Goal: Task Accomplishment & Management: Use online tool/utility

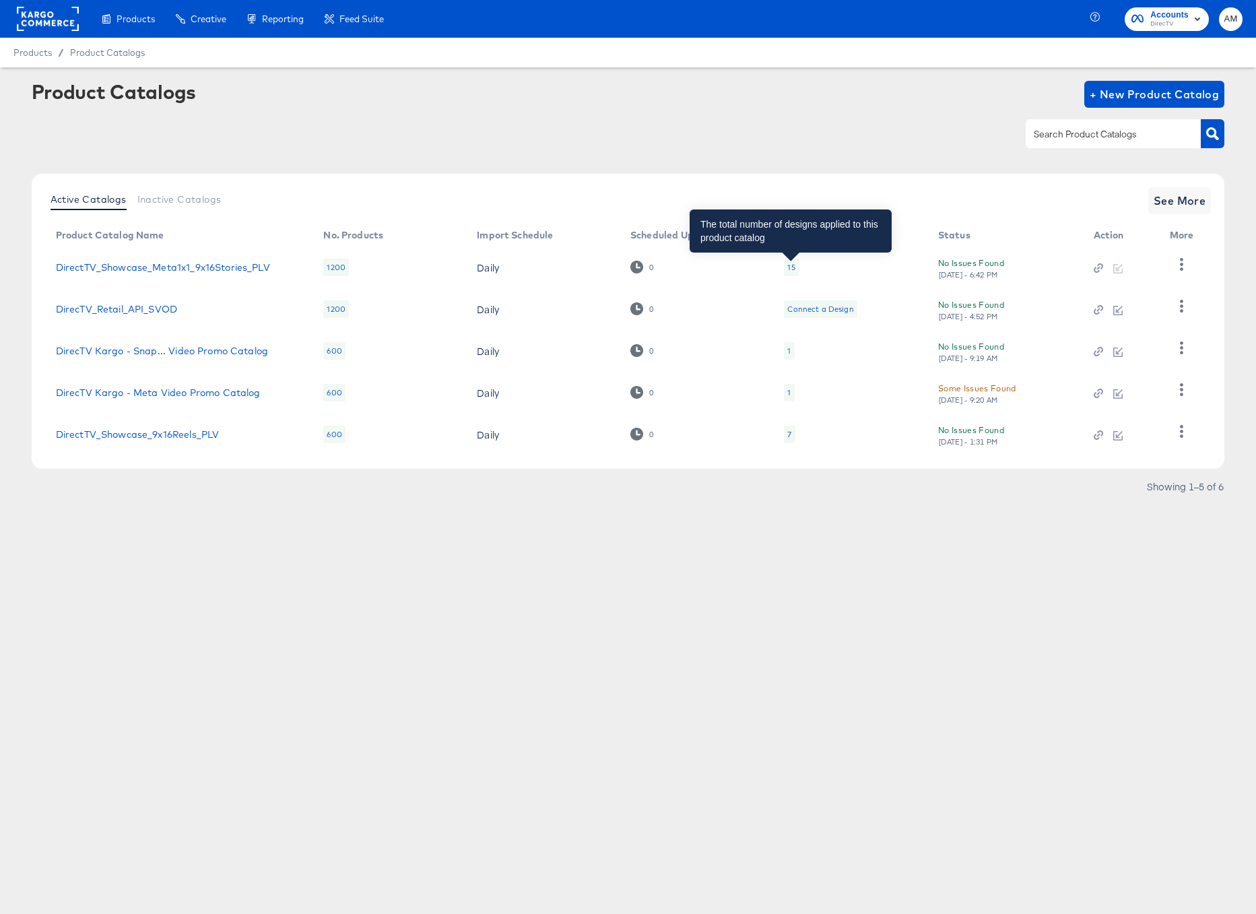
click at [789, 265] on div "15" at bounding box center [790, 267] width 7 height 11
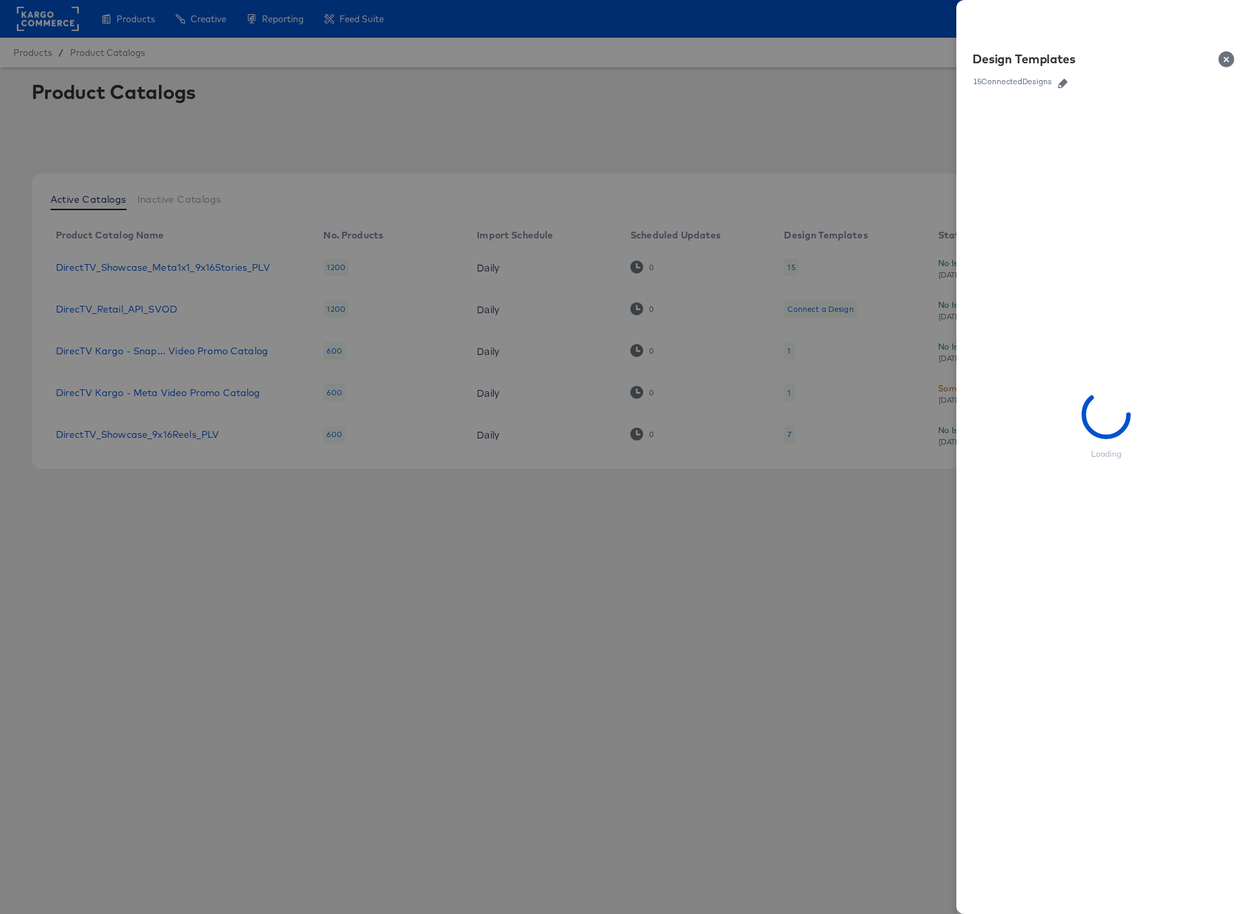
click at [1060, 86] on icon "button" at bounding box center [1062, 83] width 9 height 9
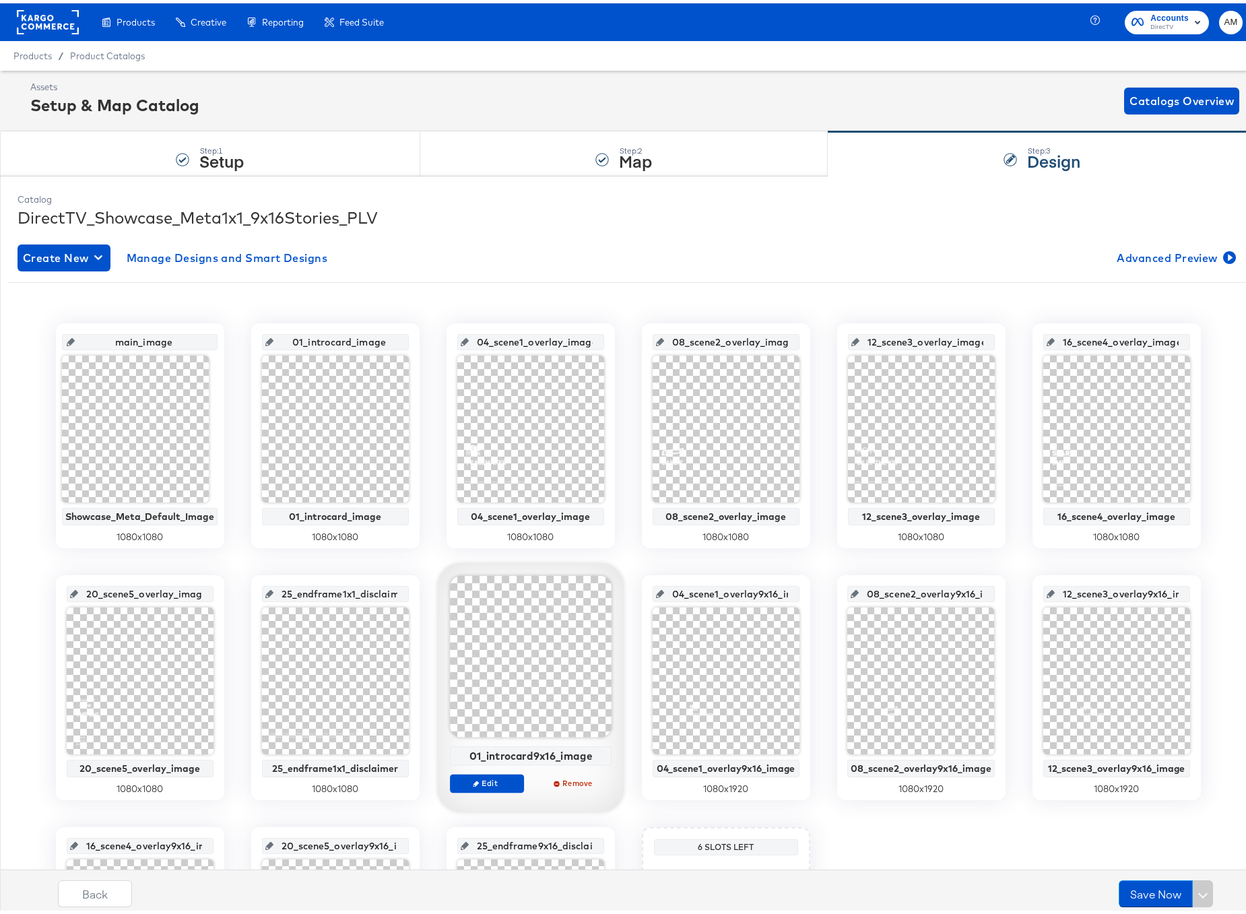
scroll to position [3, 0]
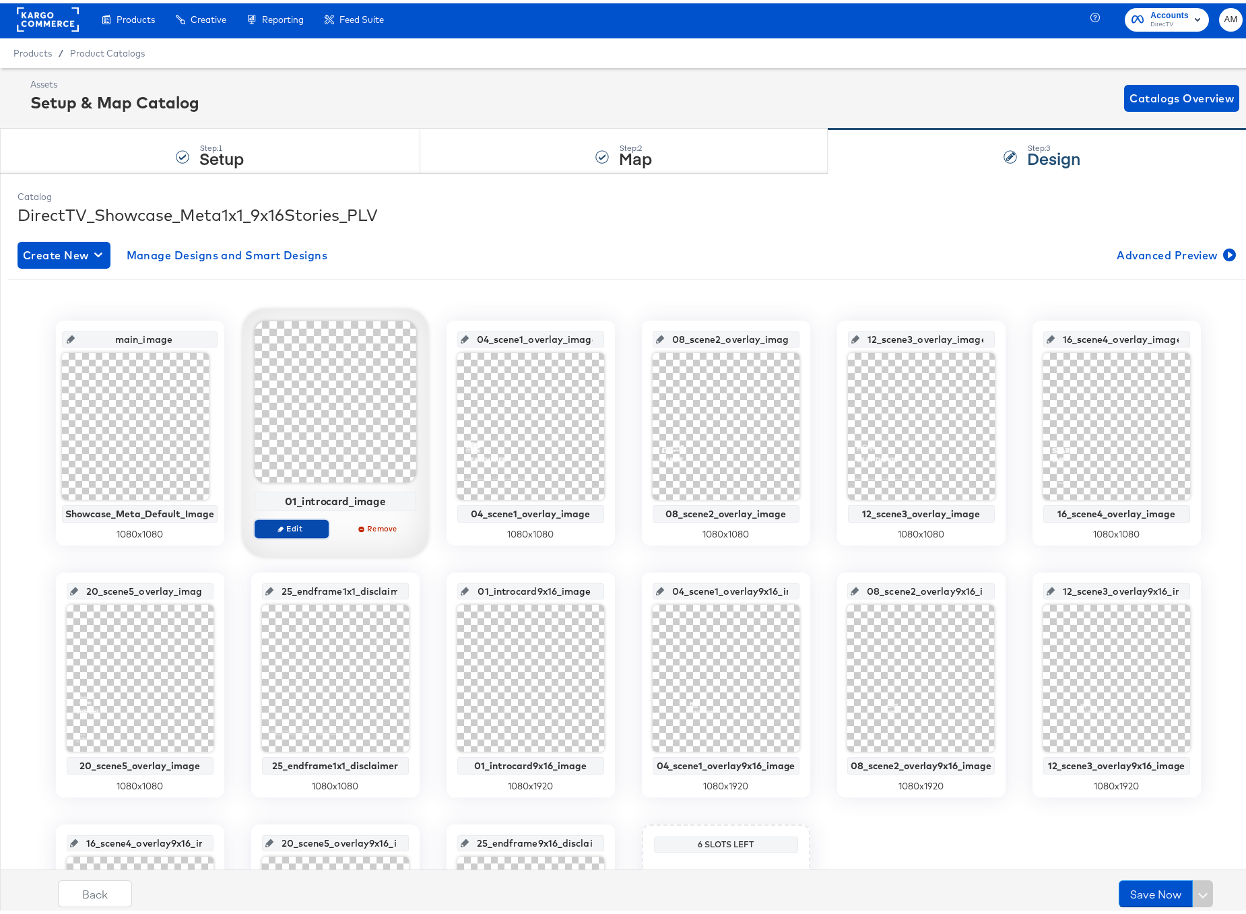
click at [276, 520] on span "Edit" at bounding box center [291, 525] width 62 height 10
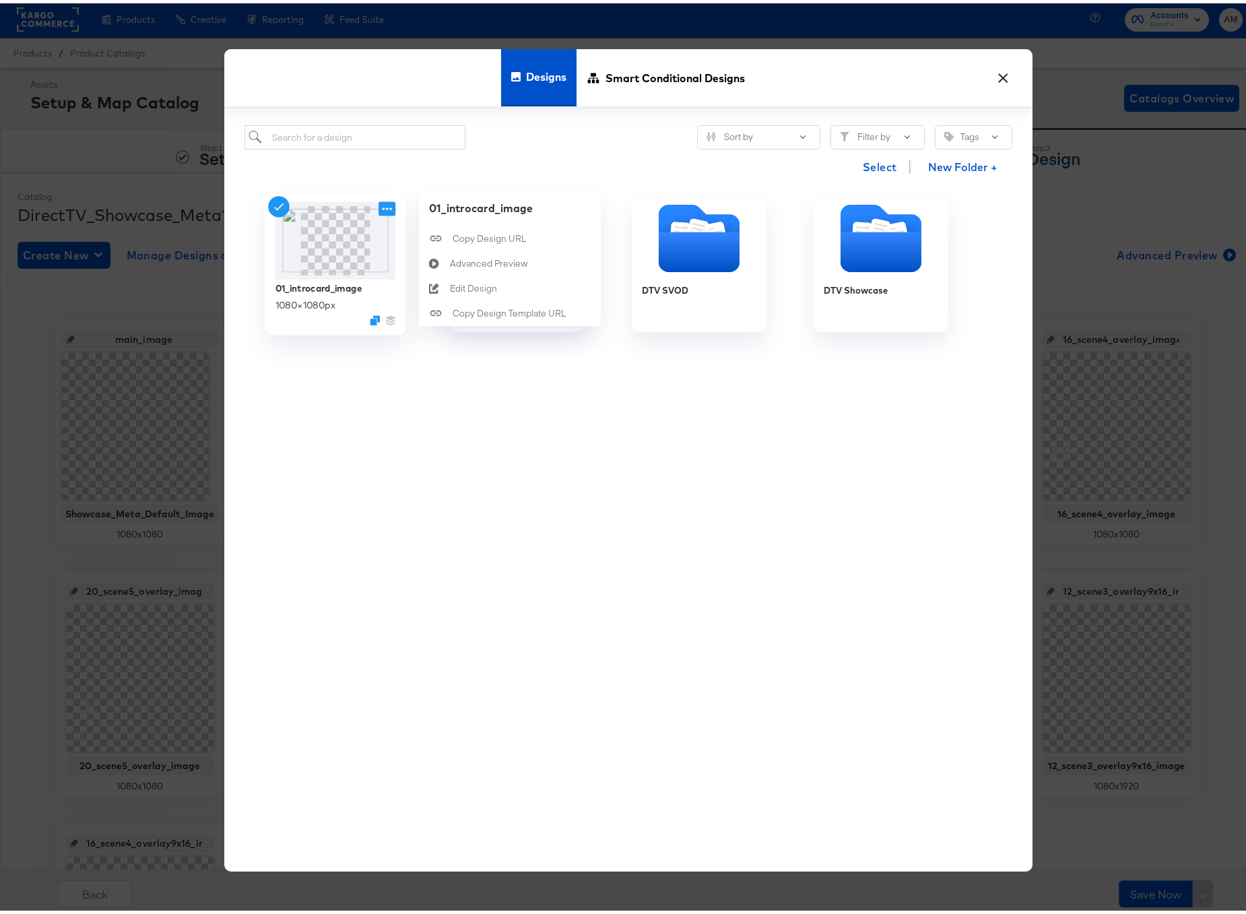
click at [379, 207] on icon at bounding box center [387, 206] width 17 height 14
click at [449, 285] on div "Edit Design Edit Design" at bounding box center [449, 285] width 0 height 0
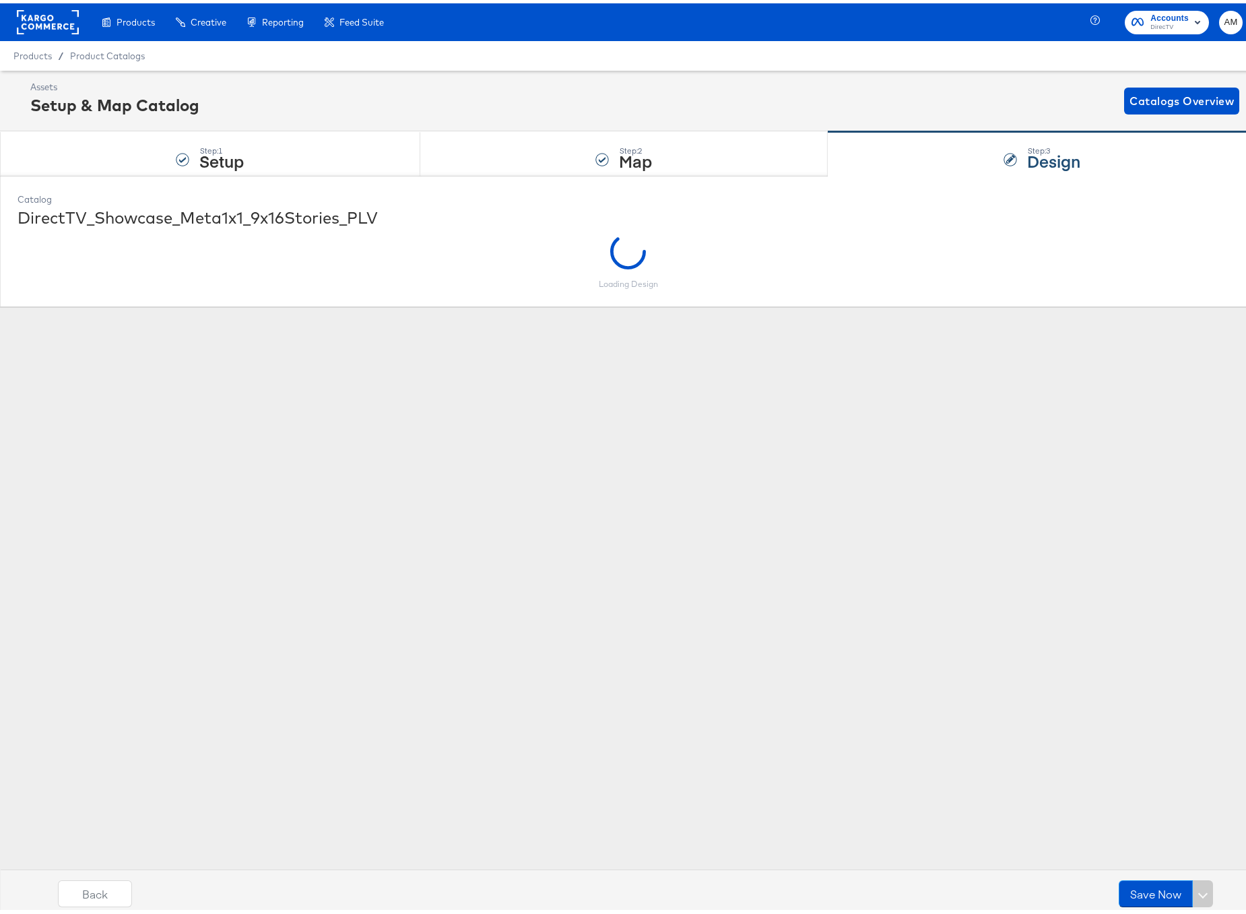
scroll to position [0, 0]
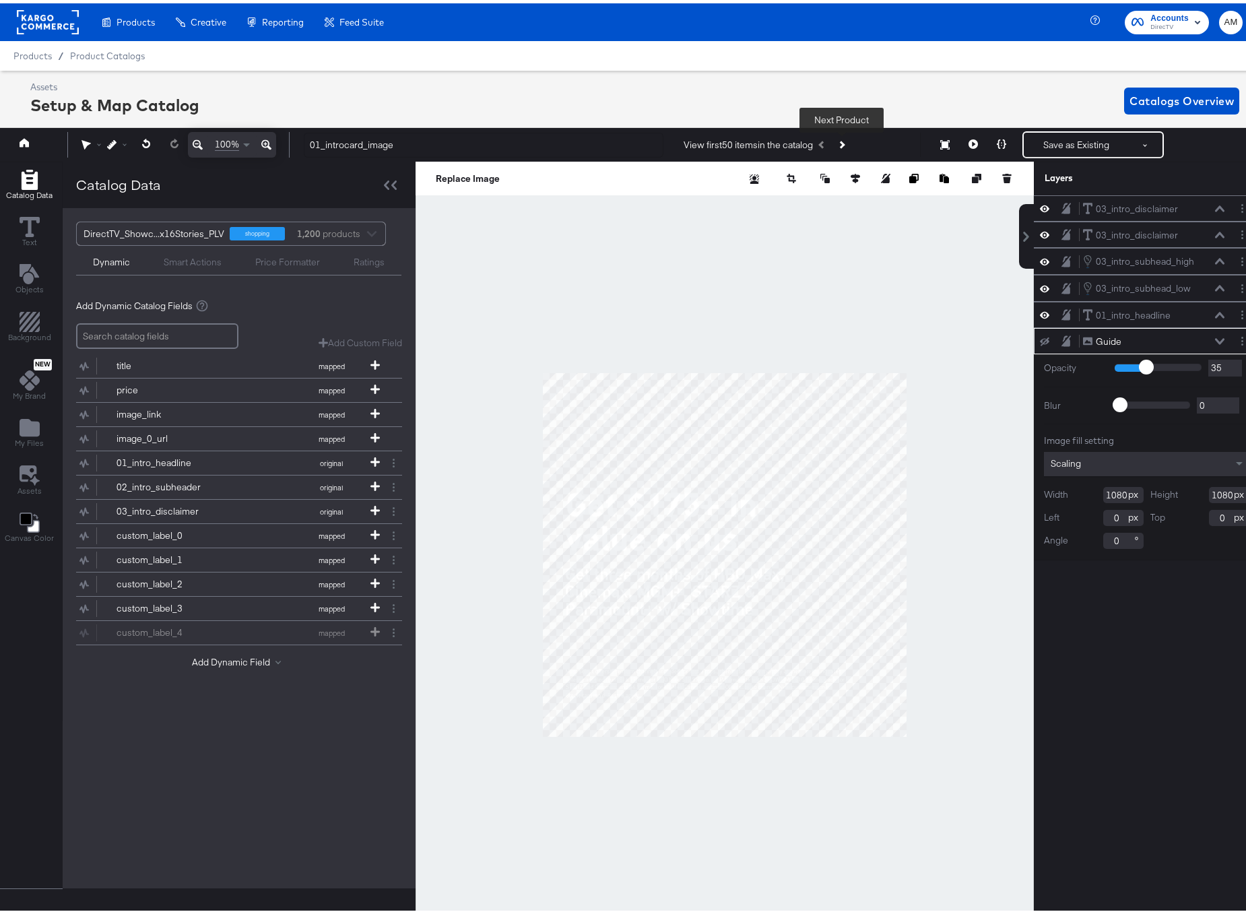
click at [842, 140] on icon "Next Product" at bounding box center [841, 141] width 7 height 7
click at [819, 142] on icon "Previous Product" at bounding box center [822, 141] width 7 height 7
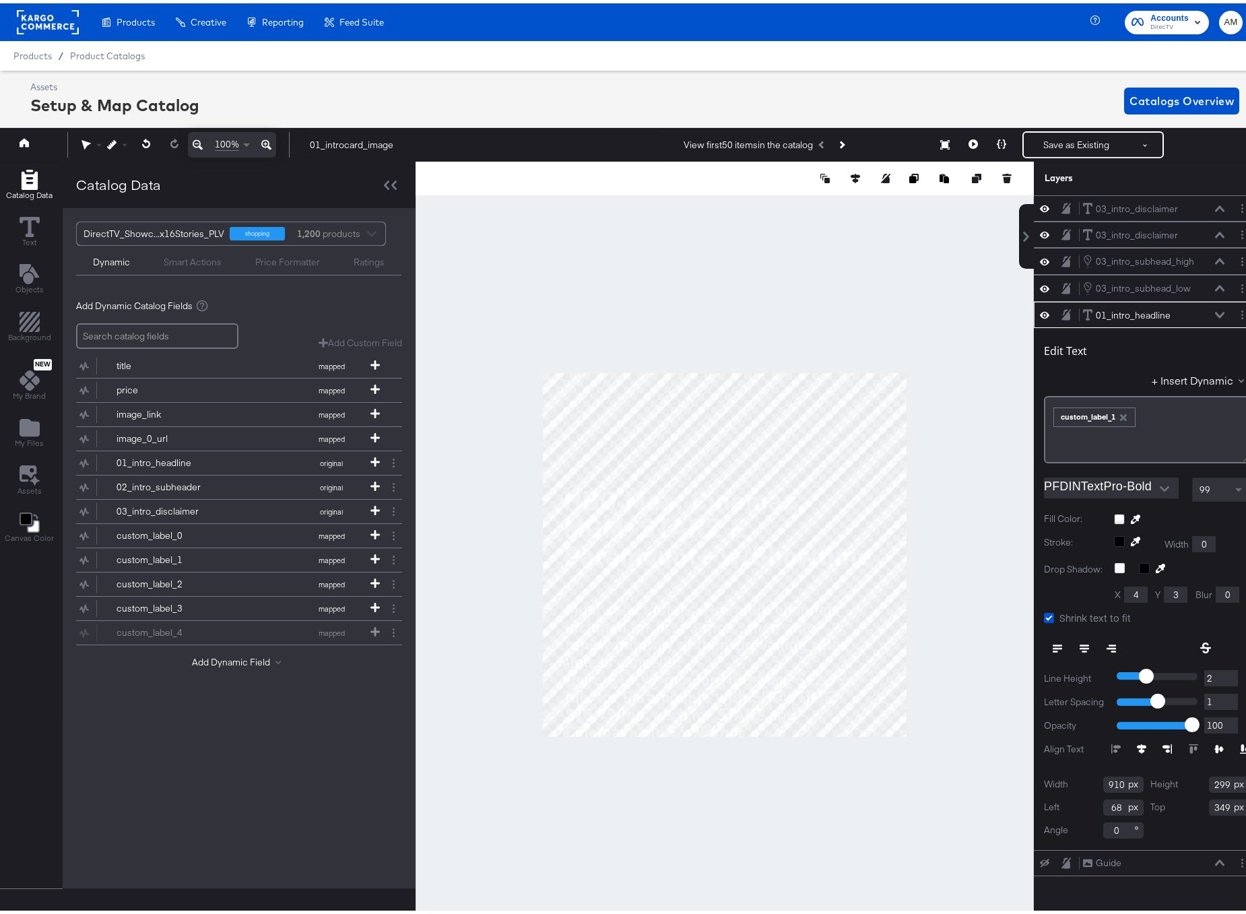
scroll to position [0, 3]
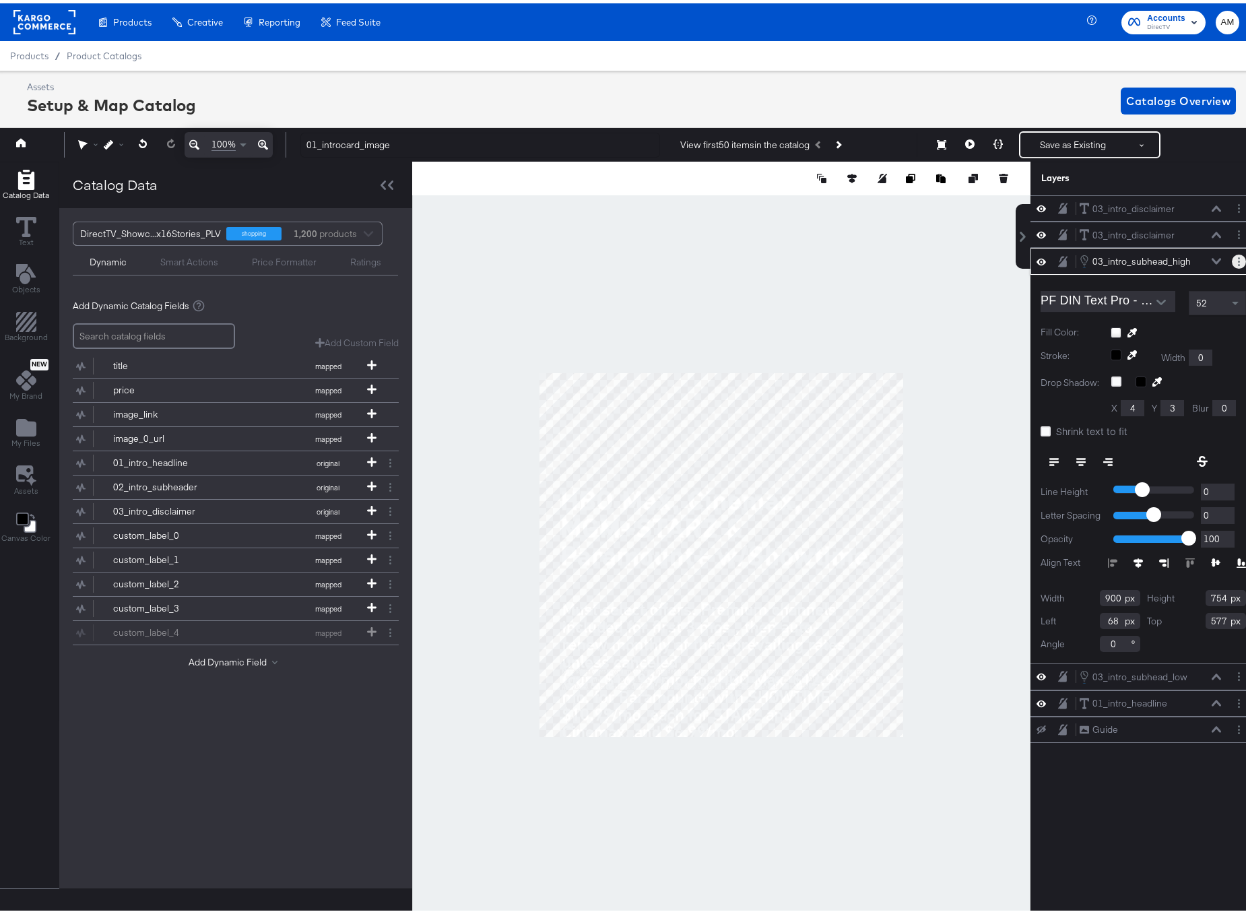
click at [1232, 261] on button "Layer Options" at bounding box center [1239, 258] width 14 height 14
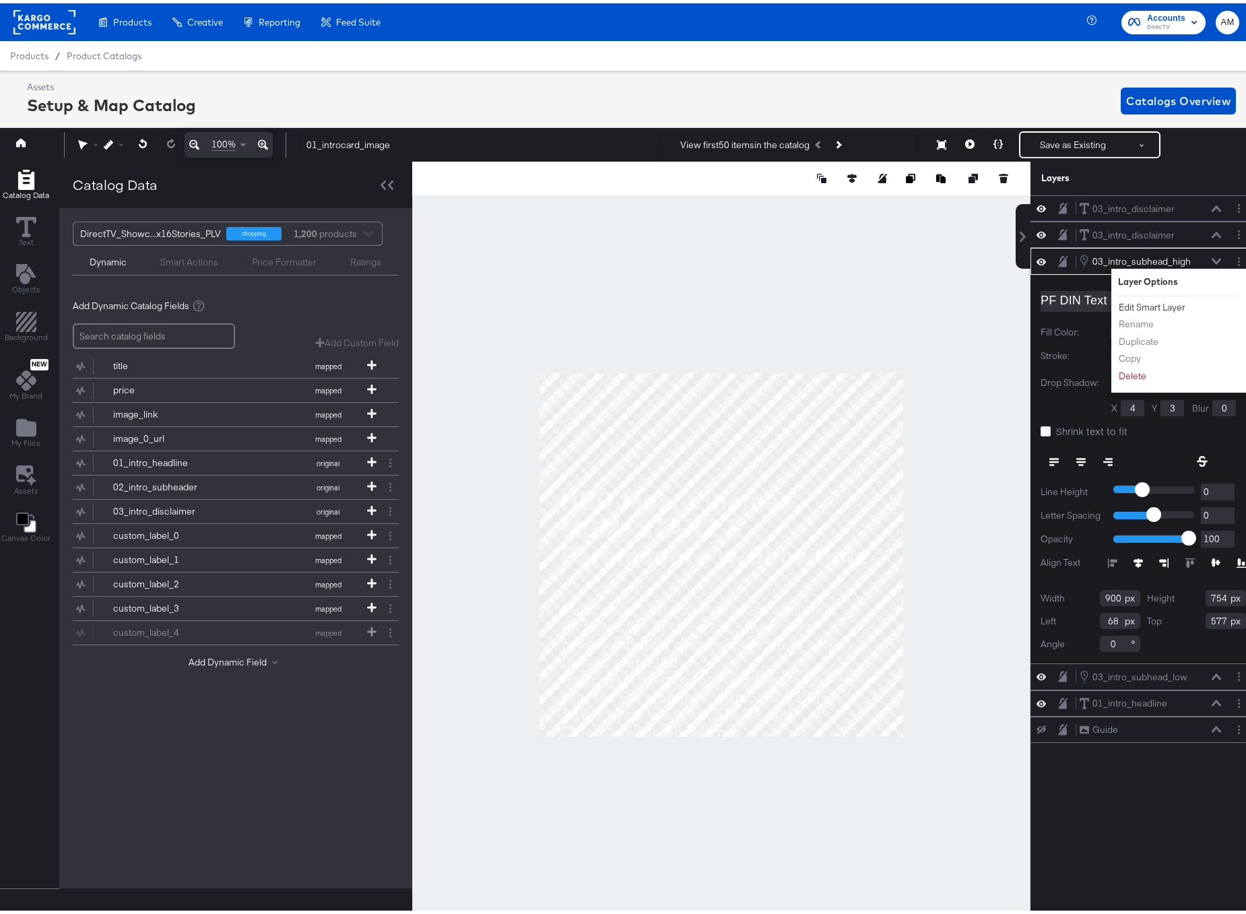
click at [1144, 304] on button "Edit Smart Layer" at bounding box center [1152, 304] width 68 height 14
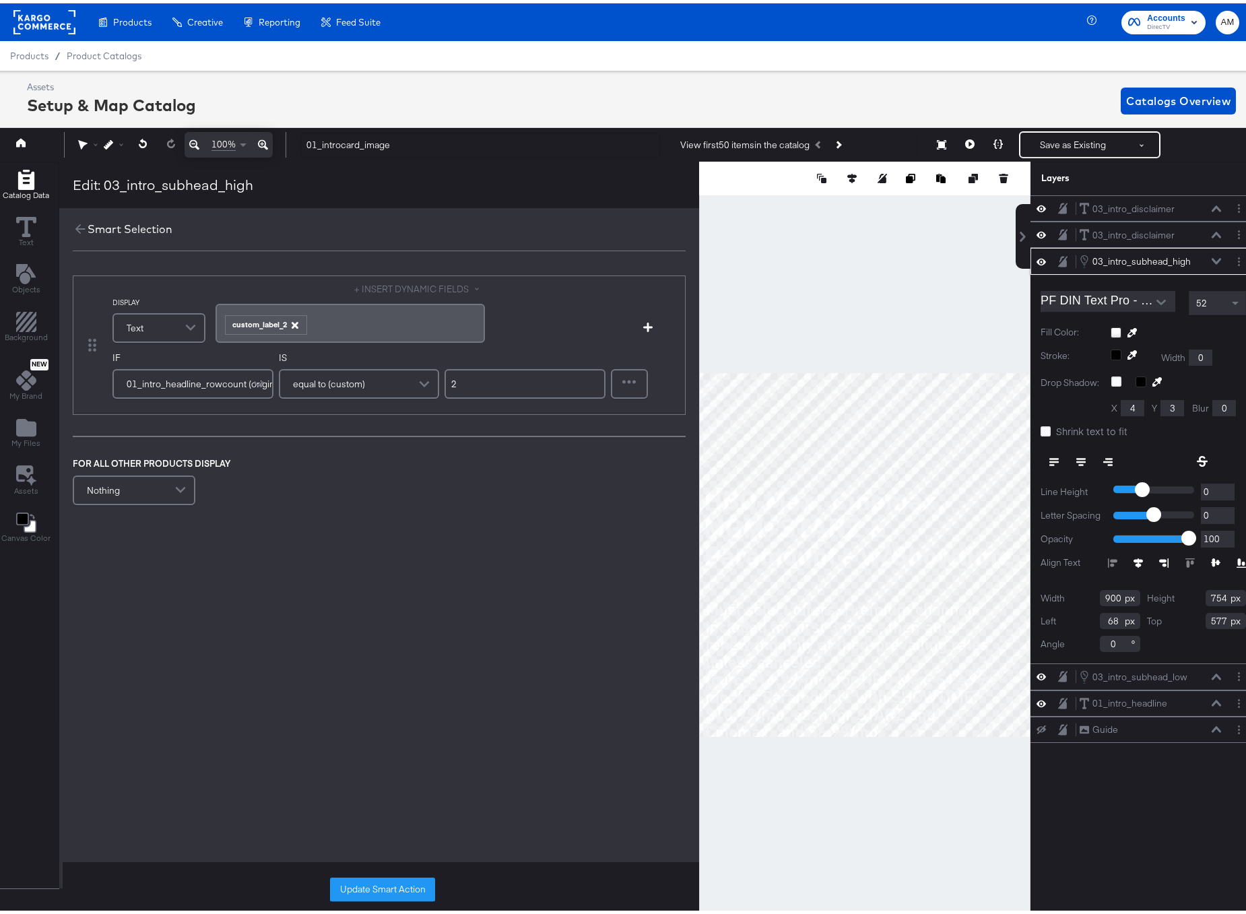
click at [294, 321] on icon "button" at bounding box center [294, 322] width 7 height 7
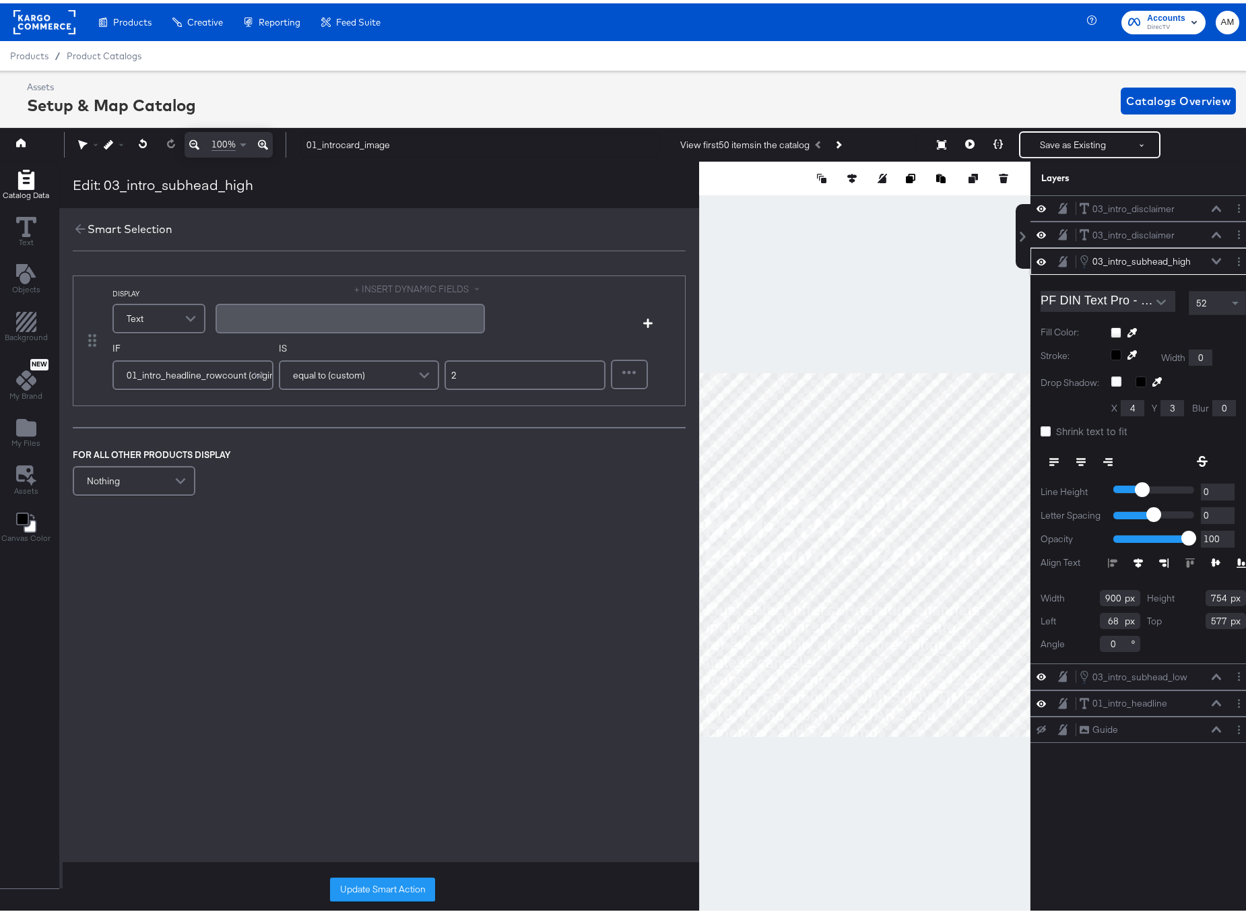
click at [411, 281] on button "+ INSERT DYNAMIC FIELDS" at bounding box center [419, 286] width 131 height 13
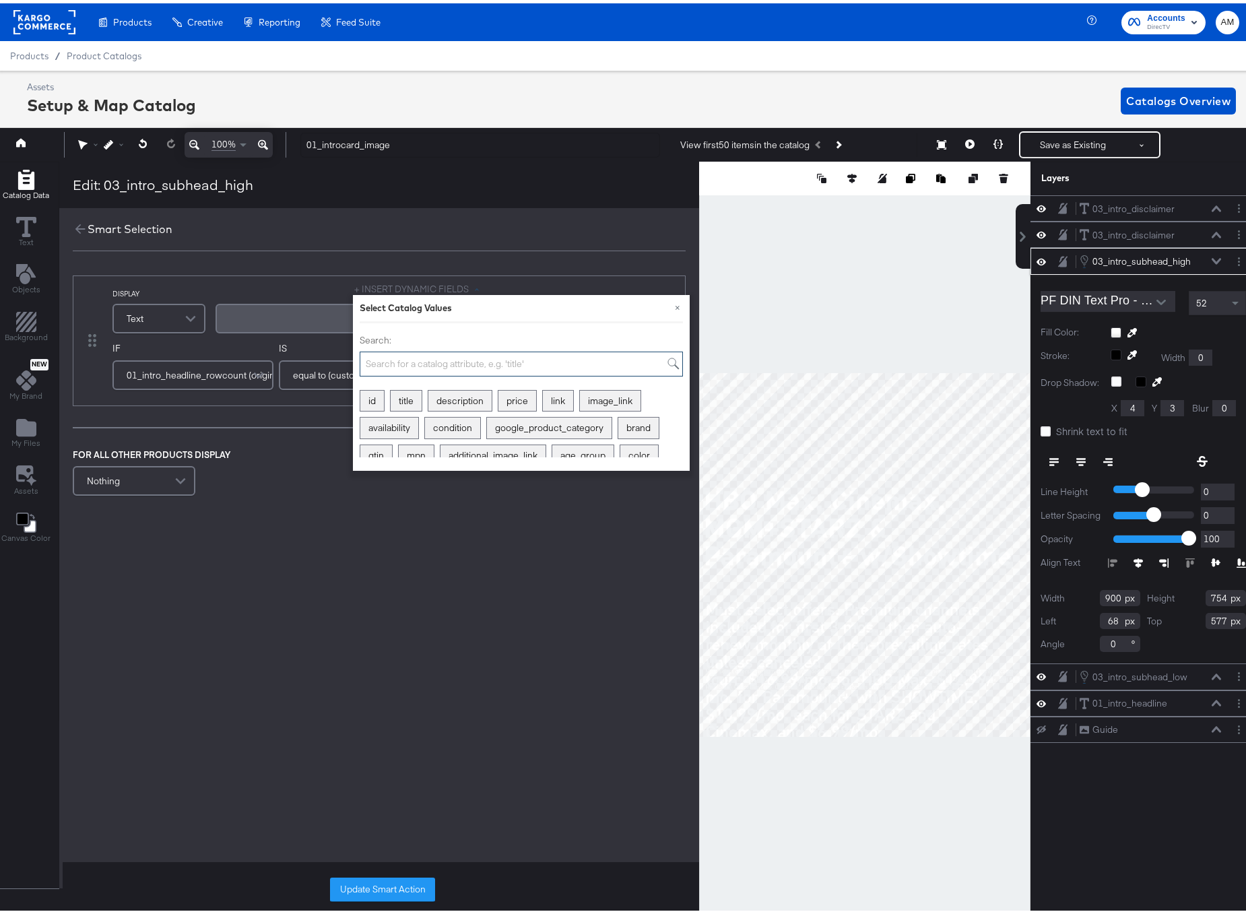
click at [418, 359] on input "Search:" at bounding box center [521, 360] width 323 height 25
type input "custom"
click at [490, 401] on div "custom_label_1" at bounding box center [490, 397] width 82 height 21
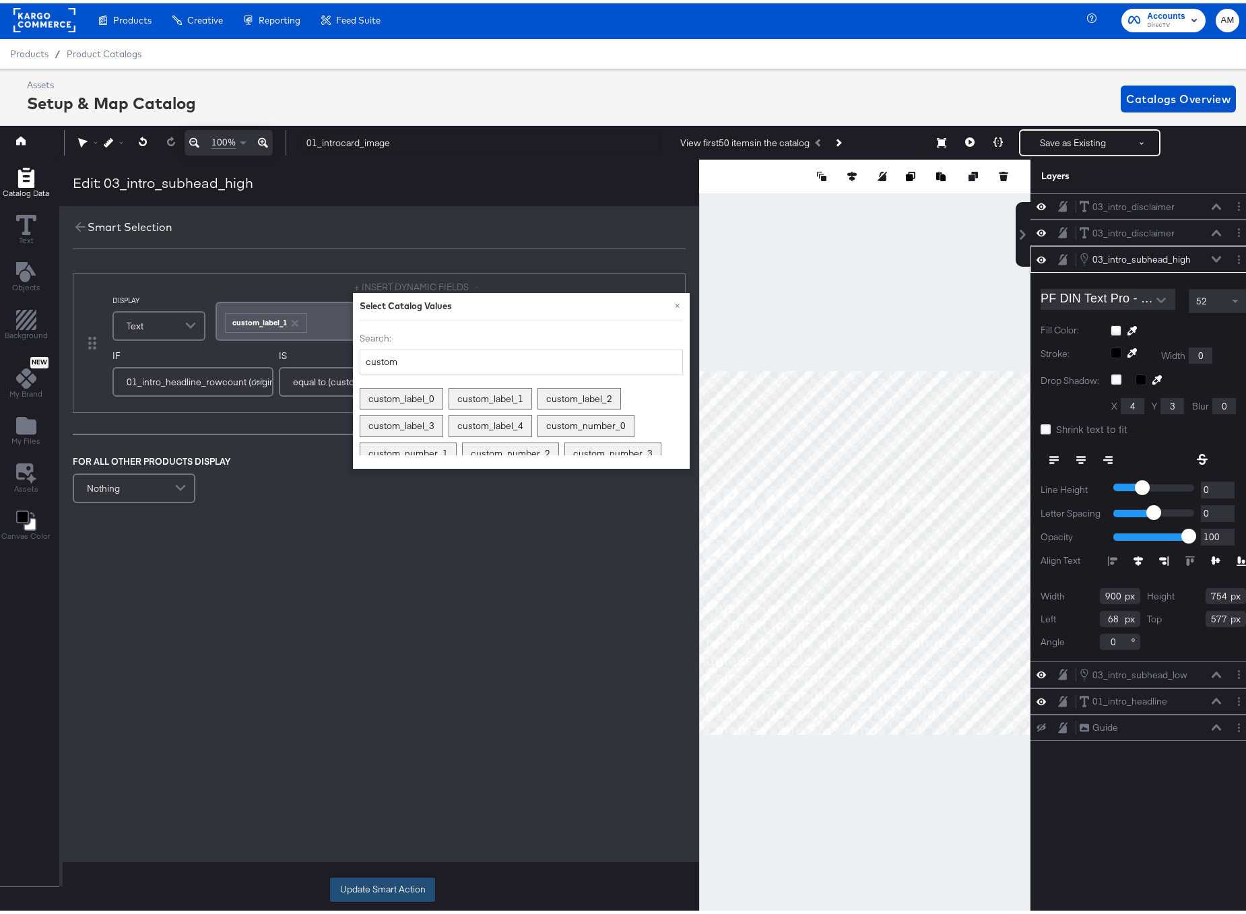
scroll to position [3, 3]
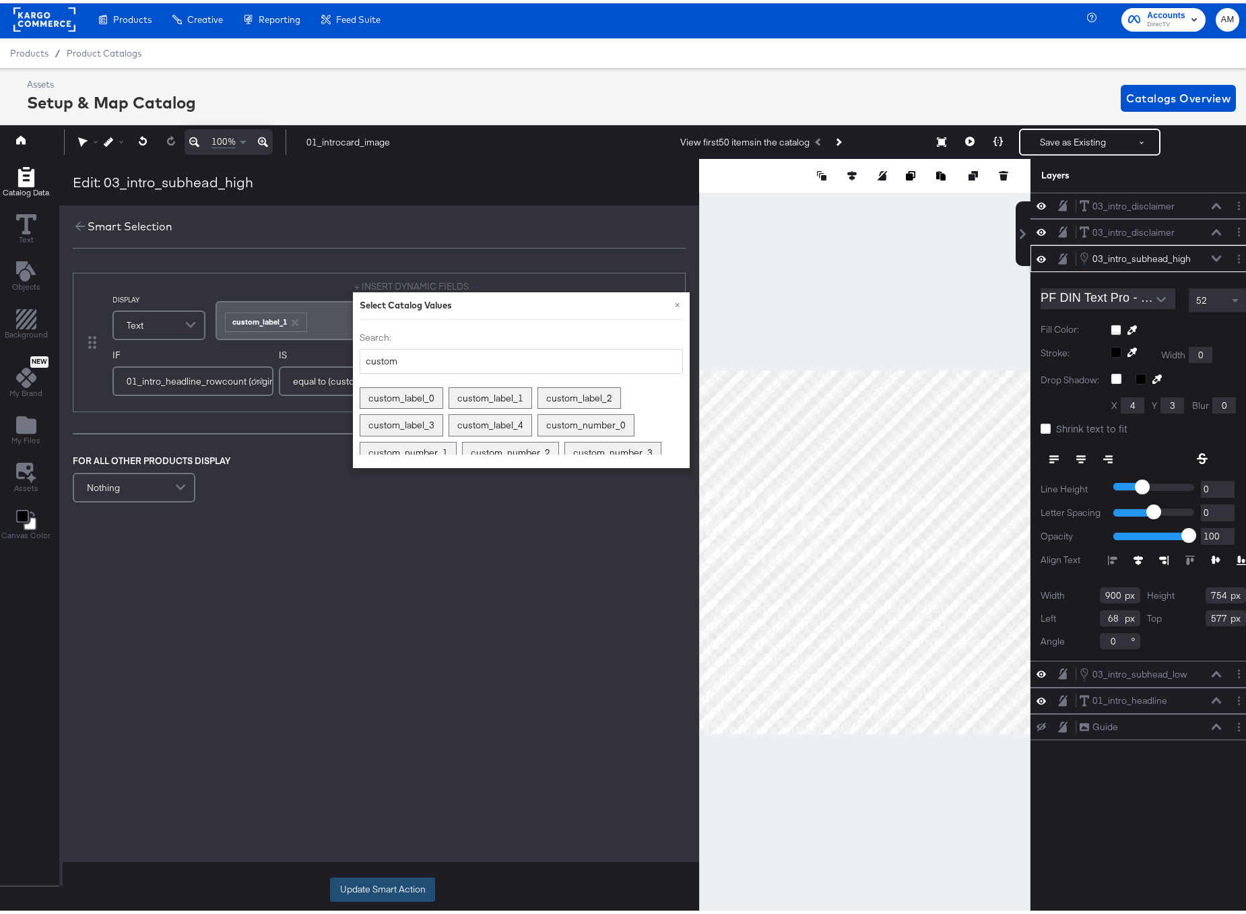
click at [403, 888] on button "Update Smart Action" at bounding box center [382, 886] width 105 height 24
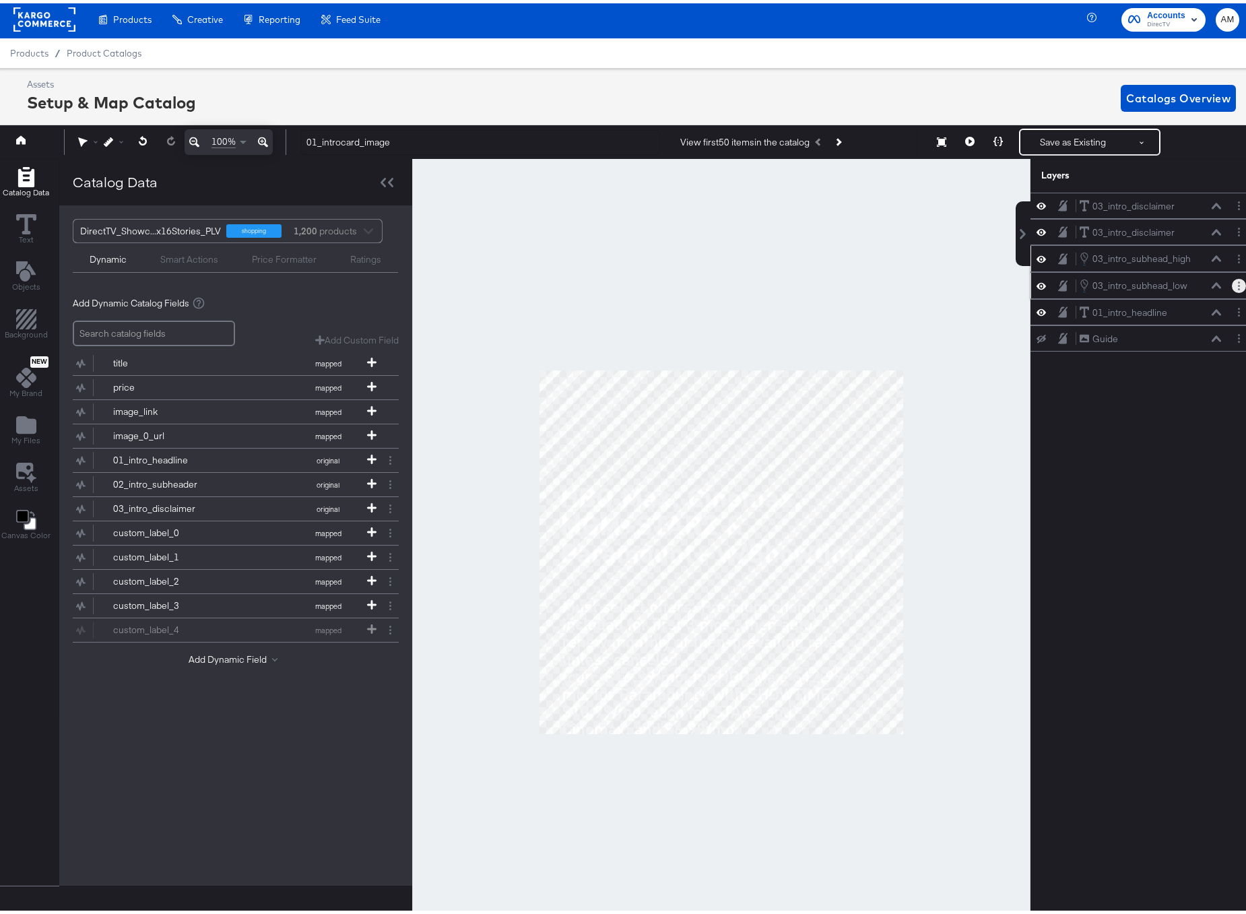
click at [1232, 286] on button "Layer Options" at bounding box center [1239, 282] width 14 height 14
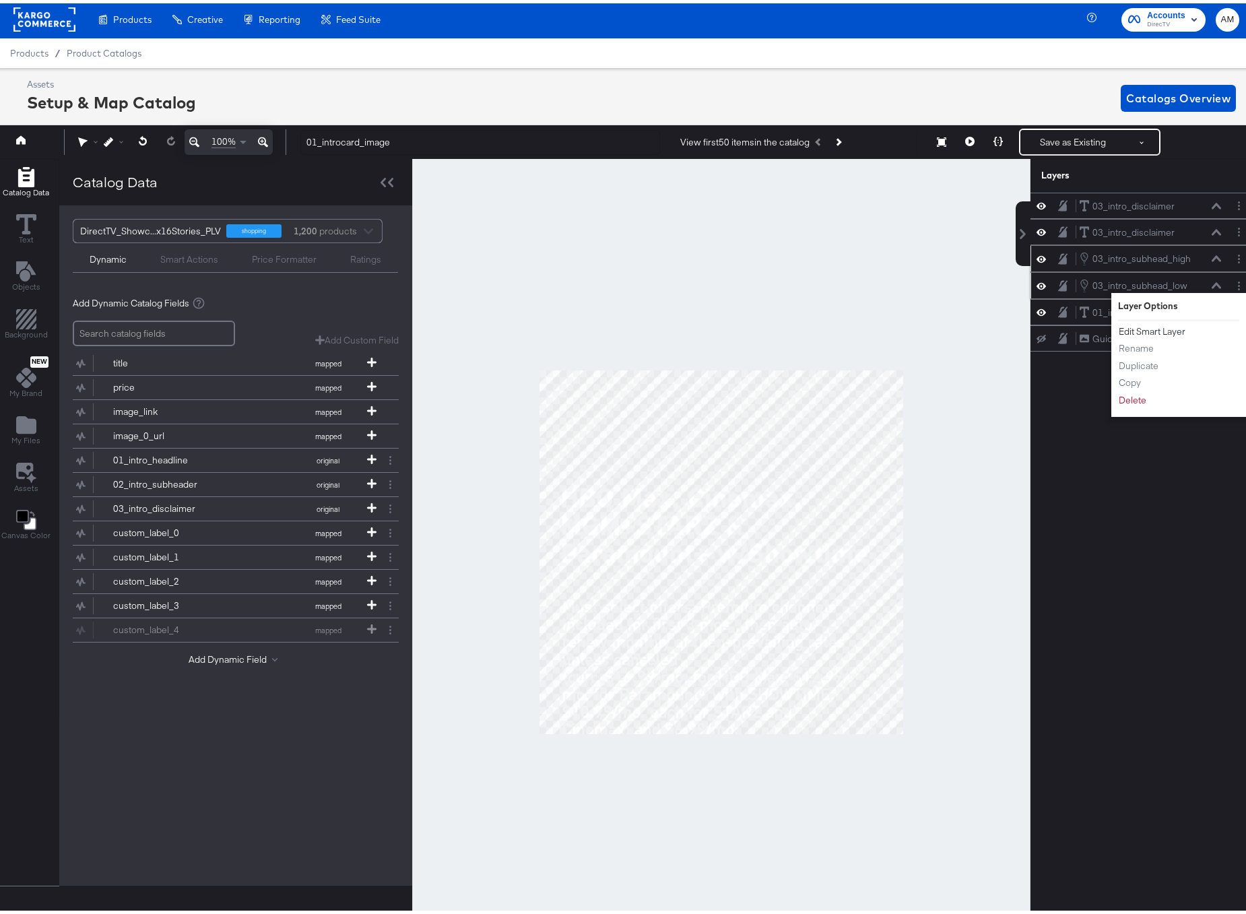
click at [1134, 327] on button "Edit Smart Layer" at bounding box center [1152, 328] width 68 height 14
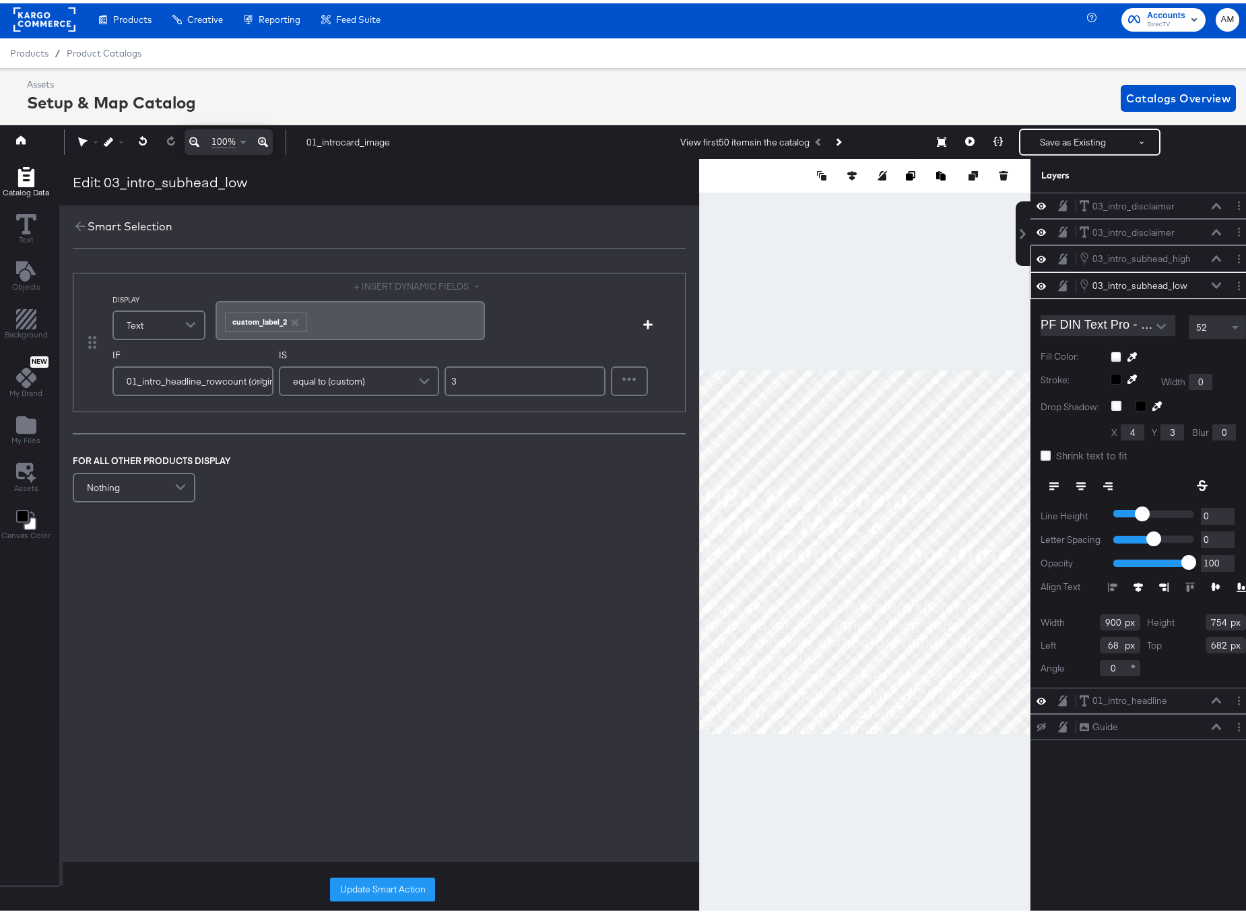
drag, startPoint x: 292, startPoint y: 320, endPoint x: 322, endPoint y: 310, distance: 31.3
click at [293, 320] on icon "button" at bounding box center [294, 319] width 7 height 7
click at [412, 283] on button "+ INSERT DYNAMIC FIELDS" at bounding box center [419, 283] width 131 height 13
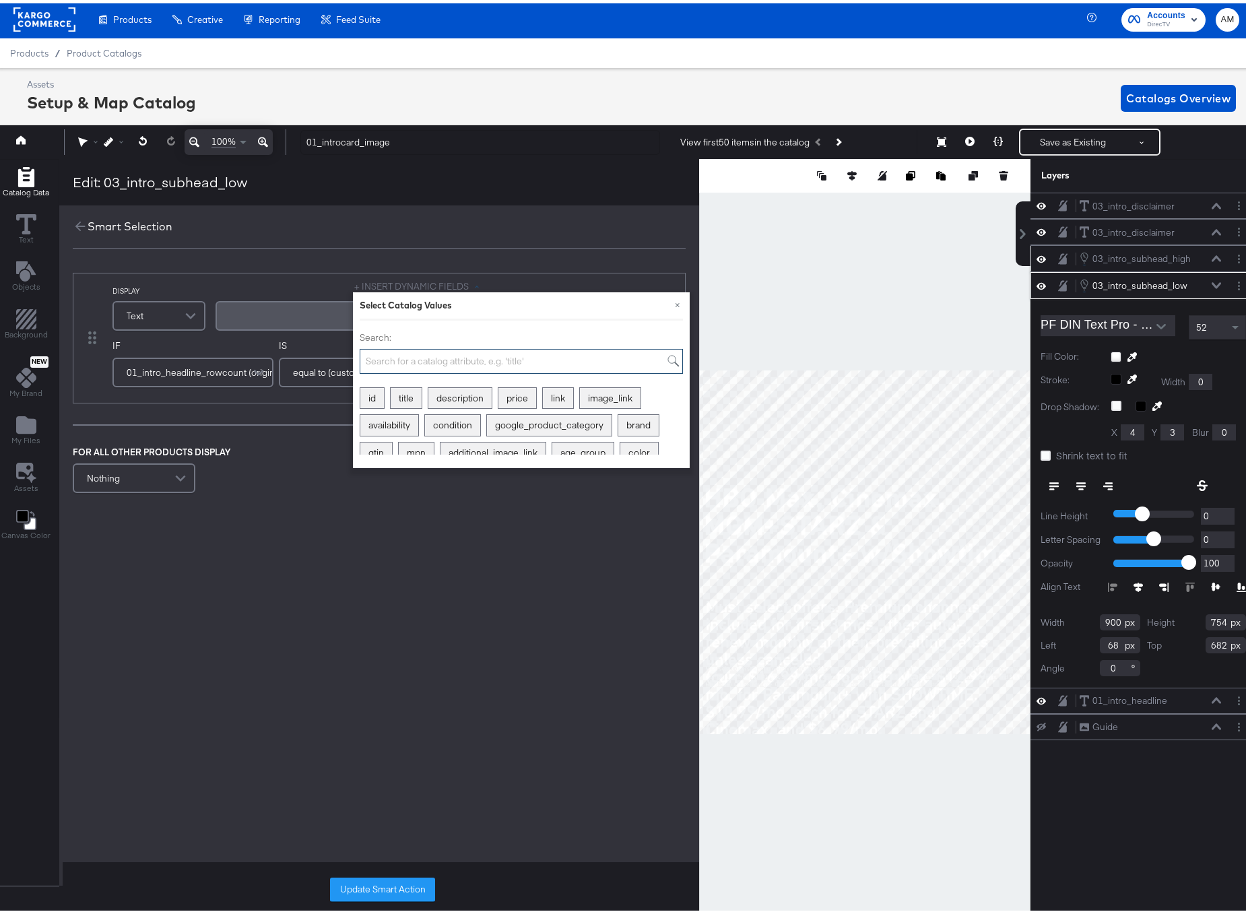
click at [412, 356] on input "Search:" at bounding box center [521, 358] width 323 height 25
type input "custom"
click at [478, 393] on div "custom_label_1" at bounding box center [490, 395] width 82 height 21
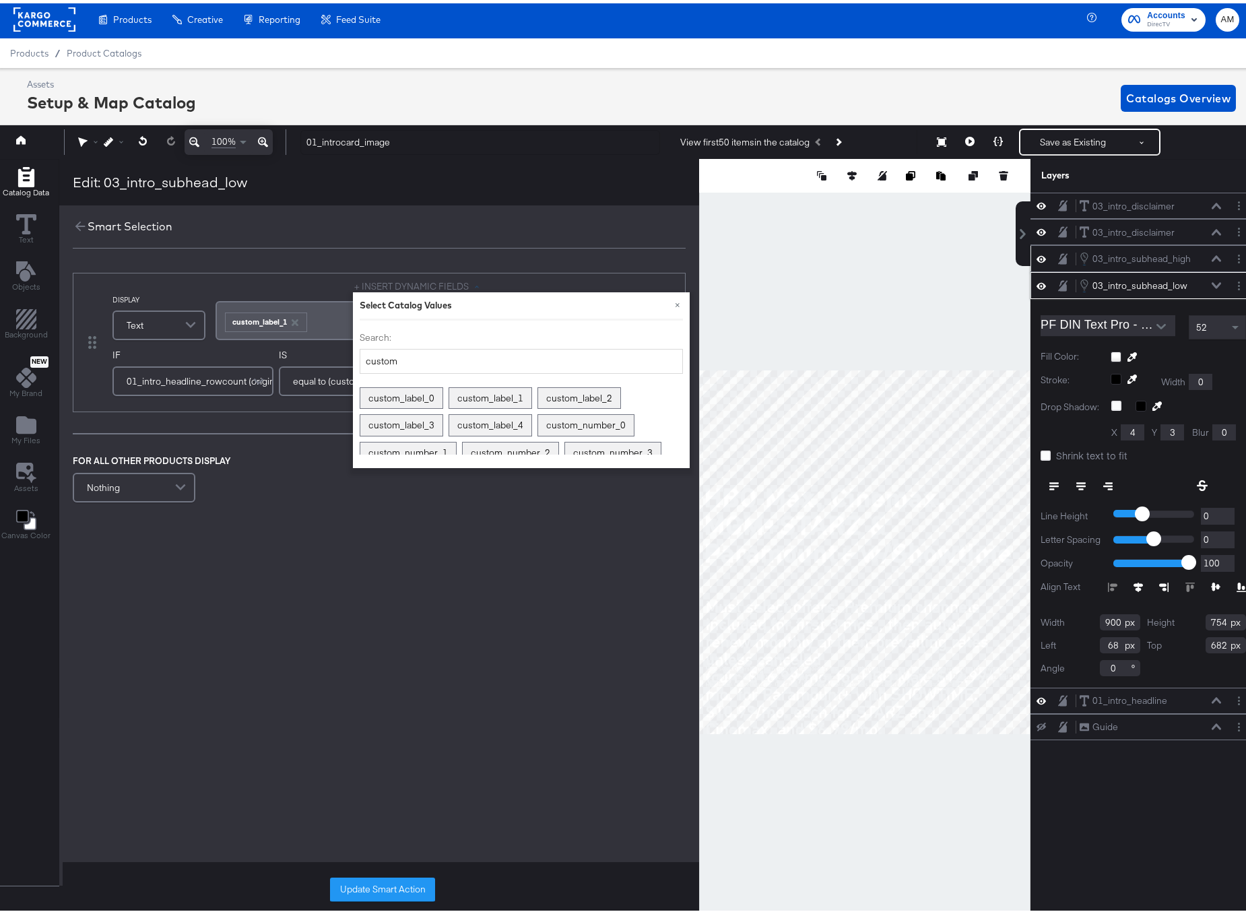
click at [365, 883] on button "Update Smart Action" at bounding box center [382, 886] width 105 height 24
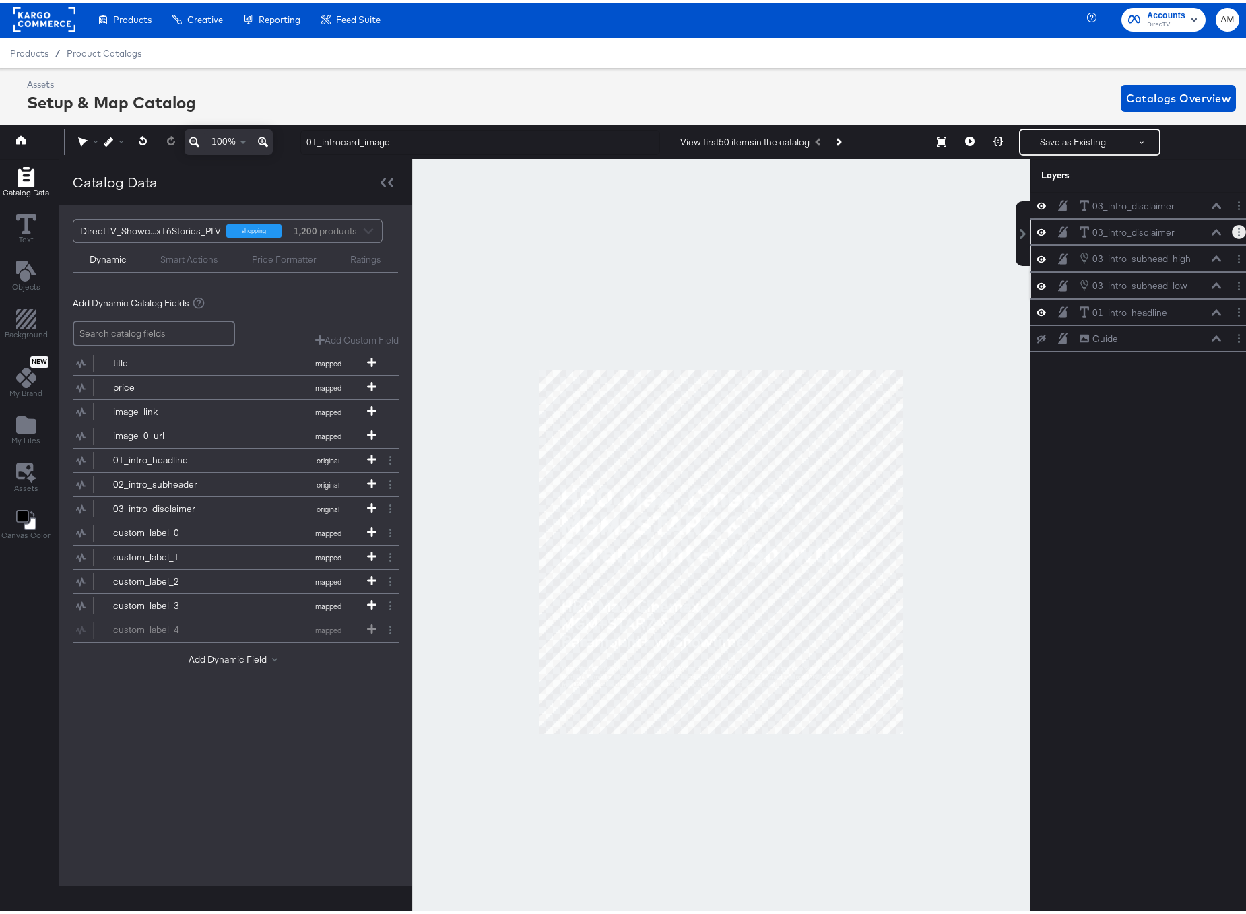
click at [1238, 228] on circle "Layer Options" at bounding box center [1239, 229] width 2 height 2
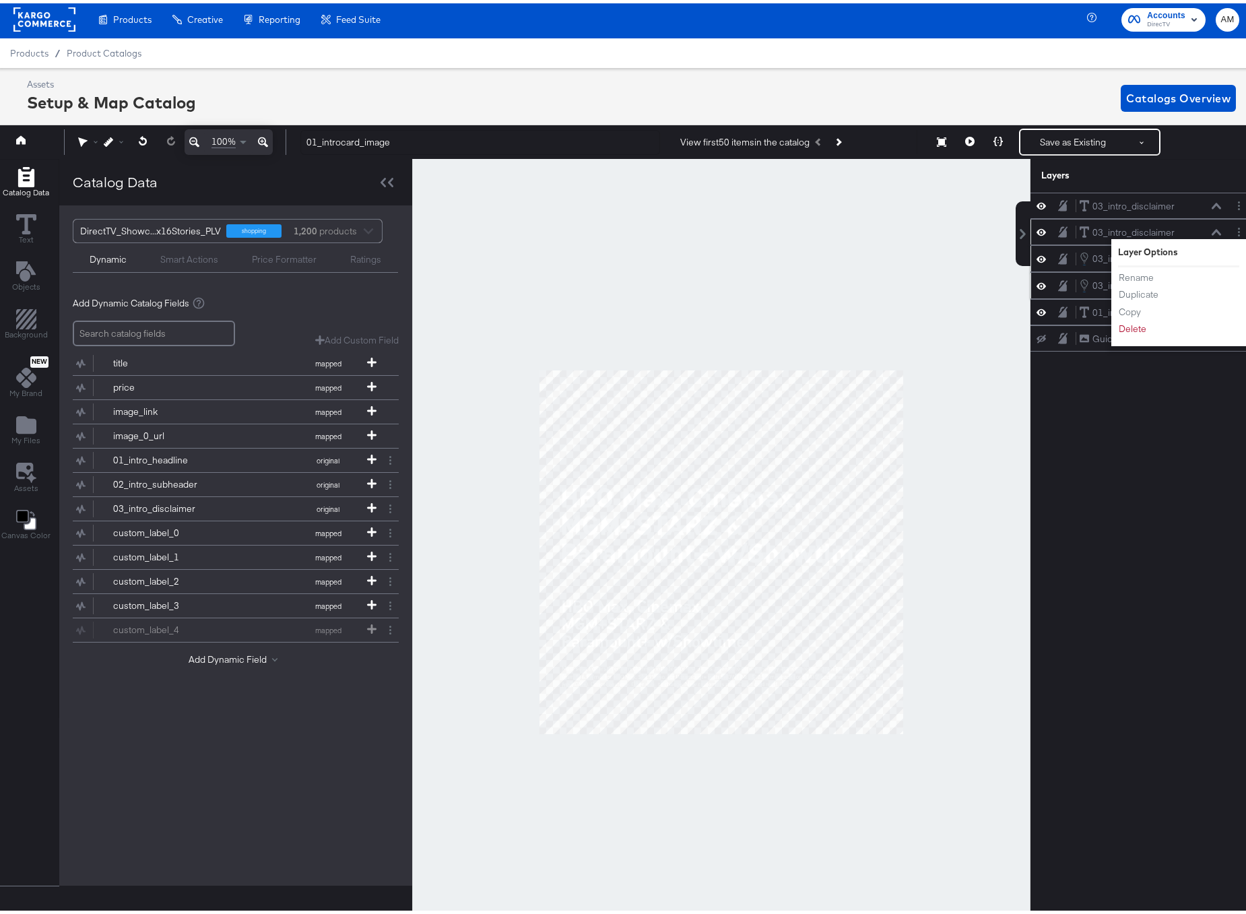
click at [1212, 226] on icon at bounding box center [1216, 229] width 9 height 7
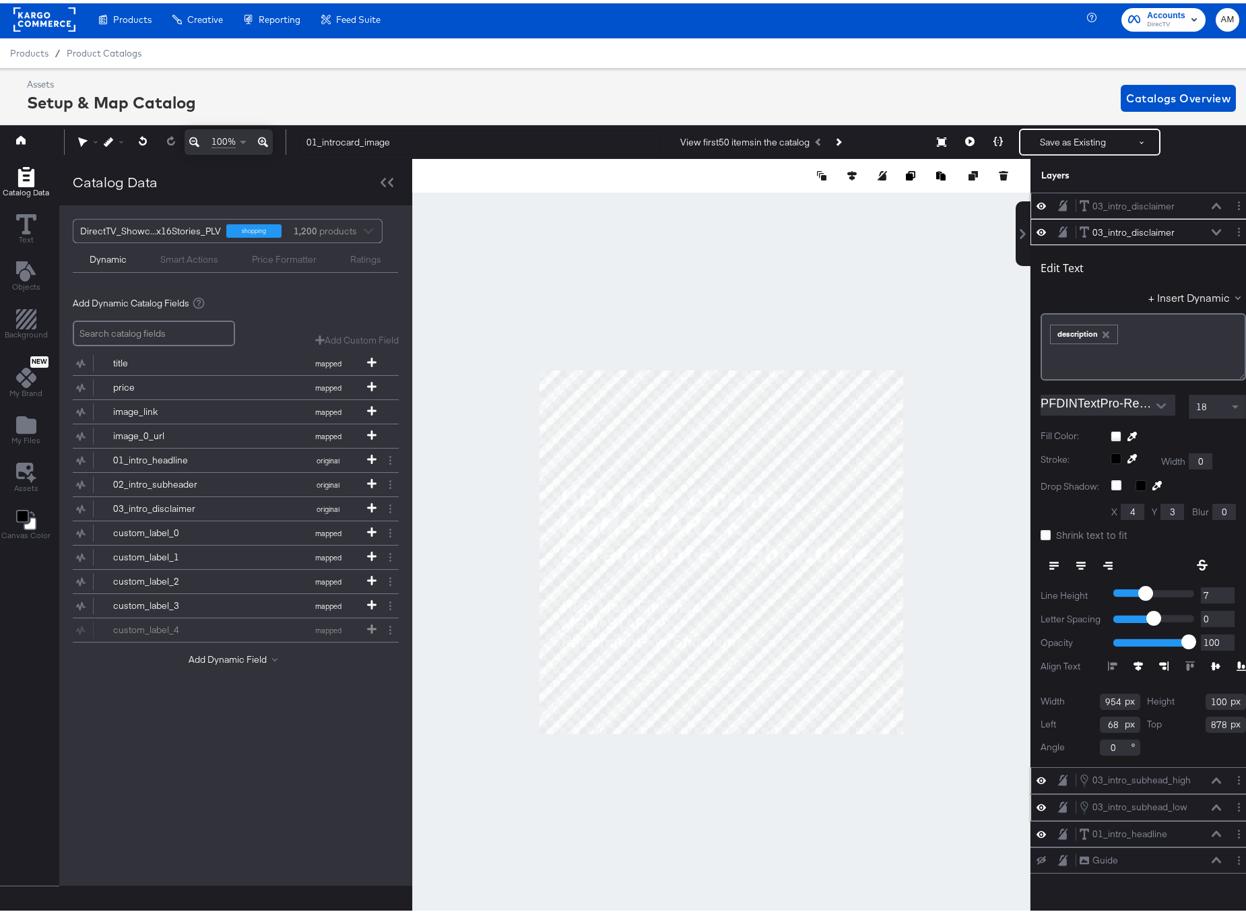
click at [1212, 201] on icon at bounding box center [1216, 202] width 9 height 6
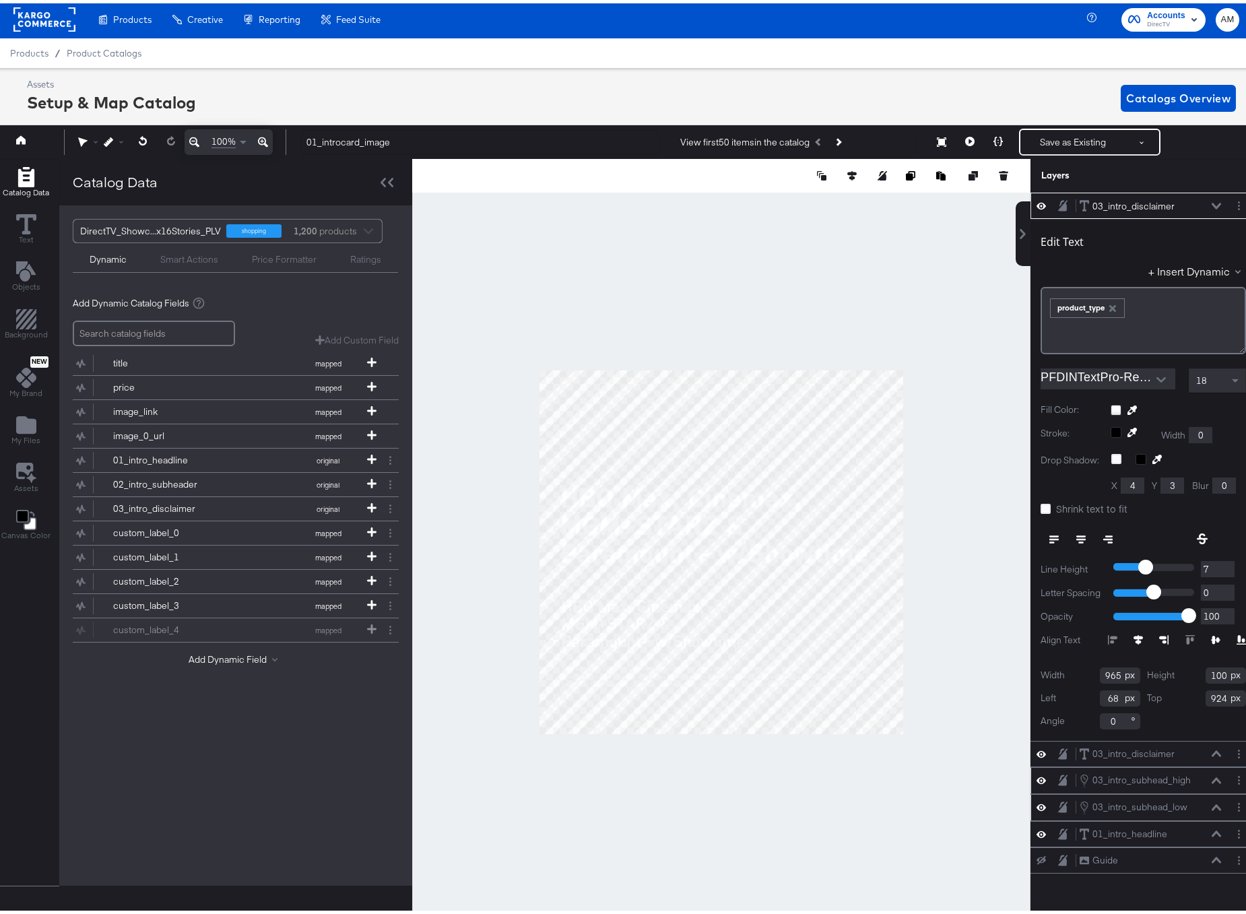
click at [265, 141] on icon at bounding box center [263, 139] width 10 height 10
click at [1037, 201] on icon at bounding box center [1041, 202] width 9 height 11
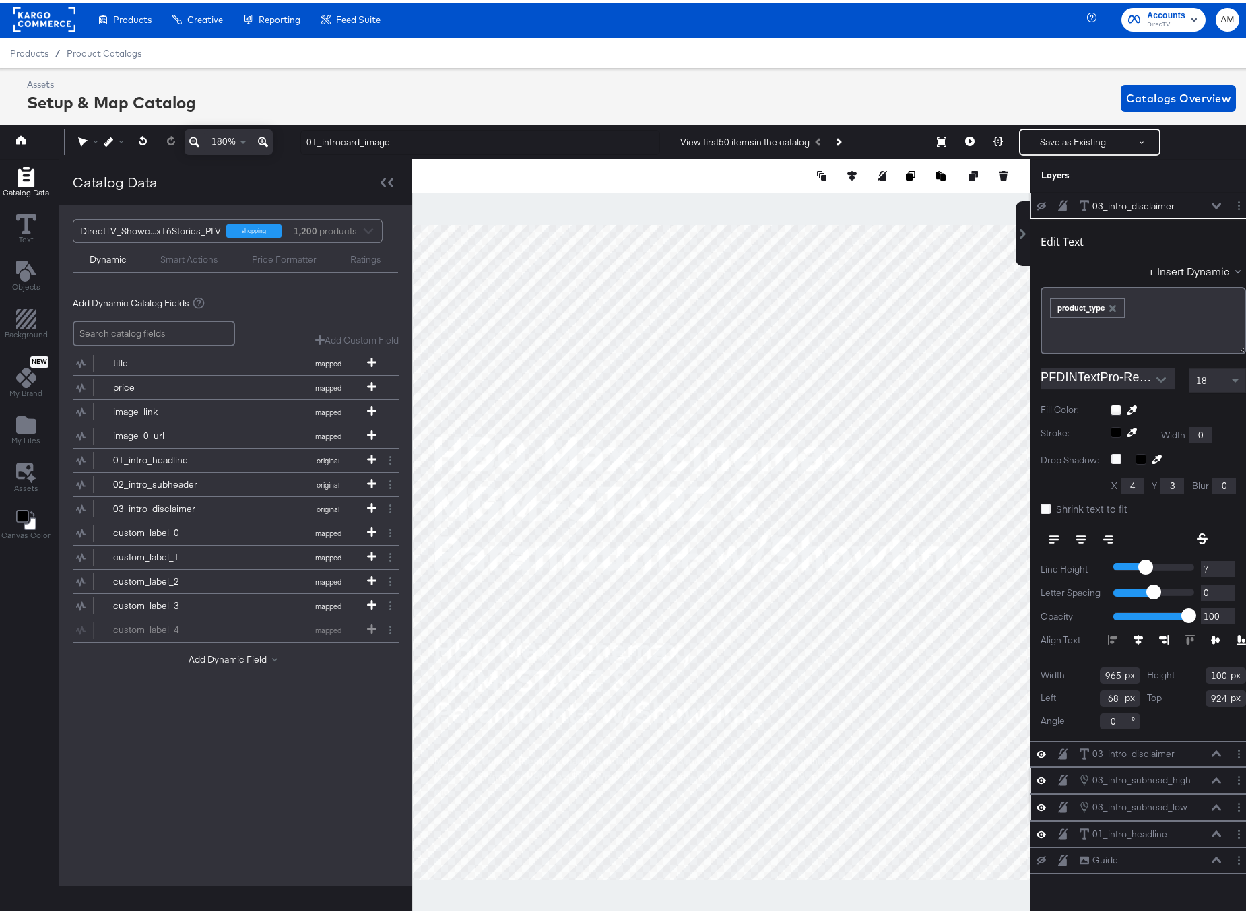
click at [1037, 201] on icon at bounding box center [1041, 203] width 9 height 9
click at [1212, 205] on icon at bounding box center [1216, 202] width 9 height 7
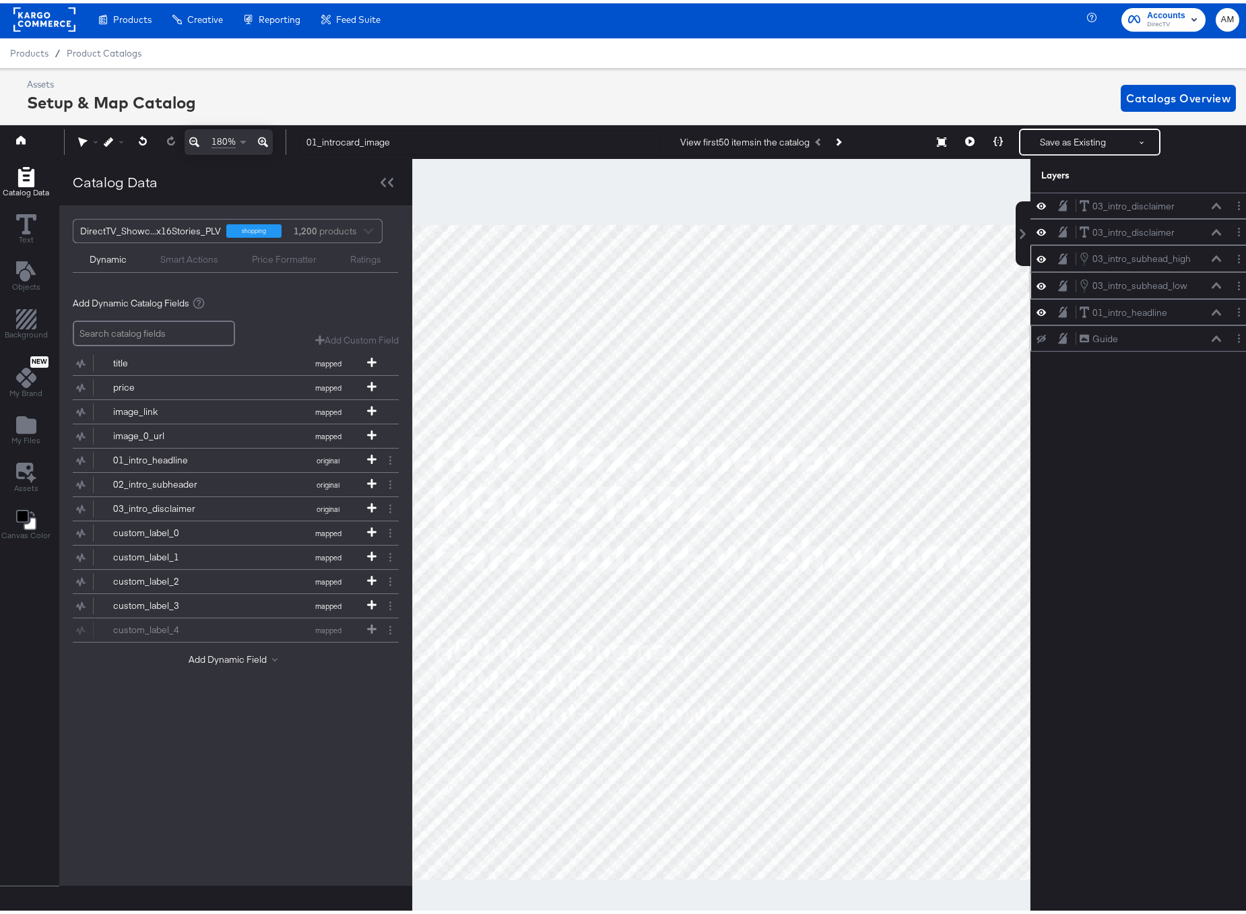
click at [1037, 337] on icon at bounding box center [1041, 335] width 9 height 9
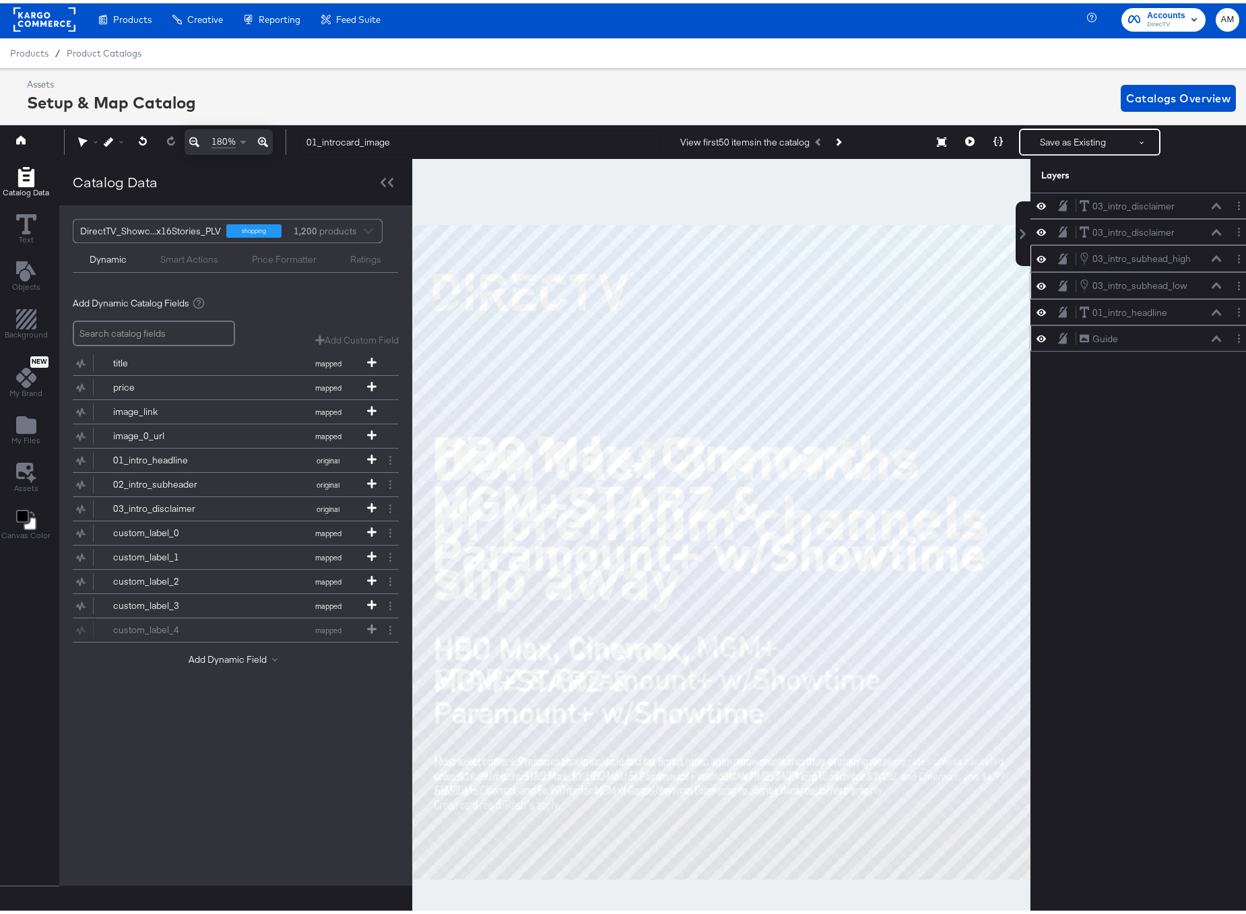
click at [1037, 333] on icon at bounding box center [1041, 335] width 9 height 7
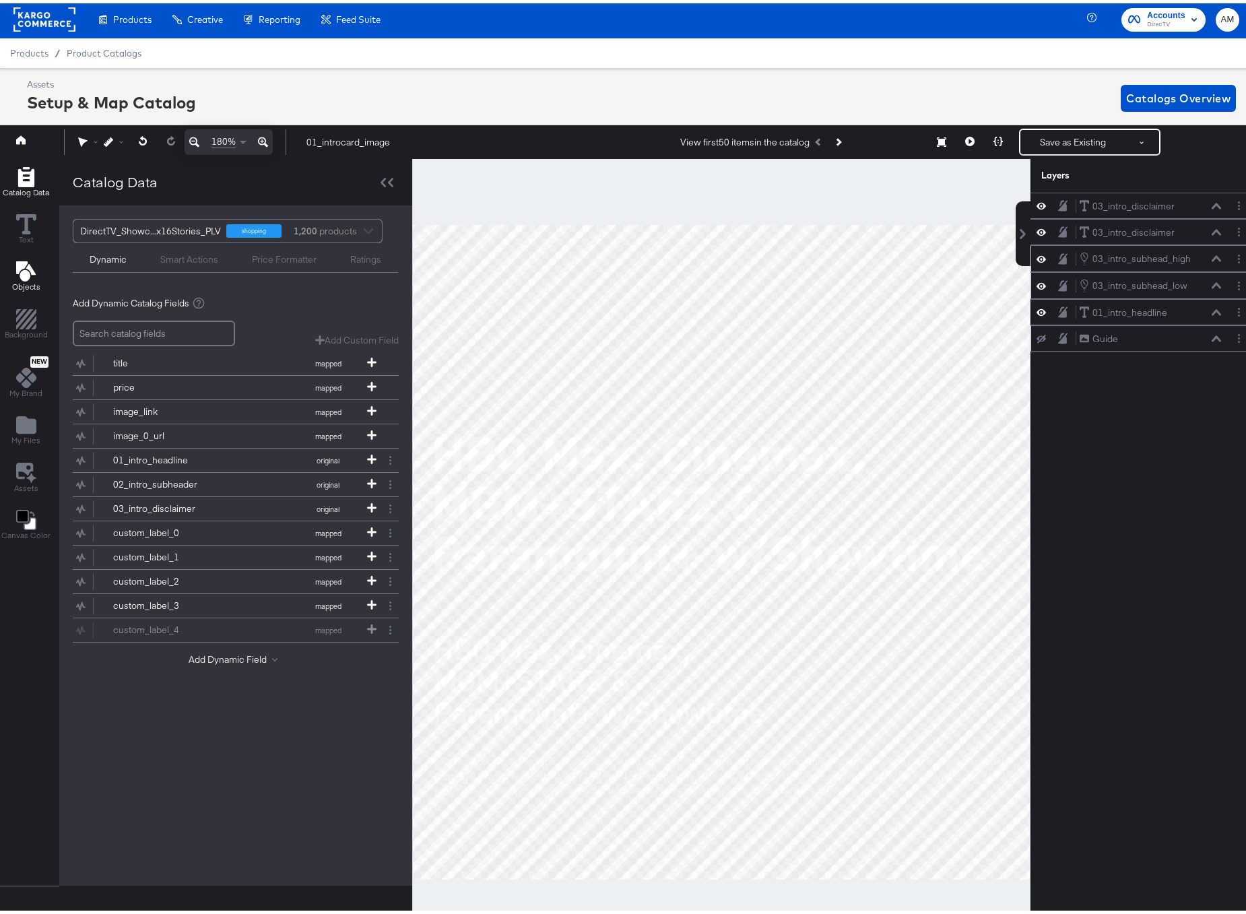
click at [26, 271] on icon "Add Text" at bounding box center [25, 268] width 20 height 20
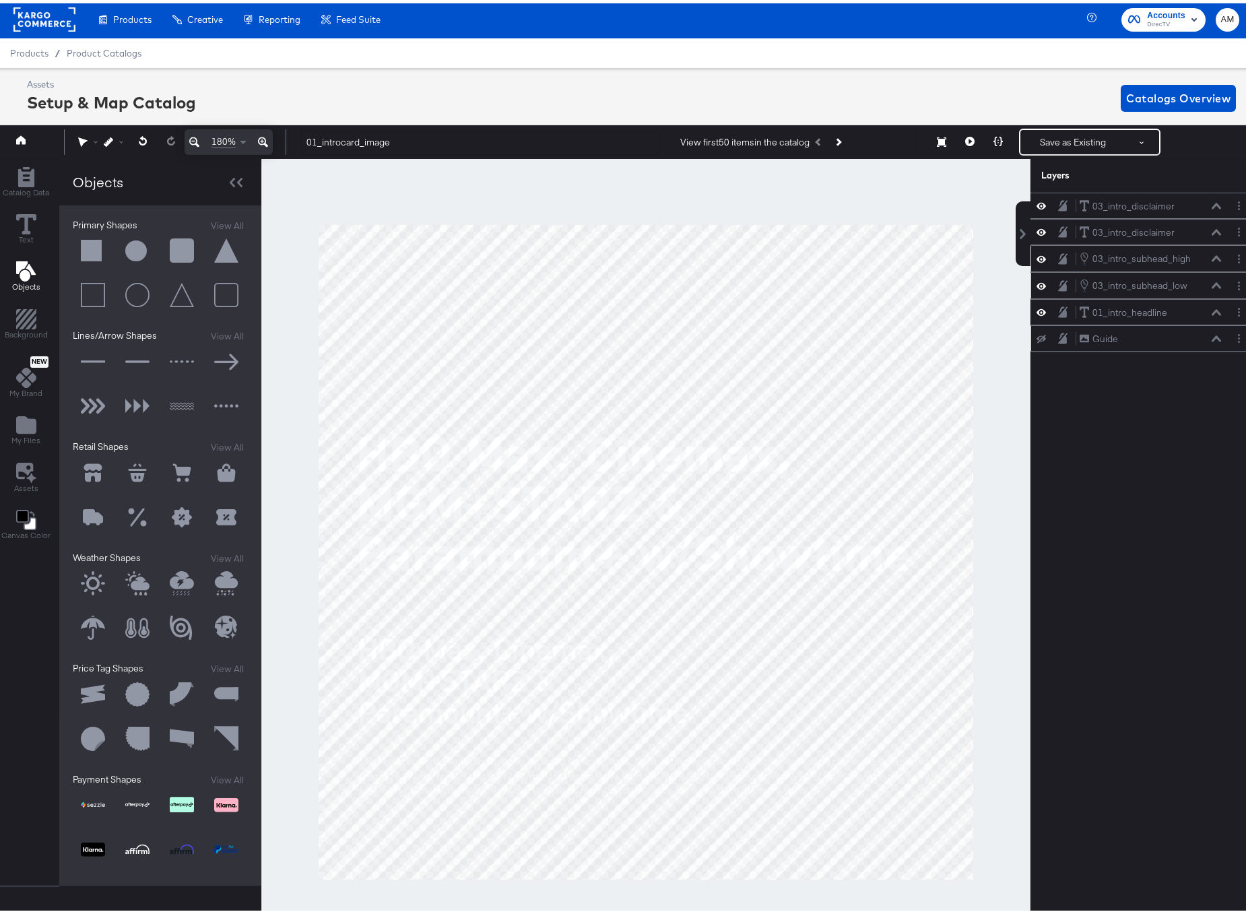
click at [79, 247] on button at bounding box center [93, 248] width 40 height 40
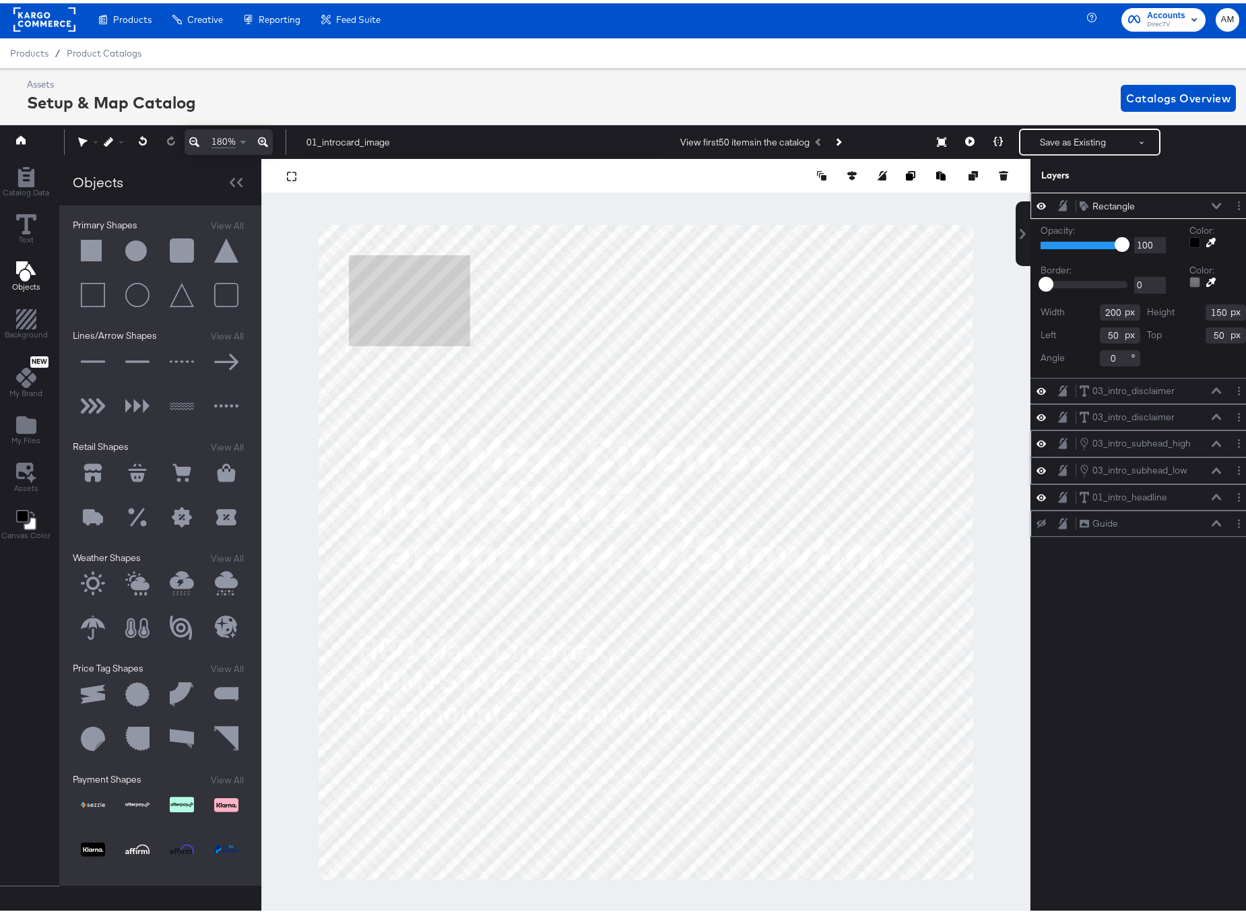
click at [1102, 308] on input "200" at bounding box center [1120, 309] width 40 height 16
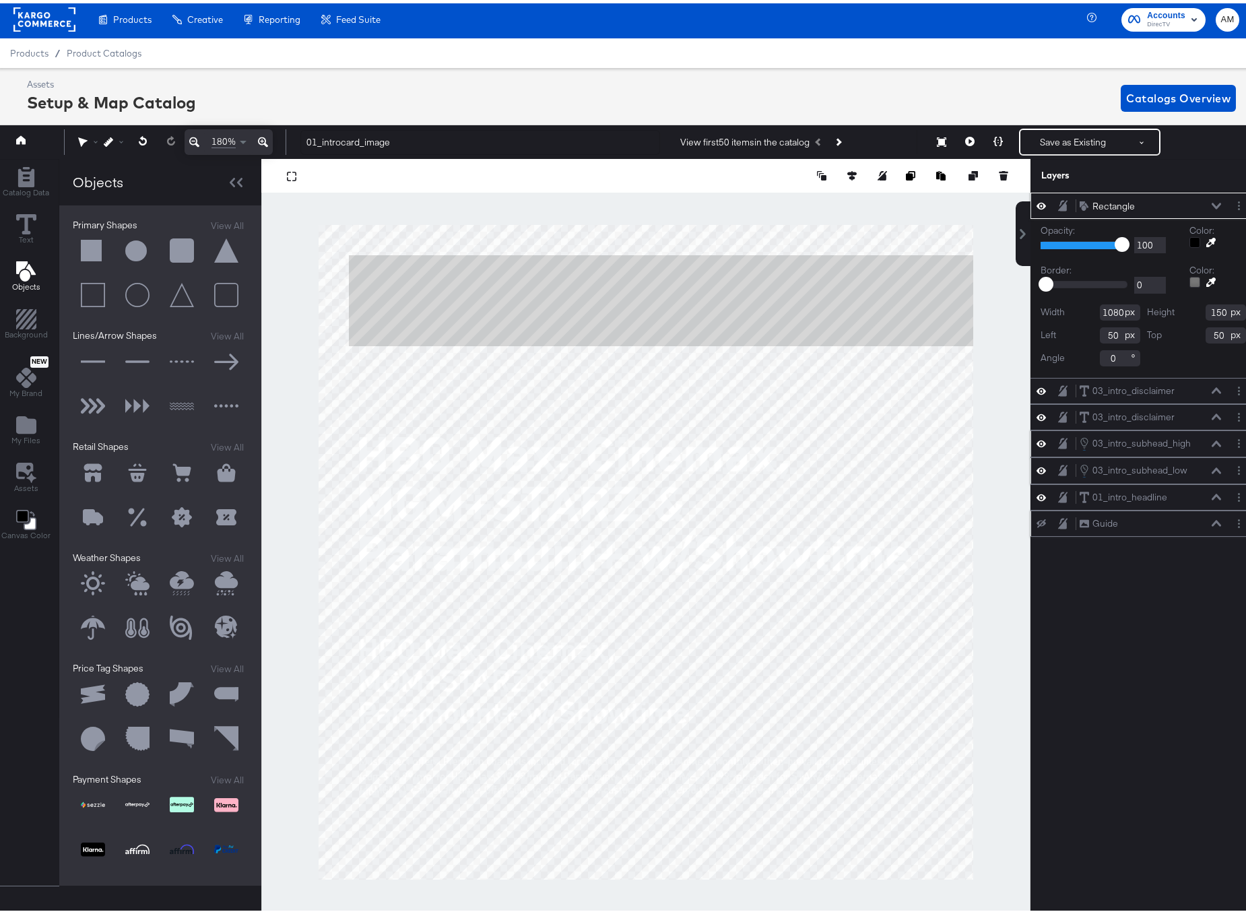
type input "1080"
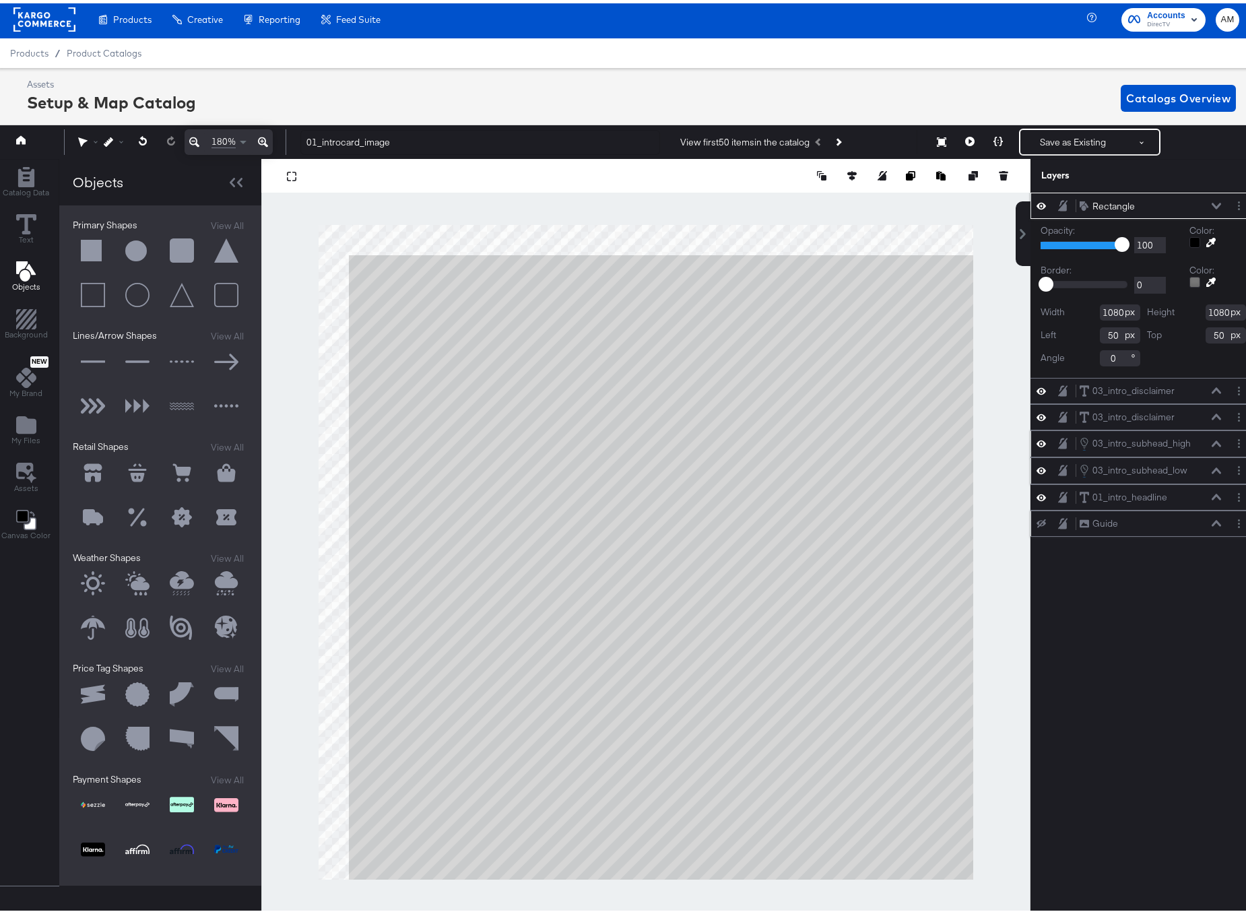
type input "1080"
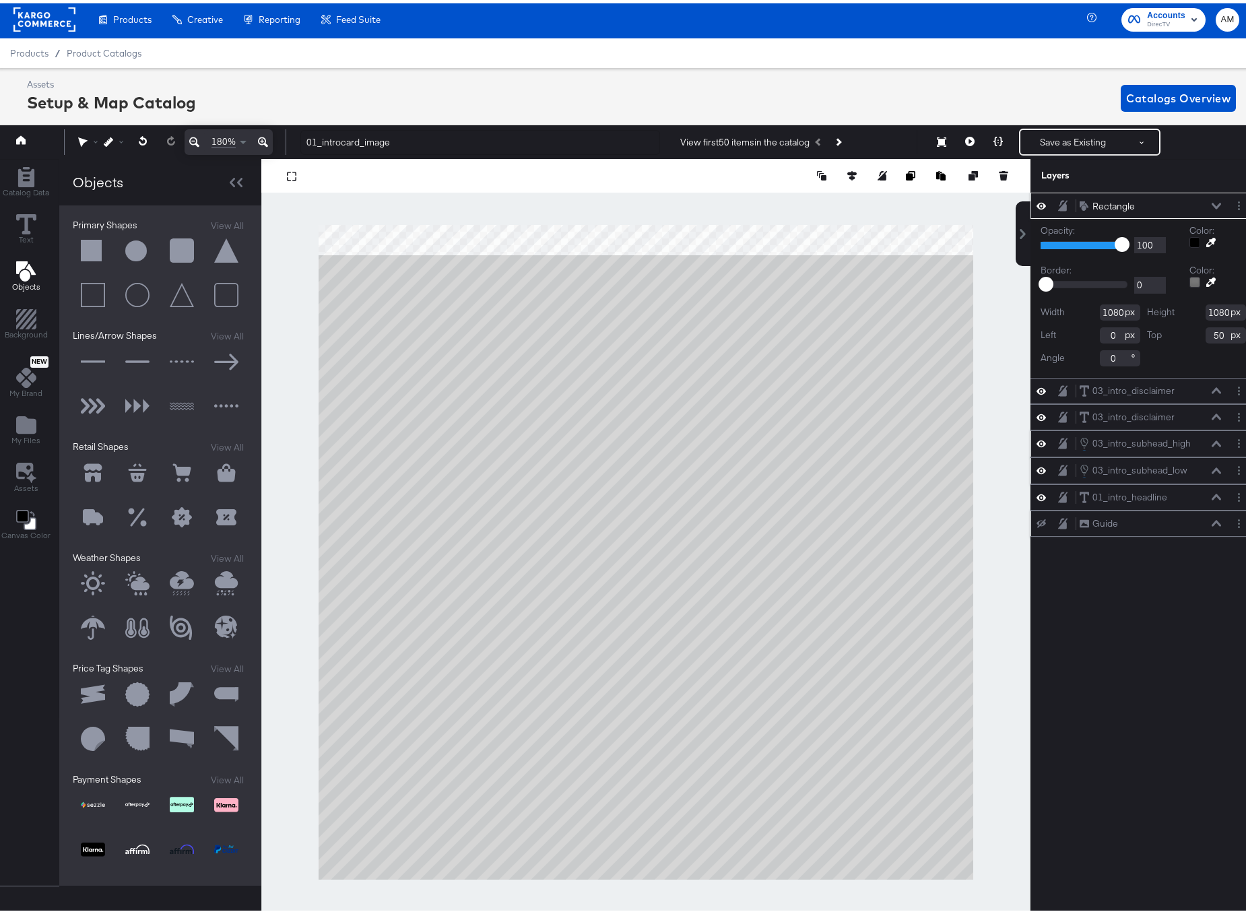
type input "0"
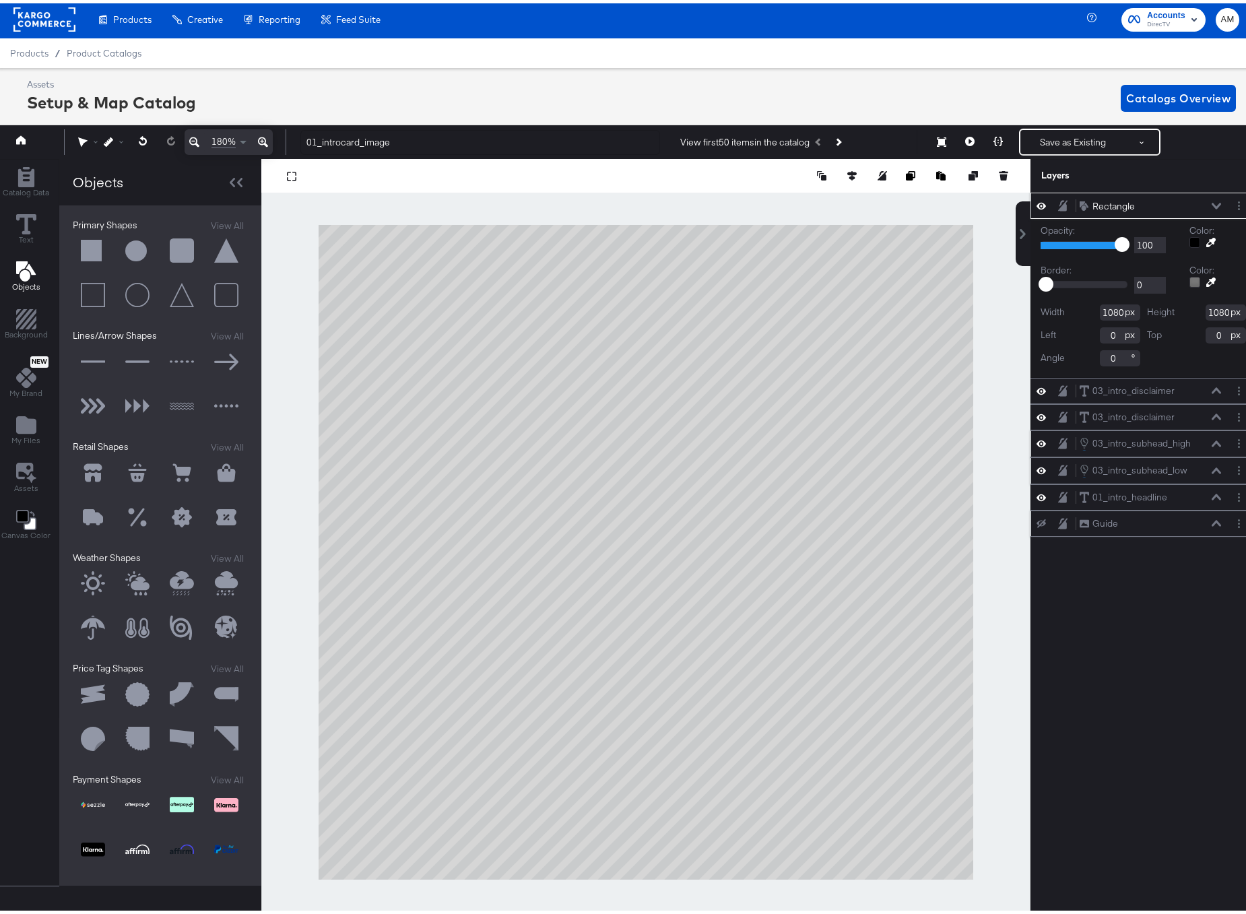
type input "0"
click at [1206, 196] on div "Rectangle Rectangle" at bounding box center [1150, 203] width 143 height 14
click at [1212, 203] on icon at bounding box center [1216, 202] width 9 height 7
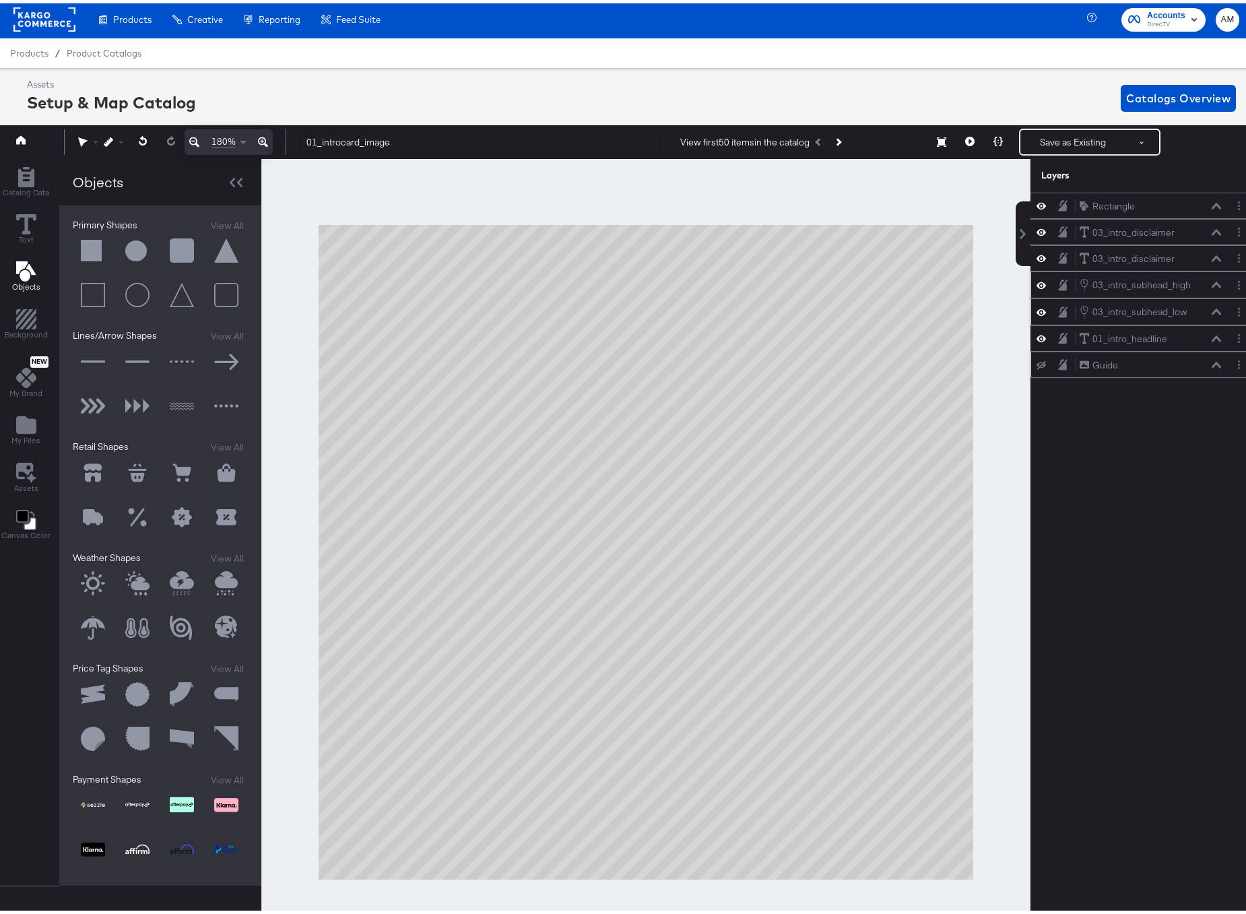
scroll to position [1, 3]
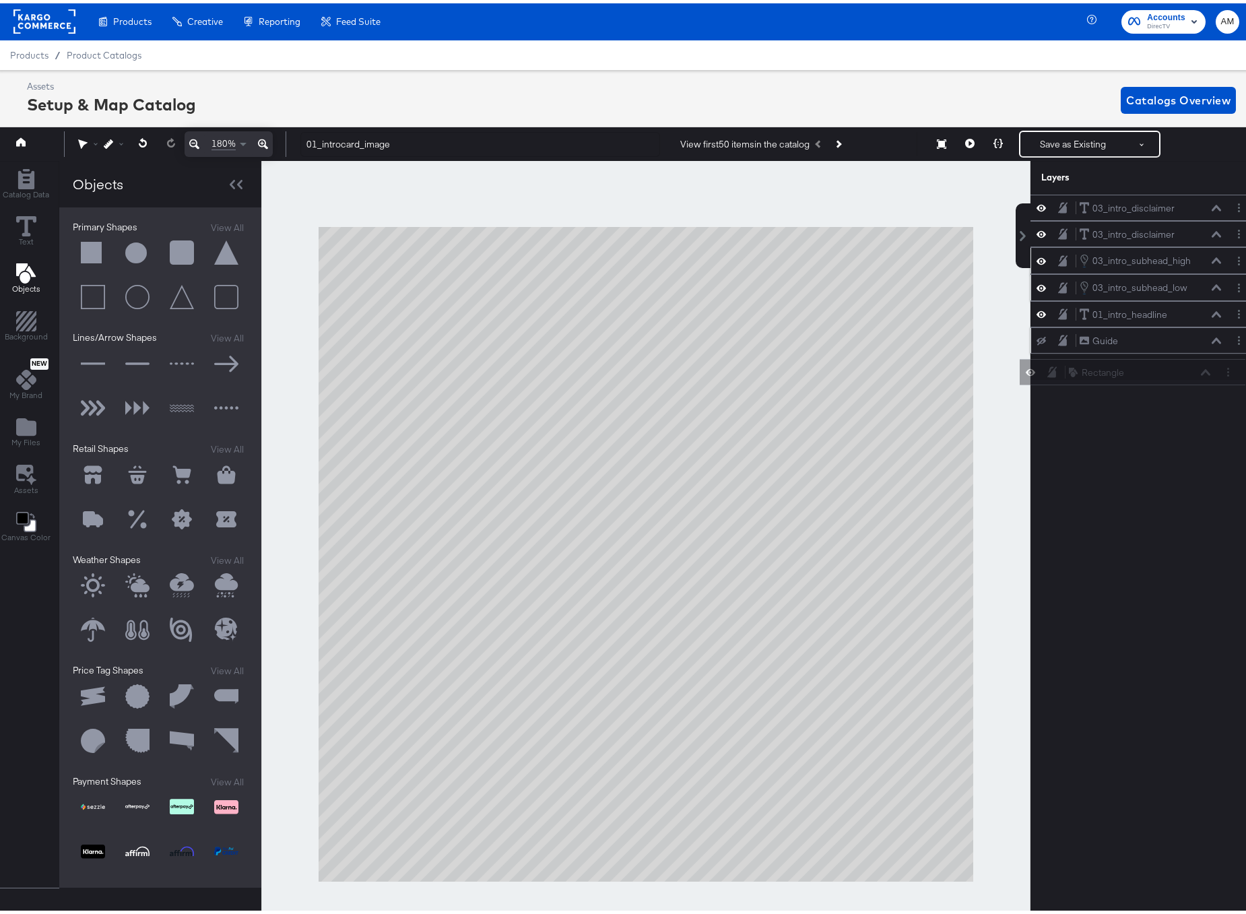
drag, startPoint x: 1043, startPoint y: 210, endPoint x: 1042, endPoint y: 381, distance: 170.4
click at [1042, 381] on div "Rectangle Rectangle 03_intro_disclaimer 03_intro_disclaimer 03_intro_disclaimer…" at bounding box center [1135, 558] width 242 height 735
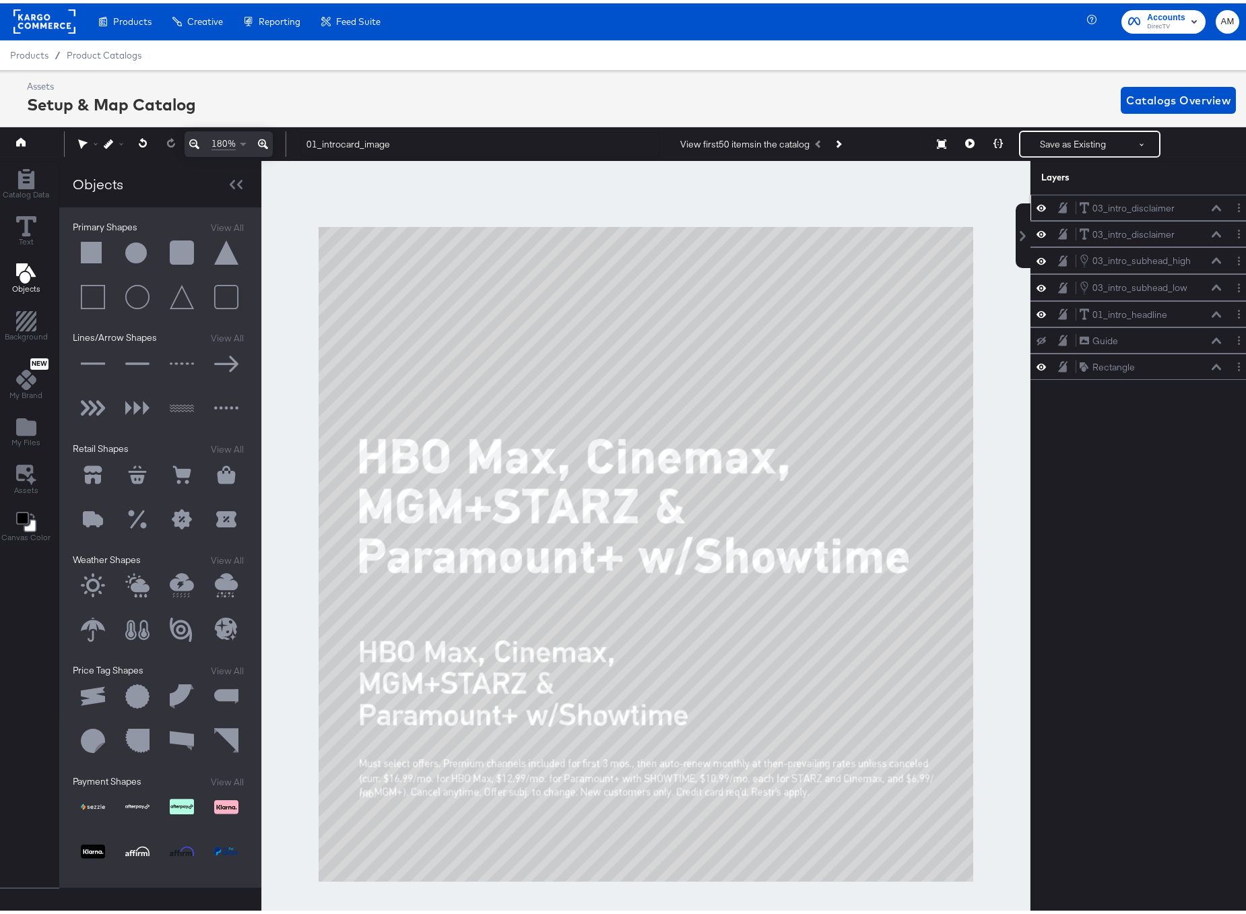
click at [1037, 205] on icon at bounding box center [1041, 204] width 9 height 7
click at [1037, 205] on icon at bounding box center [1041, 205] width 9 height 9
click at [1166, 232] on div "03_intro_disclaimer 03_intro_disclaimer" at bounding box center [1150, 231] width 143 height 14
click at [1212, 231] on icon at bounding box center [1216, 231] width 9 height 6
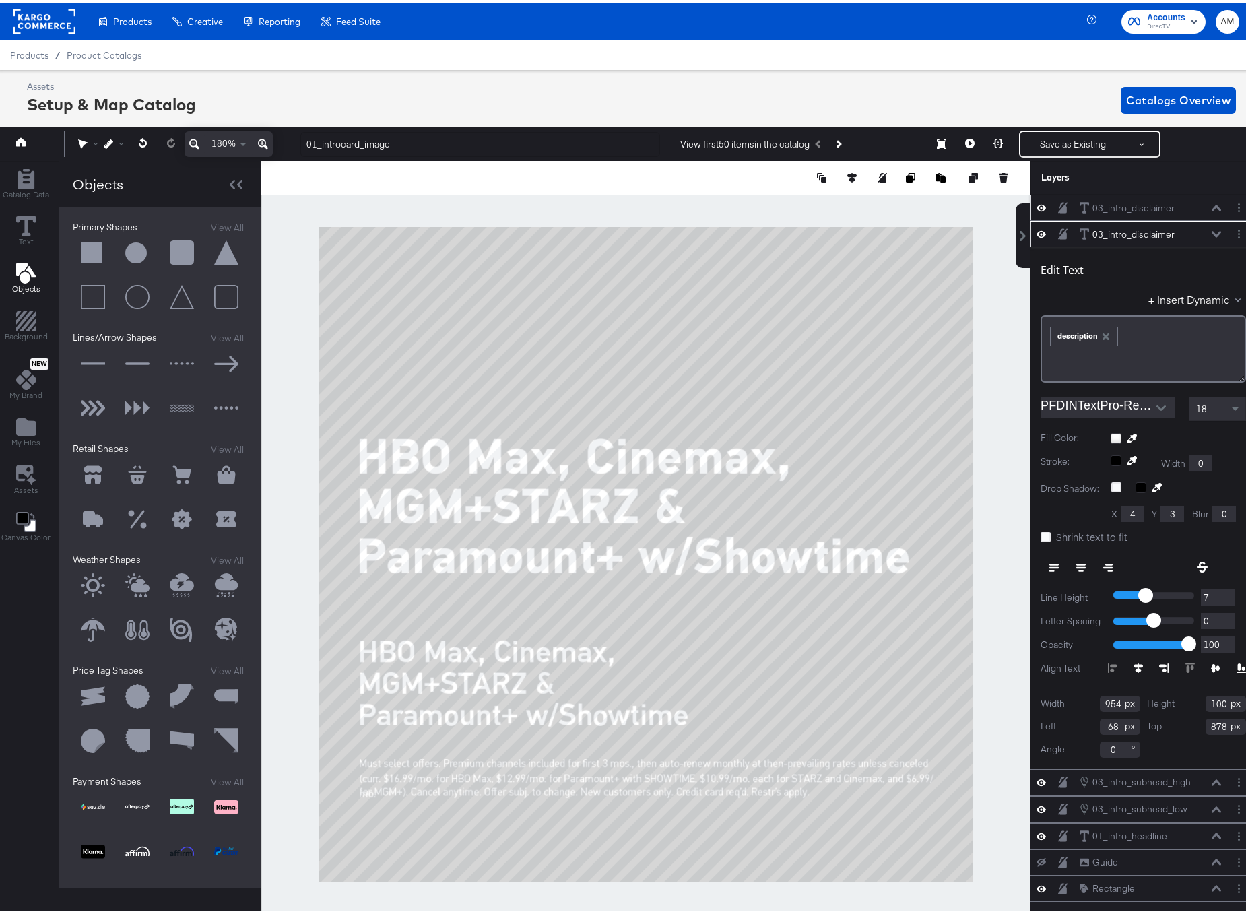
click at [1212, 203] on icon at bounding box center [1216, 204] width 9 height 7
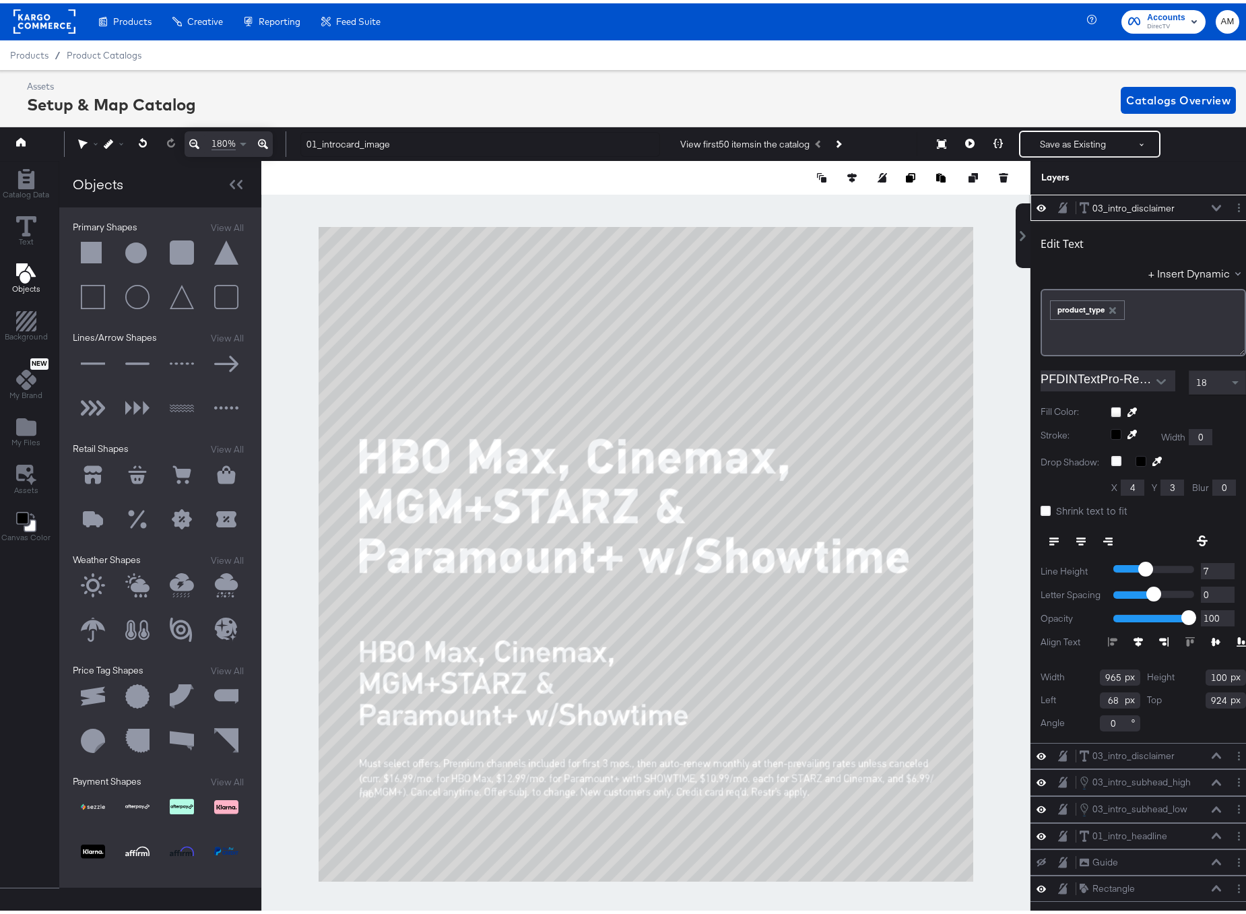
click at [1212, 203] on icon at bounding box center [1216, 204] width 9 height 7
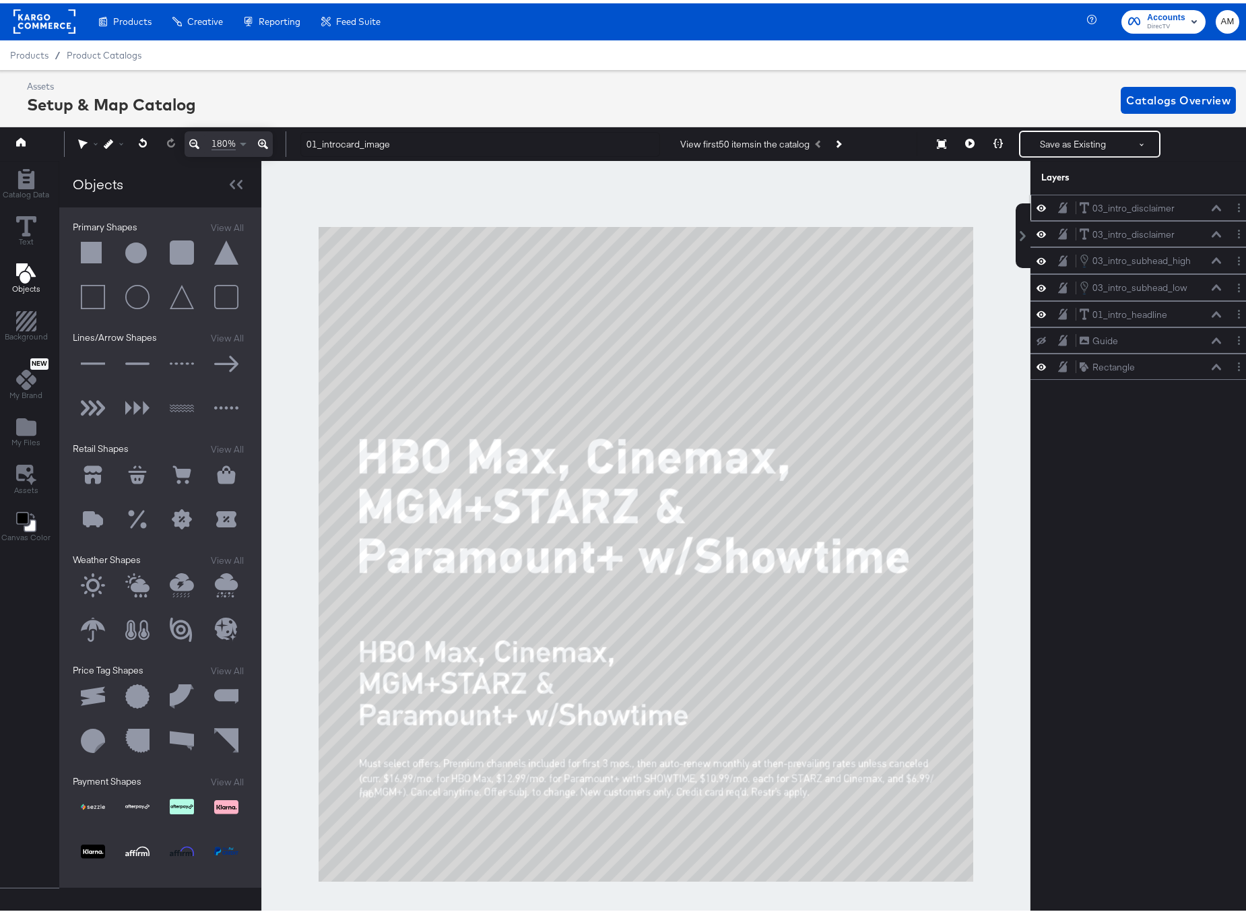
click at [1212, 203] on icon at bounding box center [1216, 204] width 9 height 7
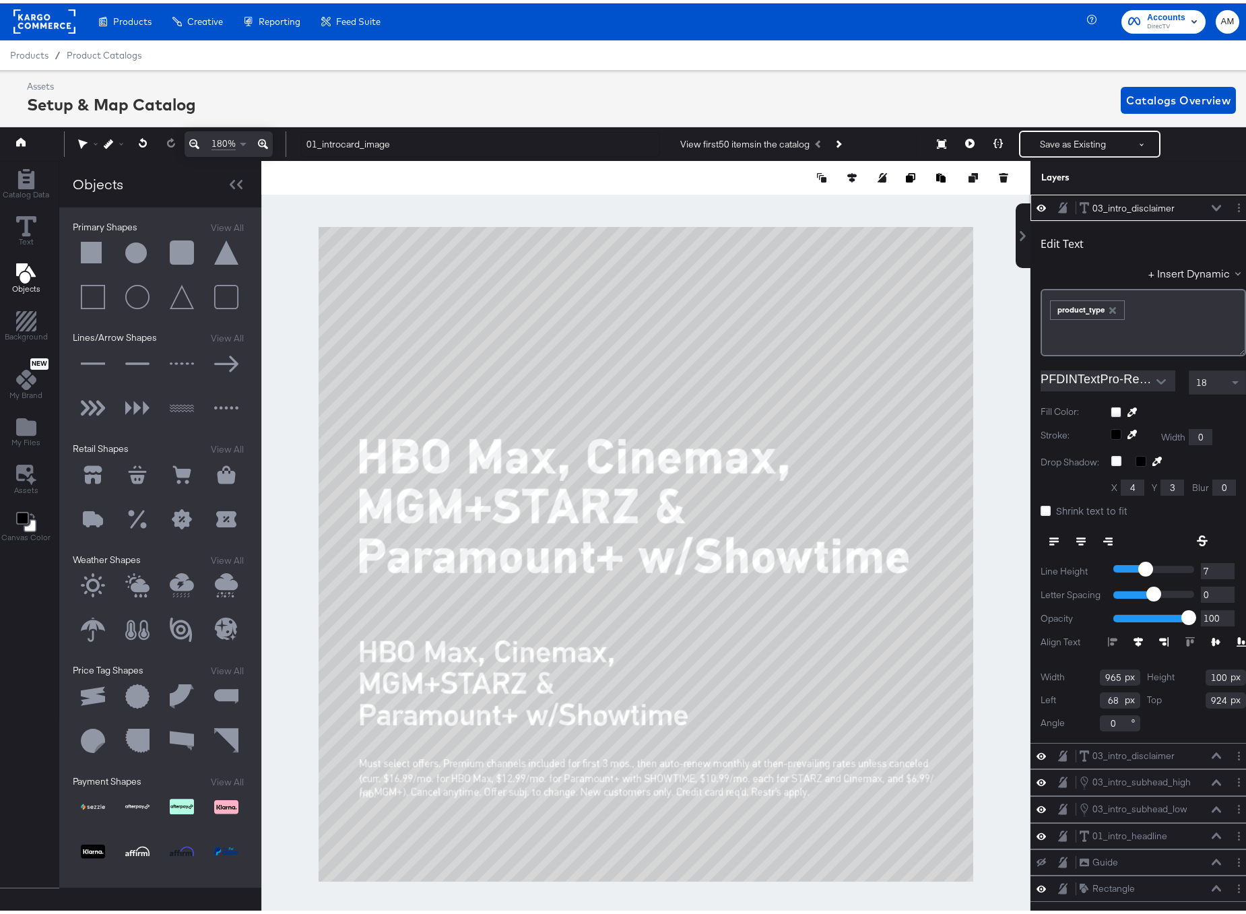
click at [1212, 203] on icon at bounding box center [1216, 204] width 9 height 7
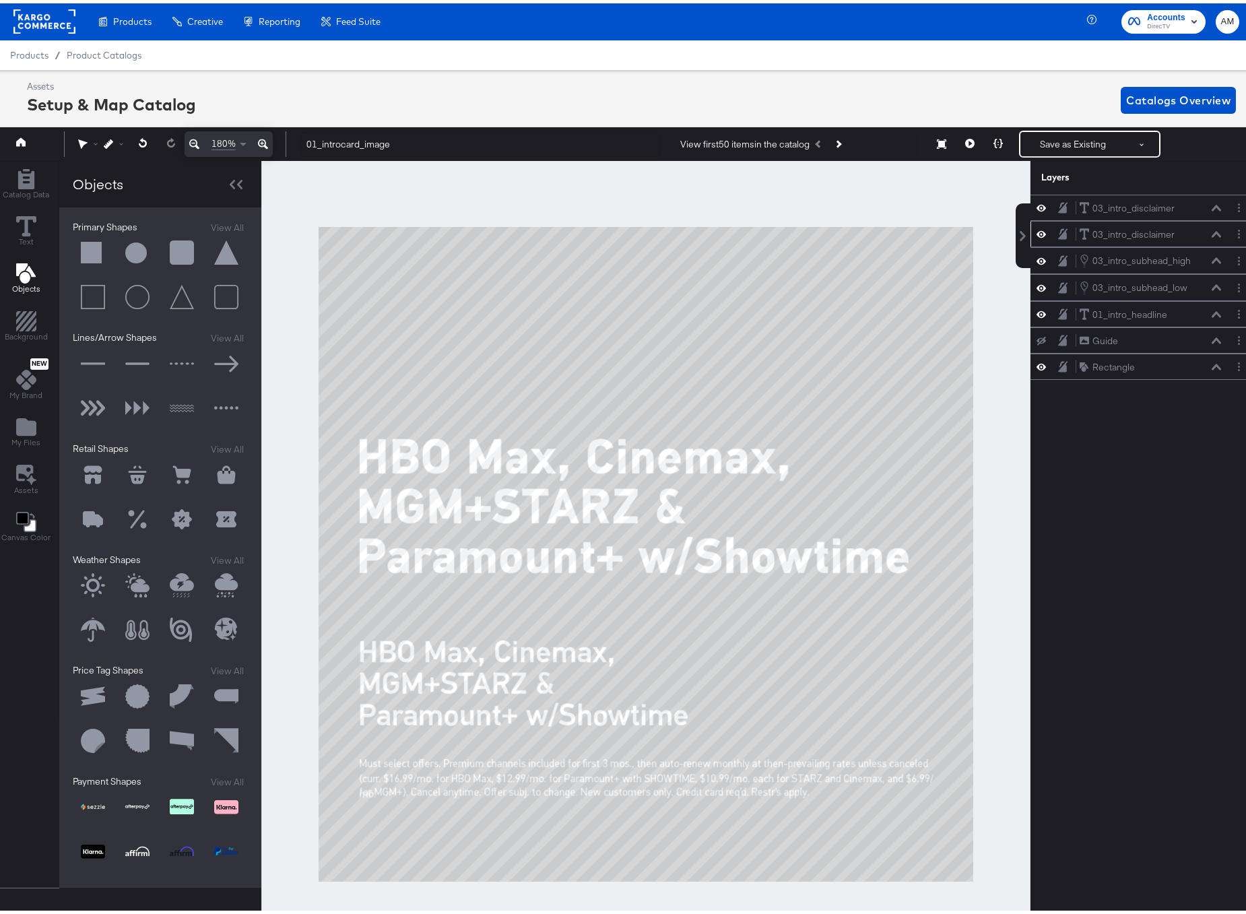
click at [1037, 228] on icon at bounding box center [1041, 230] width 9 height 11
click at [1037, 206] on icon at bounding box center [1041, 204] width 9 height 7
click at [1037, 206] on icon at bounding box center [1041, 205] width 9 height 9
click at [1037, 207] on icon at bounding box center [1041, 204] width 9 height 7
click at [1037, 229] on icon at bounding box center [1041, 231] width 9 height 9
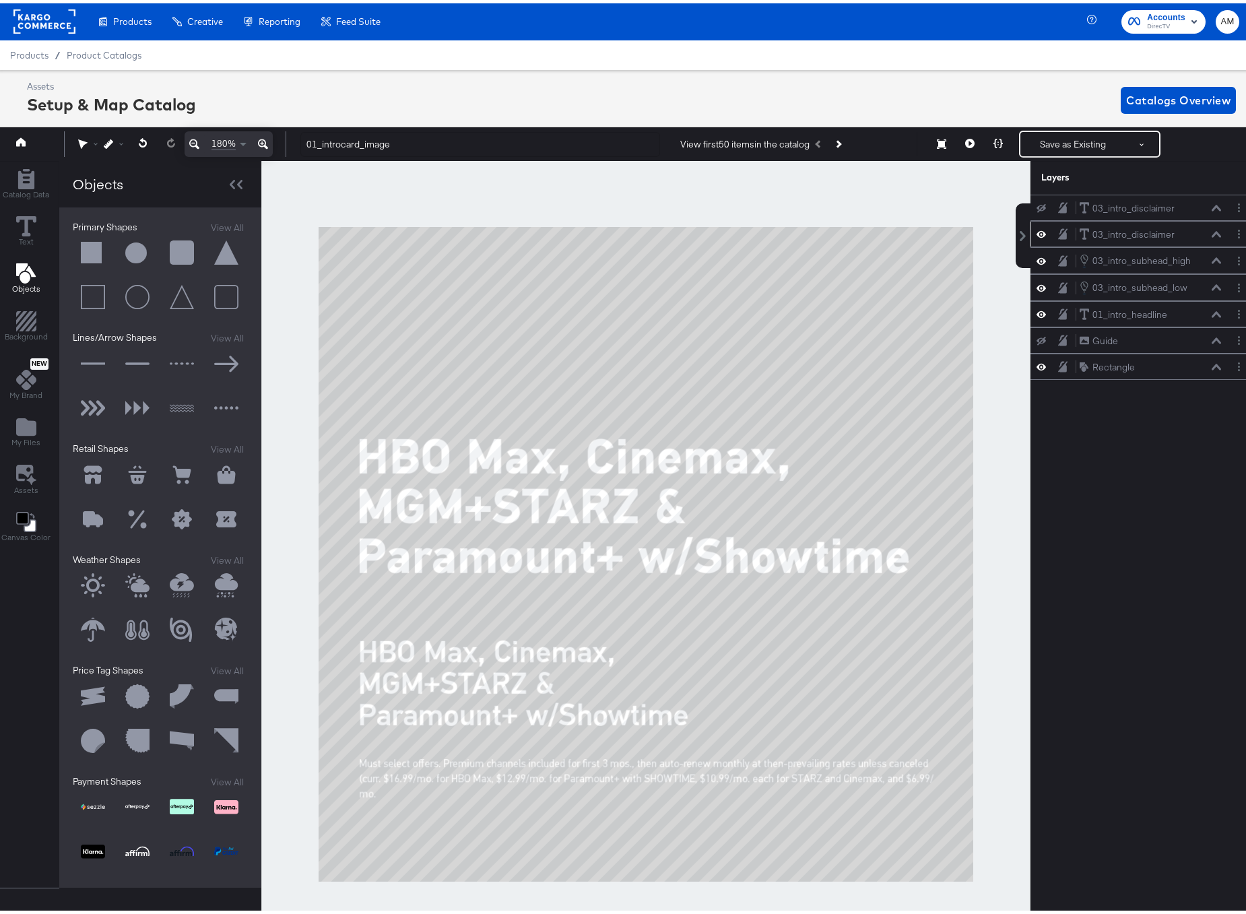
click at [1037, 205] on icon at bounding box center [1041, 205] width 9 height 9
click at [1037, 205] on icon at bounding box center [1041, 204] width 9 height 11
click at [1037, 205] on icon at bounding box center [1041, 205] width 9 height 9
click at [1037, 205] on icon at bounding box center [1041, 204] width 9 height 11
drag, startPoint x: 1087, startPoint y: 362, endPoint x: 1208, endPoint y: 369, distance: 120.7
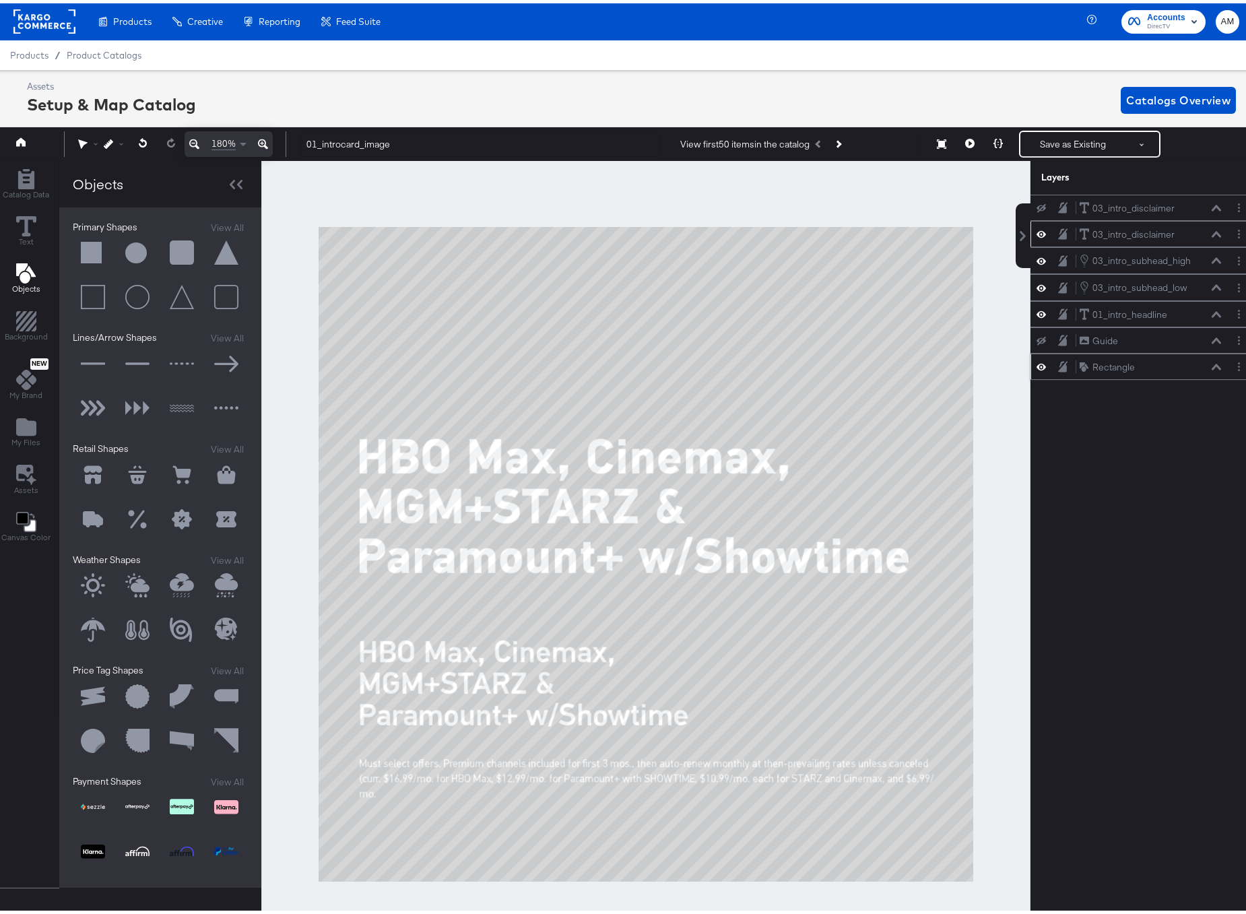
click at [1208, 369] on div "Rectangle Rectangle" at bounding box center [1150, 364] width 143 height 14
click at [1212, 366] on icon at bounding box center [1216, 363] width 9 height 7
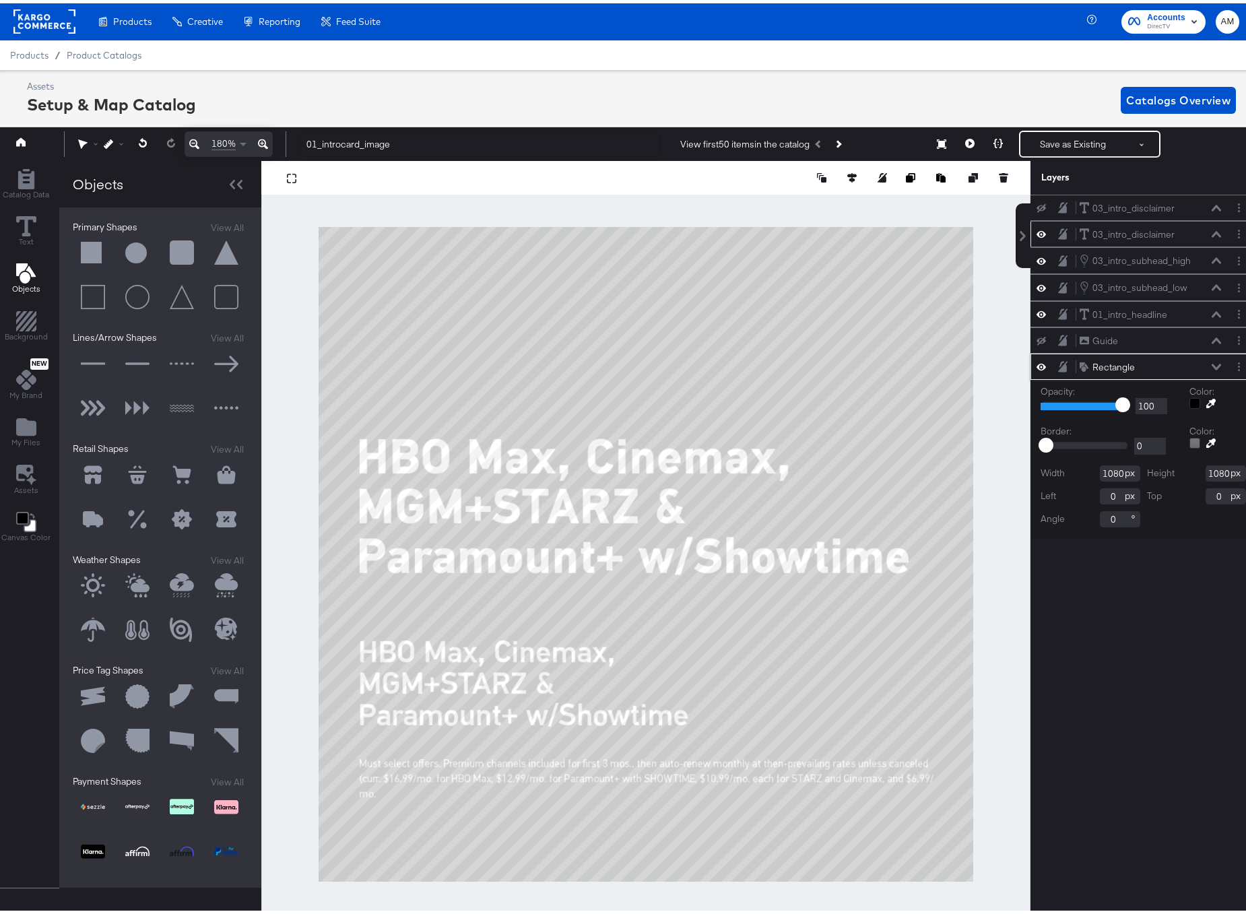
type input "97"
type input "96"
type input "92"
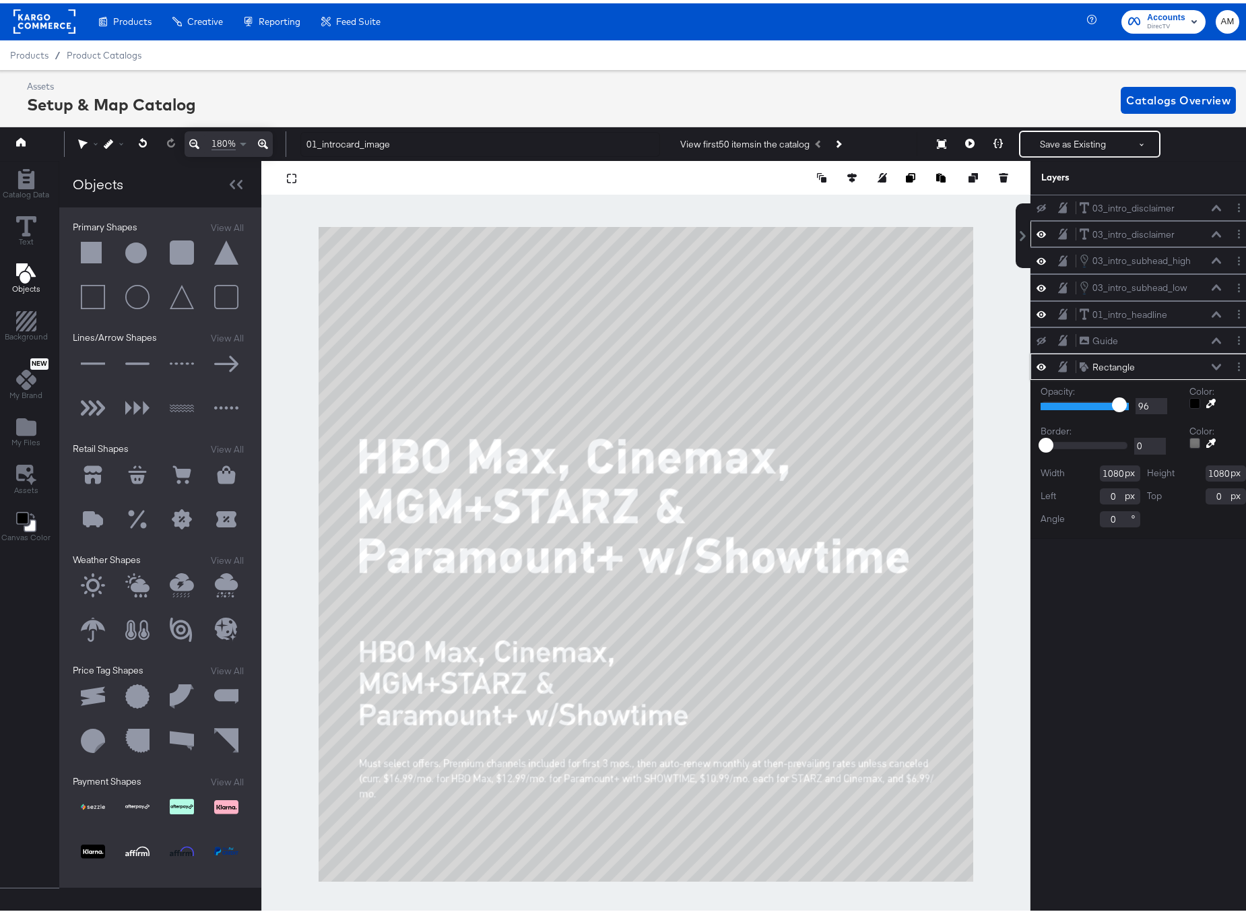
type input "92"
type input "80"
type input "75"
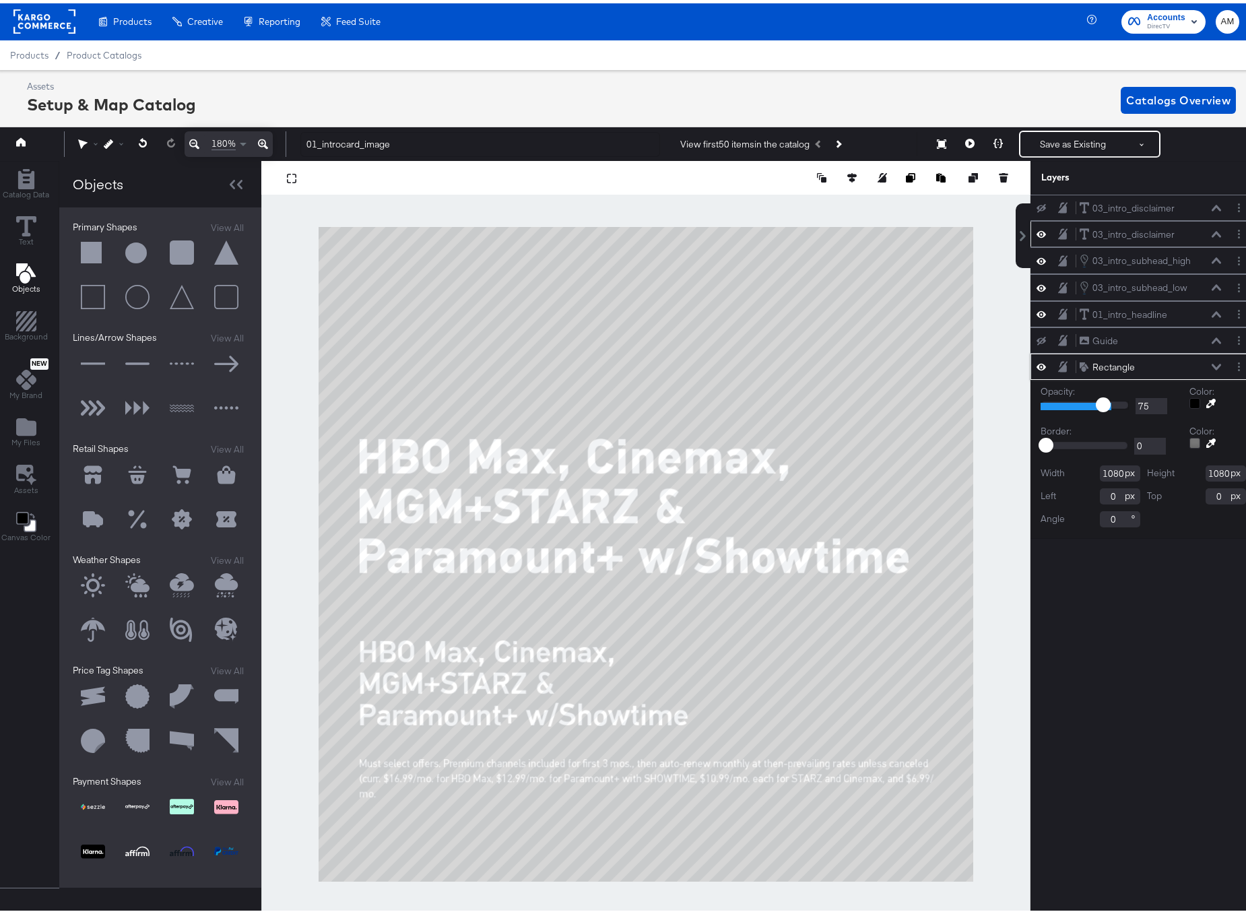
type input "70"
type input "67"
type input "66"
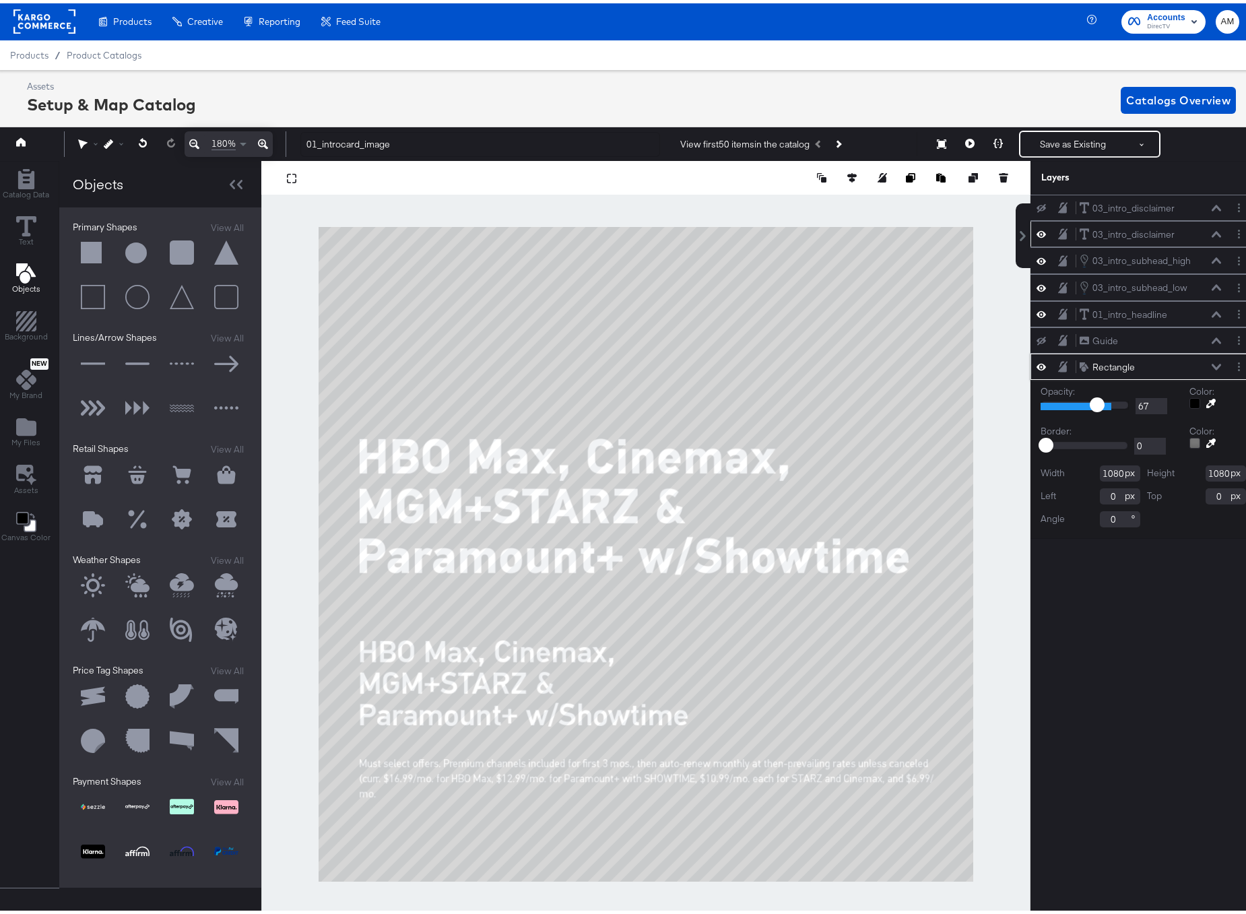
type input "66"
type input "65"
type input "63"
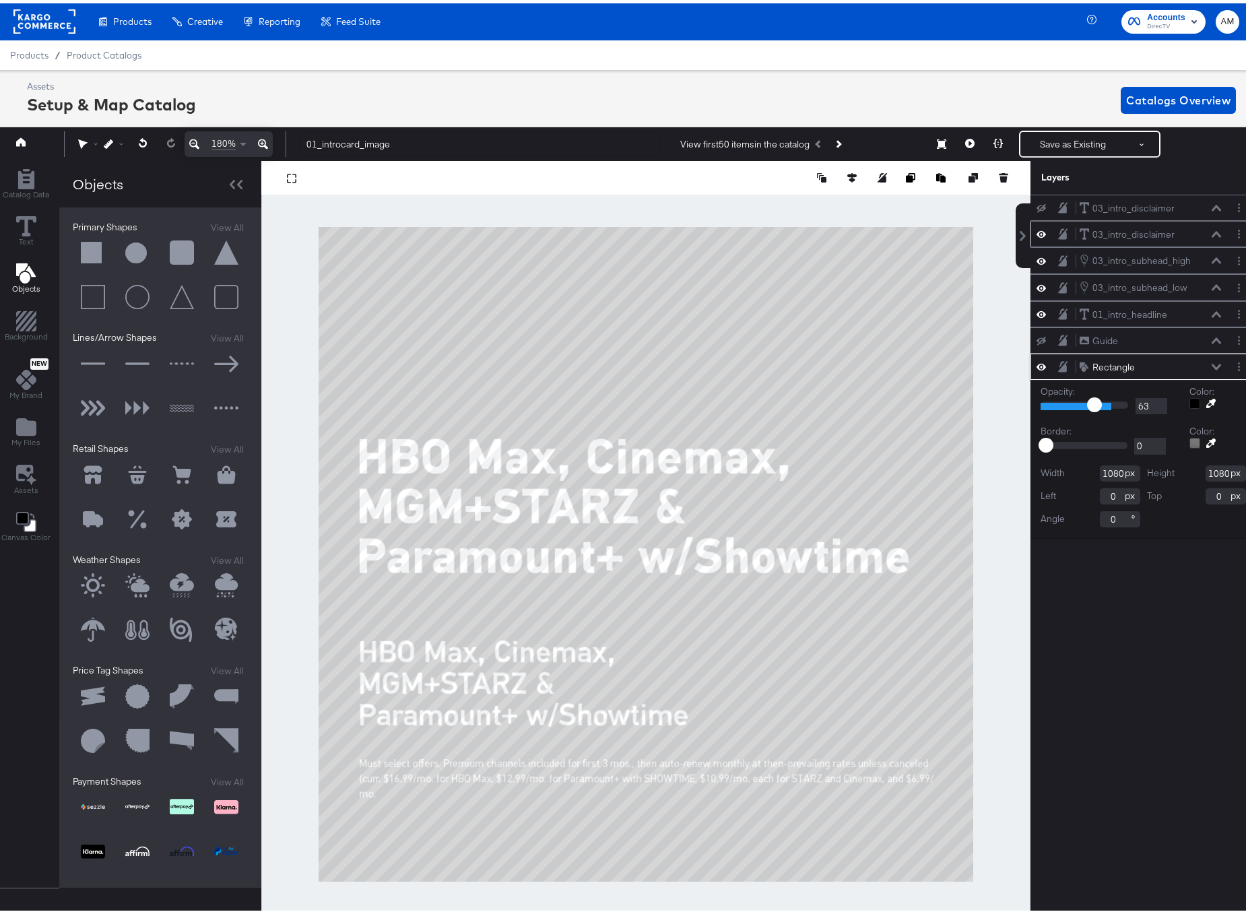
type input "62"
type input "60"
type input "57"
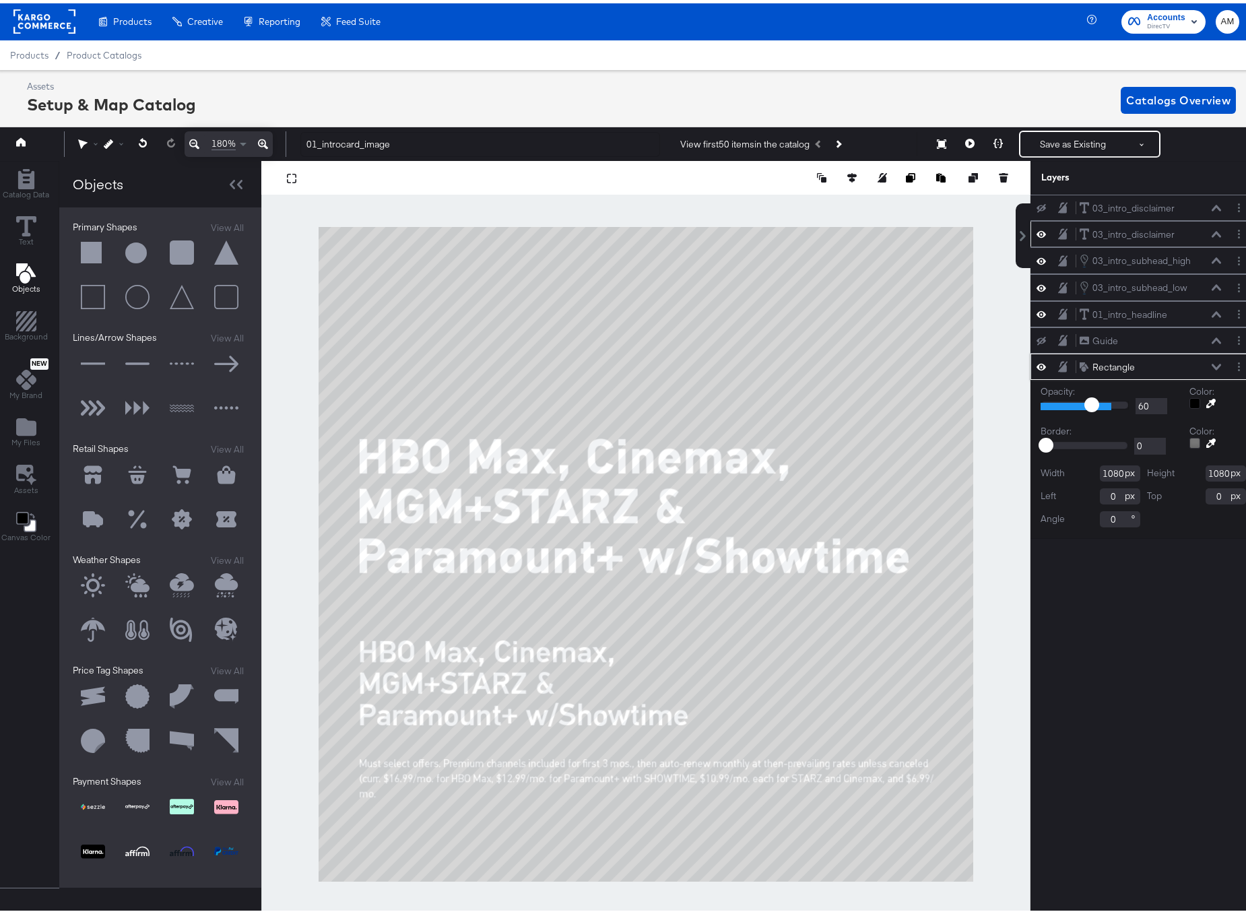
type input "57"
type input "56"
type input "54"
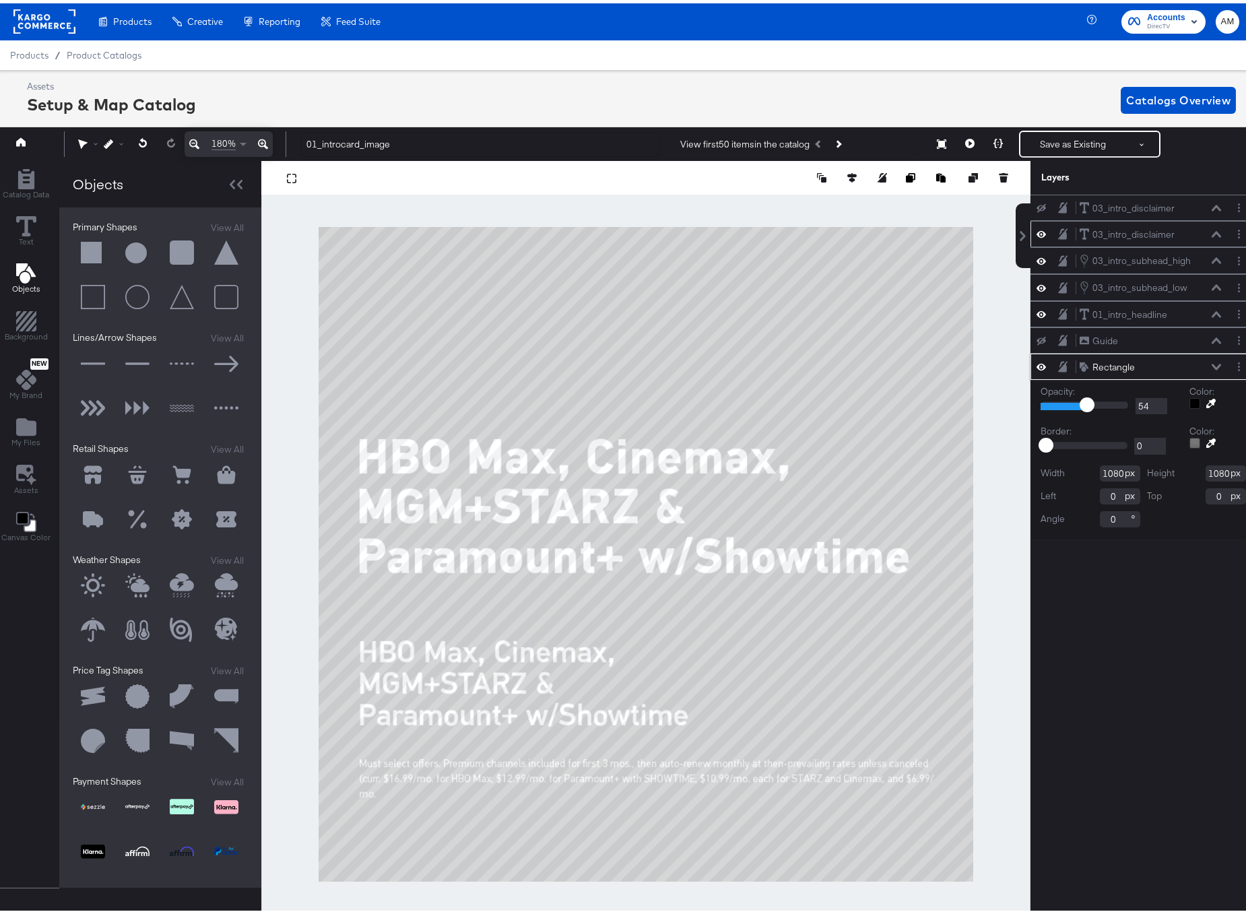
type input "52"
type input "48"
type input "44"
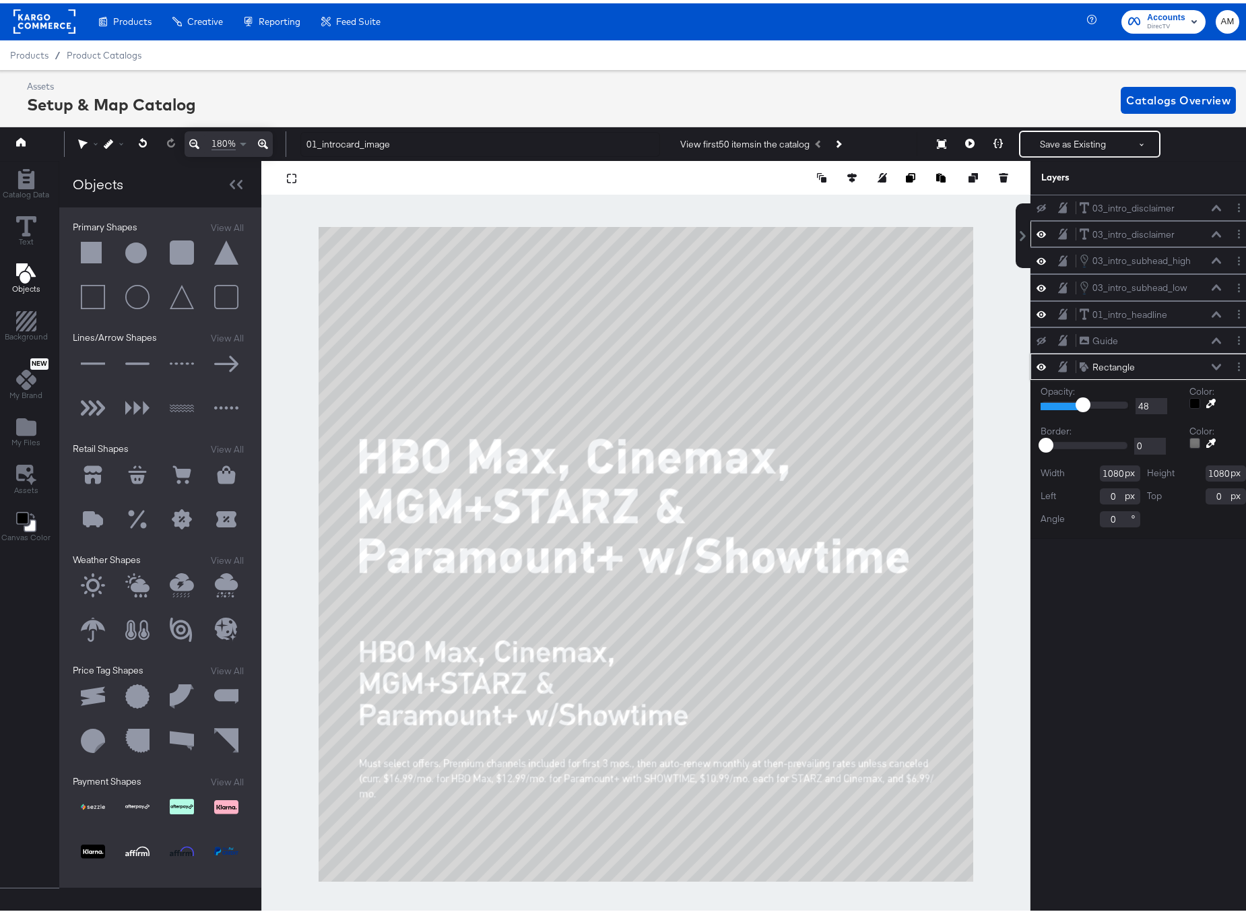
type input "44"
type input "41"
type input "40"
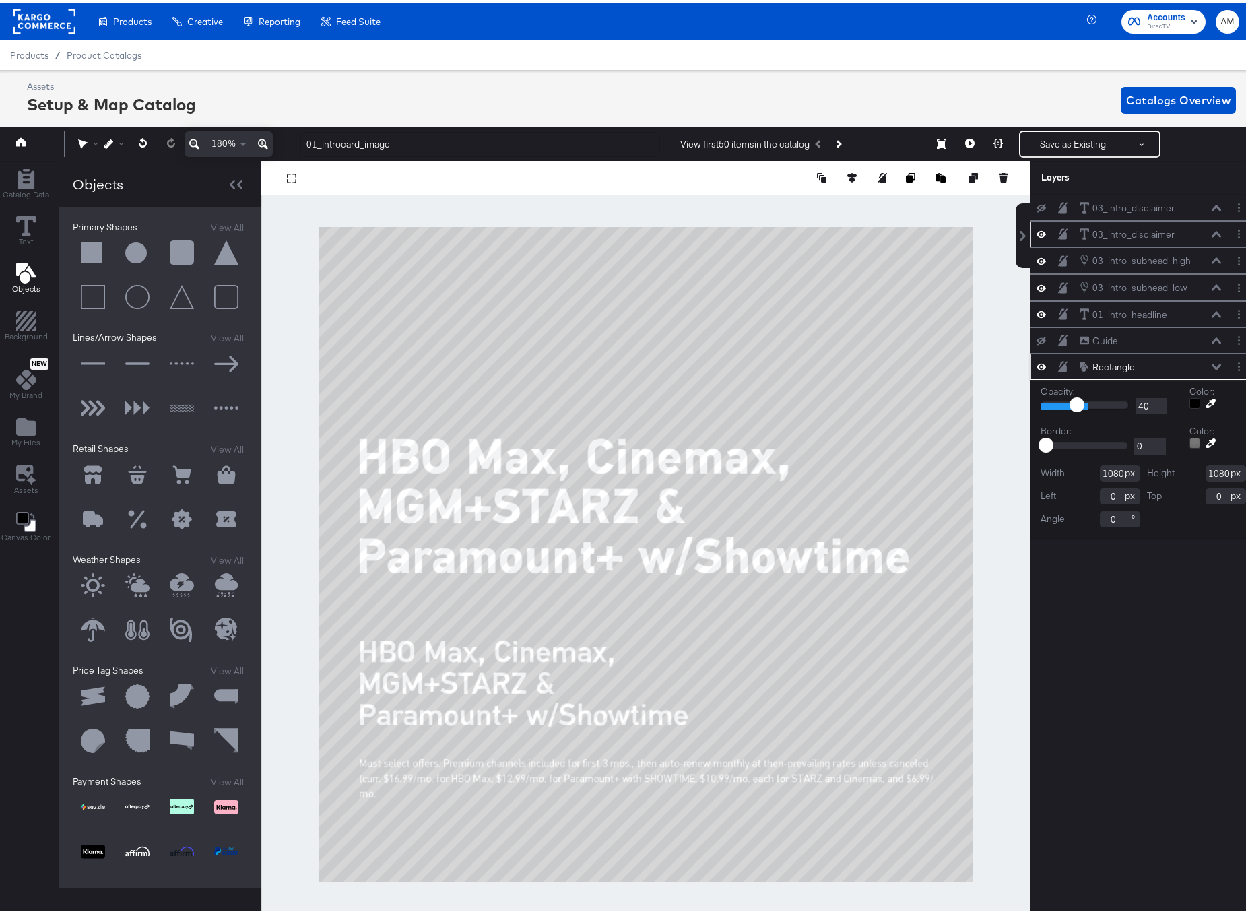
type input "39"
type input "38"
type input "37"
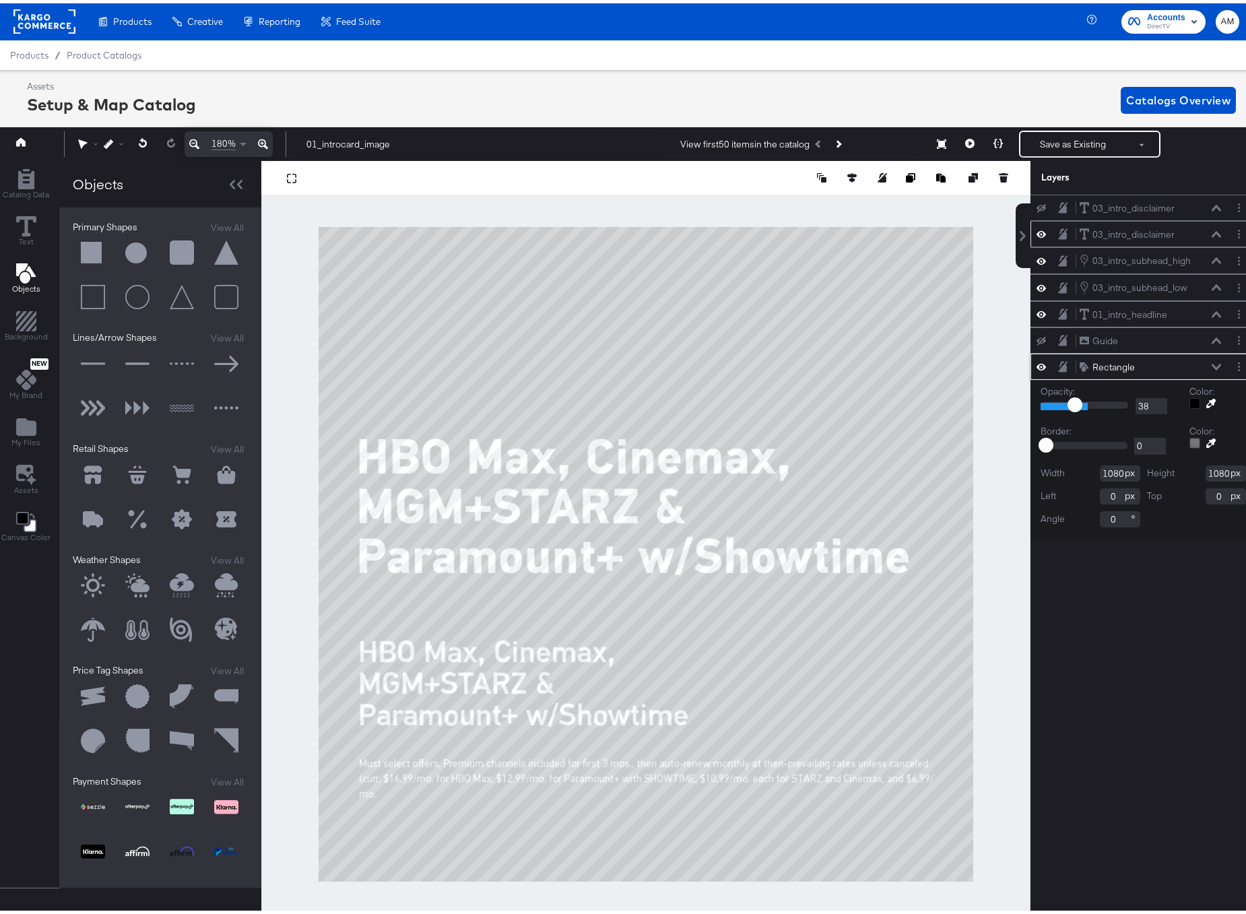
type input "37"
type input "38"
type input "39"
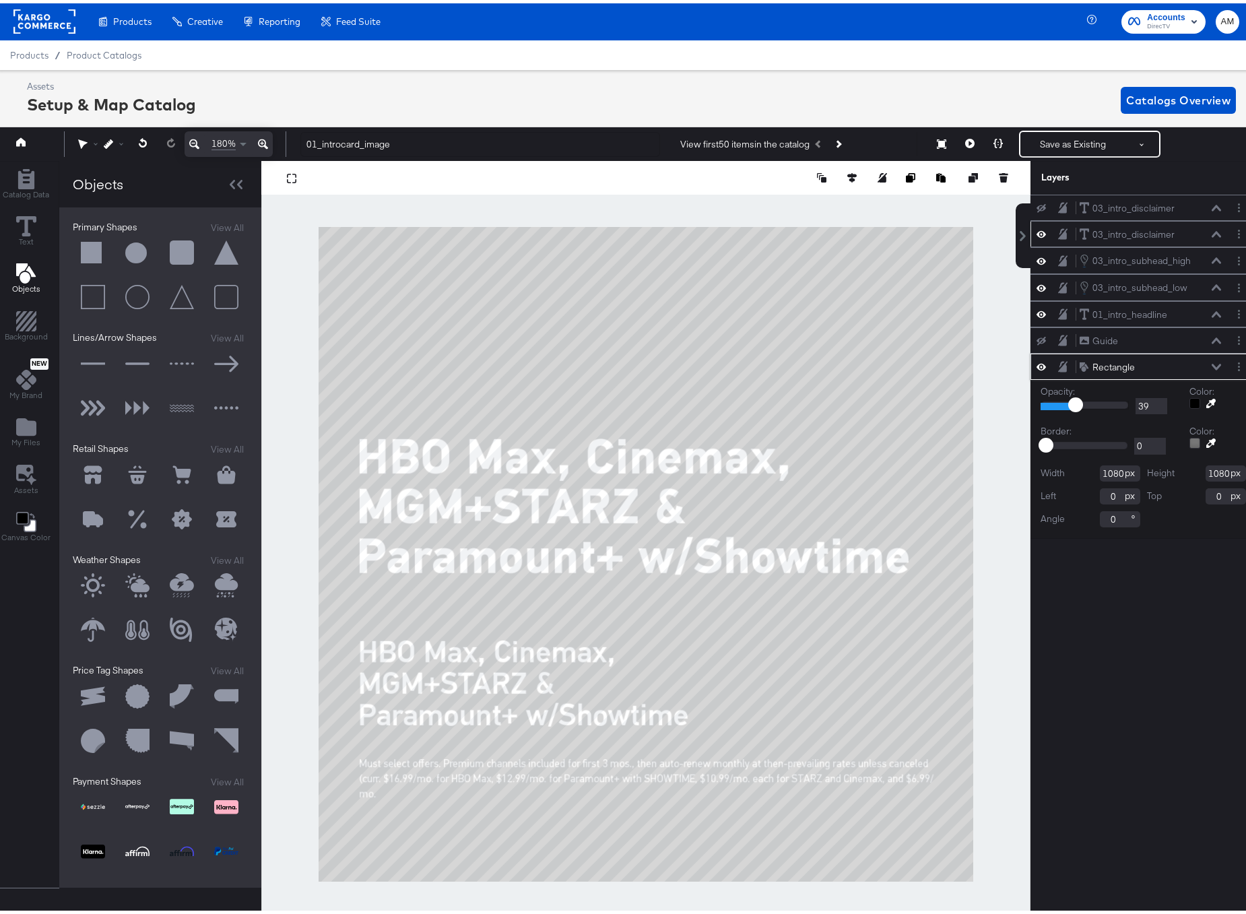
type input "40"
type input "41"
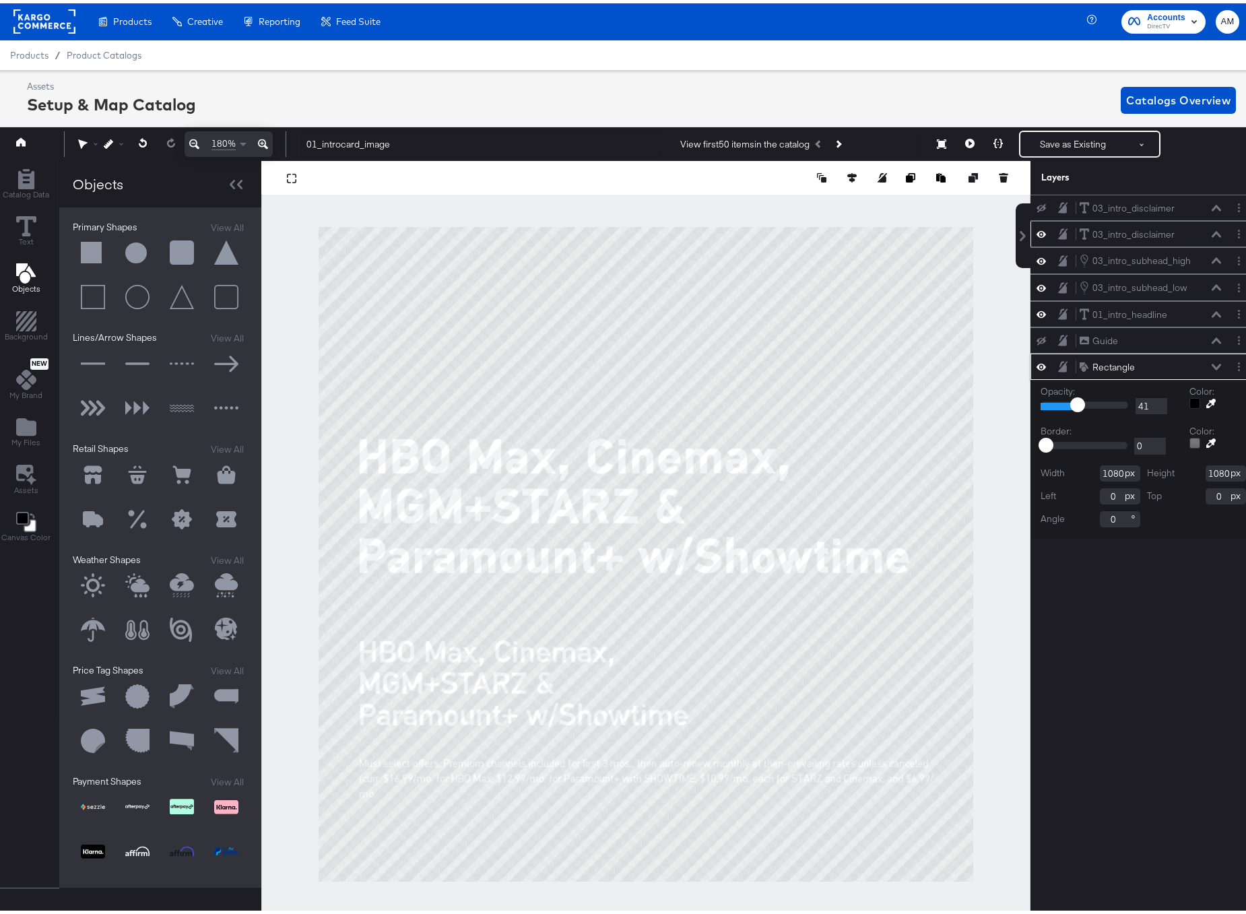
drag, startPoint x: 1109, startPoint y: 401, endPoint x: 1067, endPoint y: 404, distance: 41.8
type input "41"
click at [1067, 404] on input "range" at bounding box center [1085, 401] width 88 height 9
drag, startPoint x: 1204, startPoint y: 362, endPoint x: 1212, endPoint y: 364, distance: 7.5
click at [1212, 362] on icon at bounding box center [1216, 363] width 9 height 6
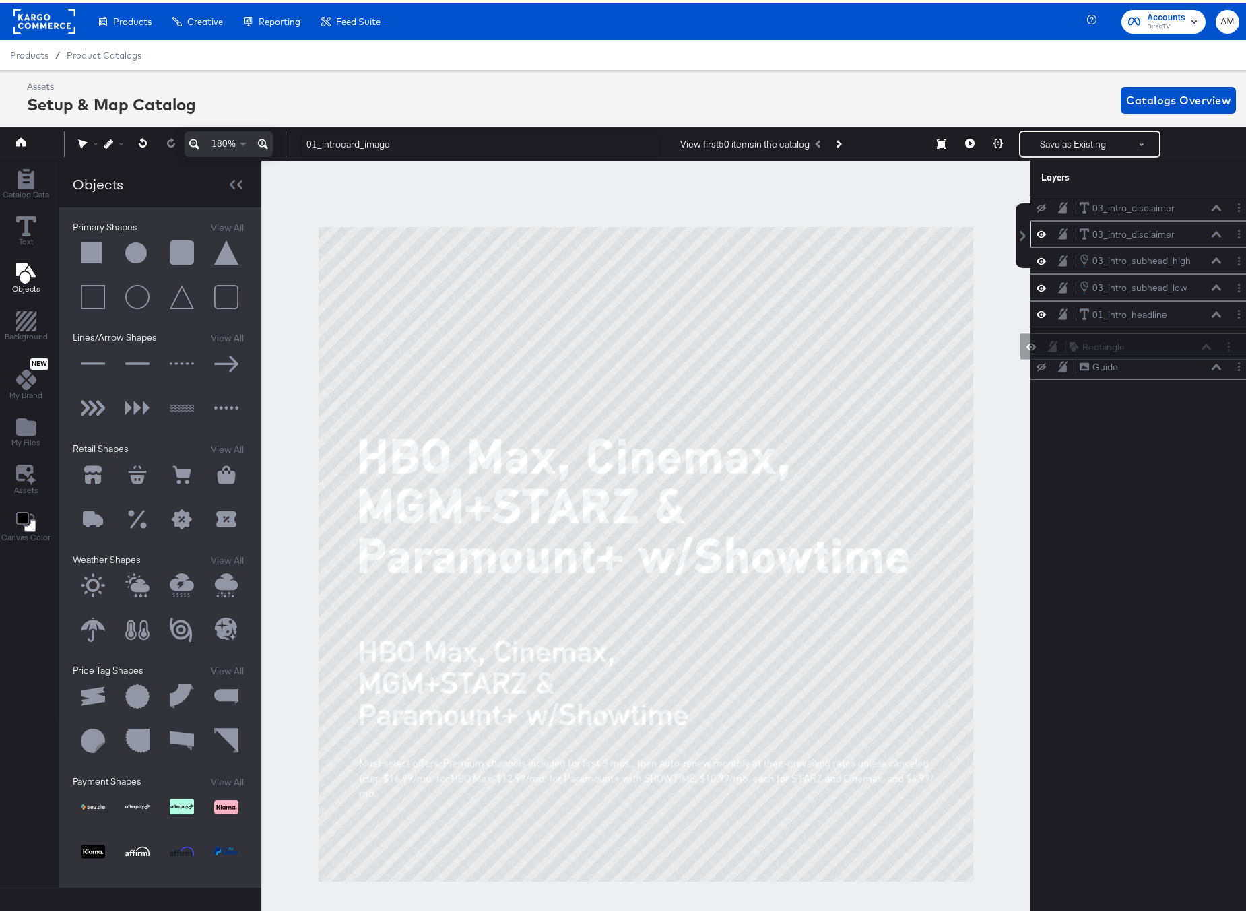
drag, startPoint x: 1049, startPoint y: 363, endPoint x: 1049, endPoint y: 339, distance: 24.3
click at [1049, 339] on div "03_intro_disclaimer 03_intro_disclaimer 03_intro_disclaimer 03_intro_disclaimer…" at bounding box center [1143, 283] width 226 height 185
click at [1037, 360] on icon at bounding box center [1041, 364] width 9 height 9
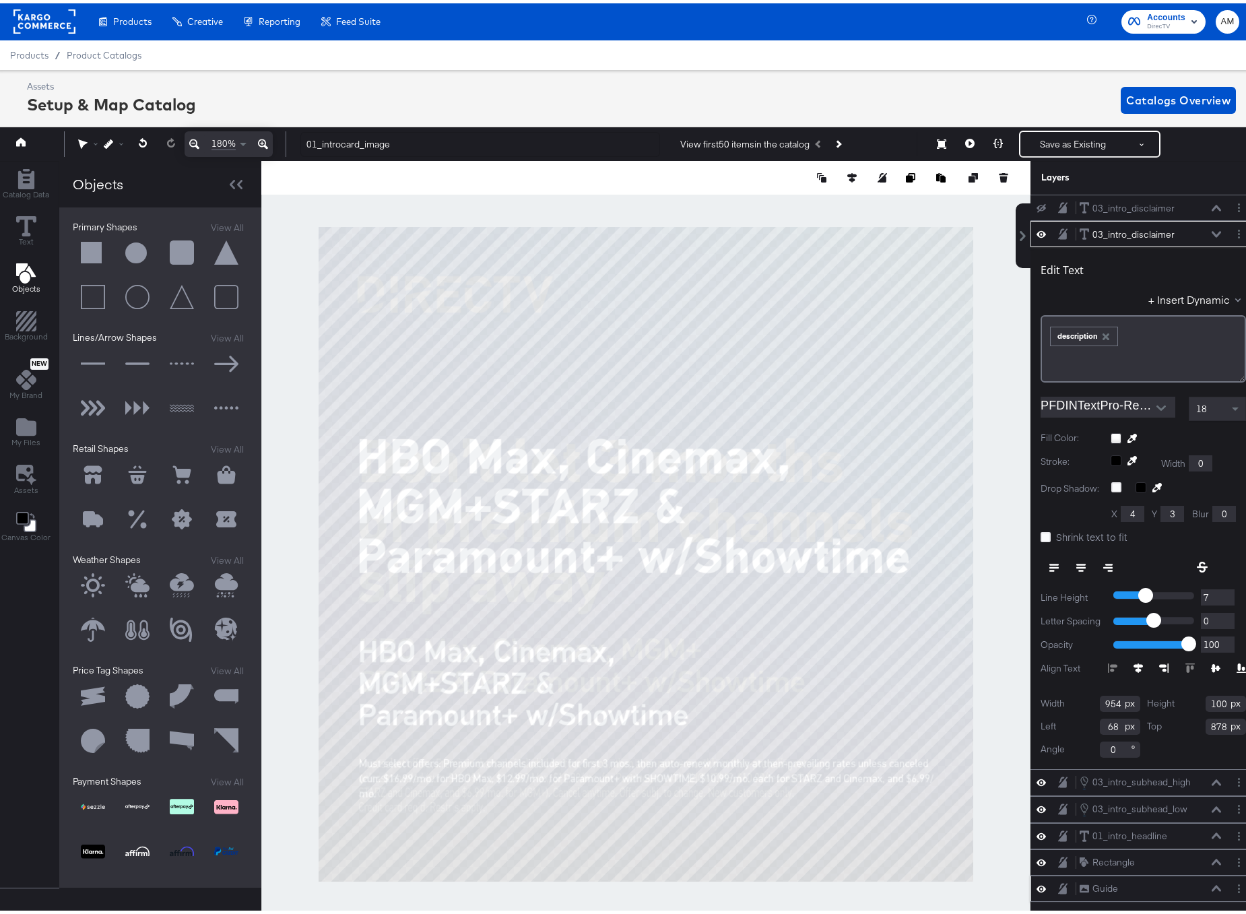
type input "-1"
click at [1217, 620] on input "-1" at bounding box center [1218, 618] width 34 height 17
click at [1212, 205] on icon at bounding box center [1216, 204] width 9 height 6
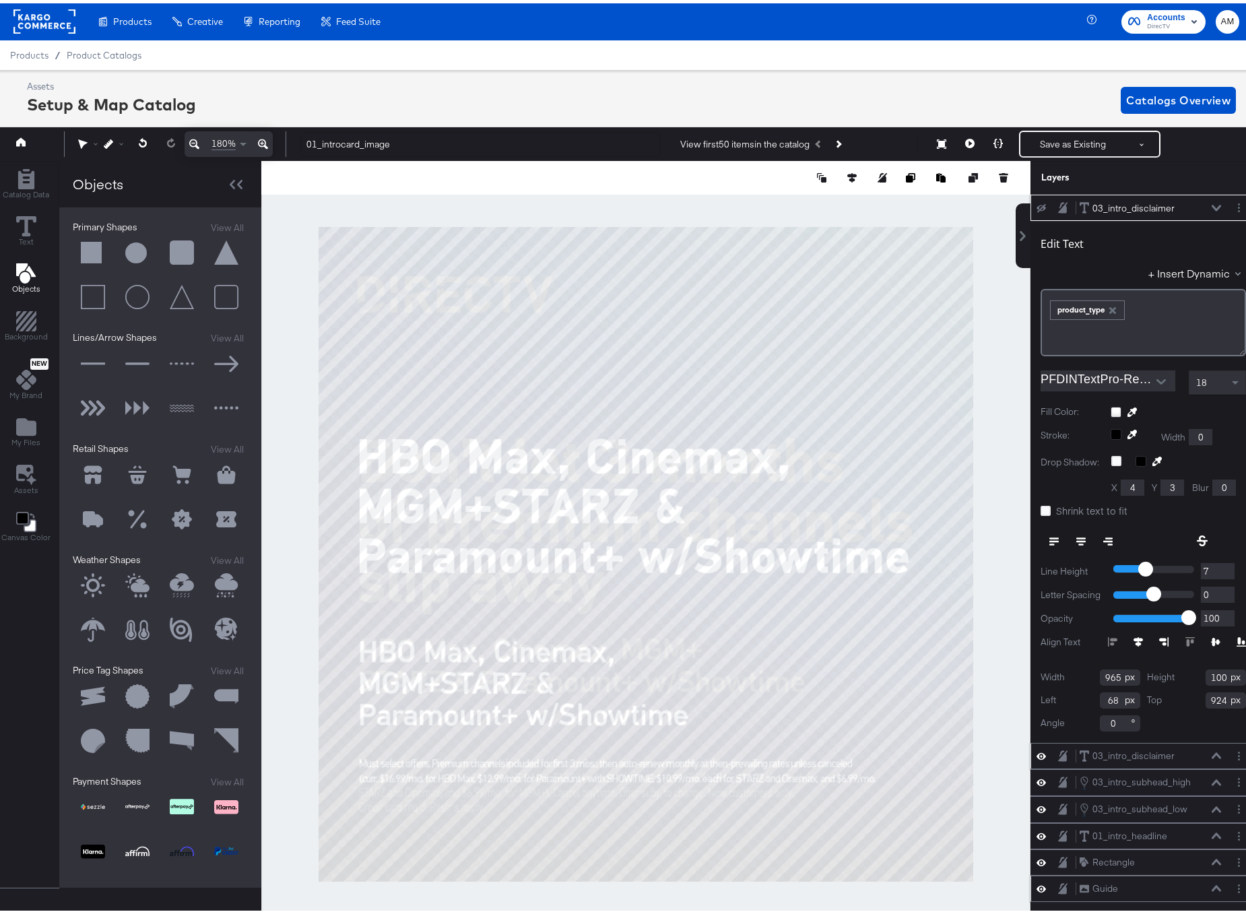
click at [1037, 202] on icon at bounding box center [1041, 205] width 9 height 9
type input "-1"
click at [1218, 594] on input "-1" at bounding box center [1218, 591] width 34 height 17
click at [837, 140] on icon "Next Product" at bounding box center [837, 140] width 7 height 7
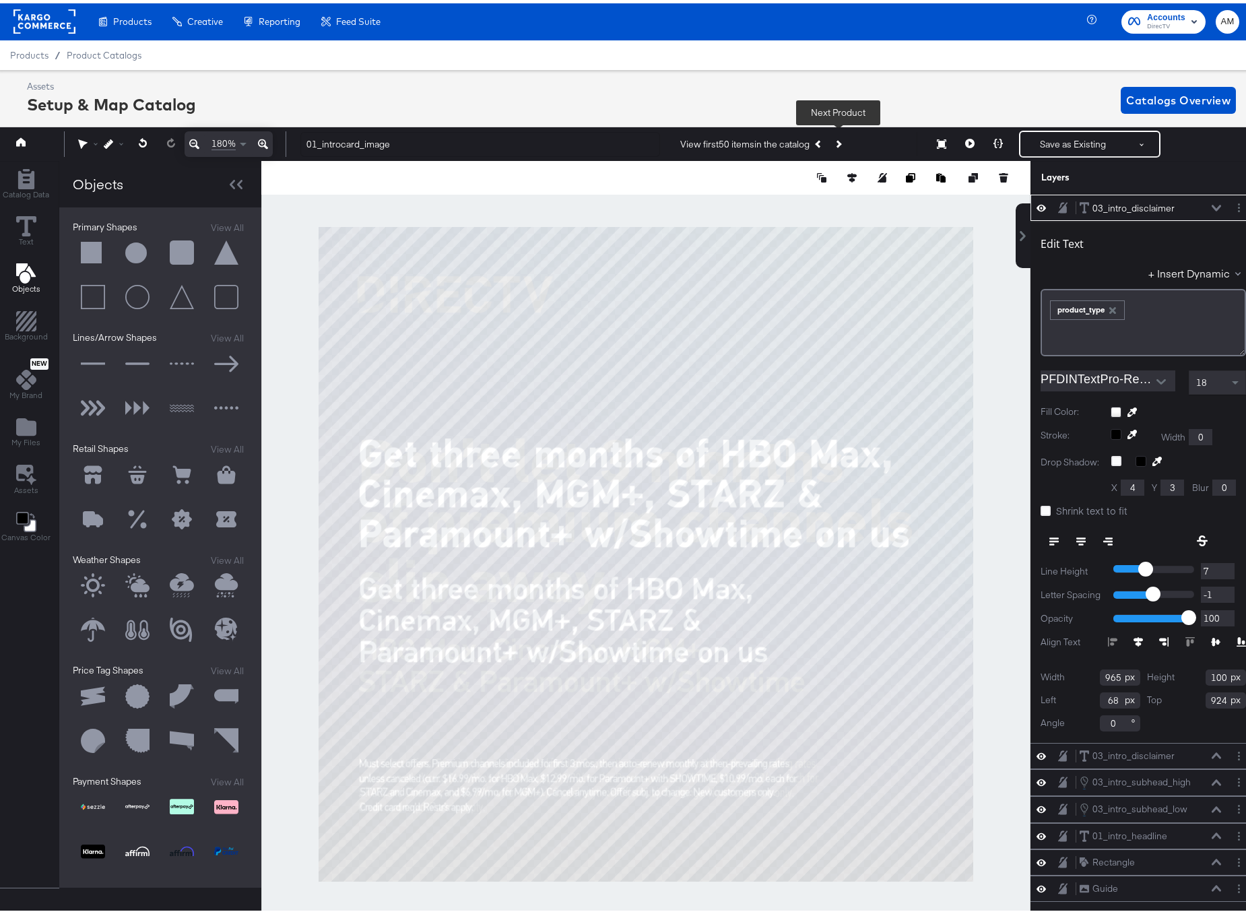
click at [837, 140] on icon "Next Product" at bounding box center [837, 140] width 7 height 7
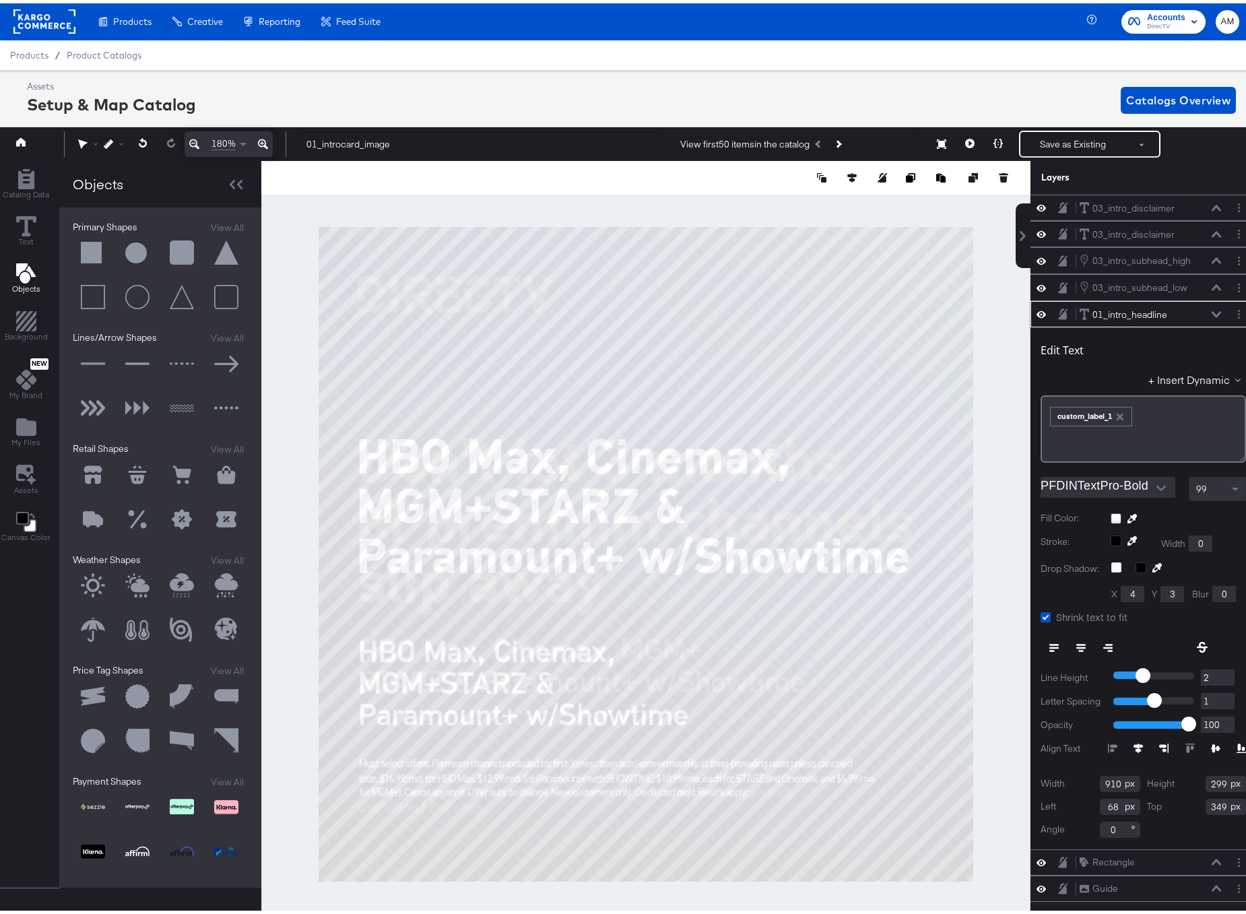
click at [1115, 413] on icon "button" at bounding box center [1119, 413] width 9 height 9
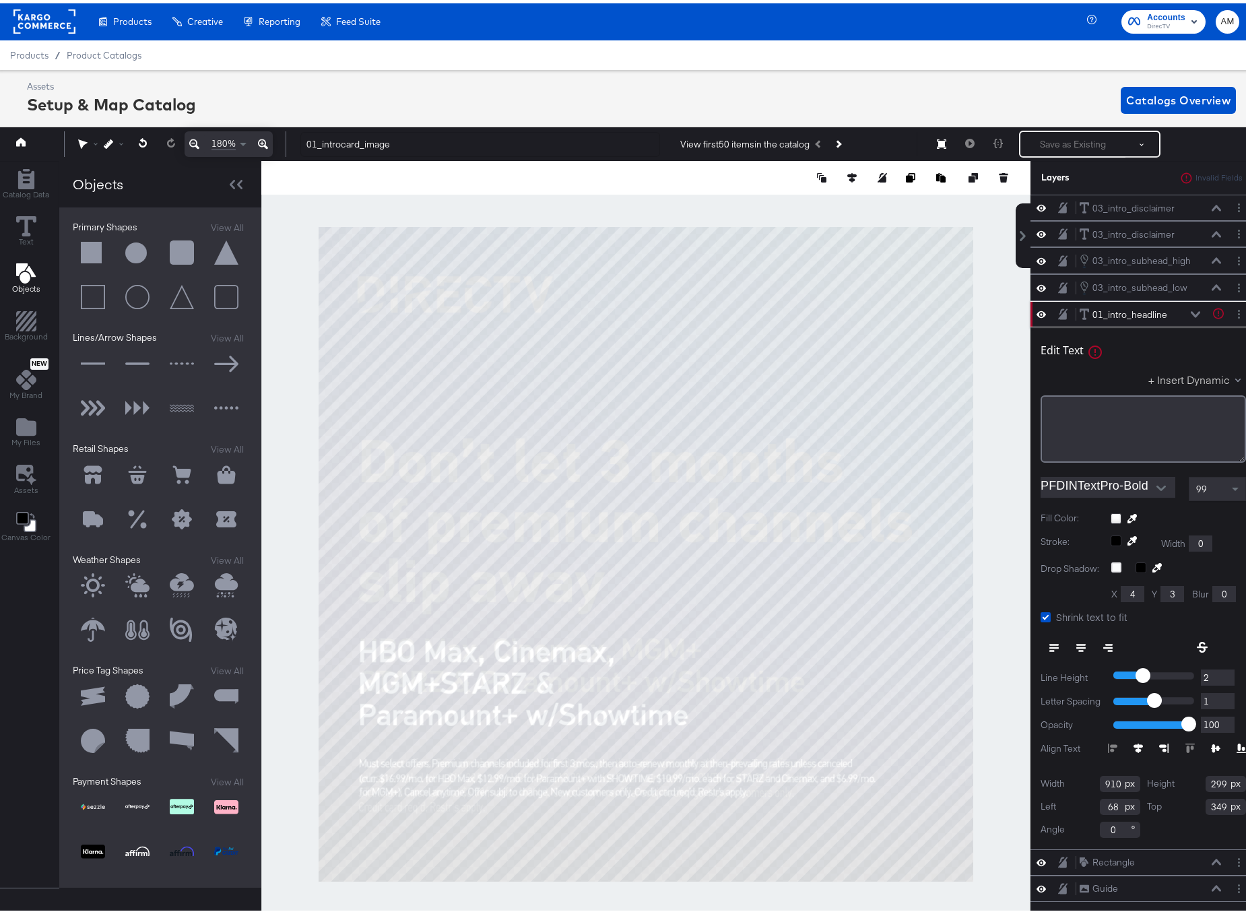
click at [1193, 378] on button "+ Insert Dynamic" at bounding box center [1197, 376] width 98 height 14
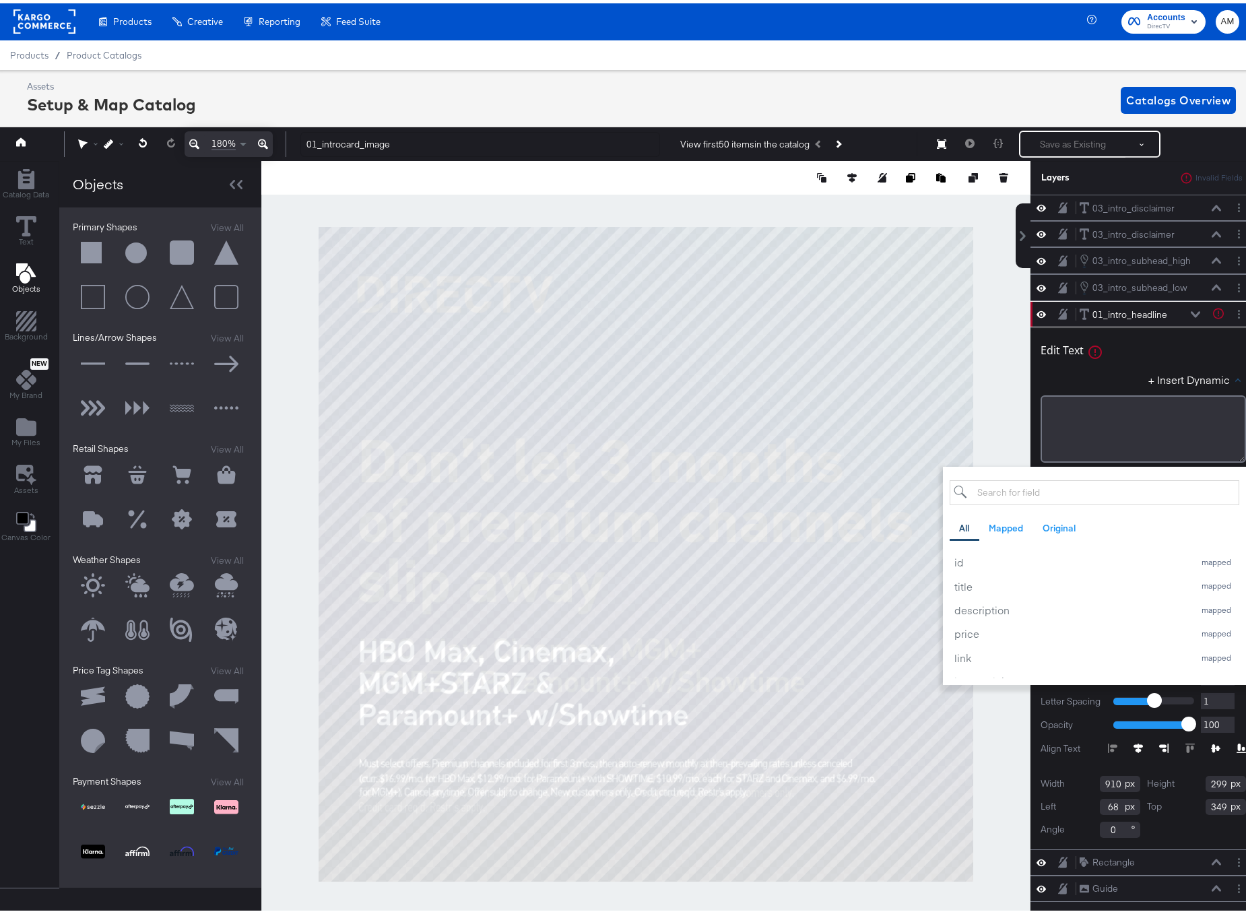
click at [1073, 487] on input "search" at bounding box center [1095, 489] width 290 height 25
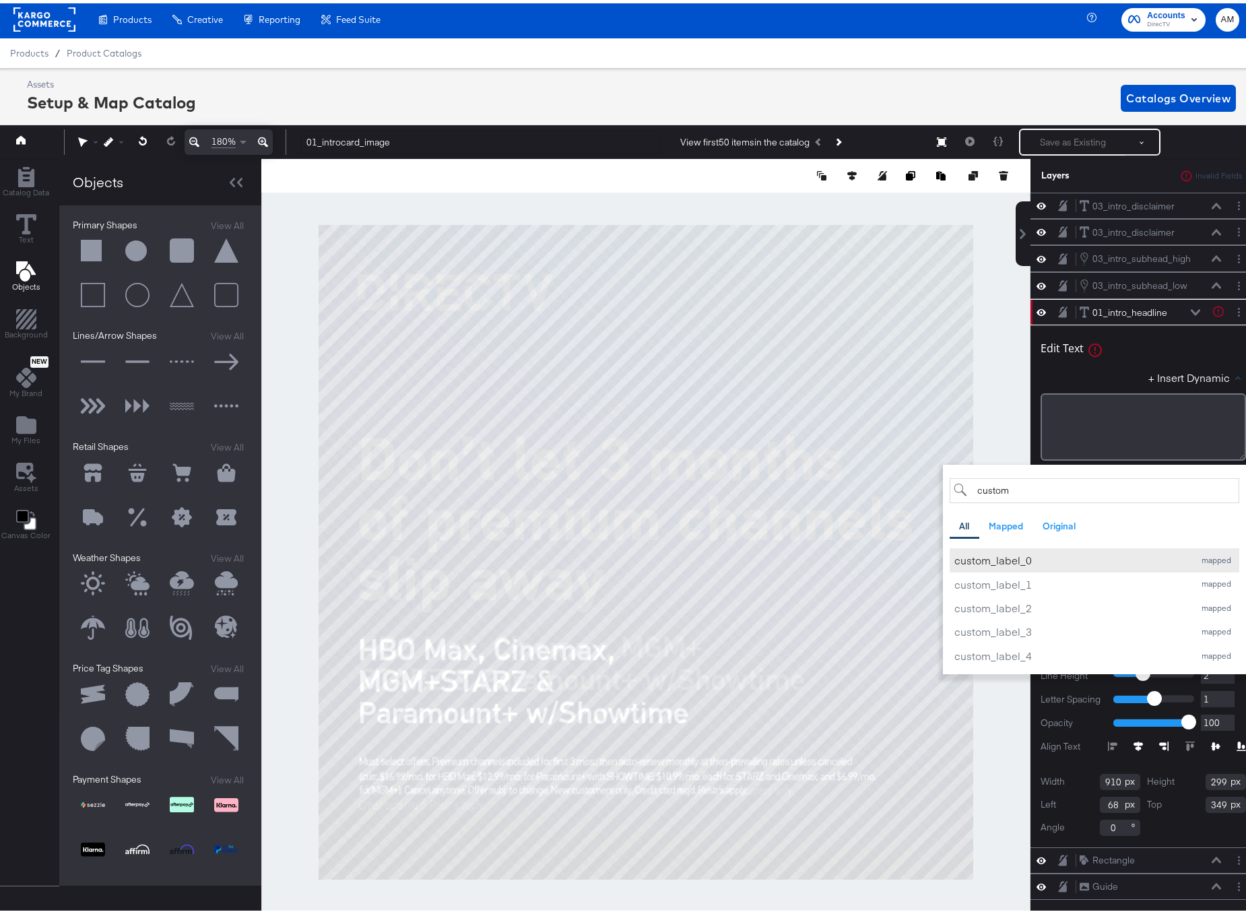
scroll to position [3, 3]
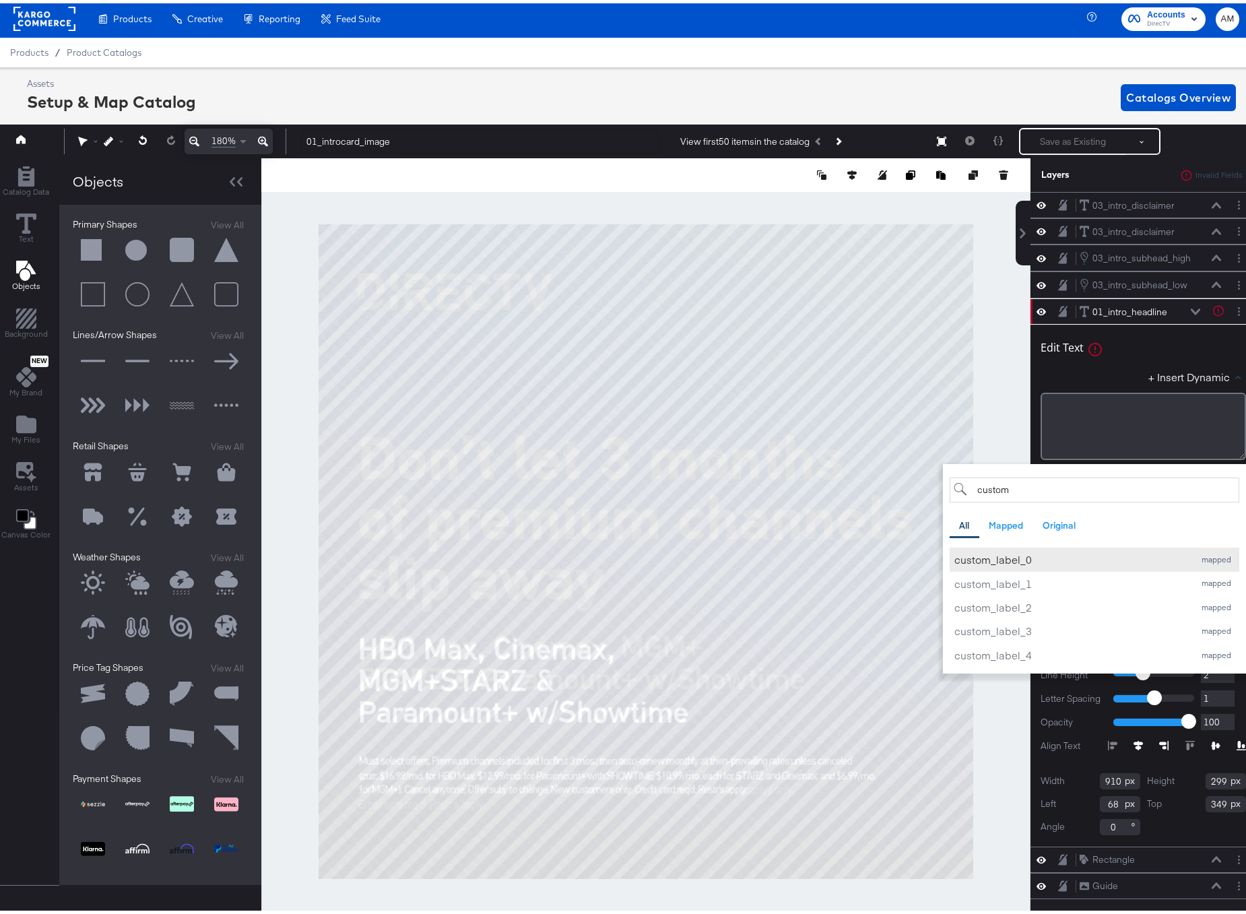
type input "custom"
click at [1015, 555] on div "custom_label_0" at bounding box center [1070, 556] width 233 height 14
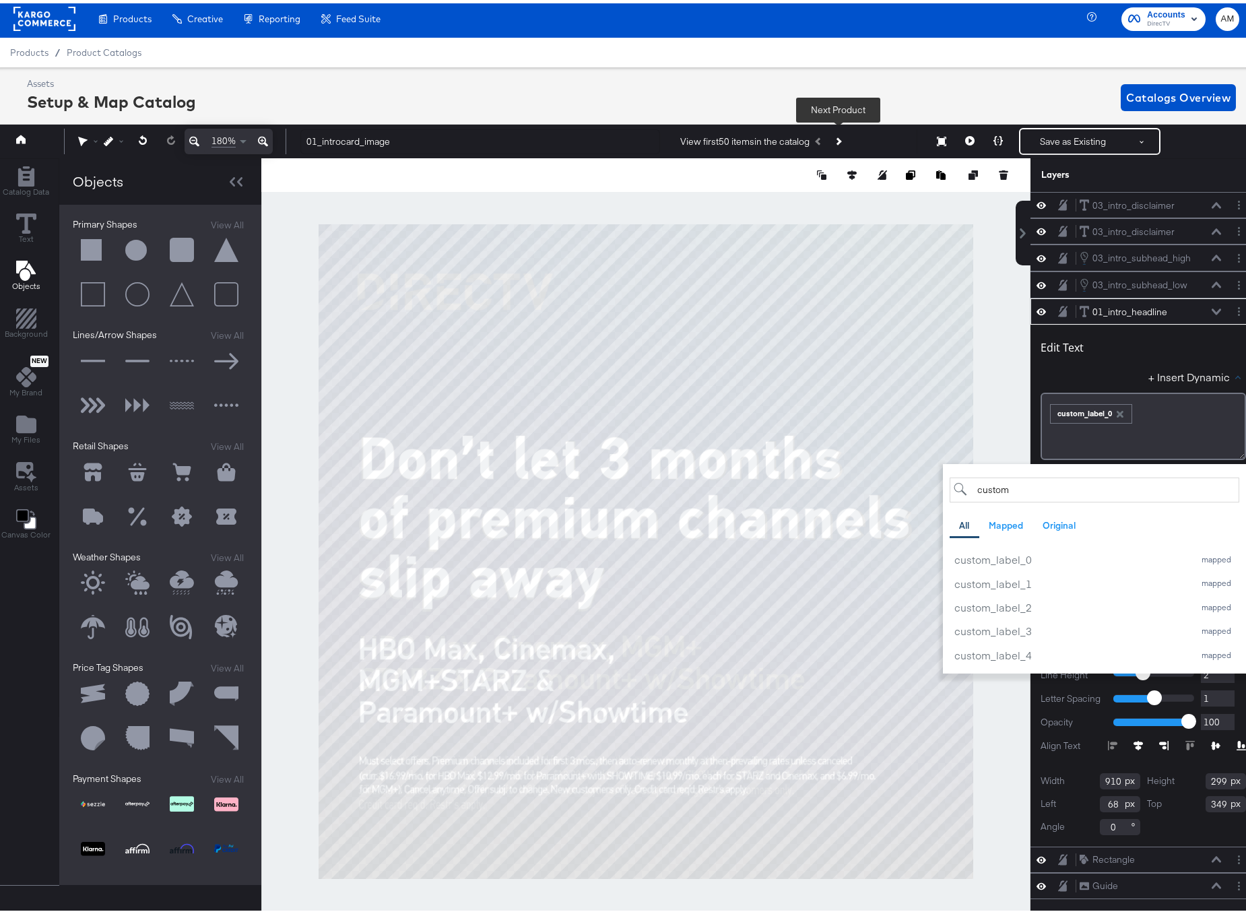
click at [840, 138] on icon "Next Product" at bounding box center [837, 138] width 7 height 7
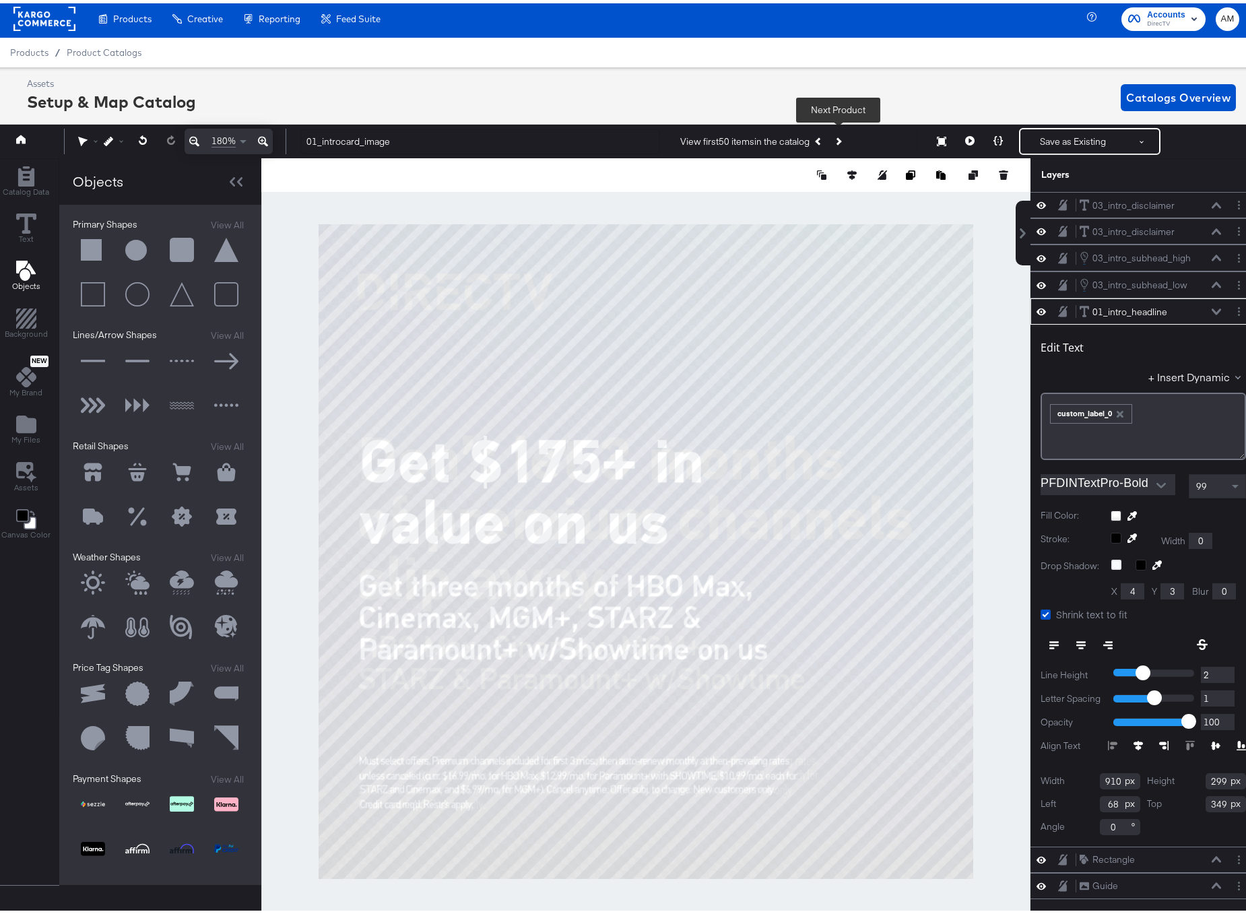
click at [840, 138] on icon "Next Product" at bounding box center [837, 138] width 7 height 7
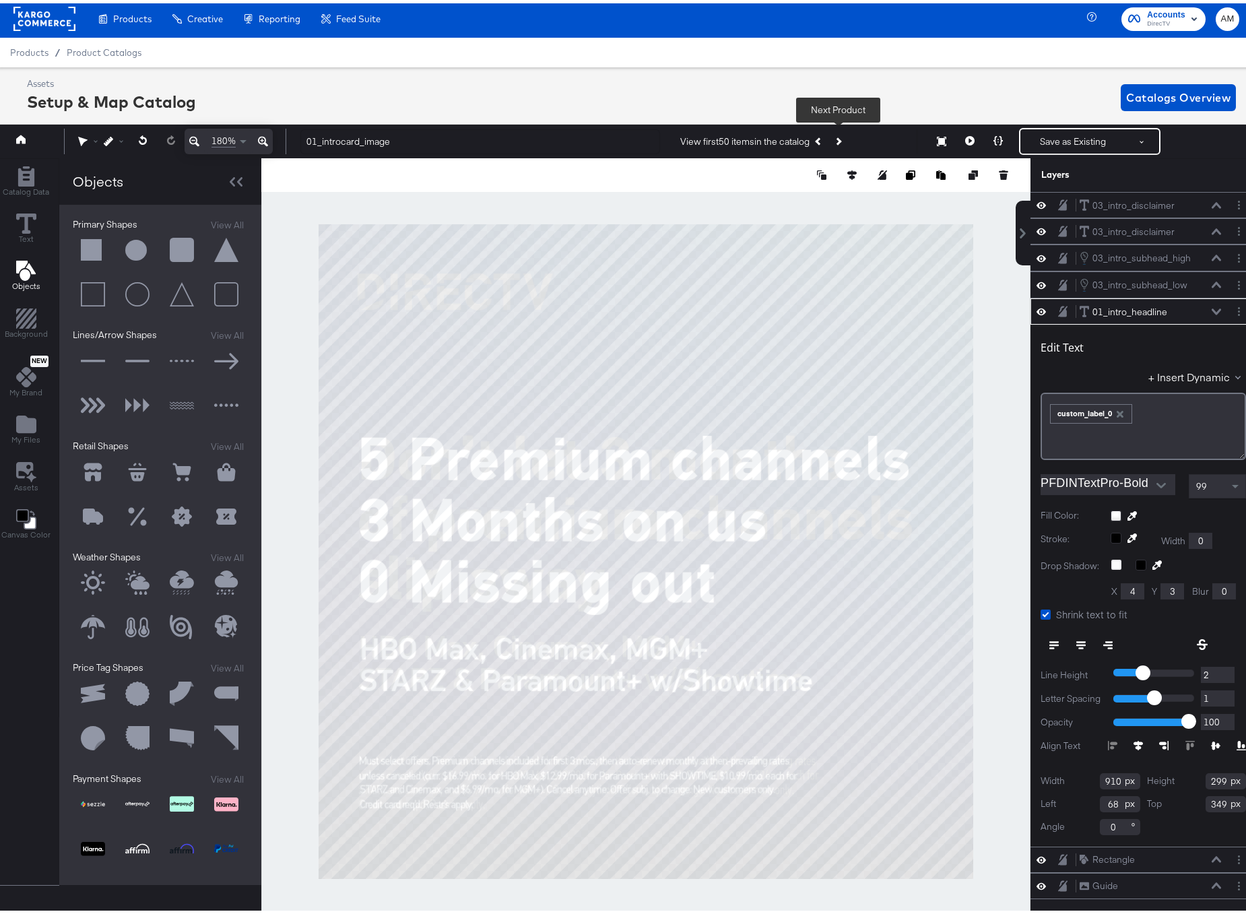
click at [840, 138] on icon "Next Product" at bounding box center [837, 138] width 7 height 7
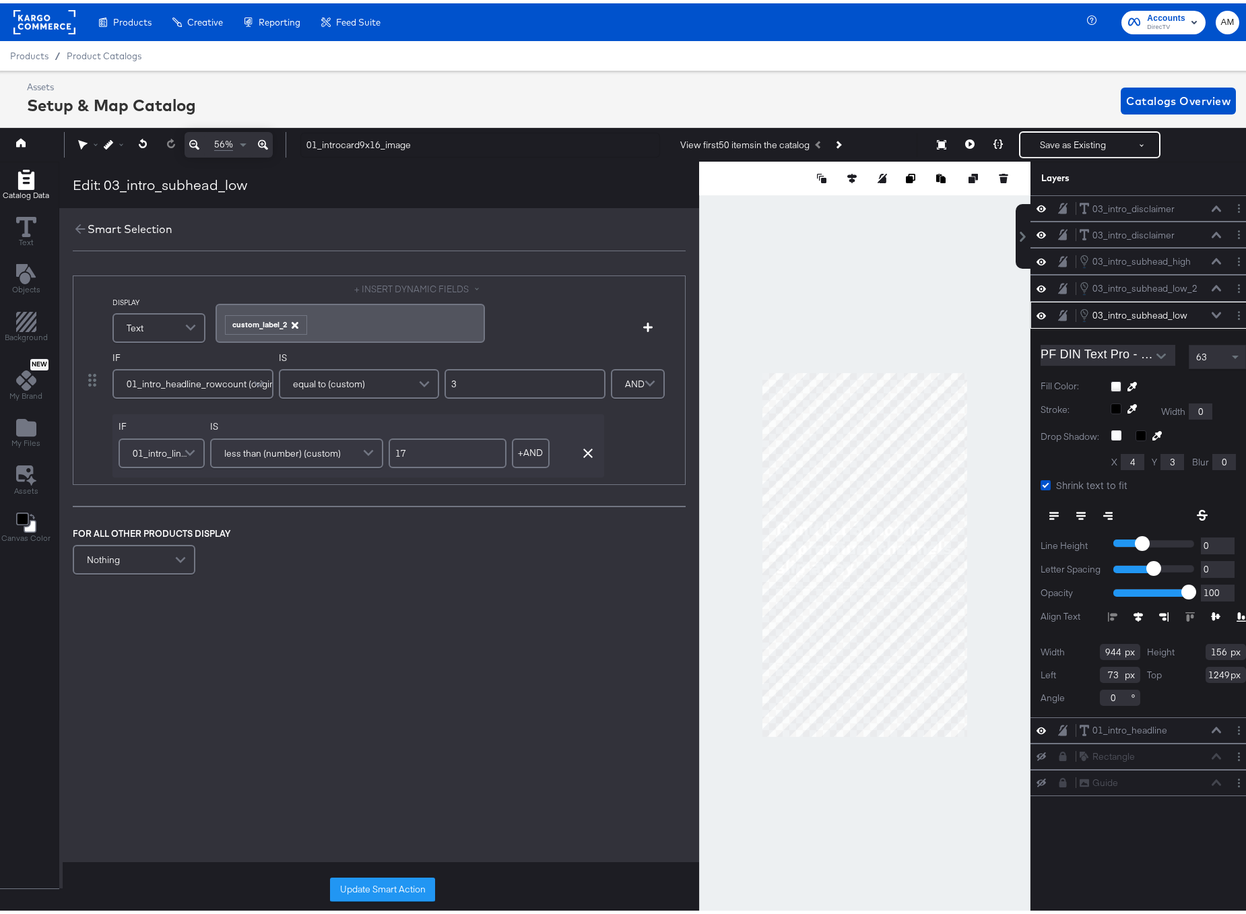
click at [292, 321] on icon "button" at bounding box center [294, 322] width 7 height 7
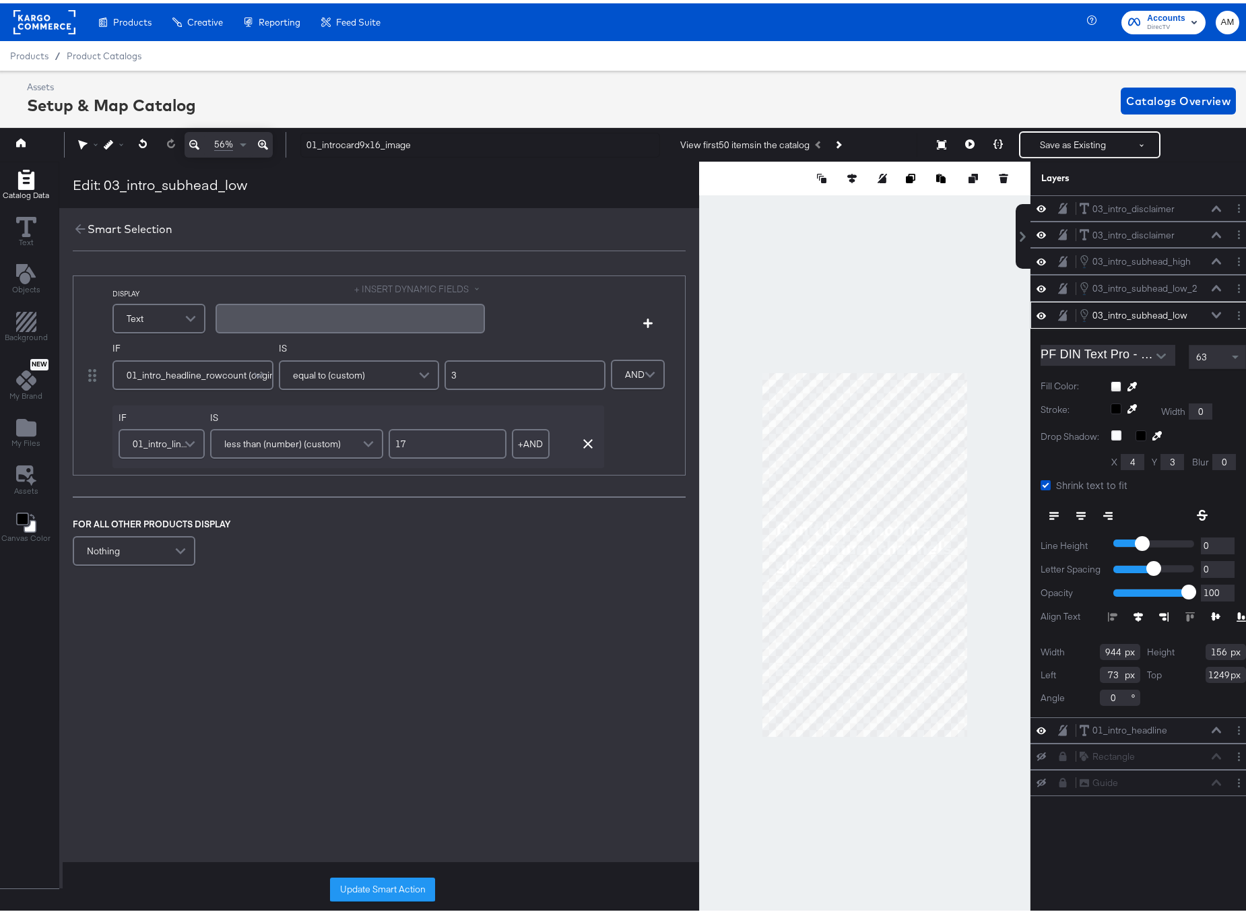
click at [381, 289] on button "+ INSERT DYNAMIC FIELDS" at bounding box center [419, 286] width 131 height 13
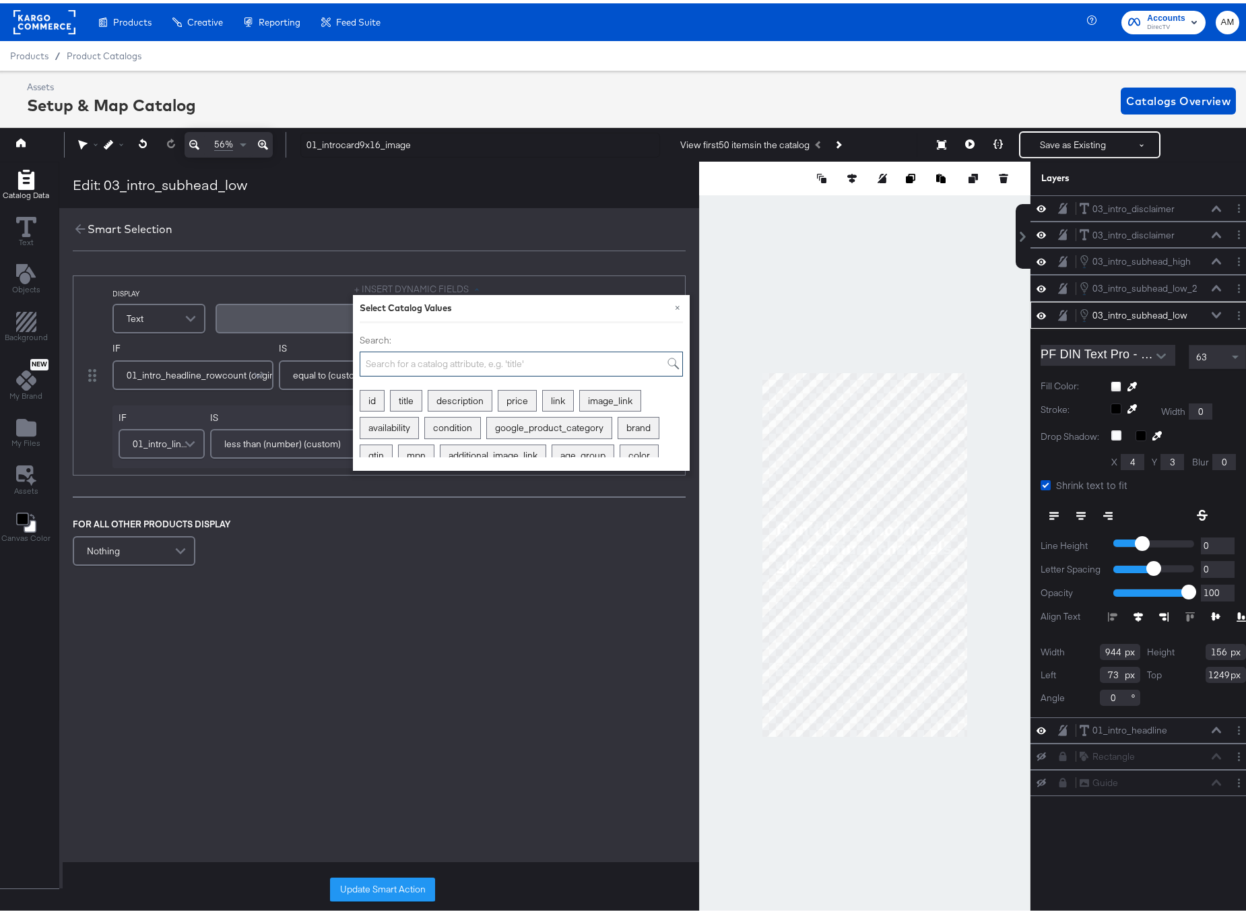
click at [402, 361] on input "Search:" at bounding box center [521, 360] width 323 height 25
type input "custom"
click at [488, 400] on div "custom_label_1" at bounding box center [490, 397] width 82 height 21
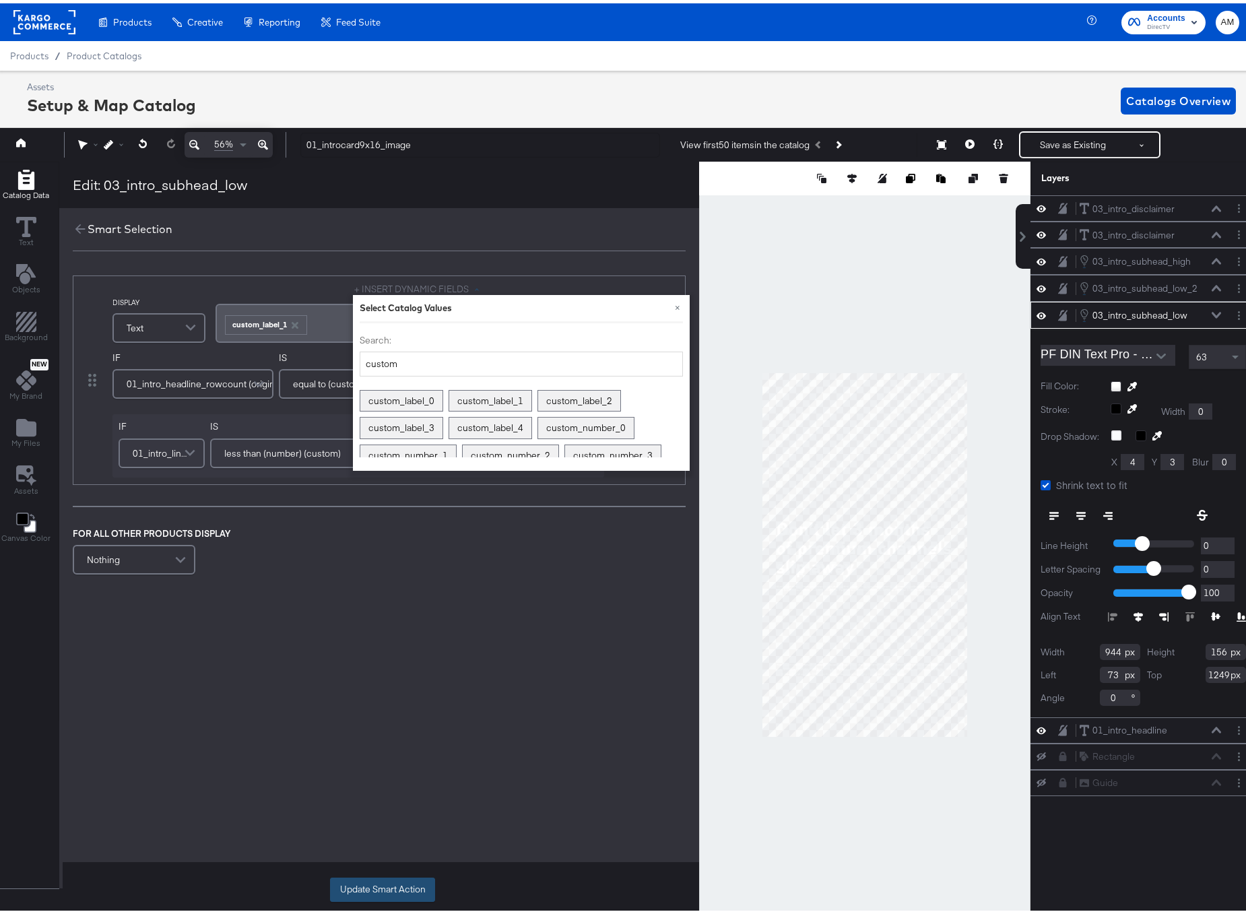
click at [377, 897] on button "Update Smart Action" at bounding box center [382, 886] width 105 height 24
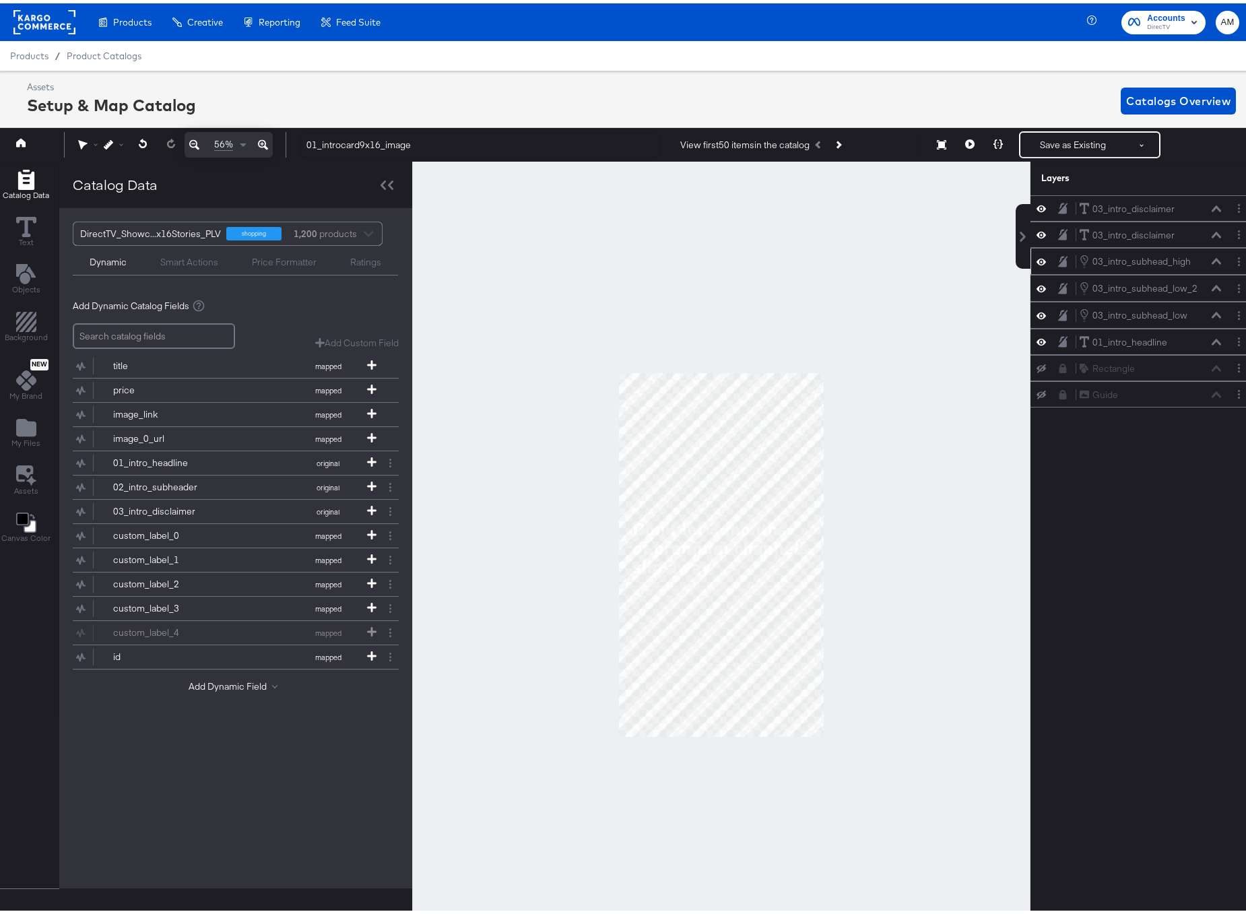
click at [1212, 257] on icon at bounding box center [1216, 258] width 9 height 7
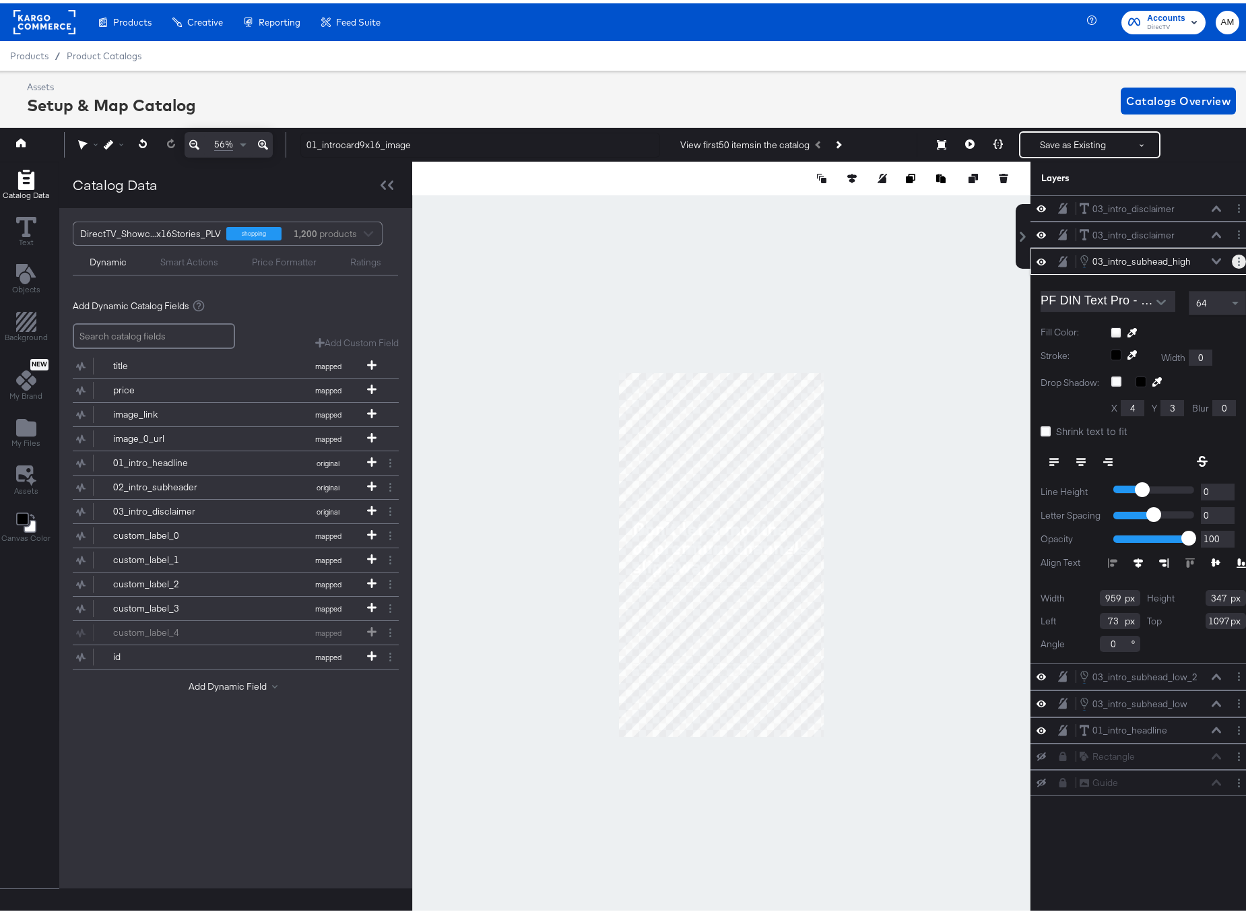
click at [1232, 259] on button "Layer Options" at bounding box center [1239, 258] width 14 height 14
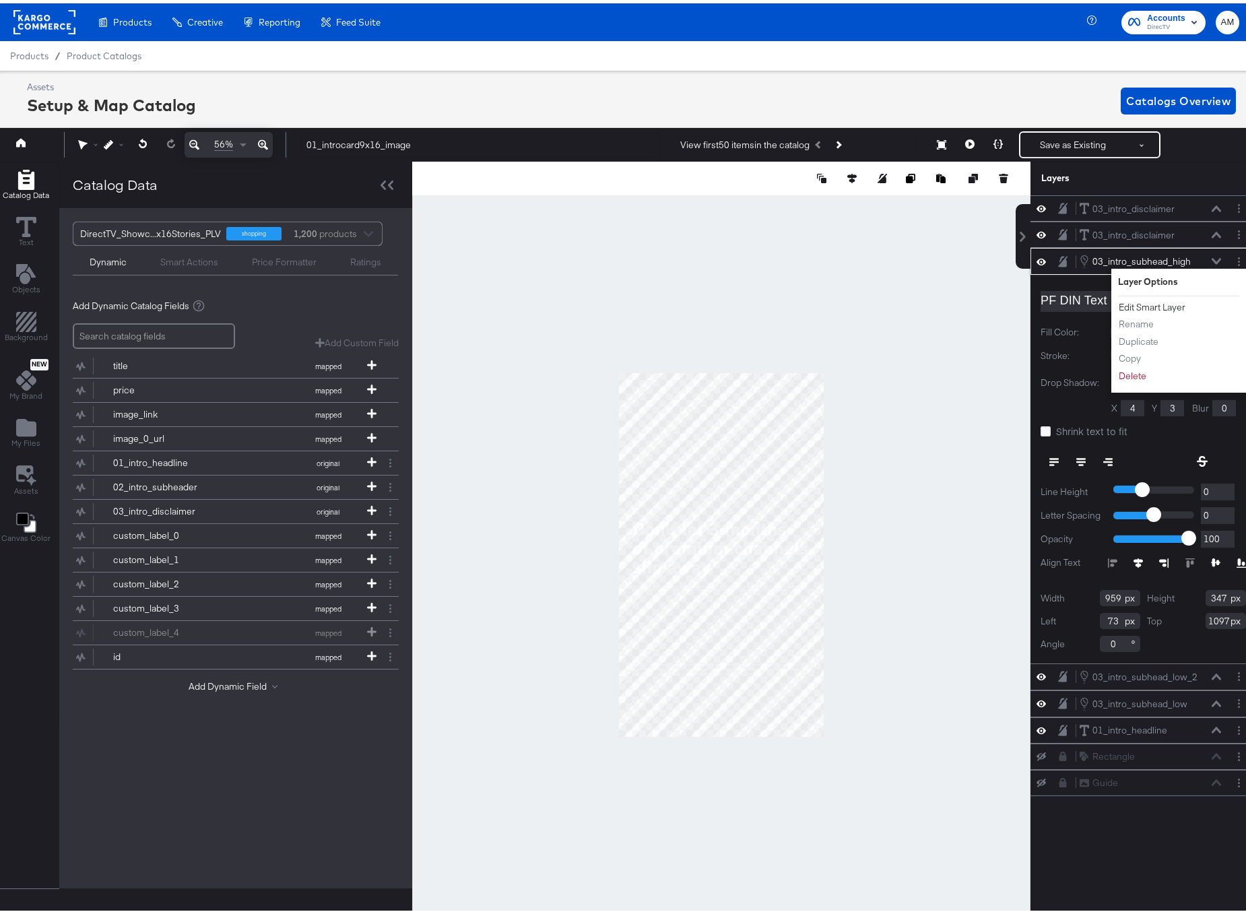
click at [1147, 300] on button "Edit Smart Layer" at bounding box center [1152, 304] width 68 height 14
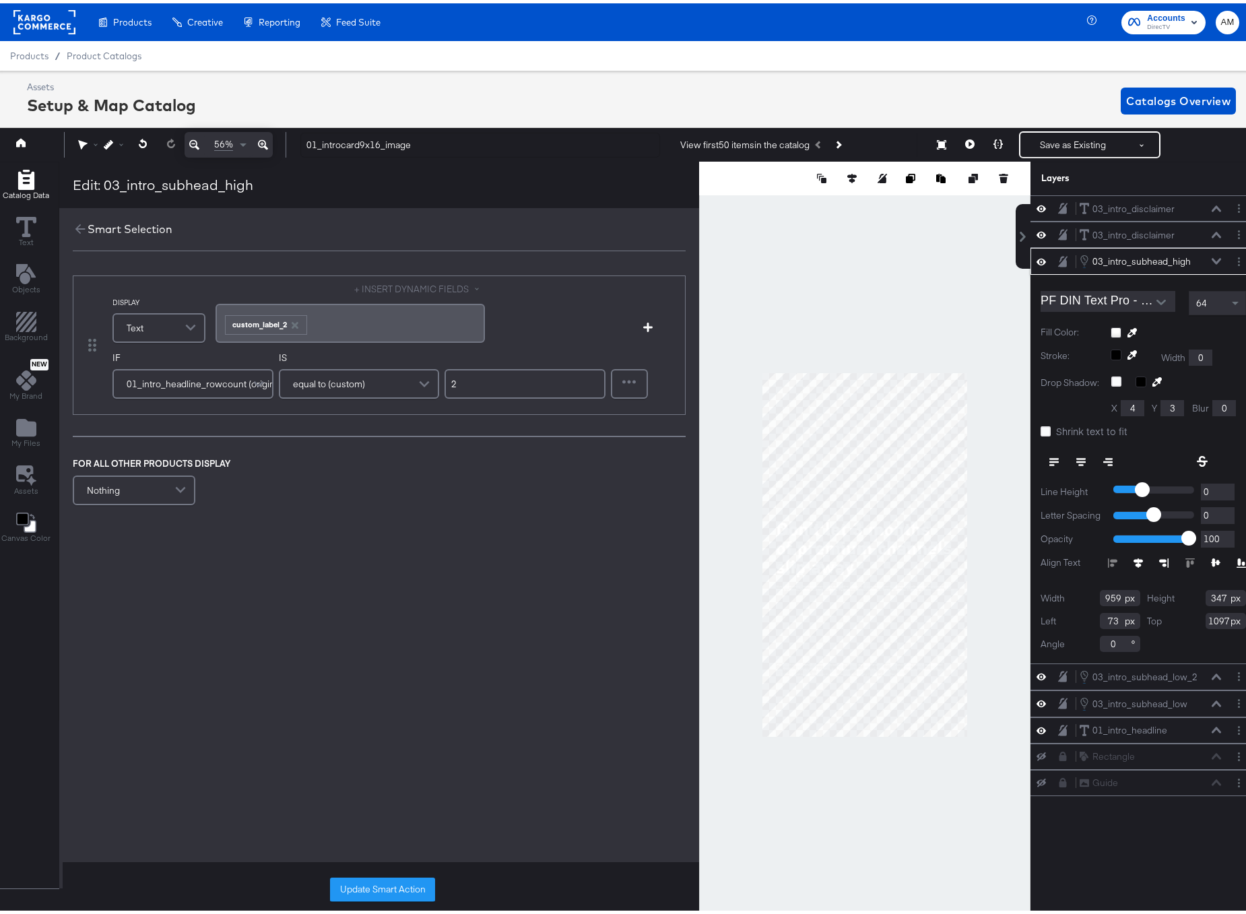
click at [294, 321] on icon "button" at bounding box center [294, 322] width 7 height 7
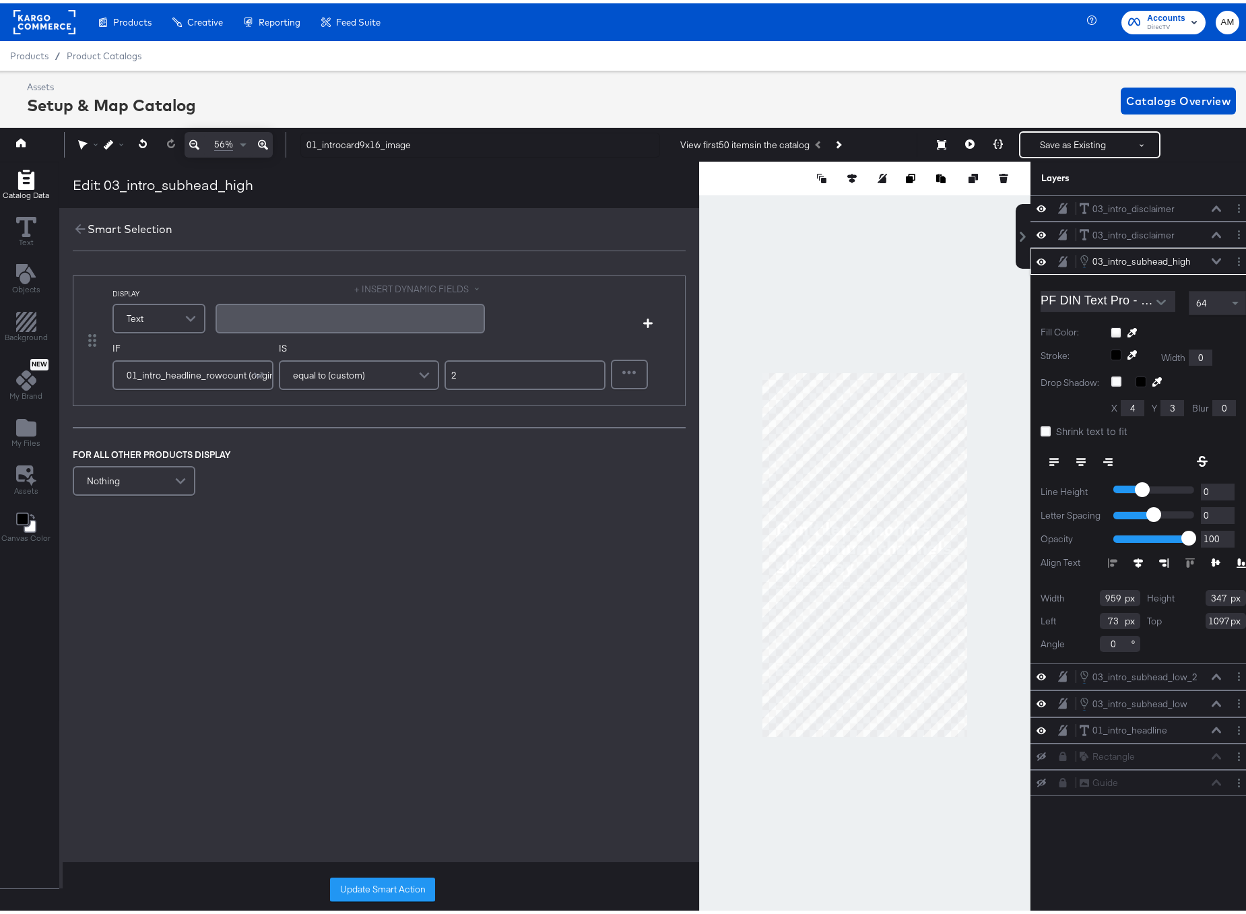
click at [395, 289] on button "+ INSERT DYNAMIC FIELDS" at bounding box center [419, 286] width 131 height 13
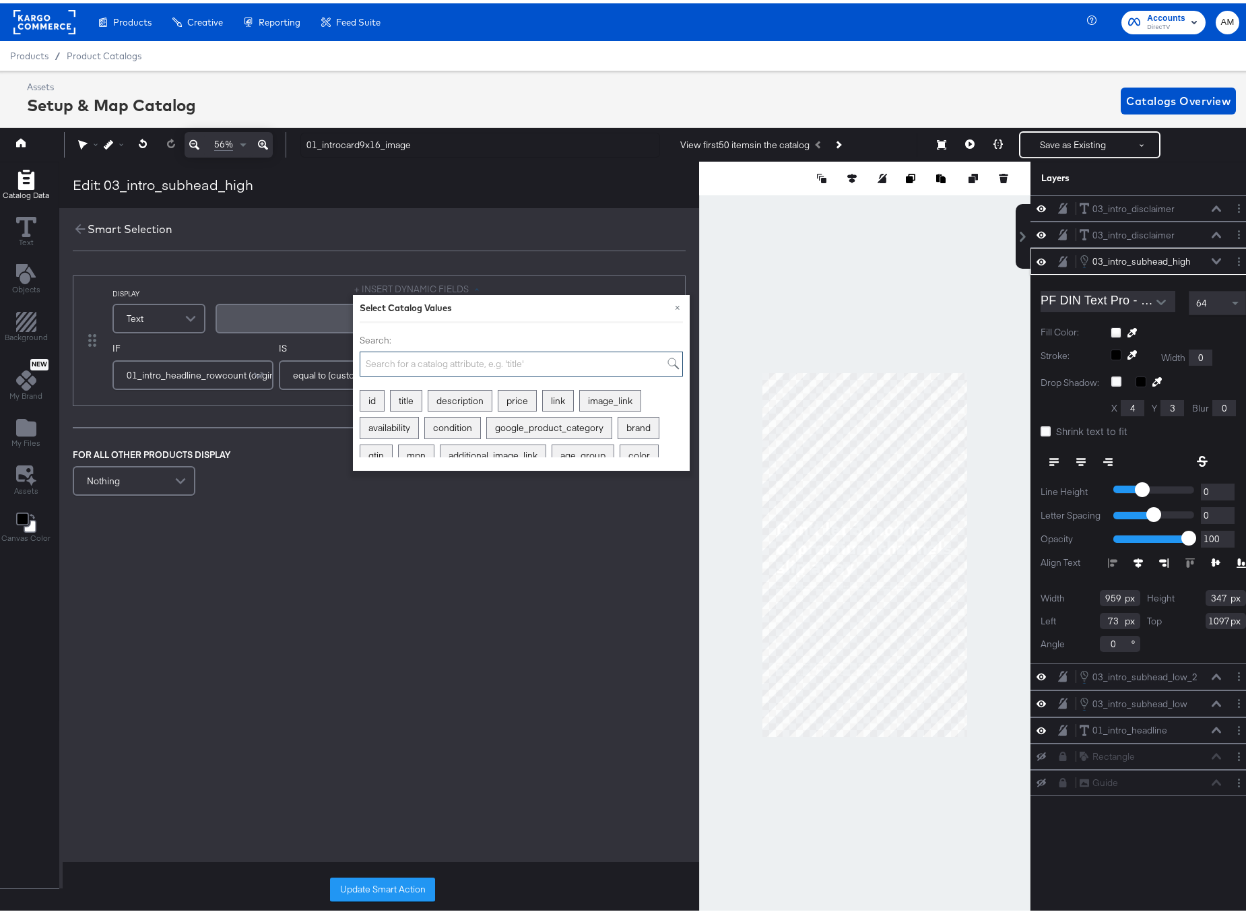
click at [400, 356] on input "Search:" at bounding box center [521, 360] width 323 height 25
type input "custom"
click at [500, 399] on div "custom_label_1" at bounding box center [490, 397] width 82 height 21
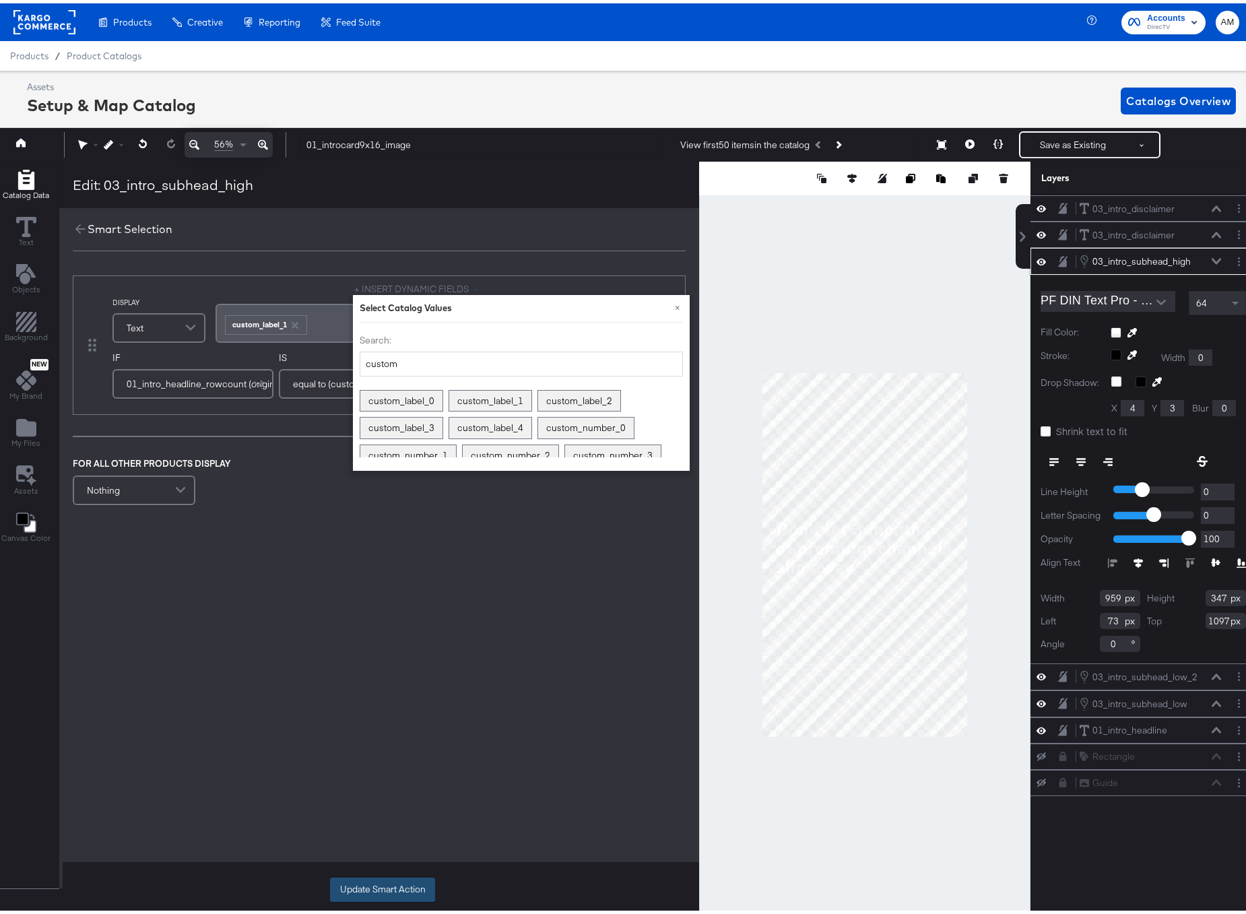
click at [408, 878] on button "Update Smart Action" at bounding box center [382, 886] width 105 height 24
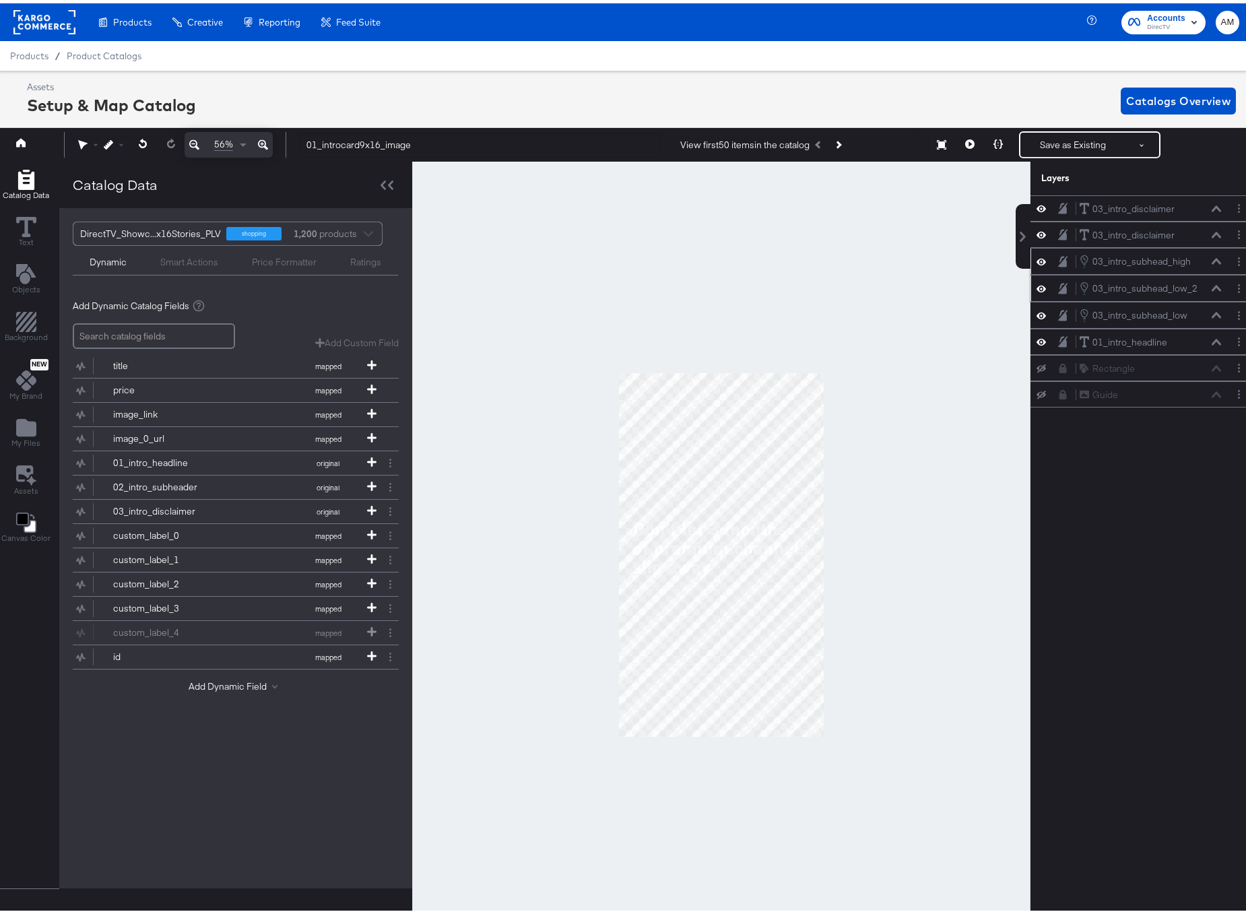
click at [1212, 286] on icon at bounding box center [1216, 285] width 9 height 6
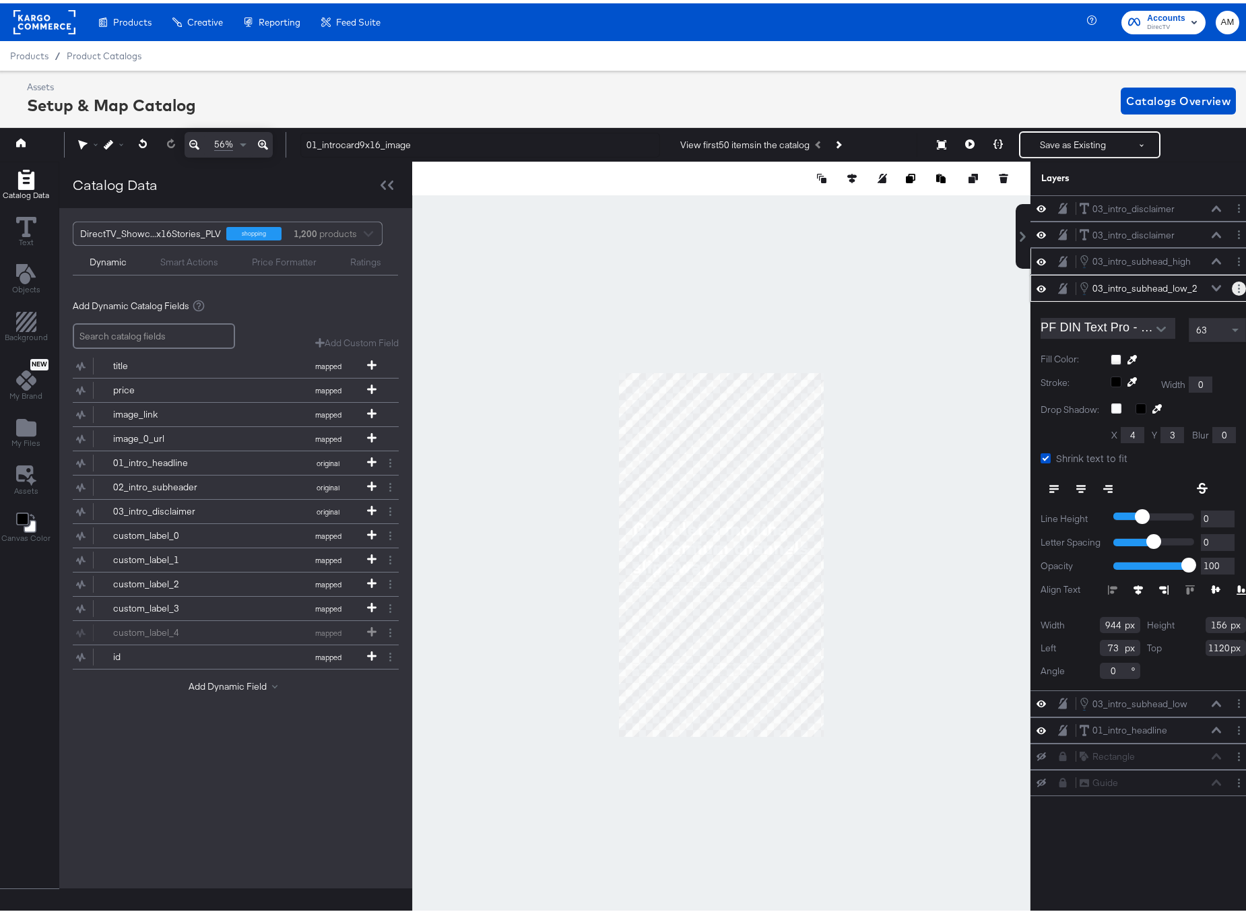
click at [1238, 286] on icon "Layer Options" at bounding box center [1239, 285] width 2 height 9
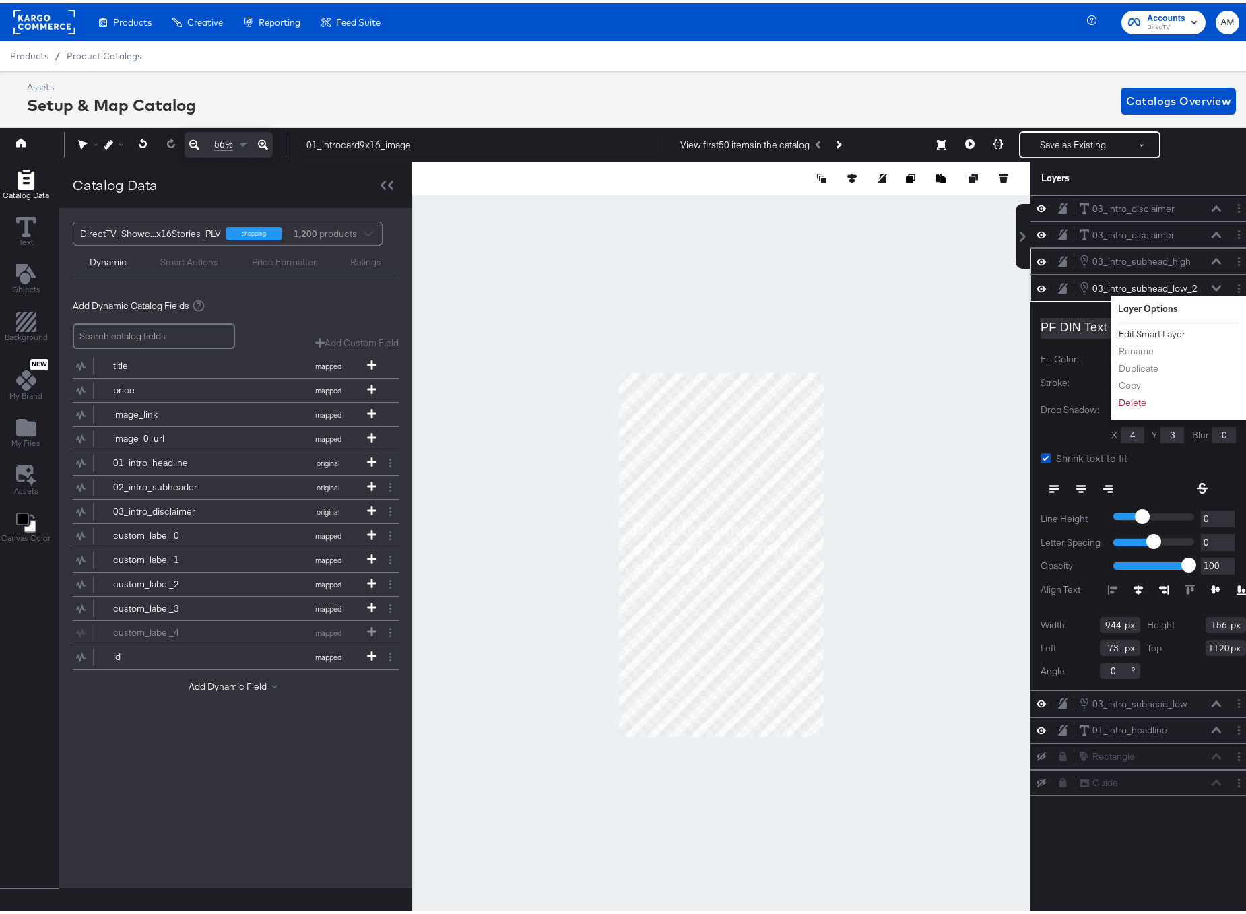
click at [1144, 330] on button "Edit Smart Layer" at bounding box center [1152, 331] width 68 height 14
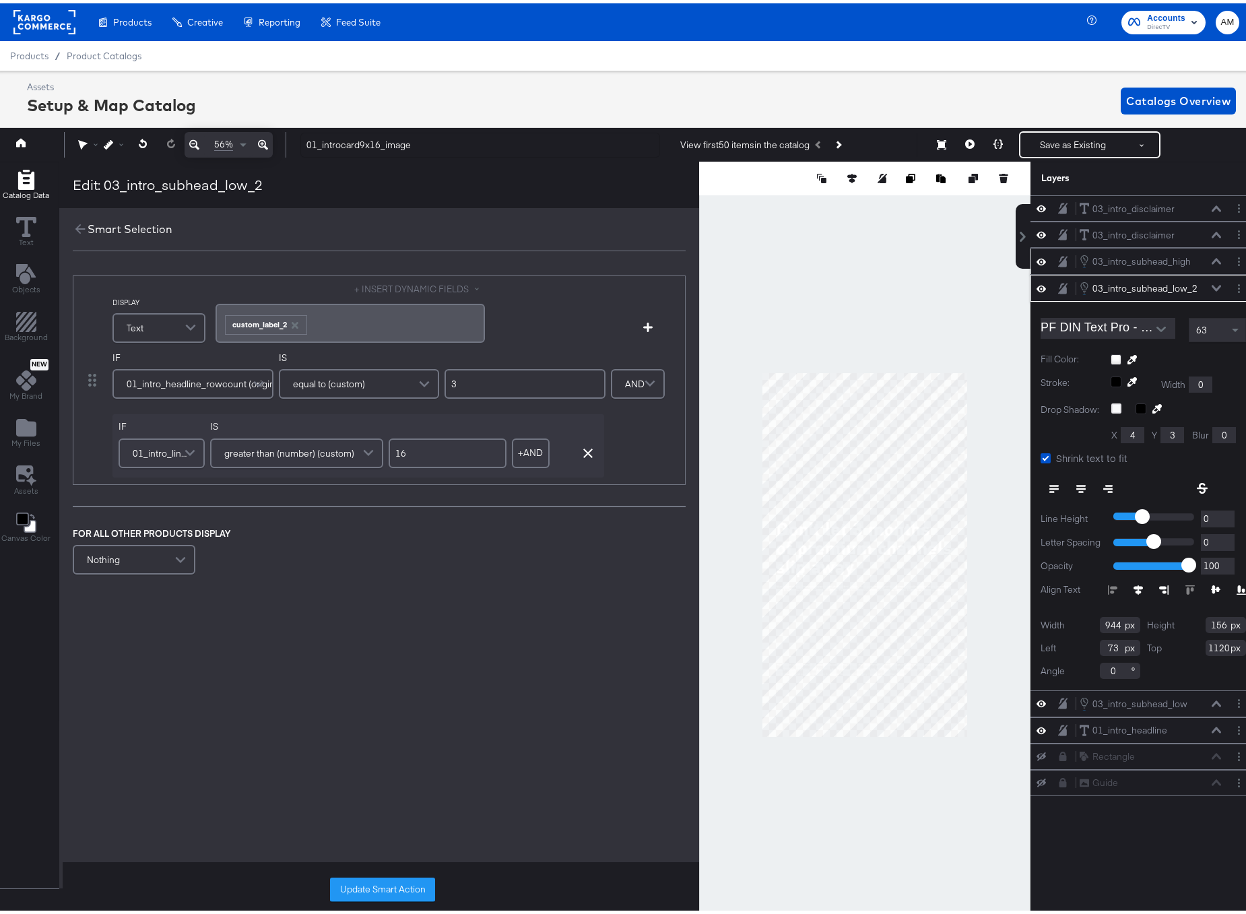
click at [297, 322] on icon "button" at bounding box center [294, 321] width 9 height 9
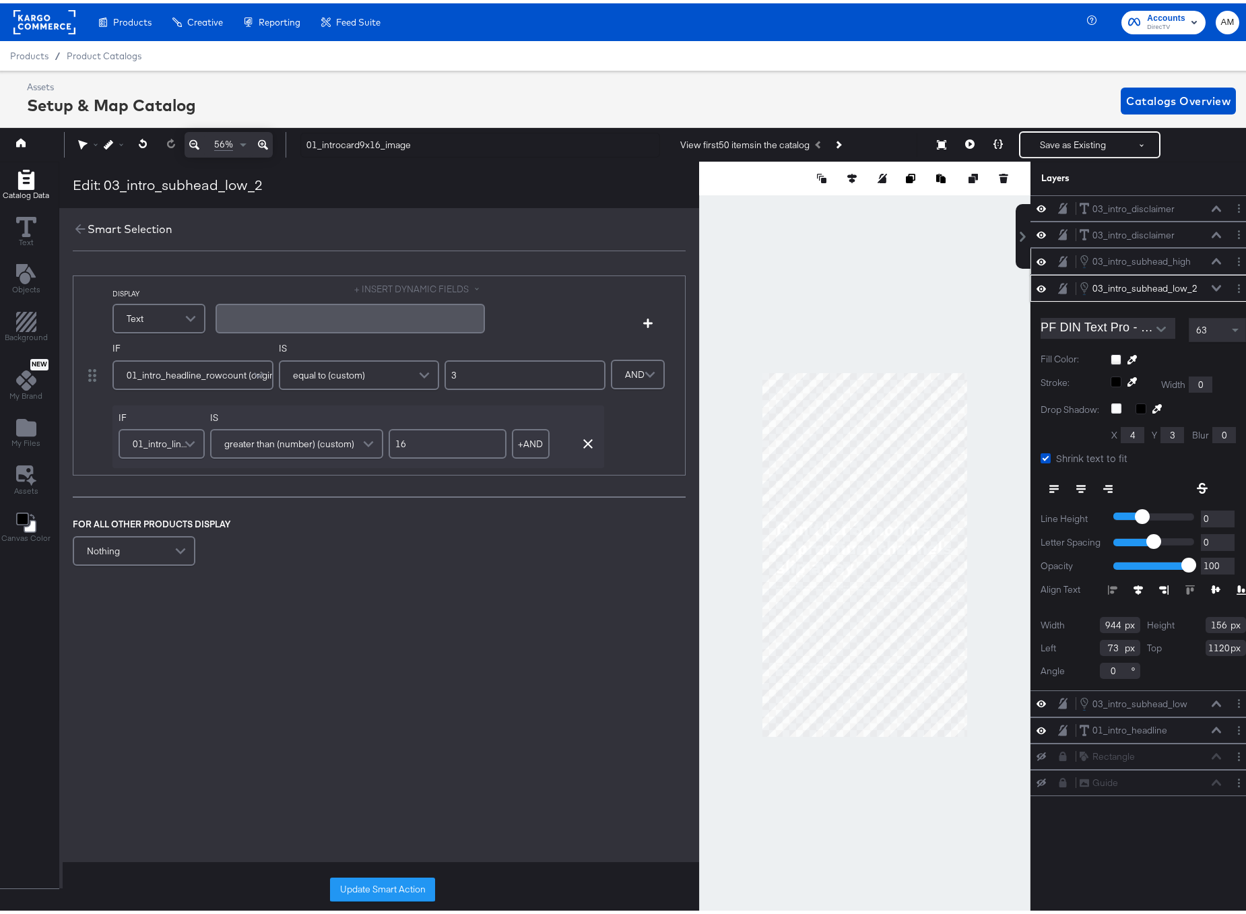
click at [399, 284] on button "+ INSERT DYNAMIC FIELDS" at bounding box center [419, 286] width 131 height 13
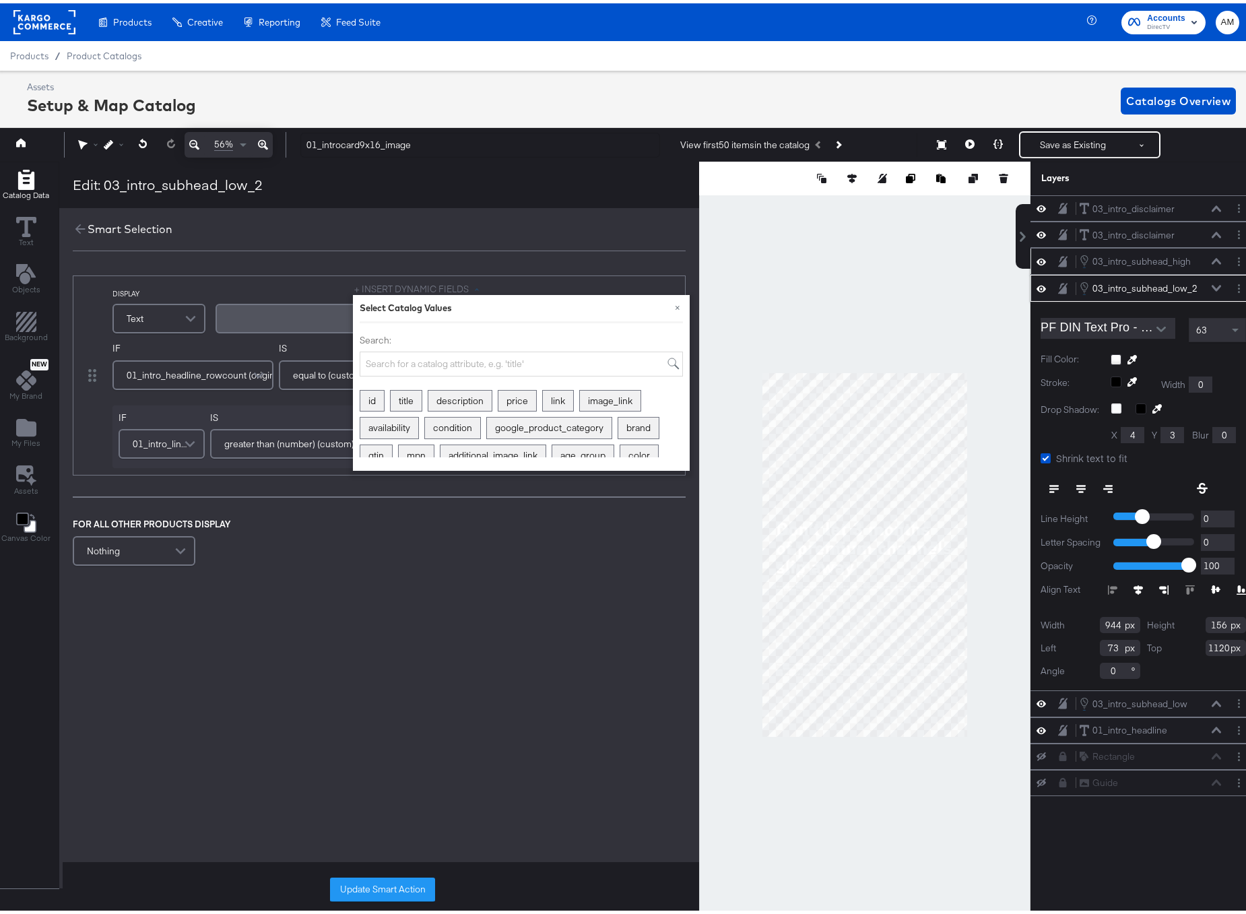
click at [312, 326] on div "﻿" at bounding box center [350, 315] width 269 height 30
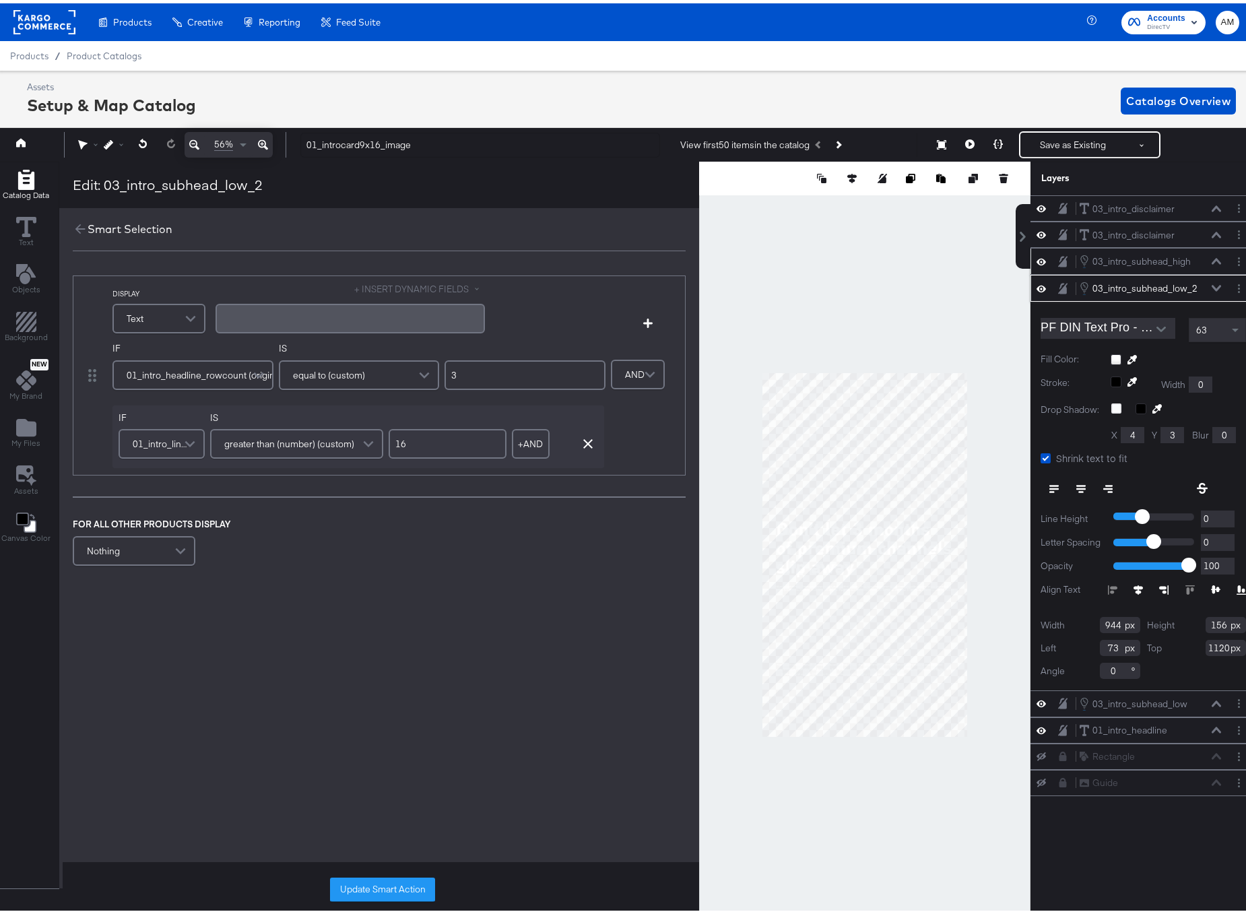
click at [391, 288] on button "+ INSERT DYNAMIC FIELDS" at bounding box center [419, 286] width 131 height 13
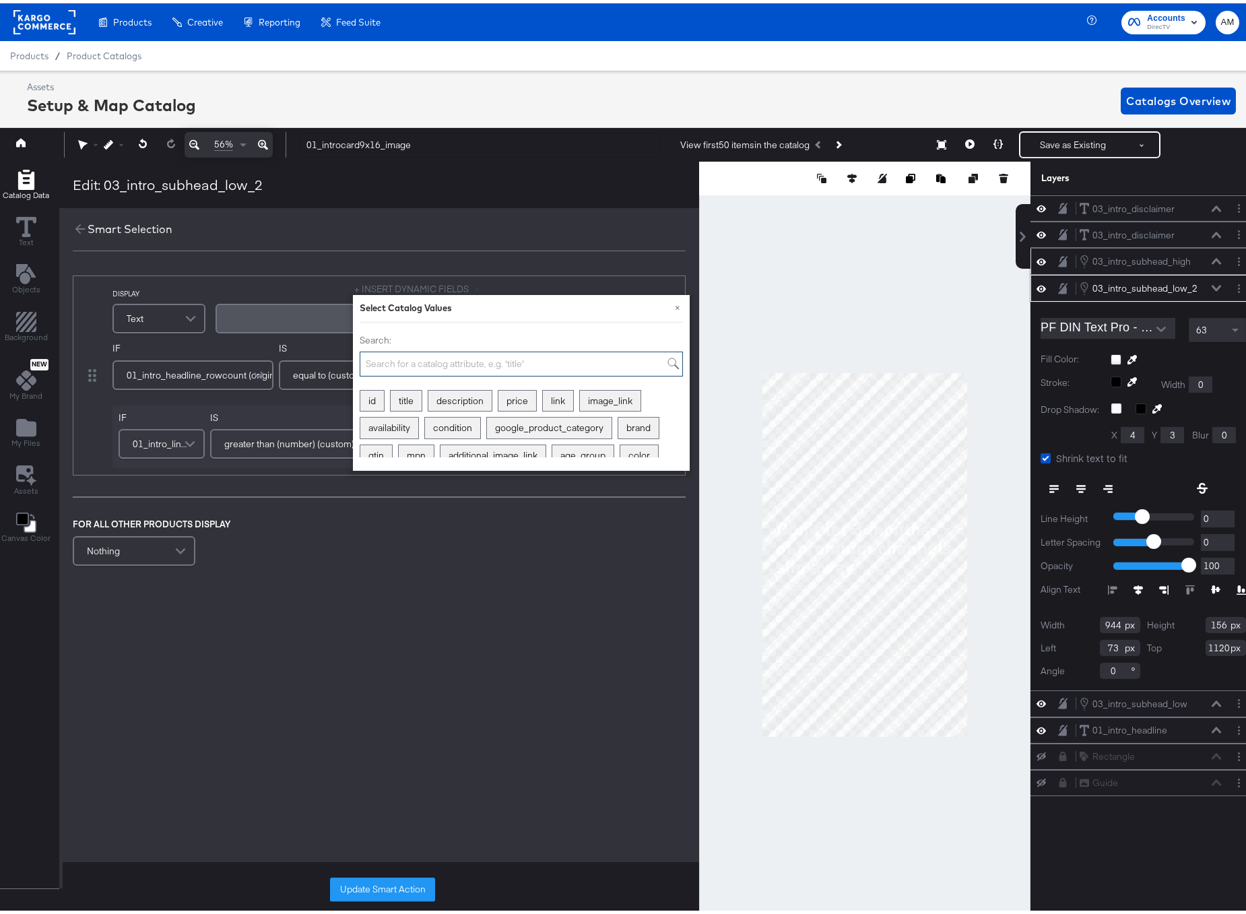
click at [447, 363] on input "Search:" at bounding box center [521, 360] width 323 height 25
type input "custom"
click at [469, 397] on div "custom_label_1" at bounding box center [490, 397] width 82 height 21
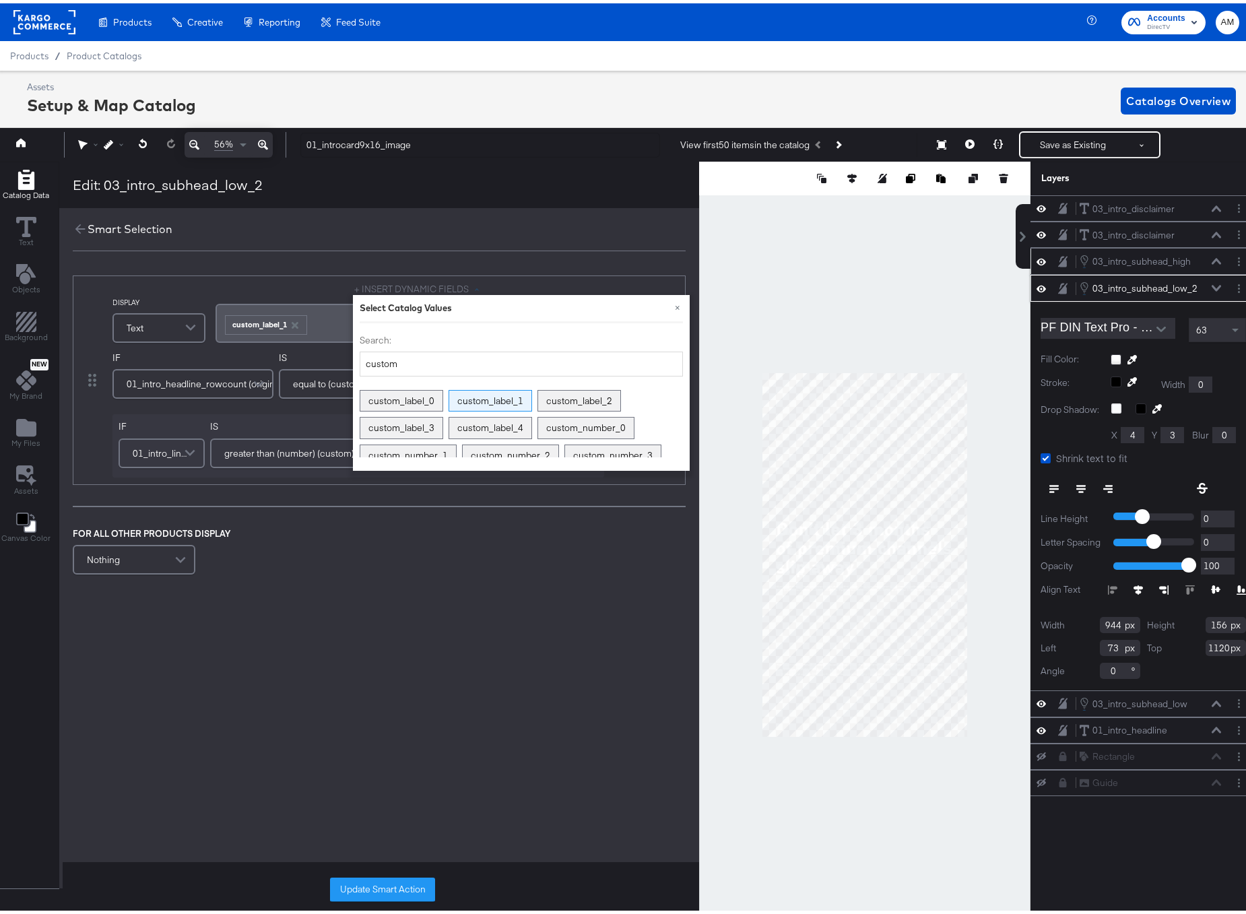
click at [490, 397] on div "custom_label_1" at bounding box center [490, 397] width 82 height 21
click at [302, 297] on div "﻿ ﻿ custom_label_1 ﻿ ﻿ custom_label_1 ﻿" at bounding box center [350, 319] width 269 height 45
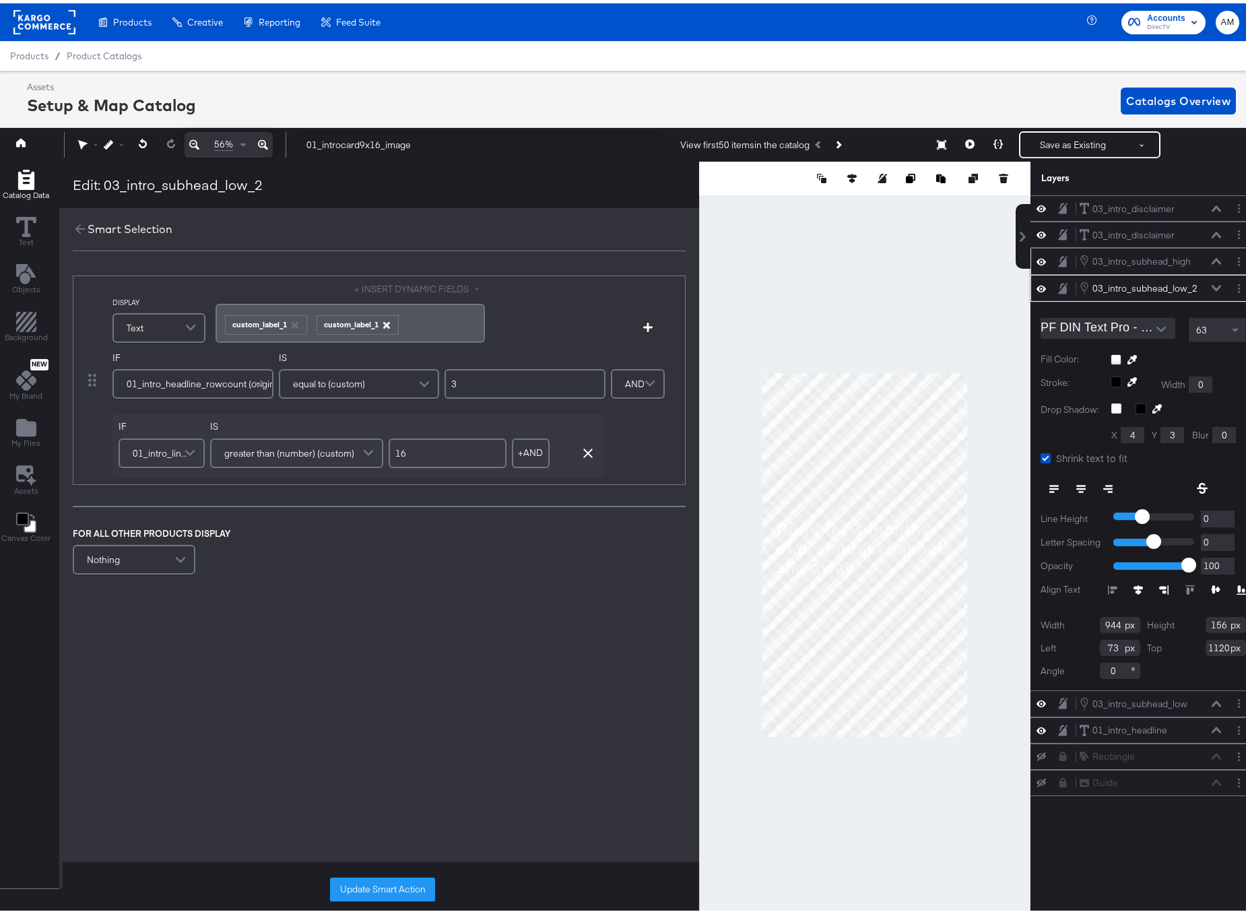
click at [390, 321] on icon "button" at bounding box center [386, 321] width 9 height 9
click at [357, 884] on button "Update Smart Action" at bounding box center [382, 886] width 105 height 24
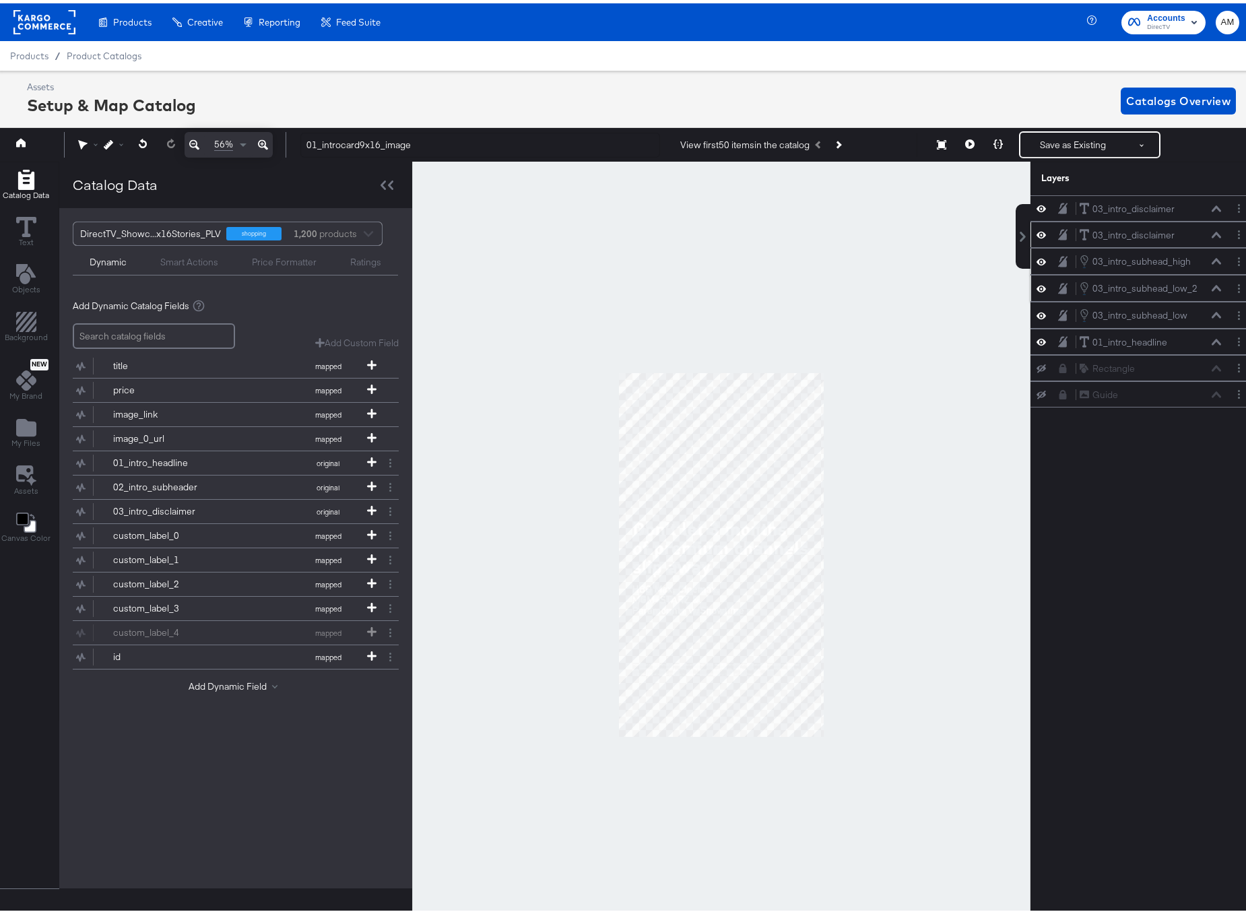
click at [1212, 234] on icon at bounding box center [1216, 231] width 9 height 7
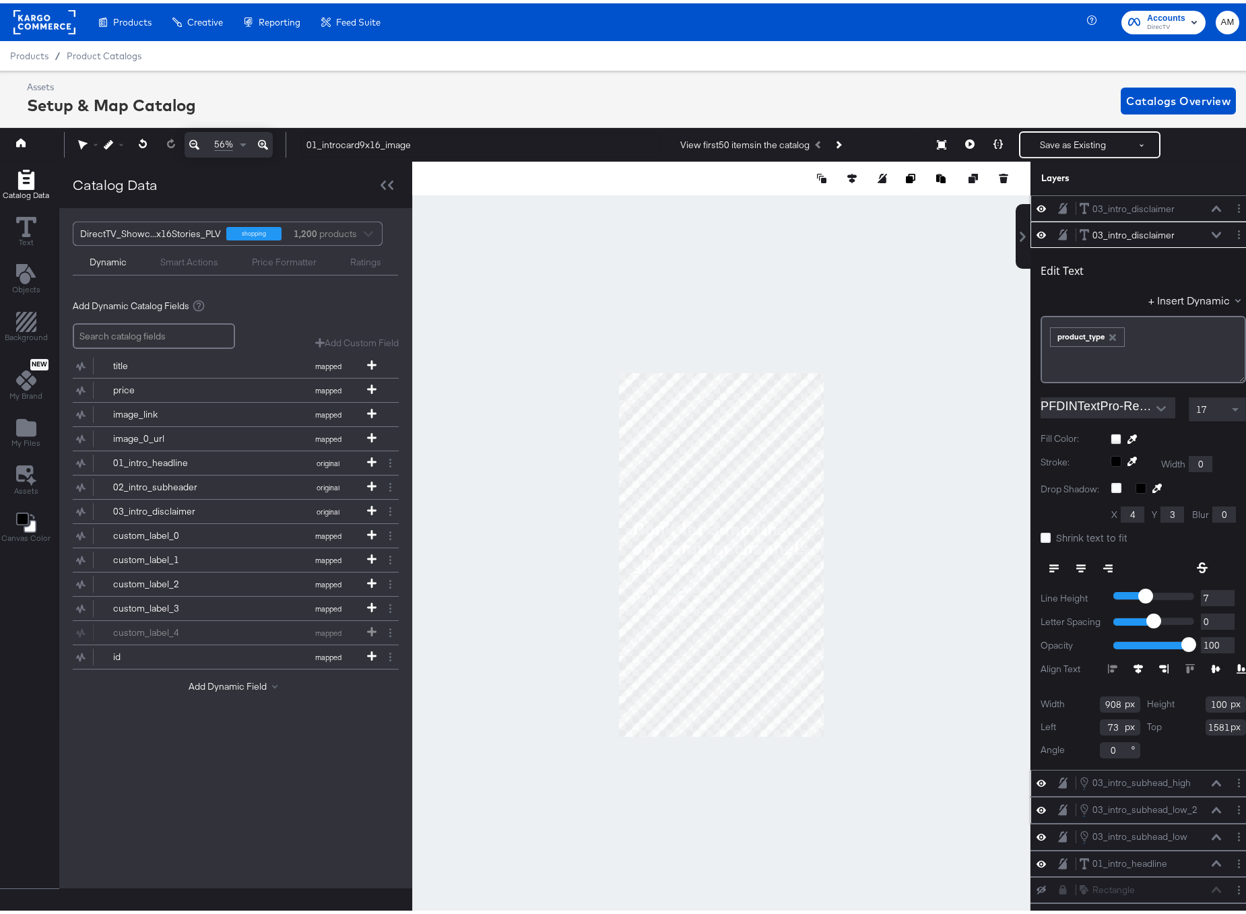
click at [1212, 205] on icon at bounding box center [1216, 205] width 9 height 7
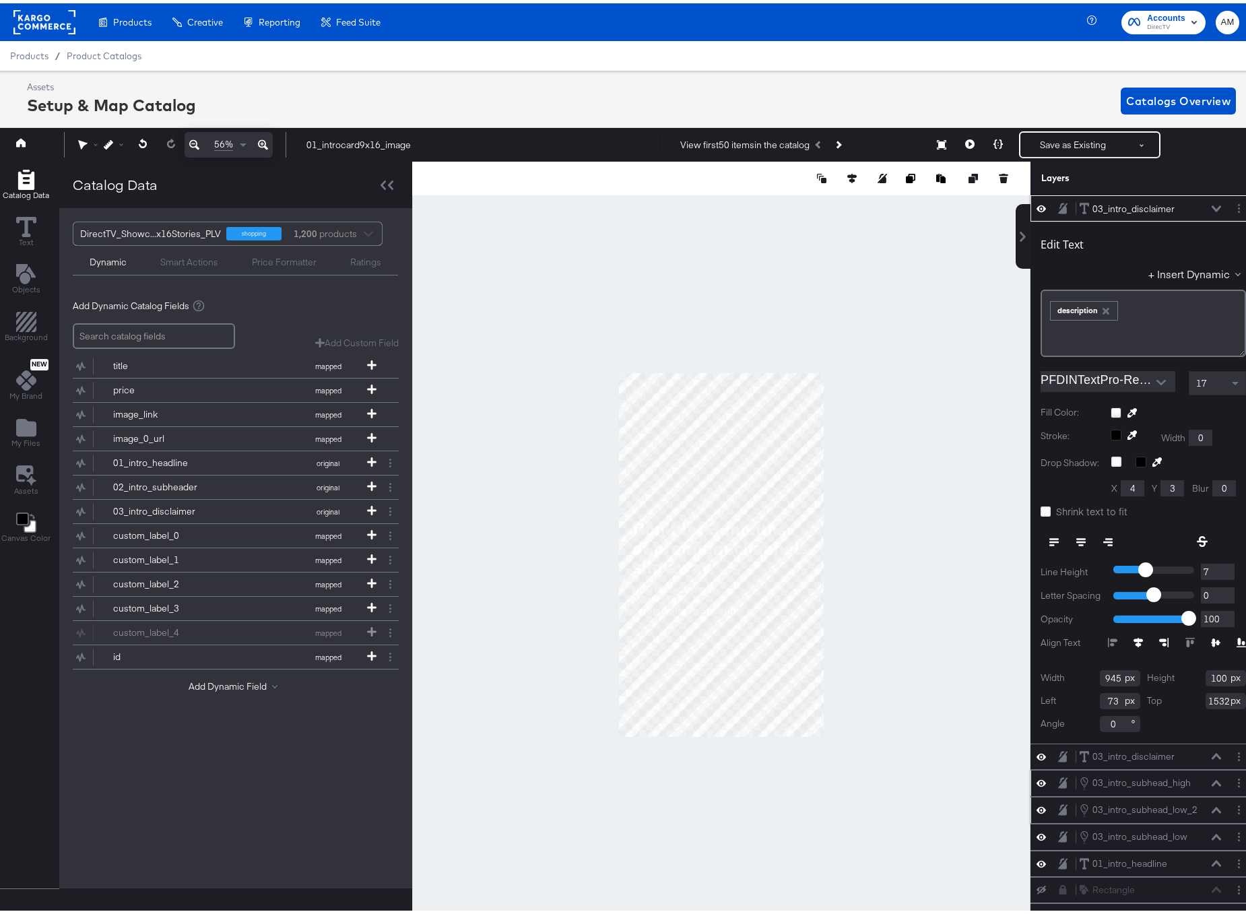
click at [1212, 206] on icon at bounding box center [1216, 205] width 9 height 6
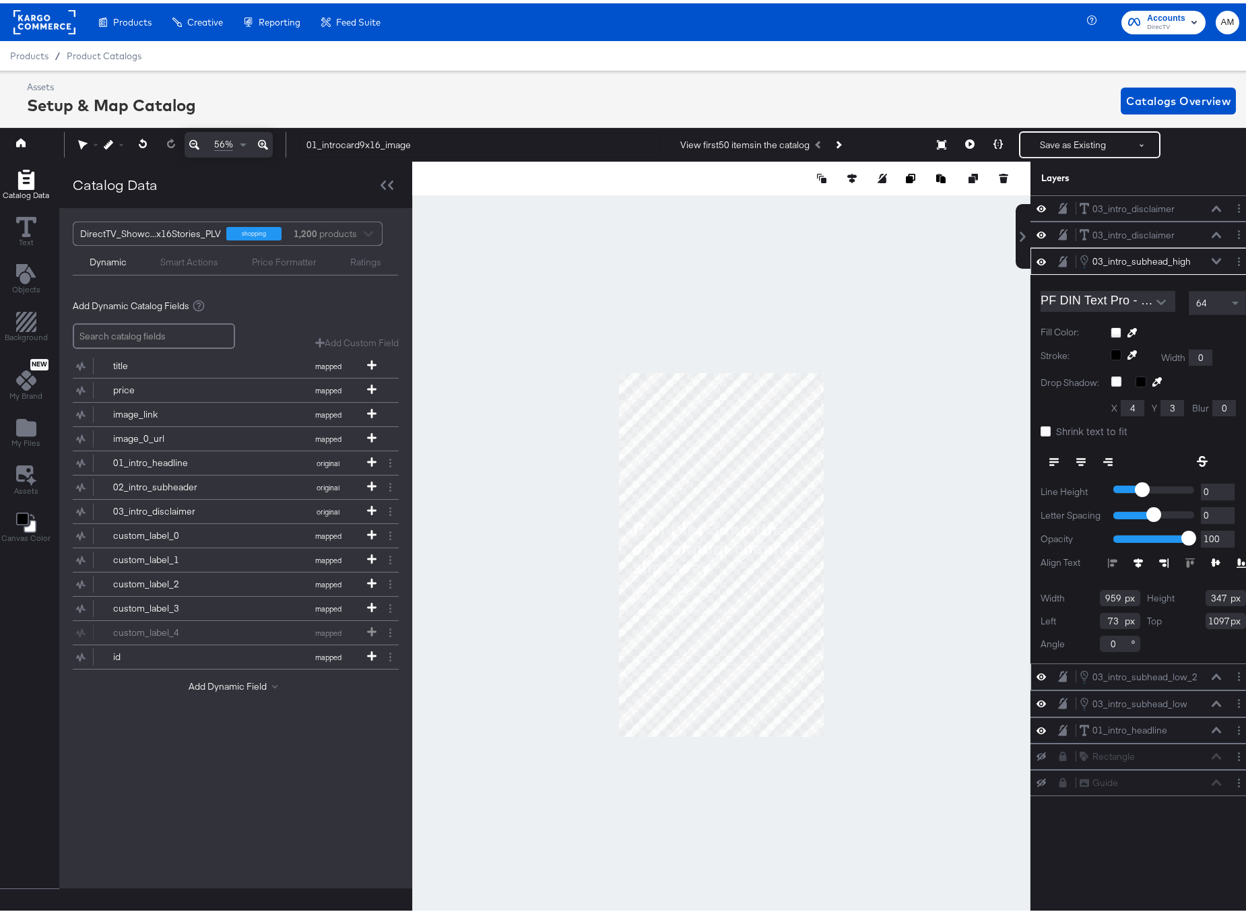
click at [1212, 258] on icon at bounding box center [1216, 258] width 9 height 6
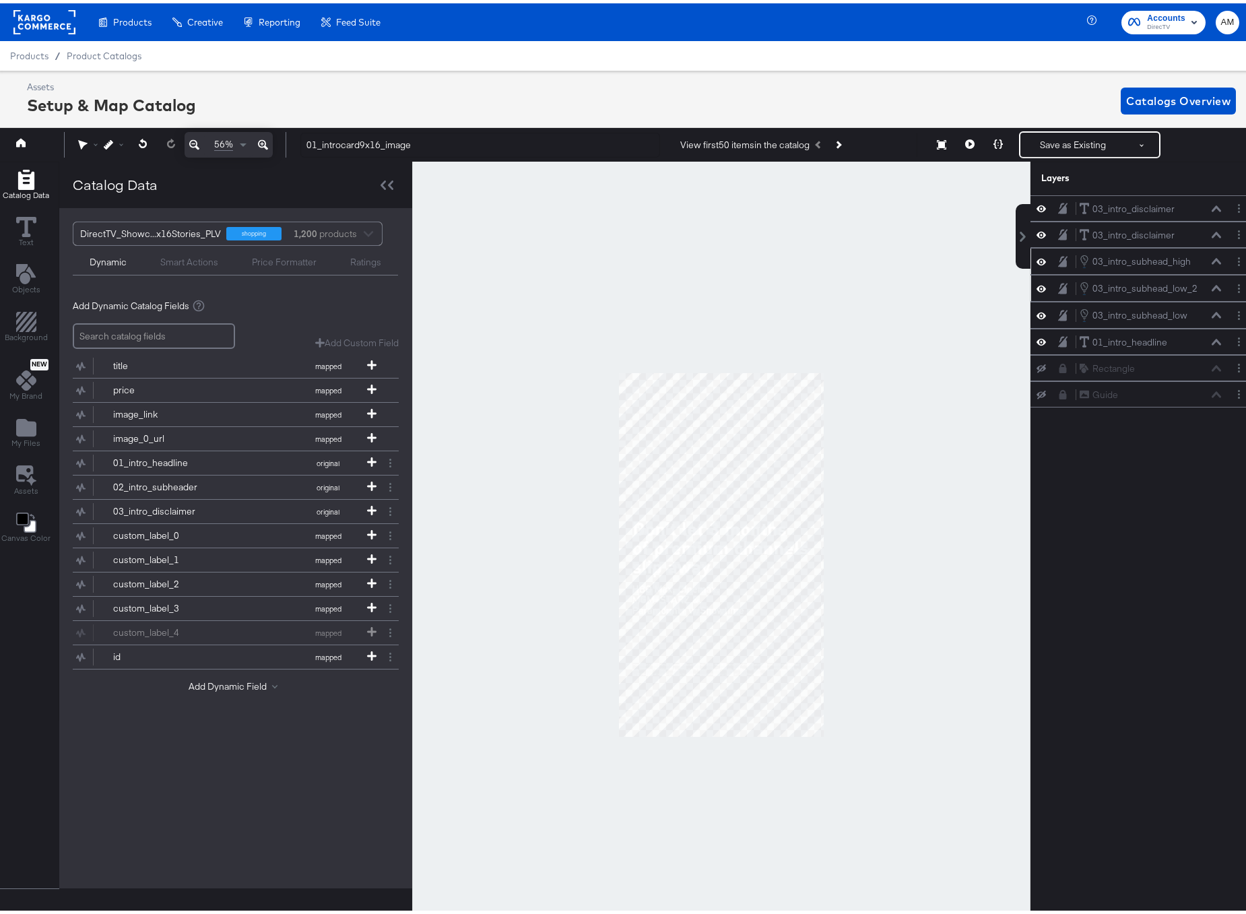
click at [1212, 257] on icon at bounding box center [1216, 258] width 9 height 6
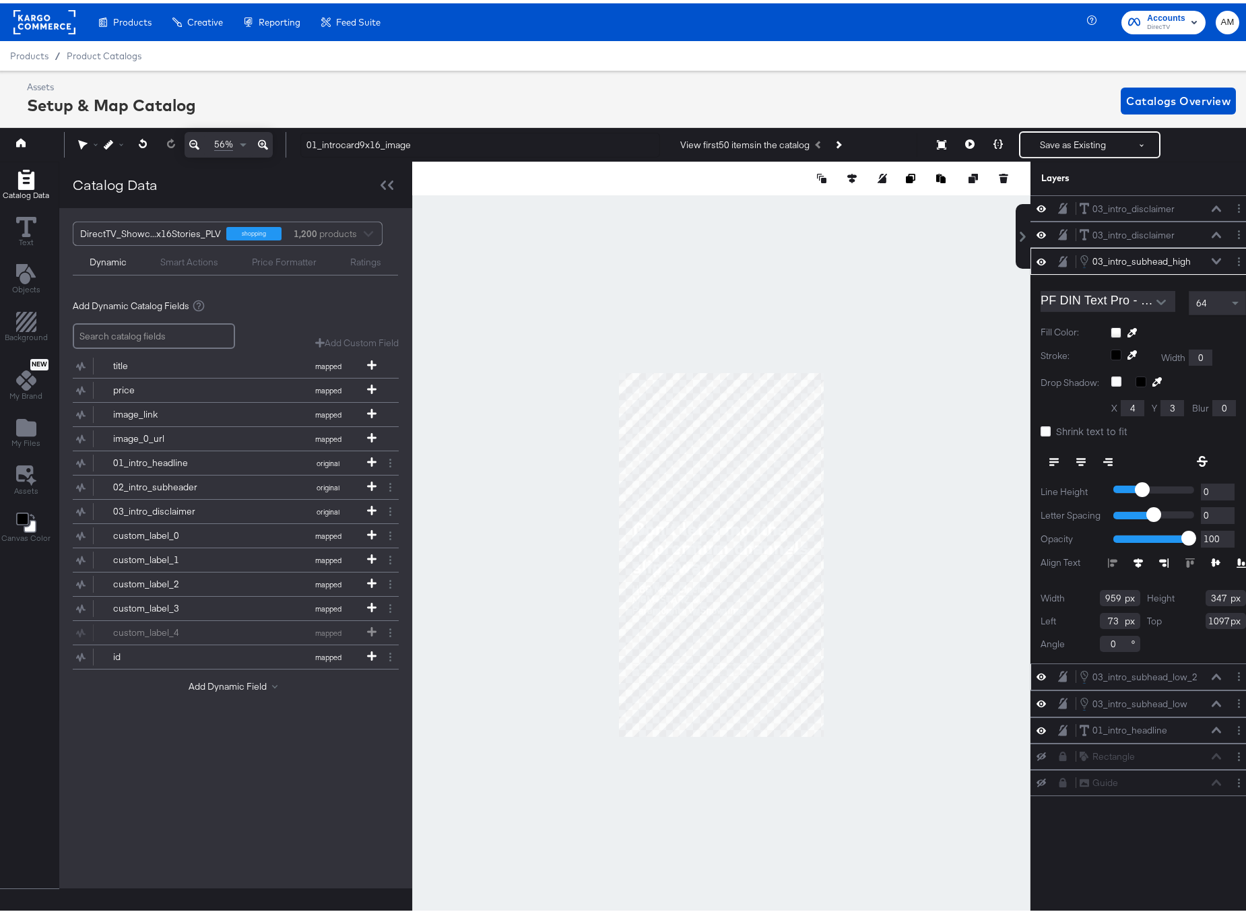
click at [1212, 257] on icon at bounding box center [1216, 258] width 9 height 6
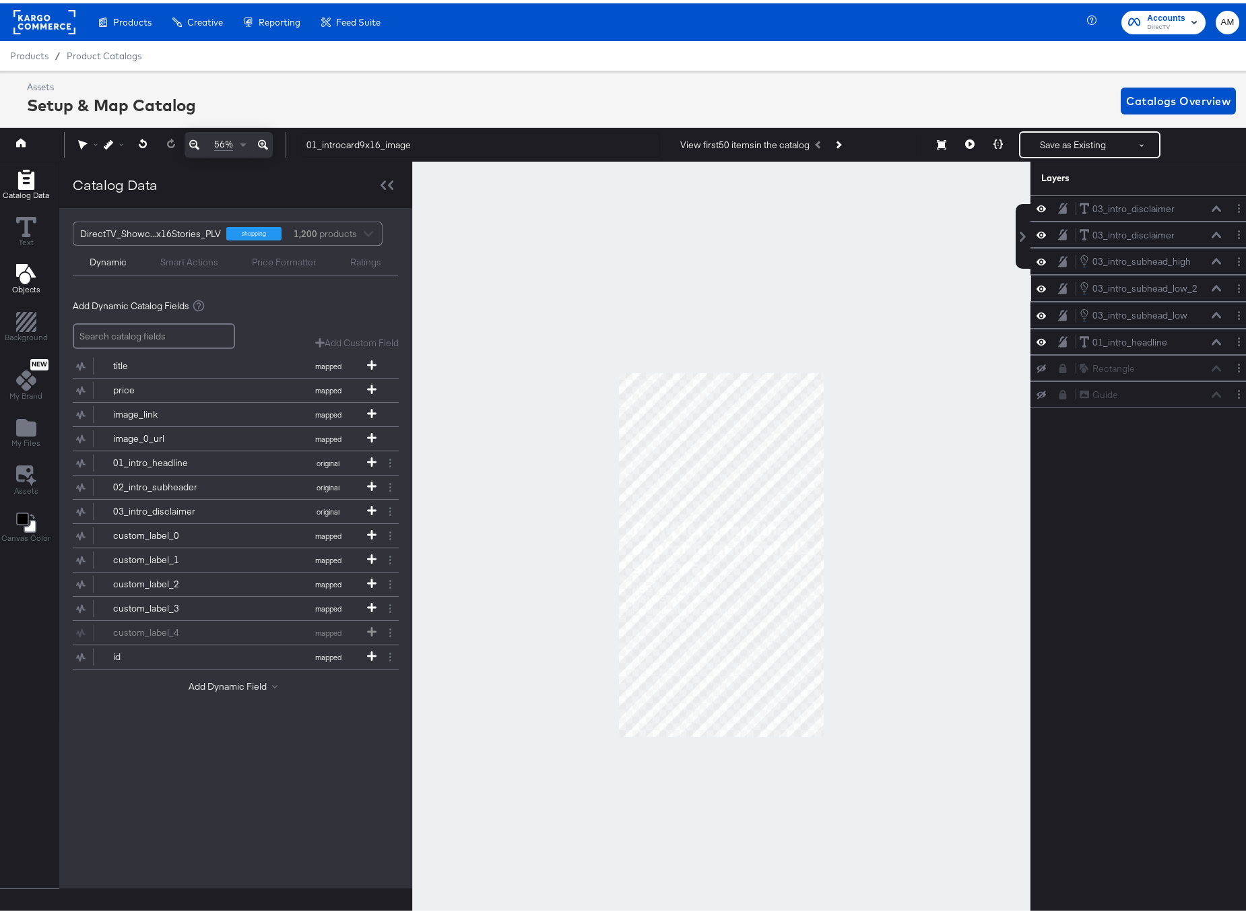
click at [28, 267] on icon "Add Text" at bounding box center [25, 271] width 20 height 20
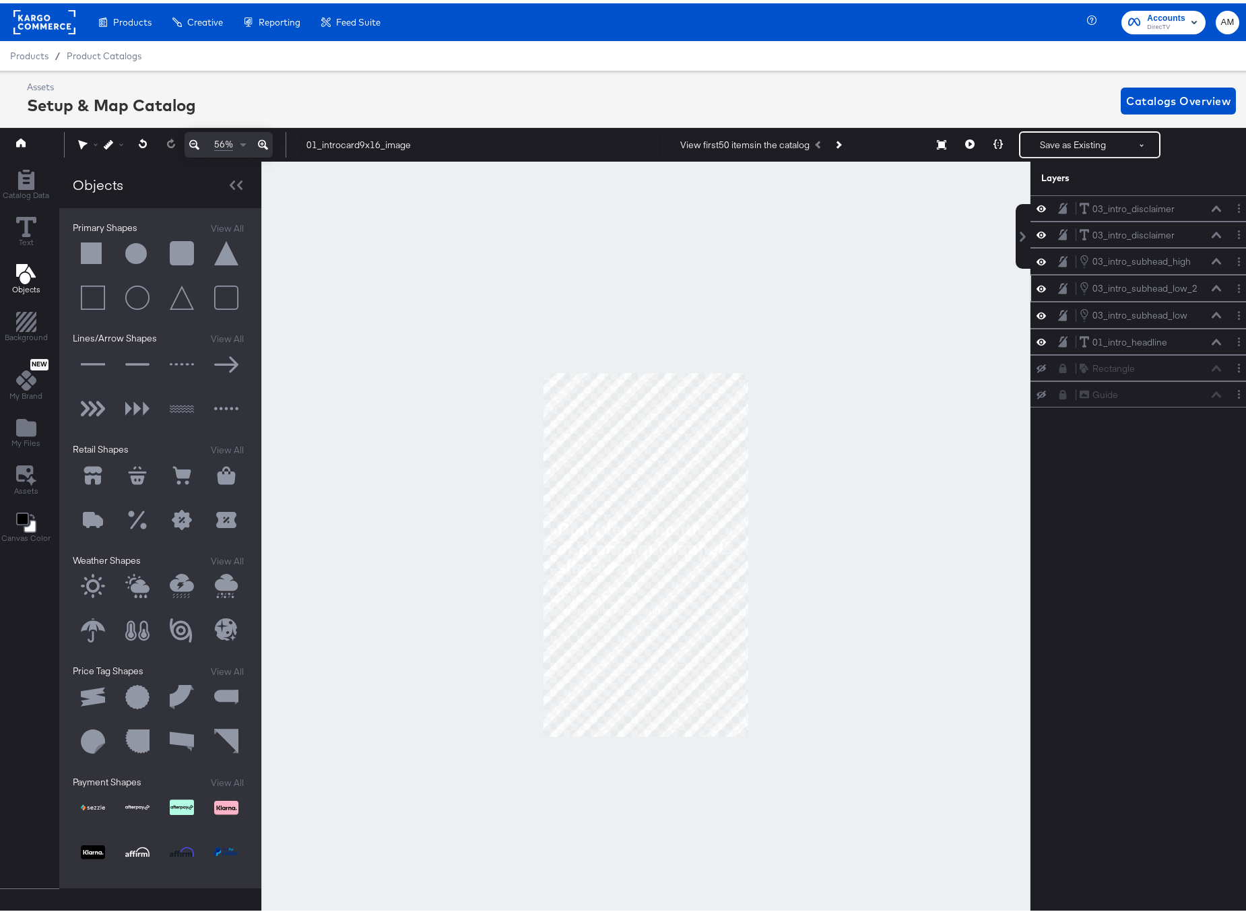
click at [86, 249] on button at bounding box center [93, 250] width 40 height 40
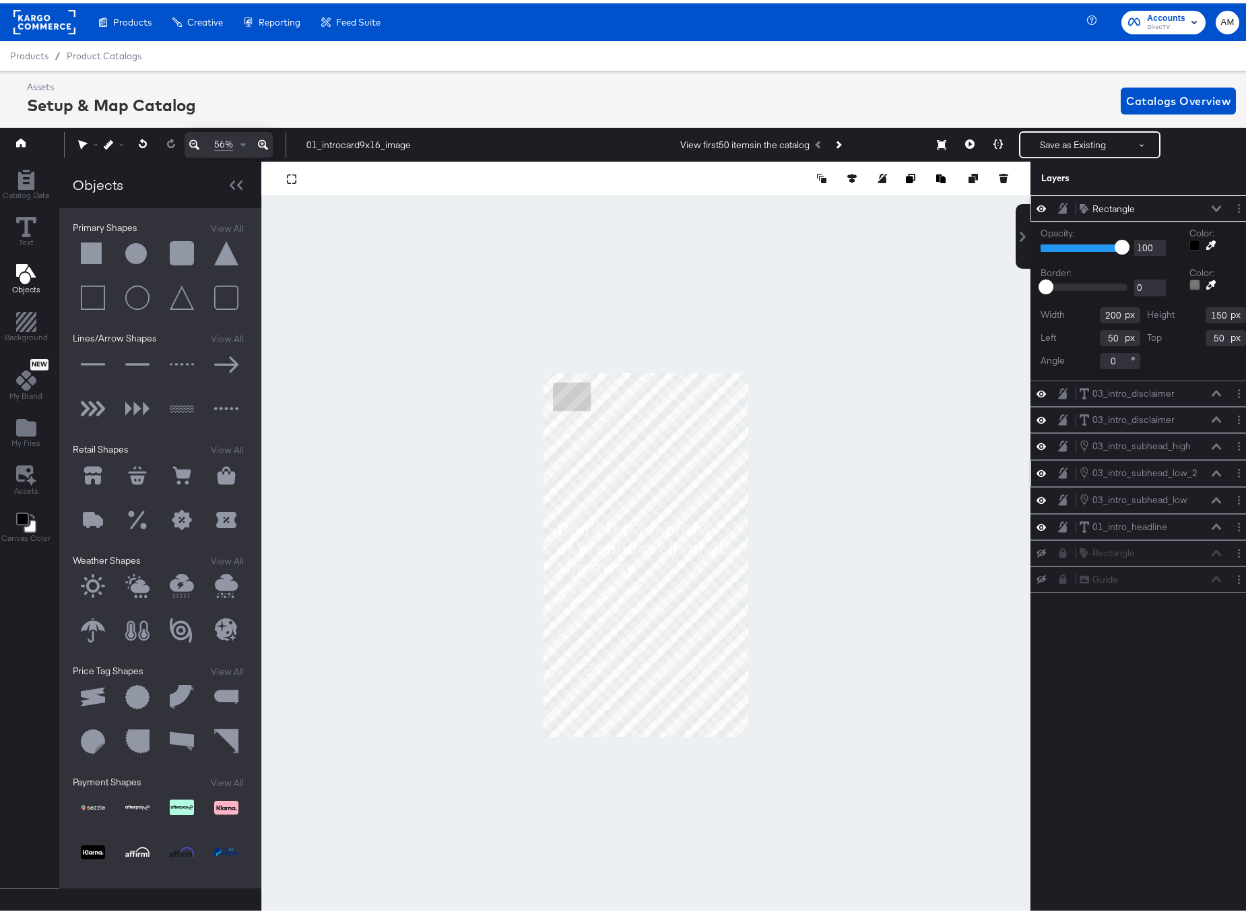
click at [1103, 313] on input "200" at bounding box center [1120, 312] width 40 height 16
type input "1080"
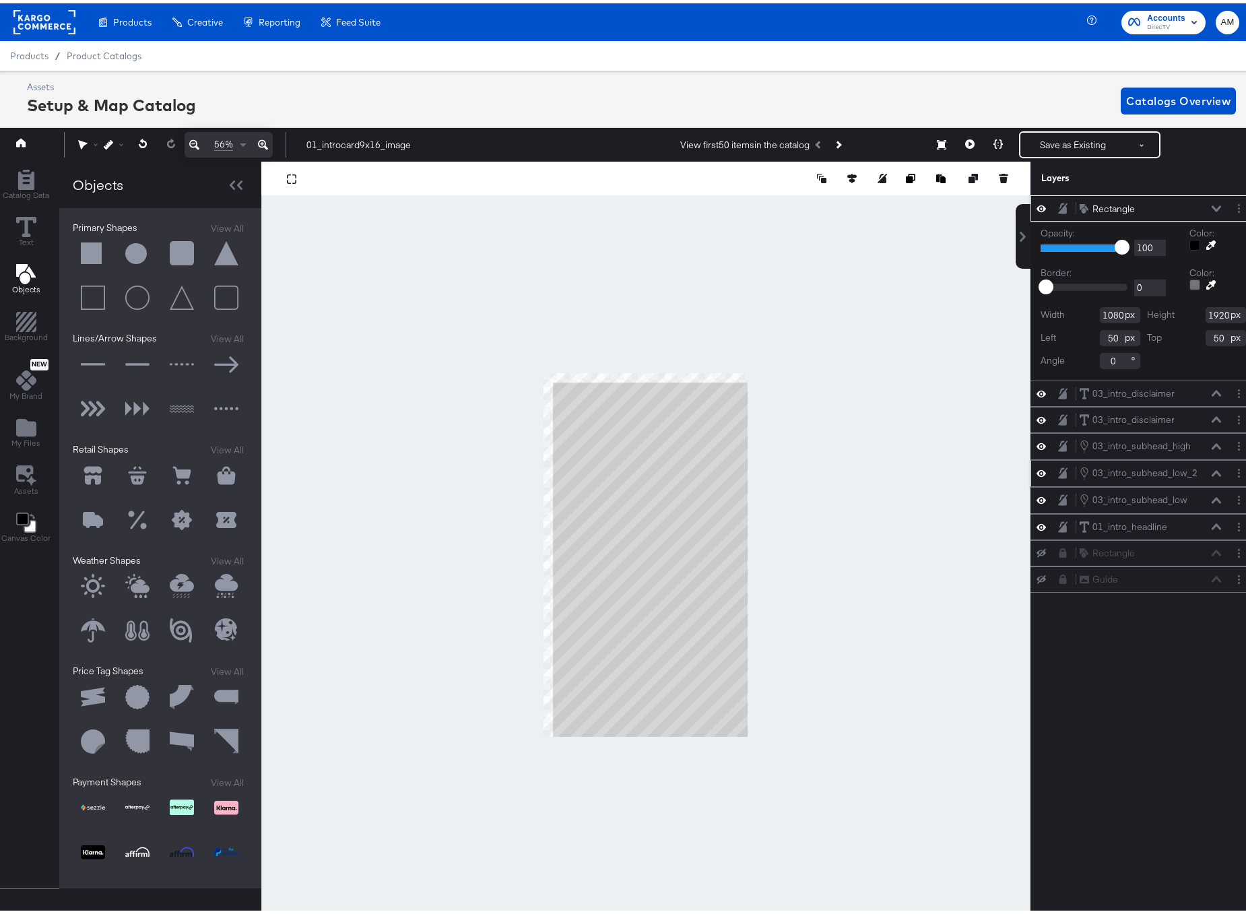
type input "1920"
click at [1106, 334] on input "50" at bounding box center [1120, 335] width 40 height 16
type input "0"
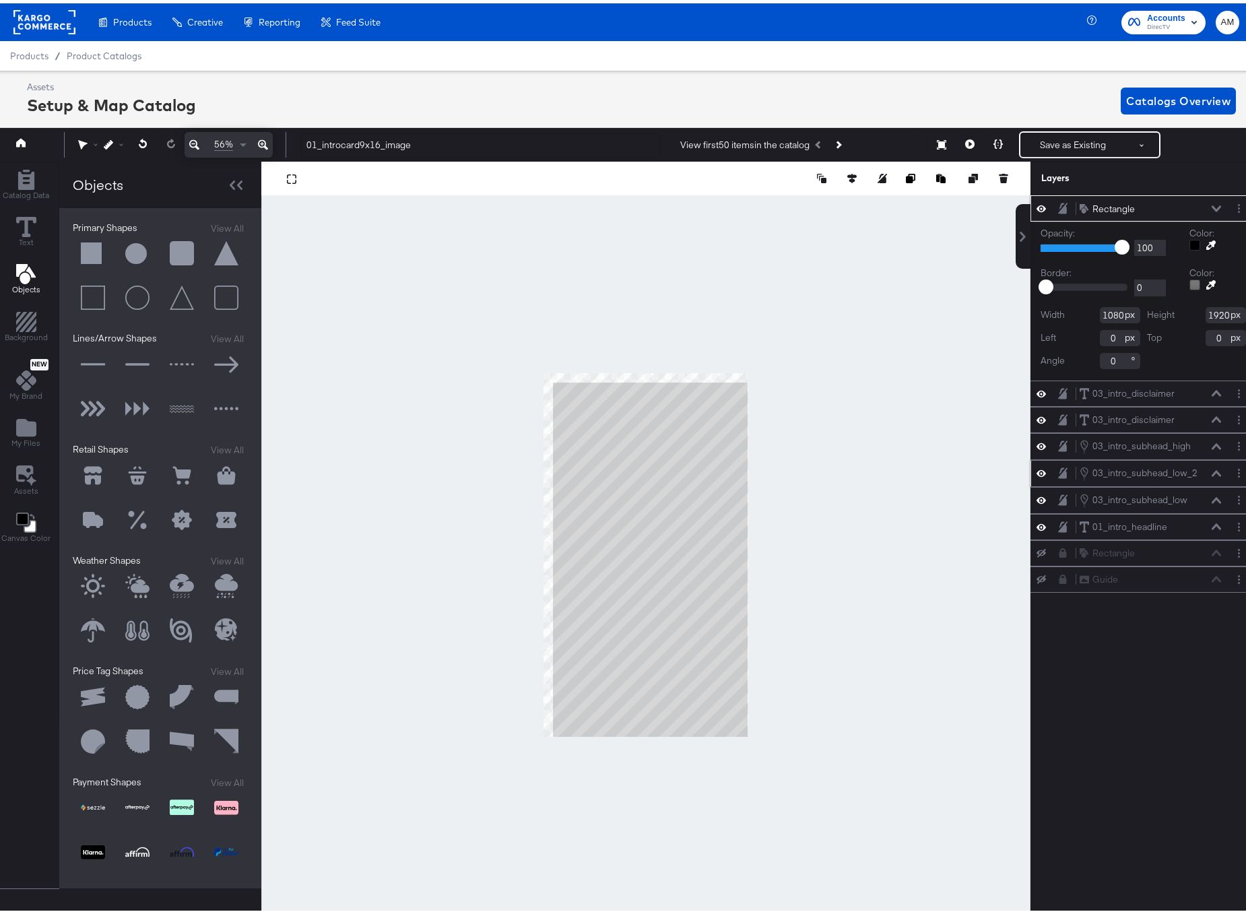
type input "50"
type input "0"
click at [1100, 337] on input "50" at bounding box center [1120, 335] width 40 height 16
type input "0"
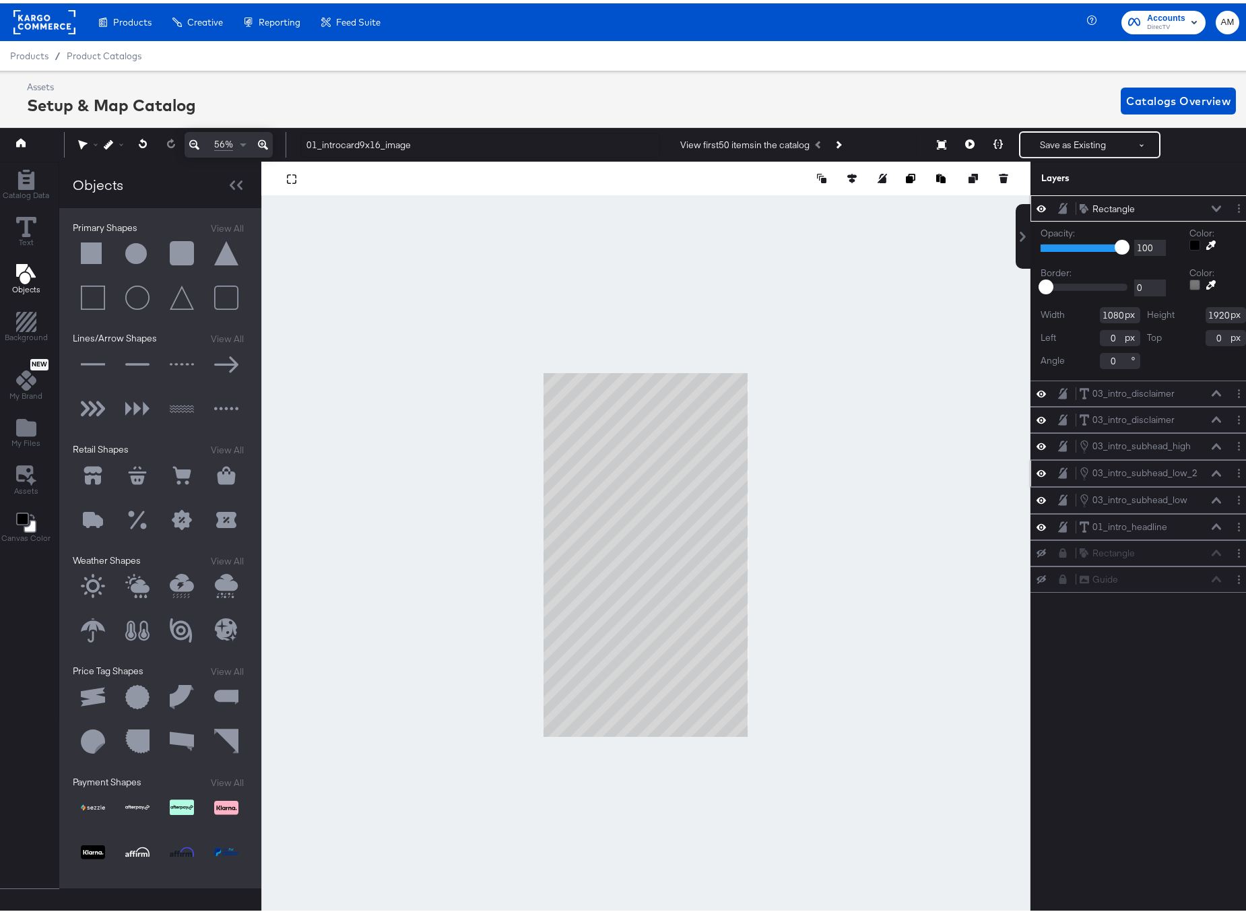
click at [1212, 205] on icon at bounding box center [1216, 205] width 9 height 7
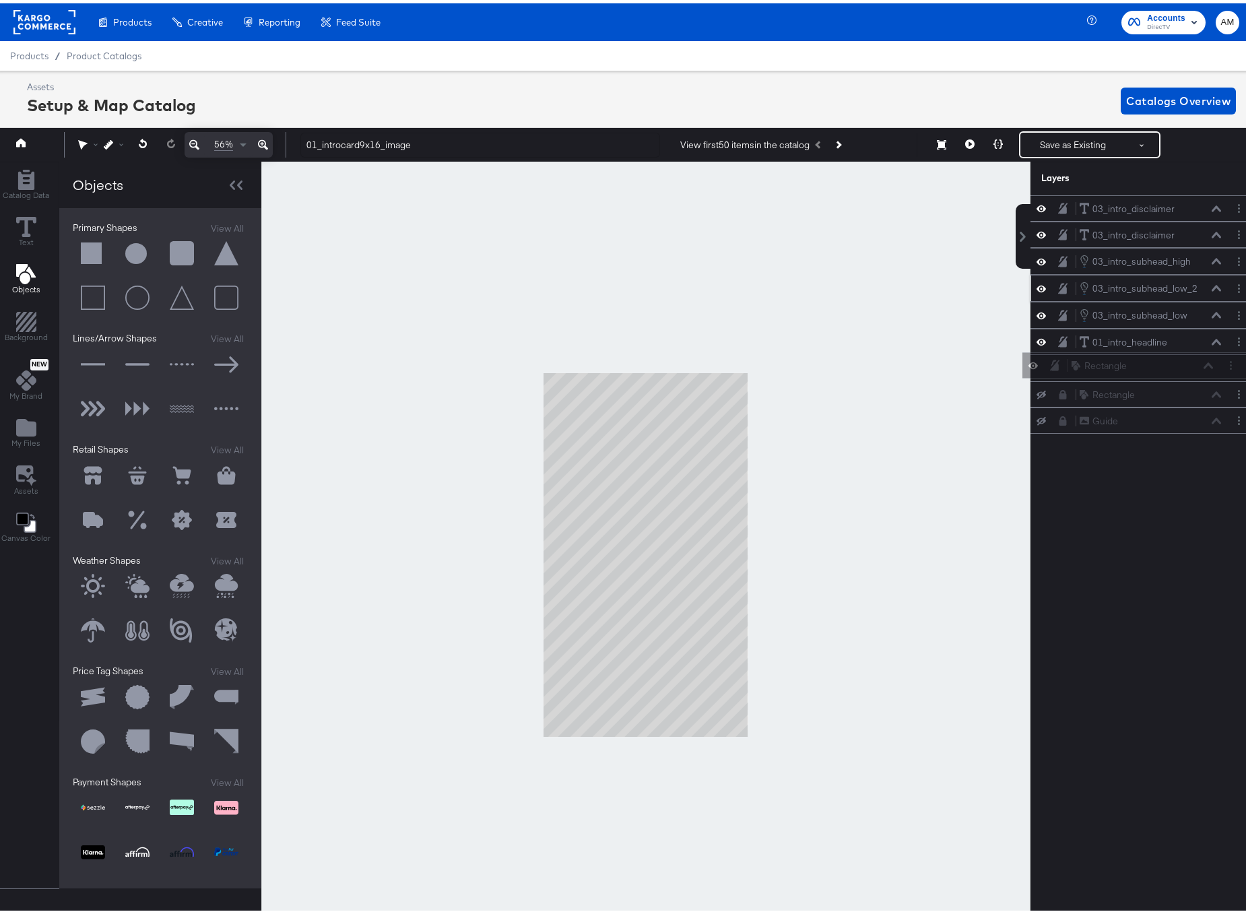
drag, startPoint x: 1062, startPoint y: 205, endPoint x: 1065, endPoint y: 366, distance: 161.0
click at [1065, 366] on div "Rectangle Rectangle 03_intro_disclaimer 03_intro_disclaimer 03_intro_disclaimer…" at bounding box center [1143, 311] width 226 height 238
click at [1201, 363] on div "Rectangle Rectangle" at bounding box center [1150, 365] width 143 height 14
click at [1212, 366] on icon at bounding box center [1216, 365] width 9 height 7
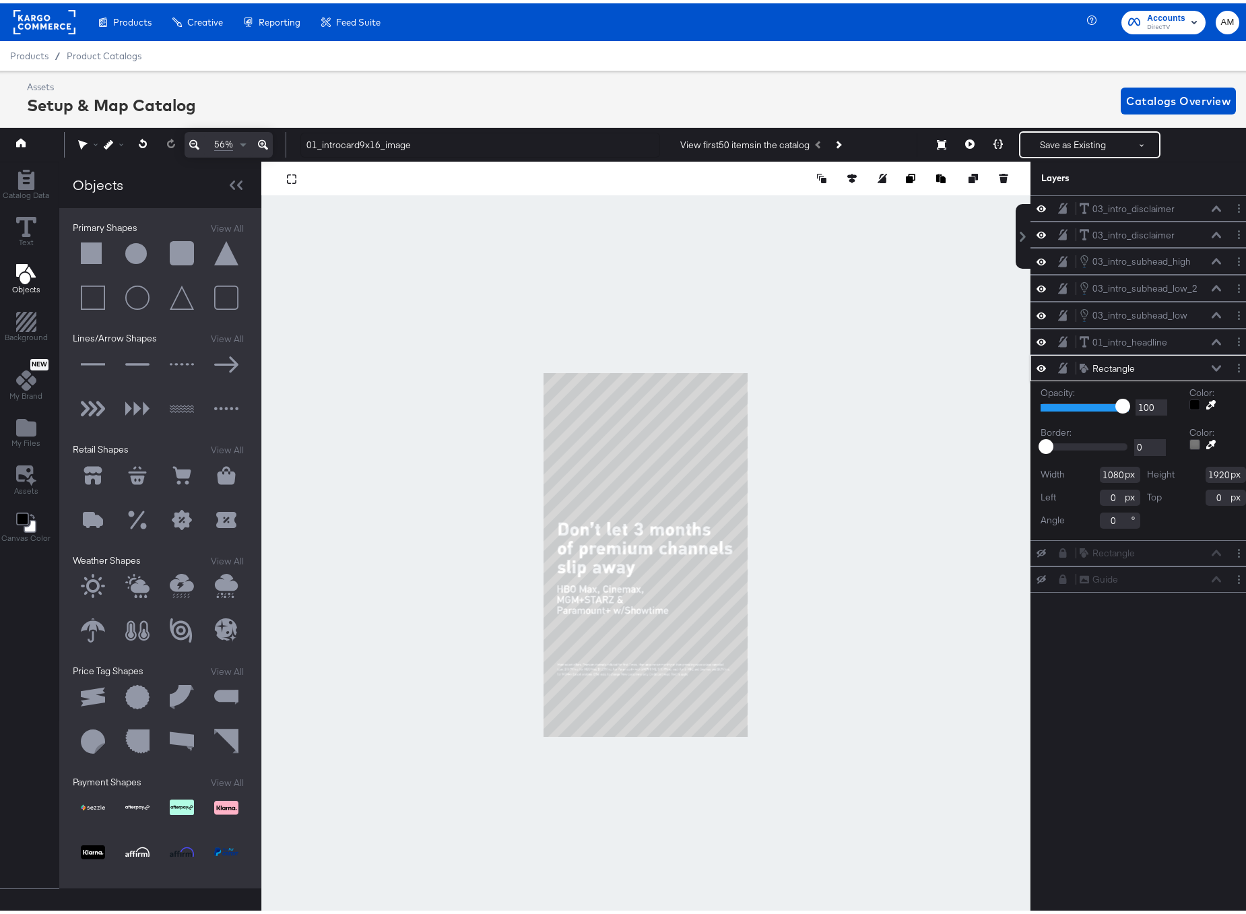
type input "97"
type input "96"
type input "91"
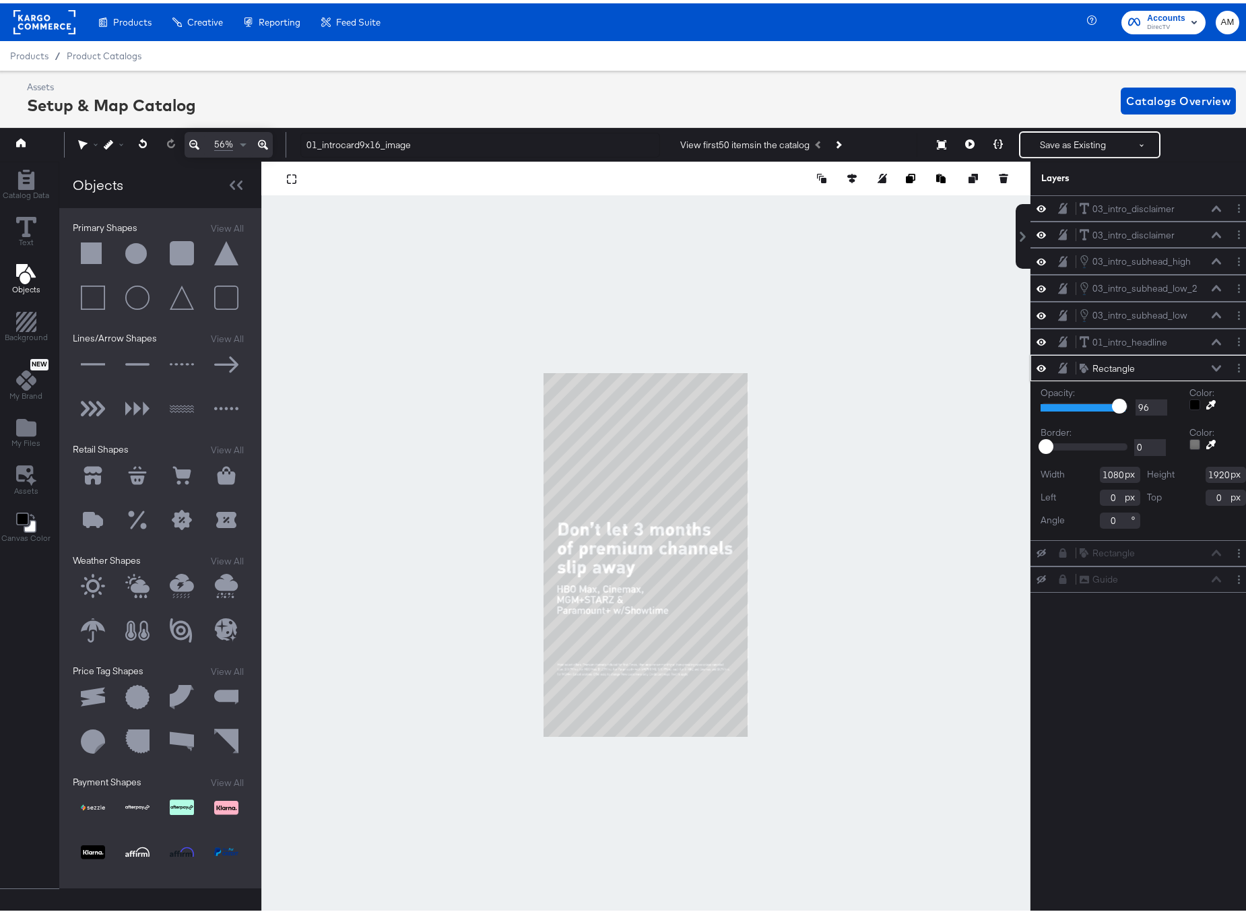
type input "91"
type input "85"
type input "84"
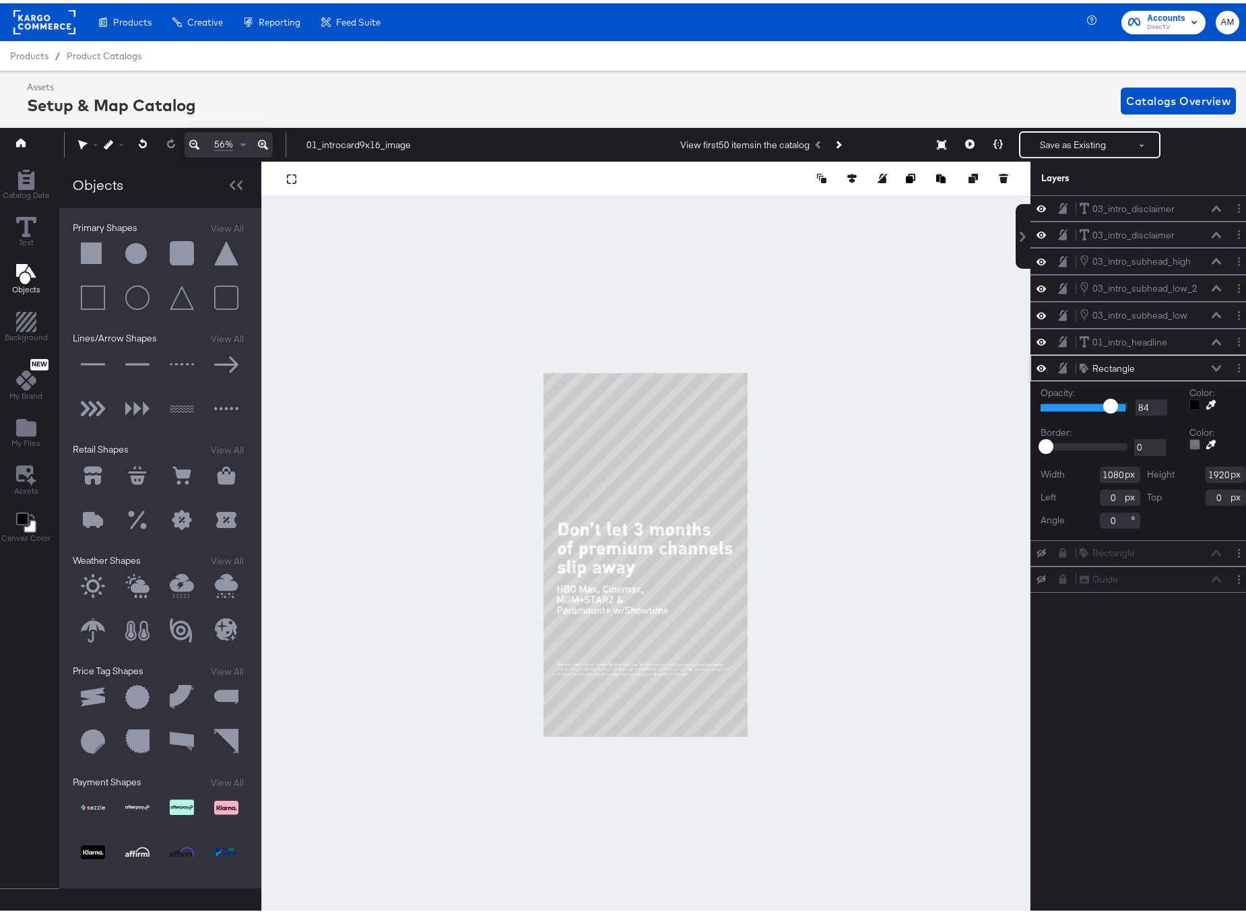
type input "80"
type input "68"
type input "65"
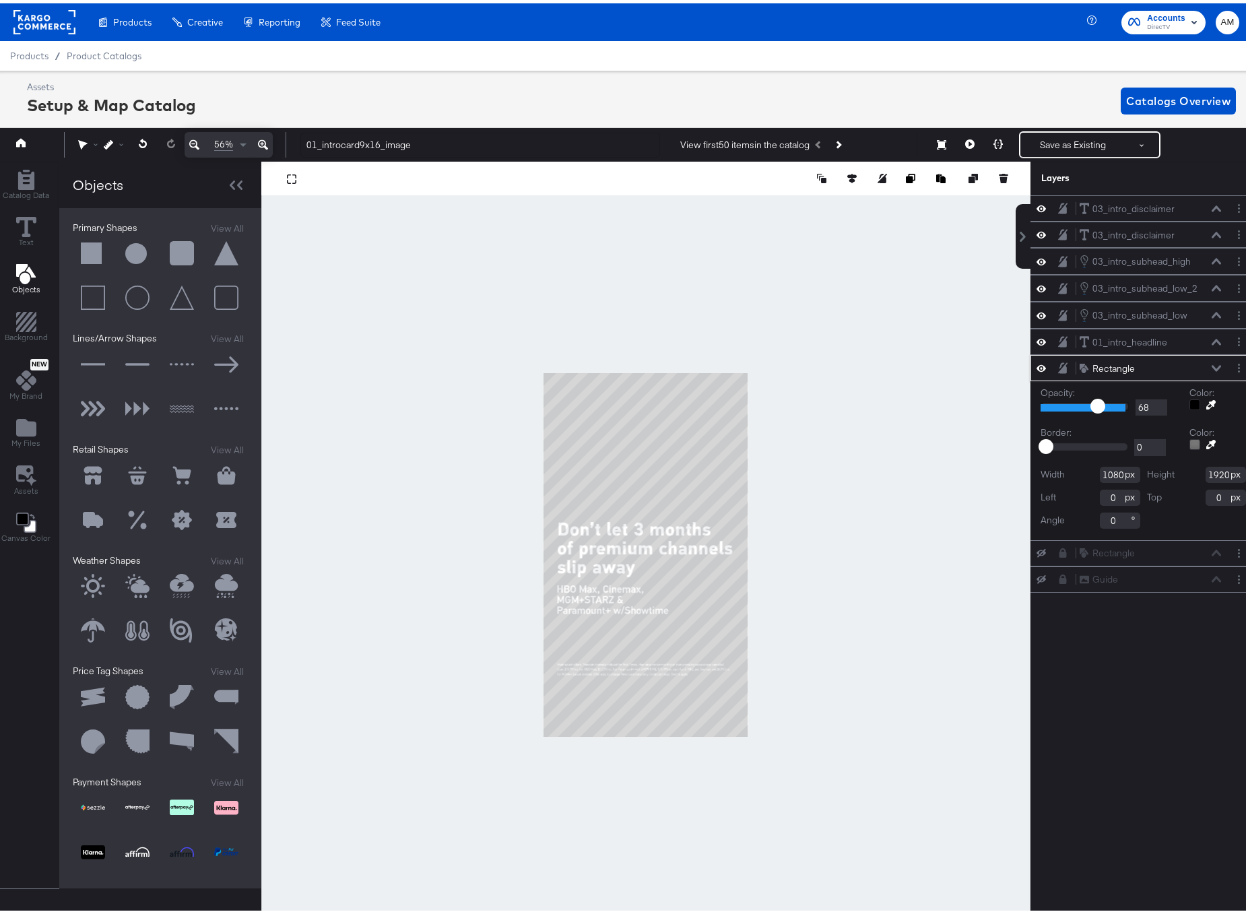
type input "65"
type input "63"
type input "61"
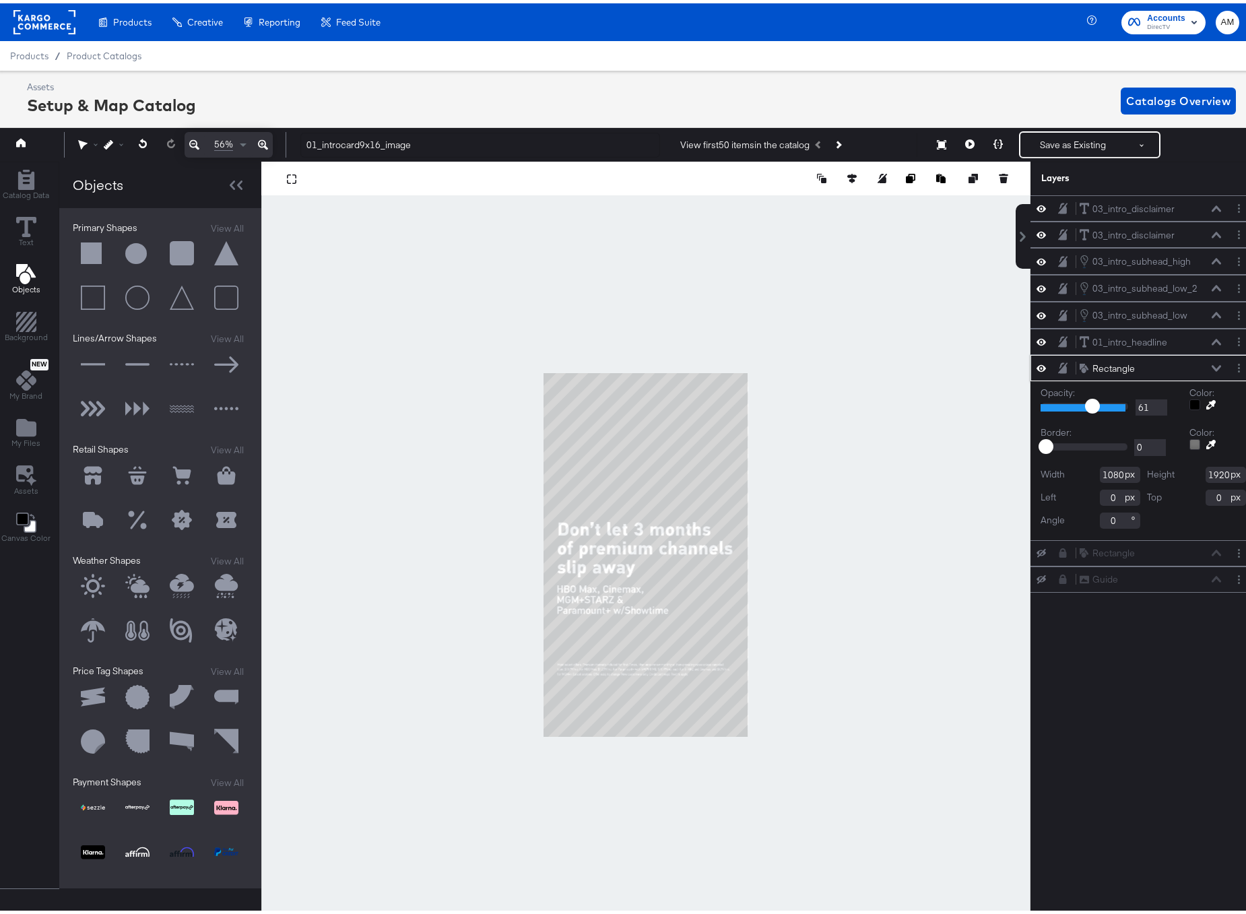
type input "60"
type input "58"
type input "57"
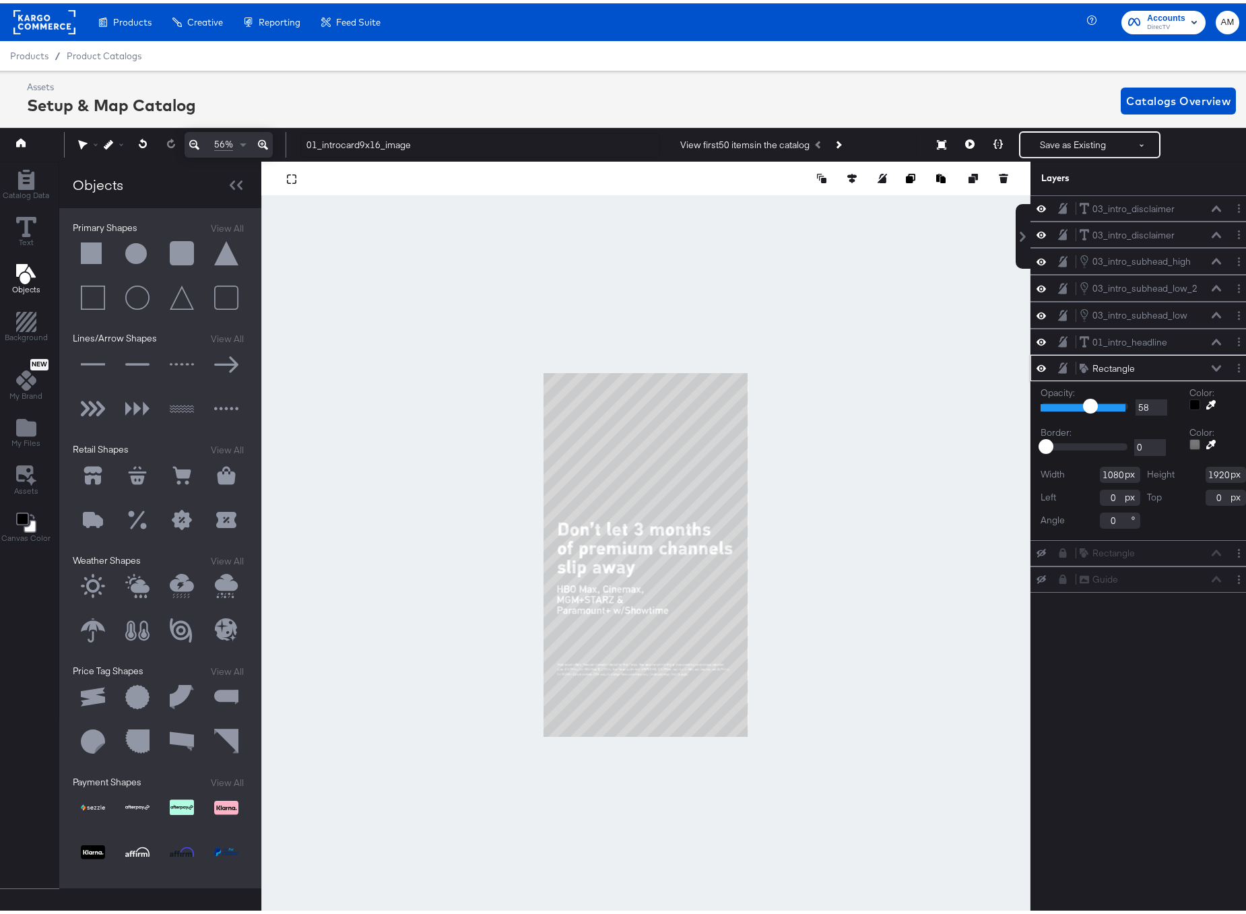
type input "57"
type input "56"
type input "55"
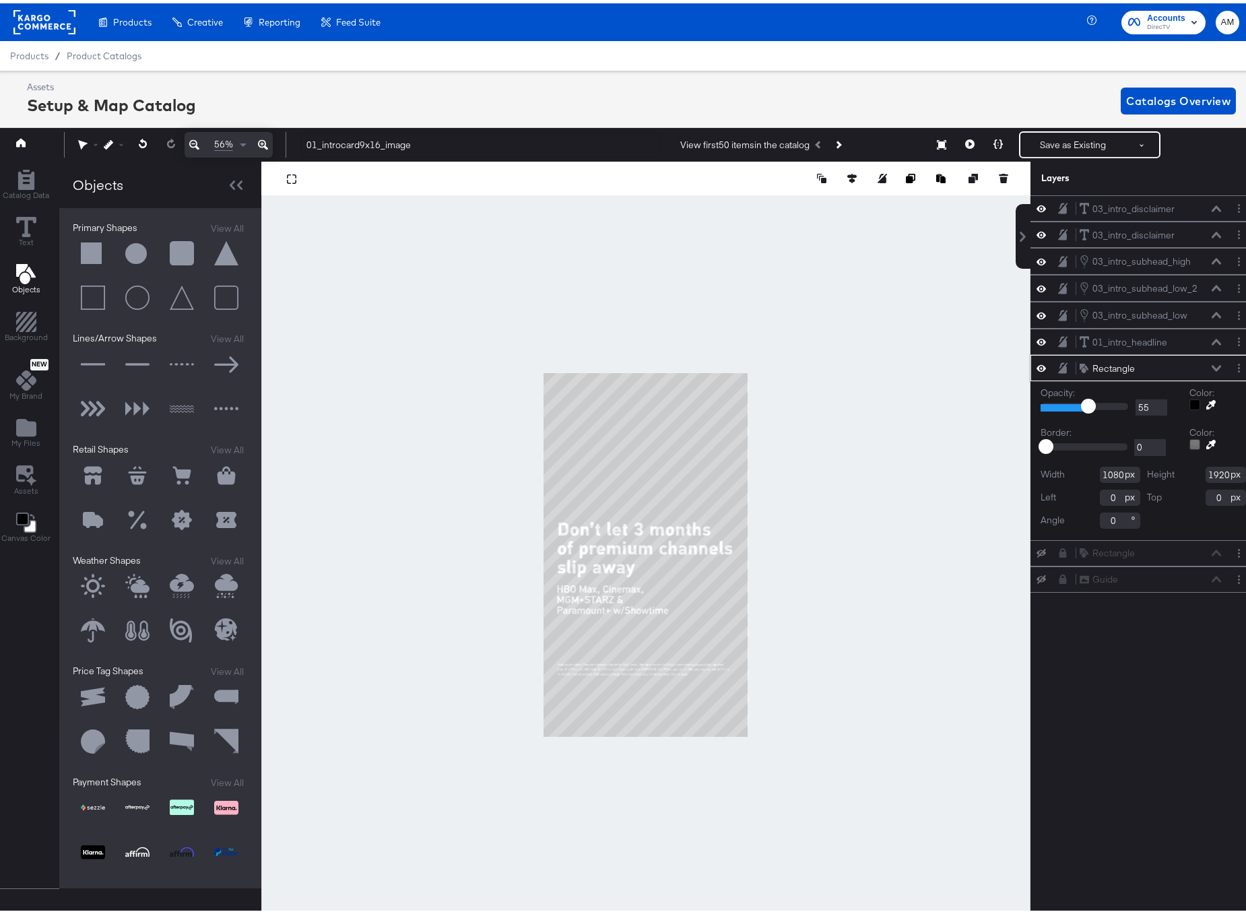
type input "53"
type input "52"
type input "51"
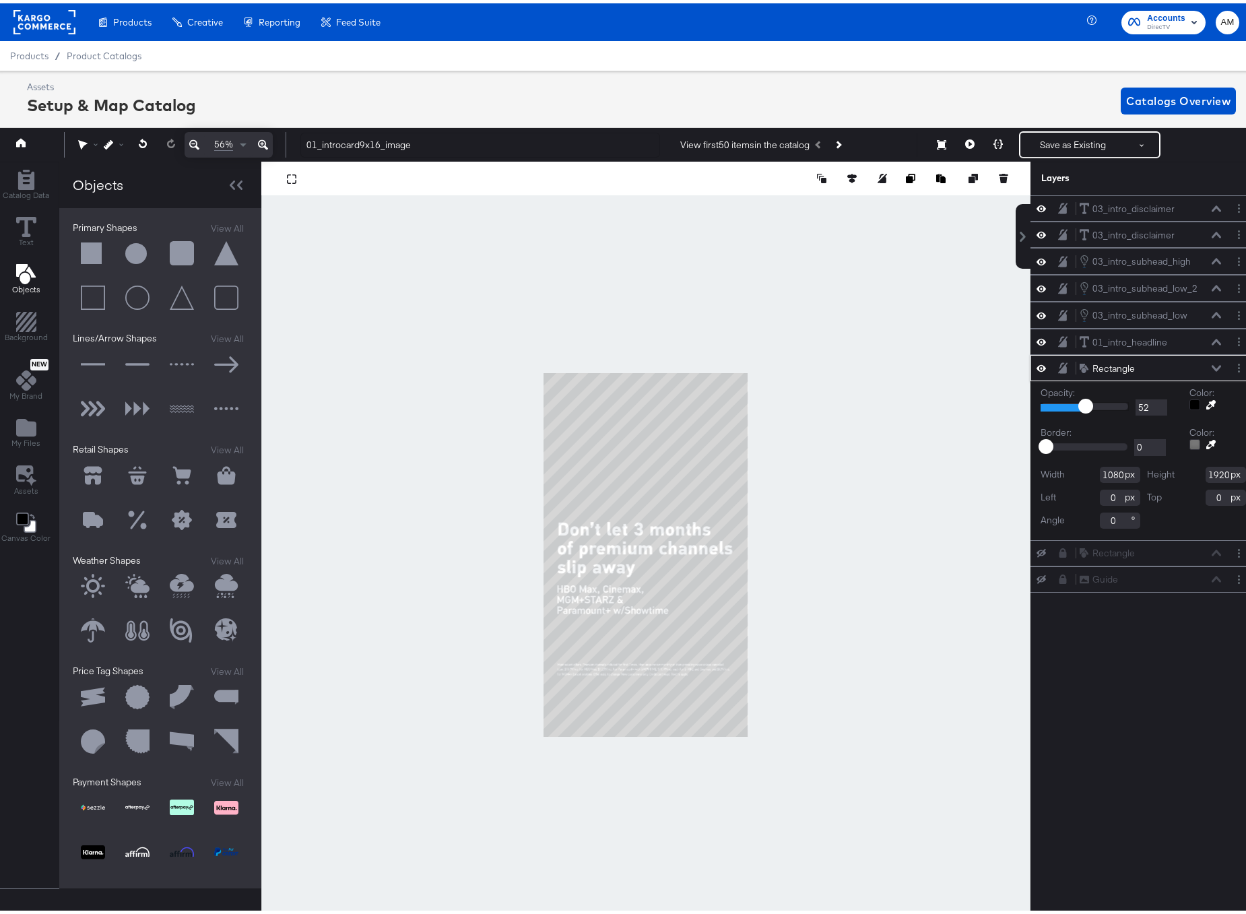
type input "51"
type input "48"
type input "47"
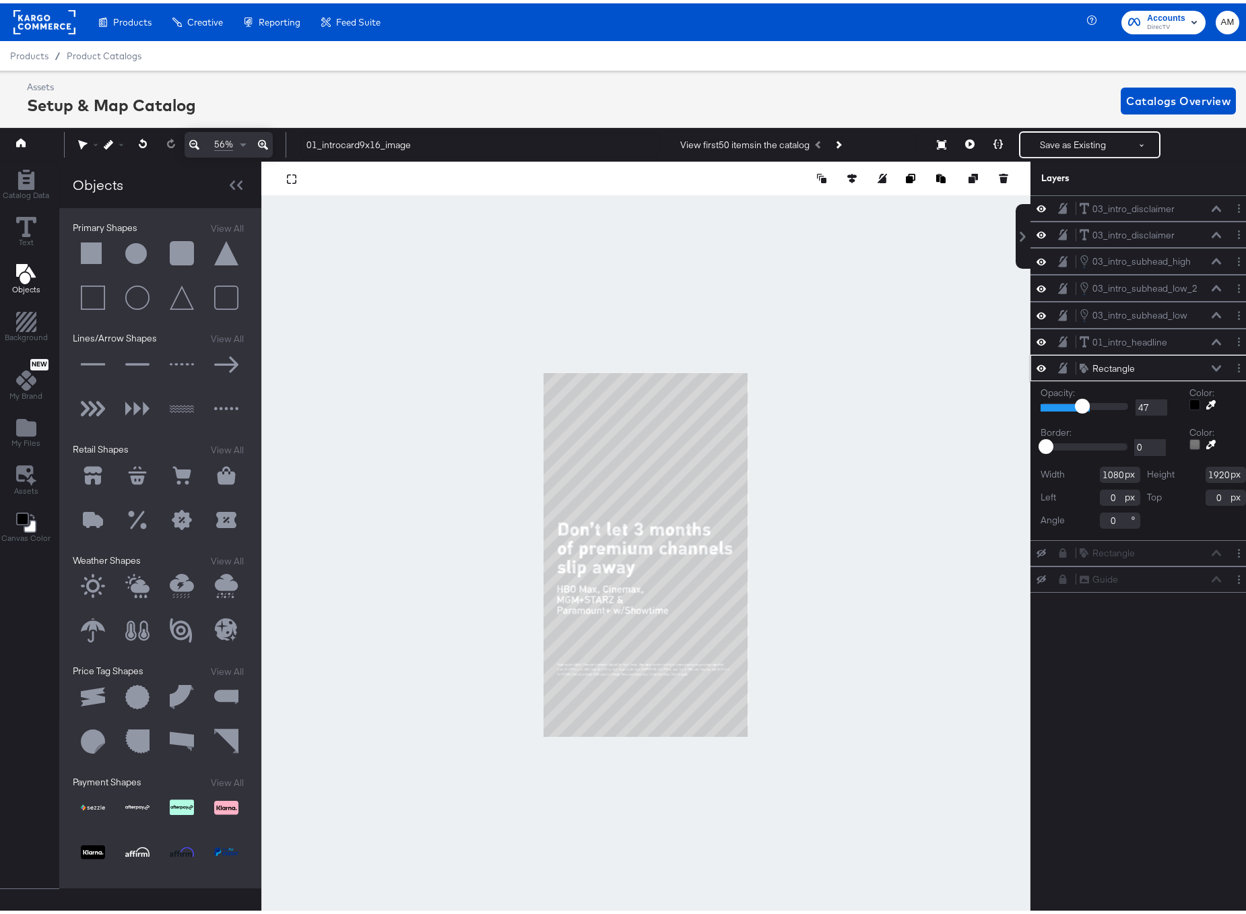
type input "46"
type input "45"
type input "43"
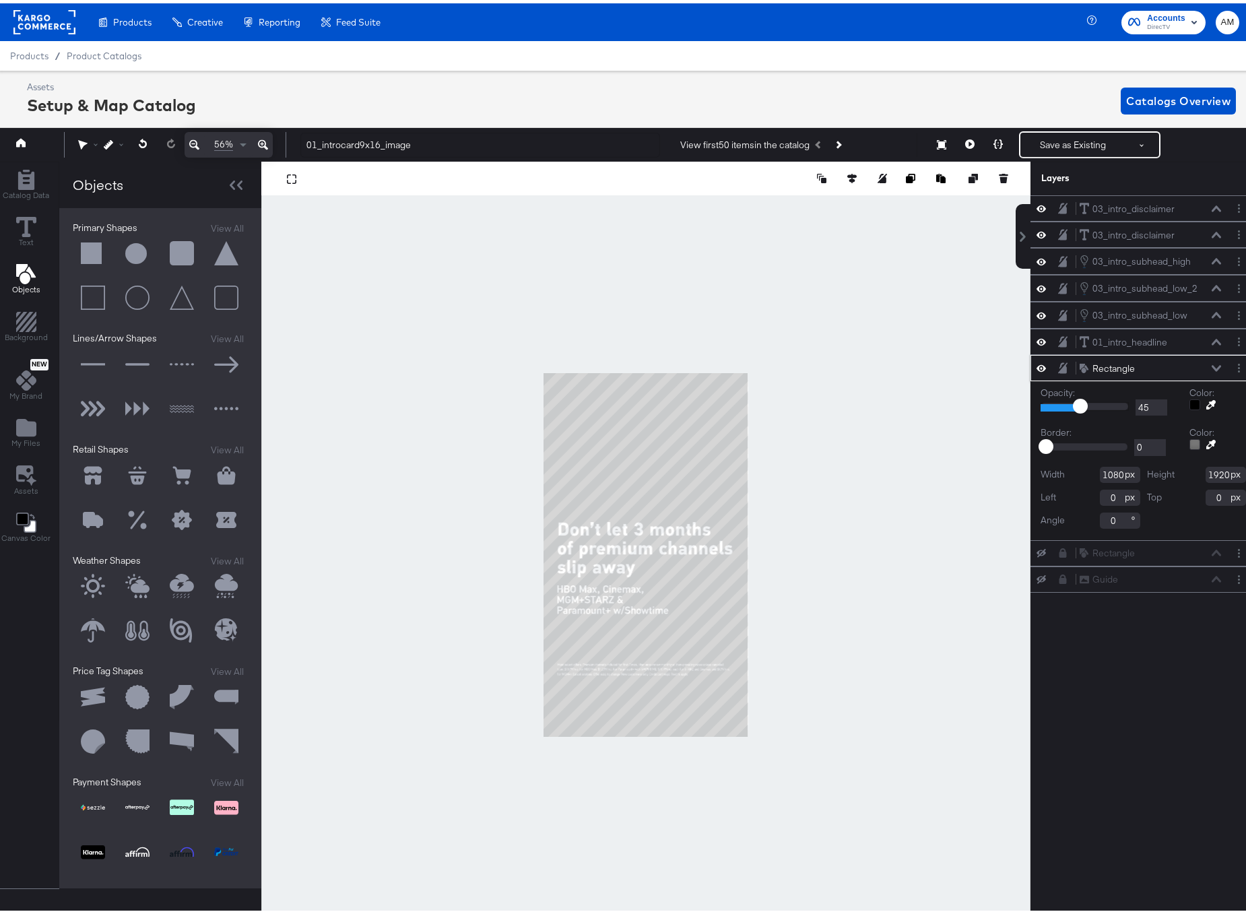
type input "43"
type input "42"
type input "41"
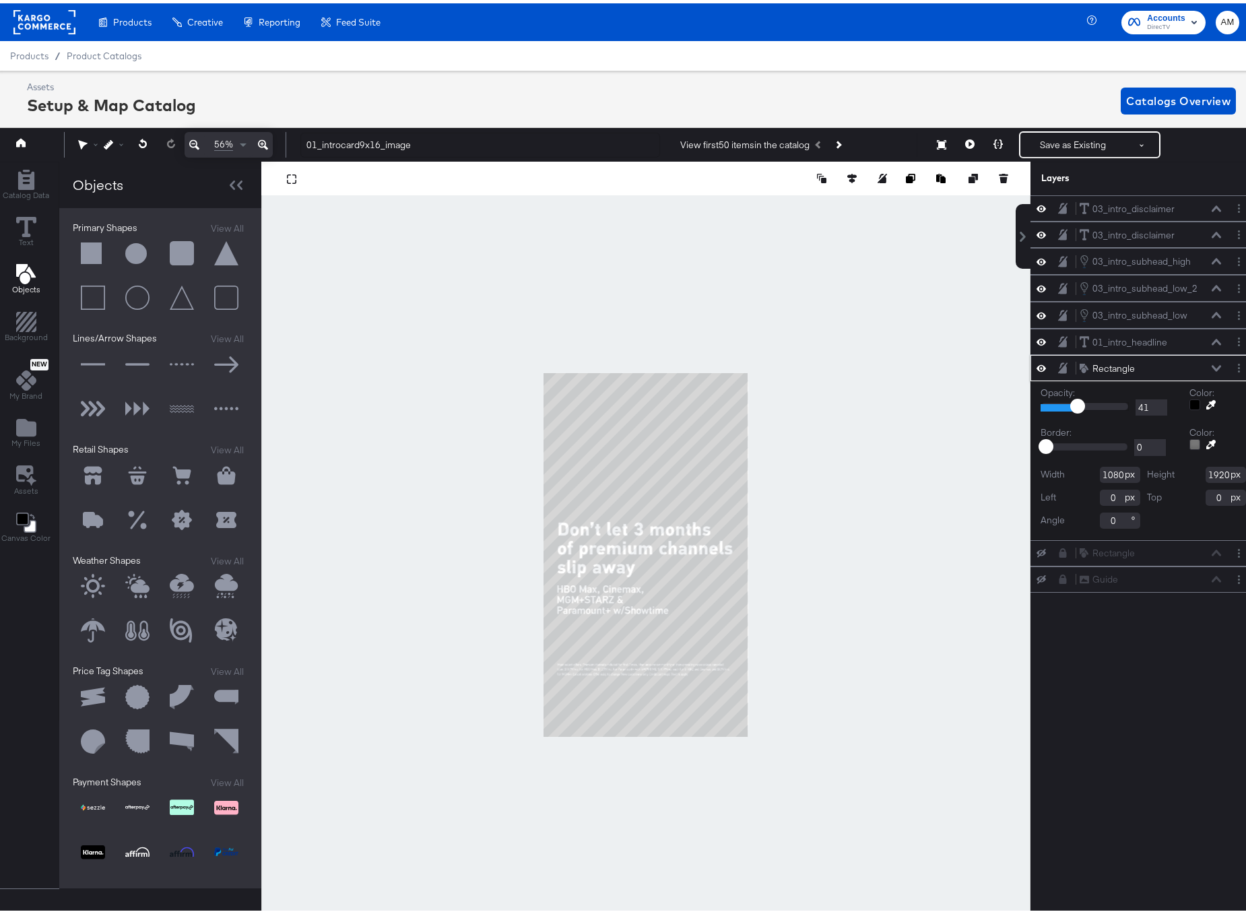
type input "40"
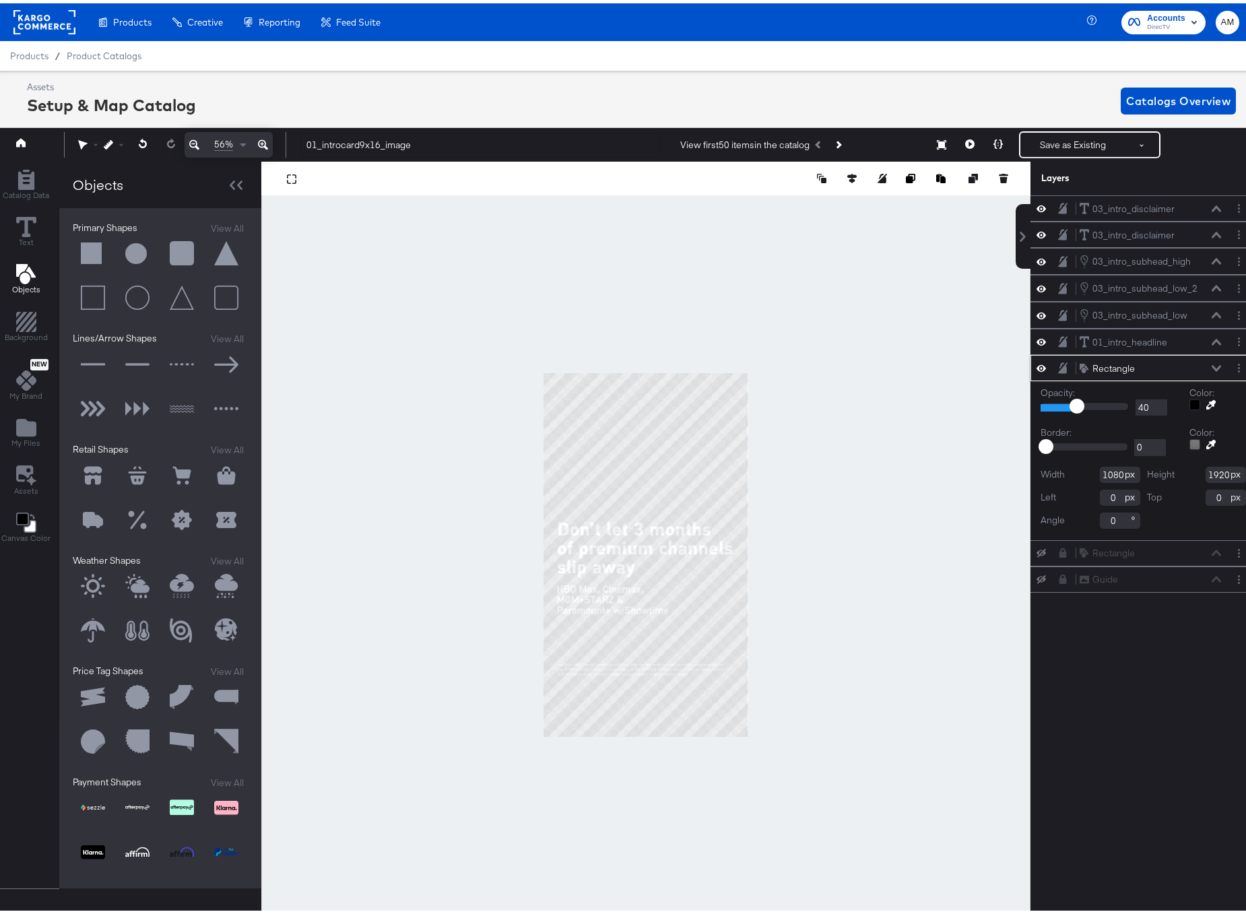
type input "41"
drag, startPoint x: 1109, startPoint y: 401, endPoint x: 1066, endPoint y: 406, distance: 43.4
click at [1066, 406] on input "range" at bounding box center [1085, 403] width 88 height 9
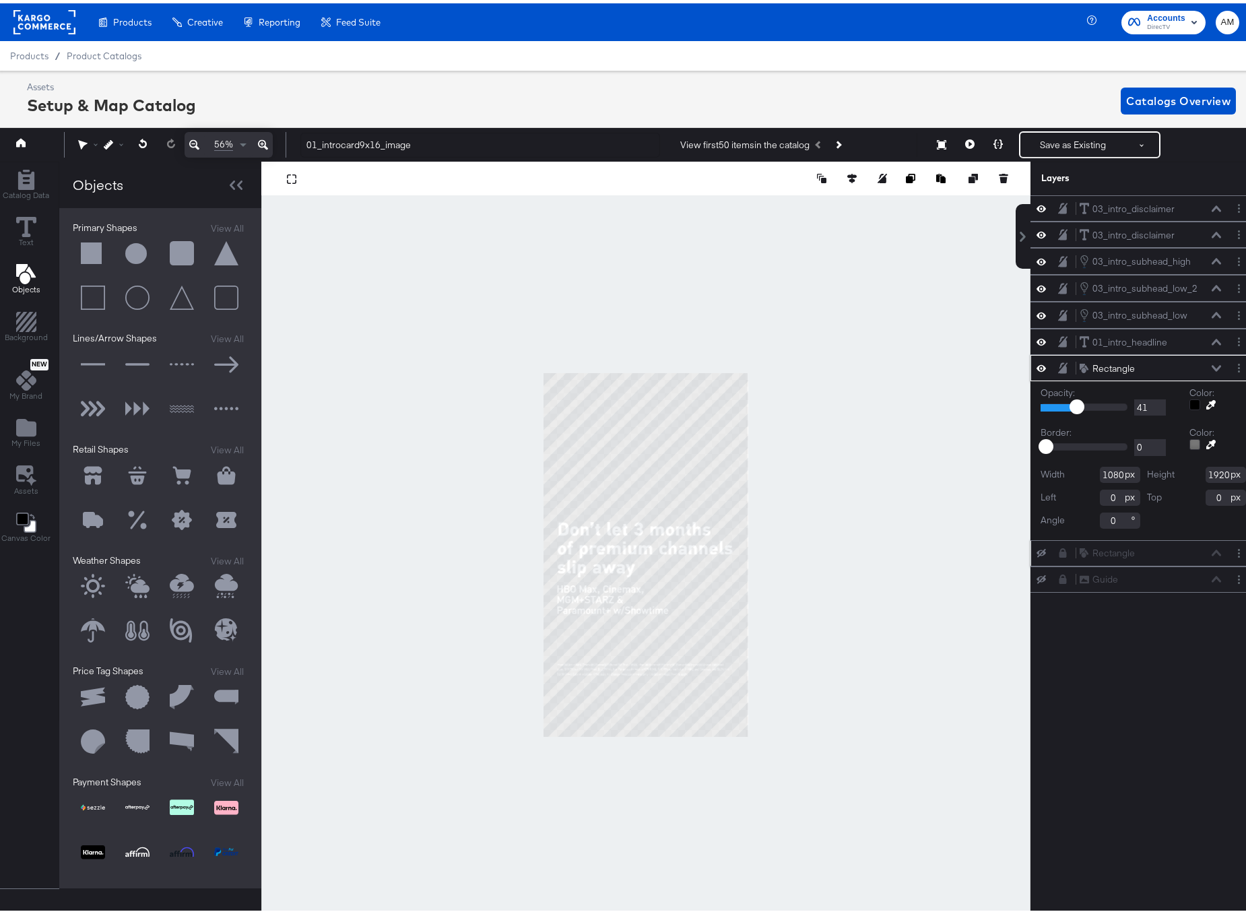
click at [1037, 548] on icon at bounding box center [1041, 550] width 9 height 9
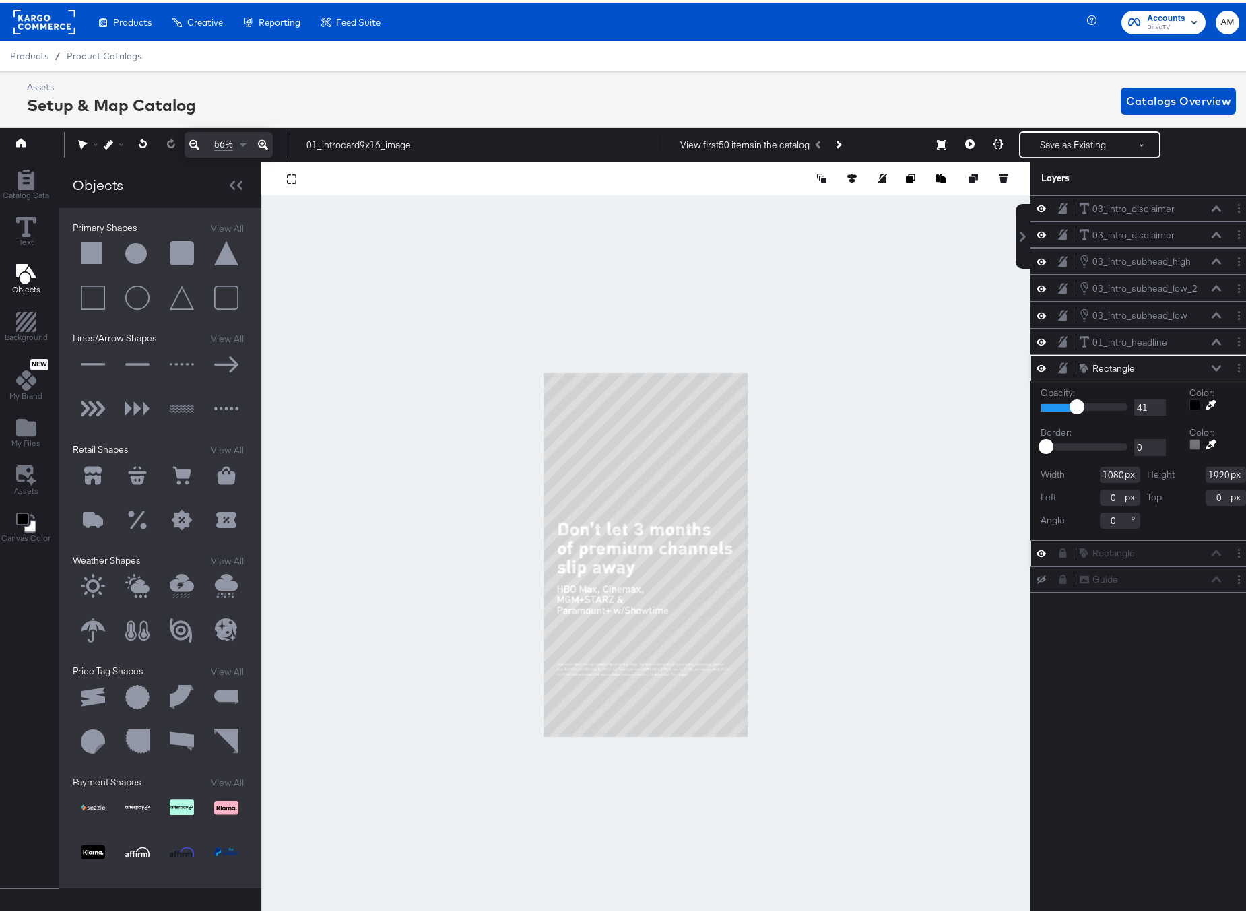
click at [1037, 548] on icon at bounding box center [1041, 549] width 9 height 11
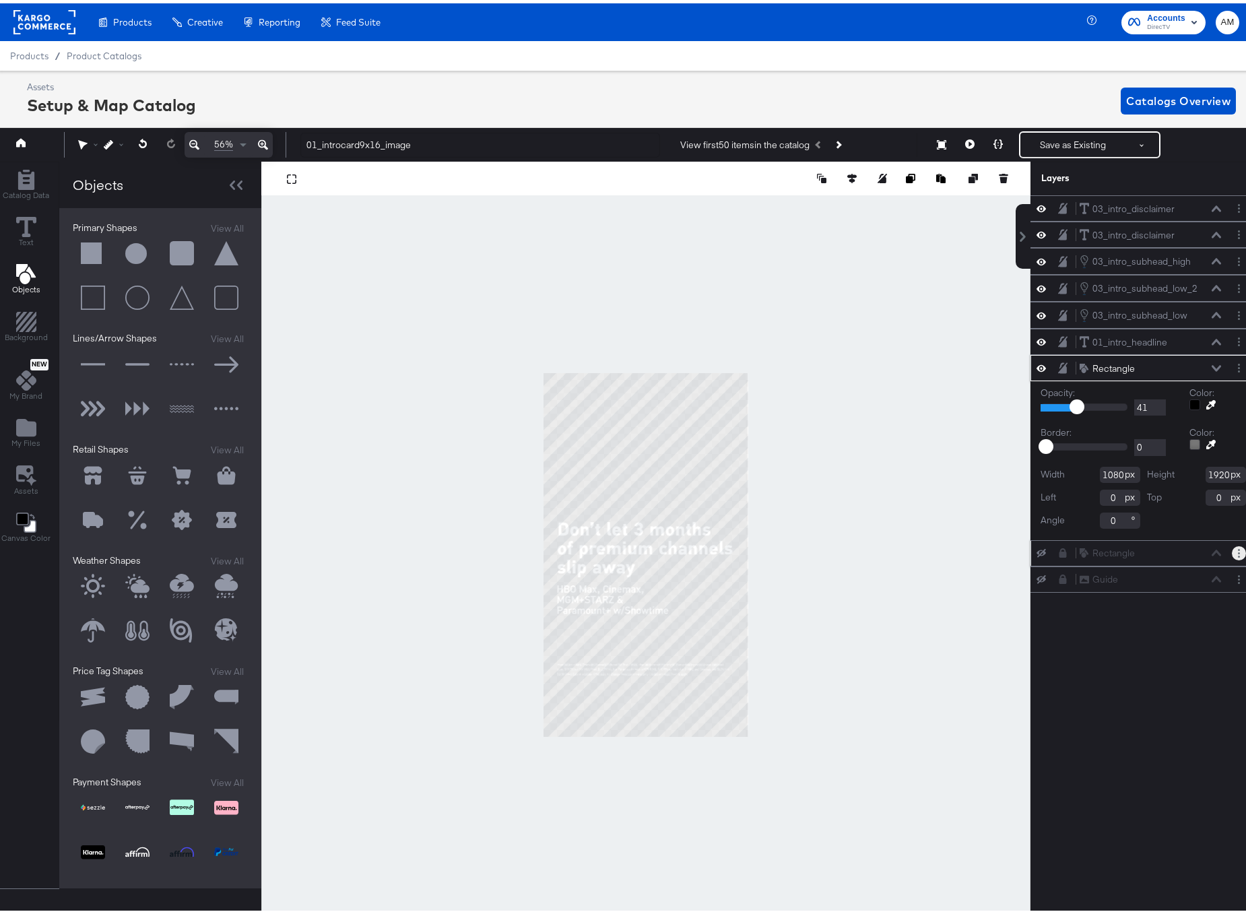
click at [1238, 550] on circle "Layer Options" at bounding box center [1239, 550] width 2 height 2
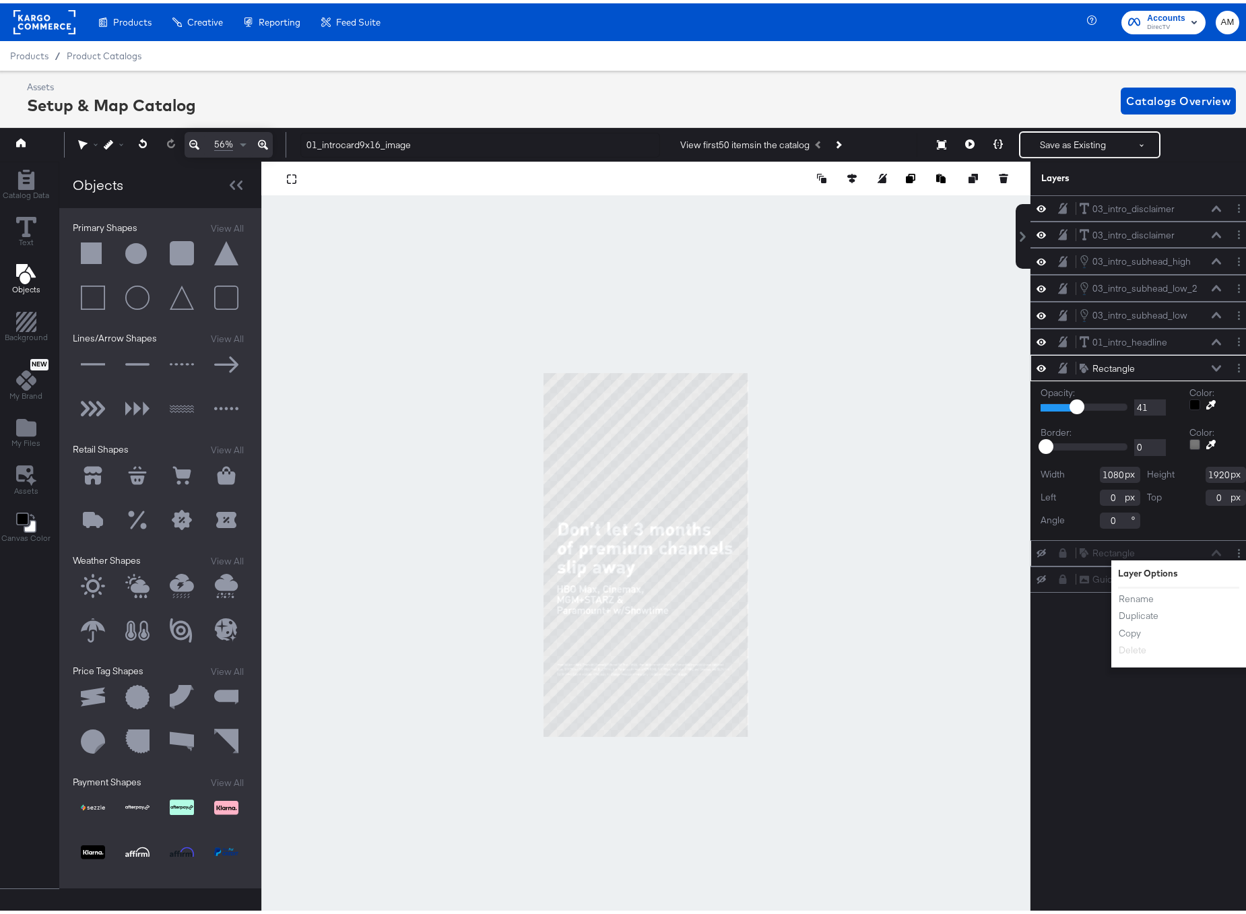
click at [1100, 548] on div "Rectangle Rectangle" at bounding box center [1150, 550] width 143 height 14
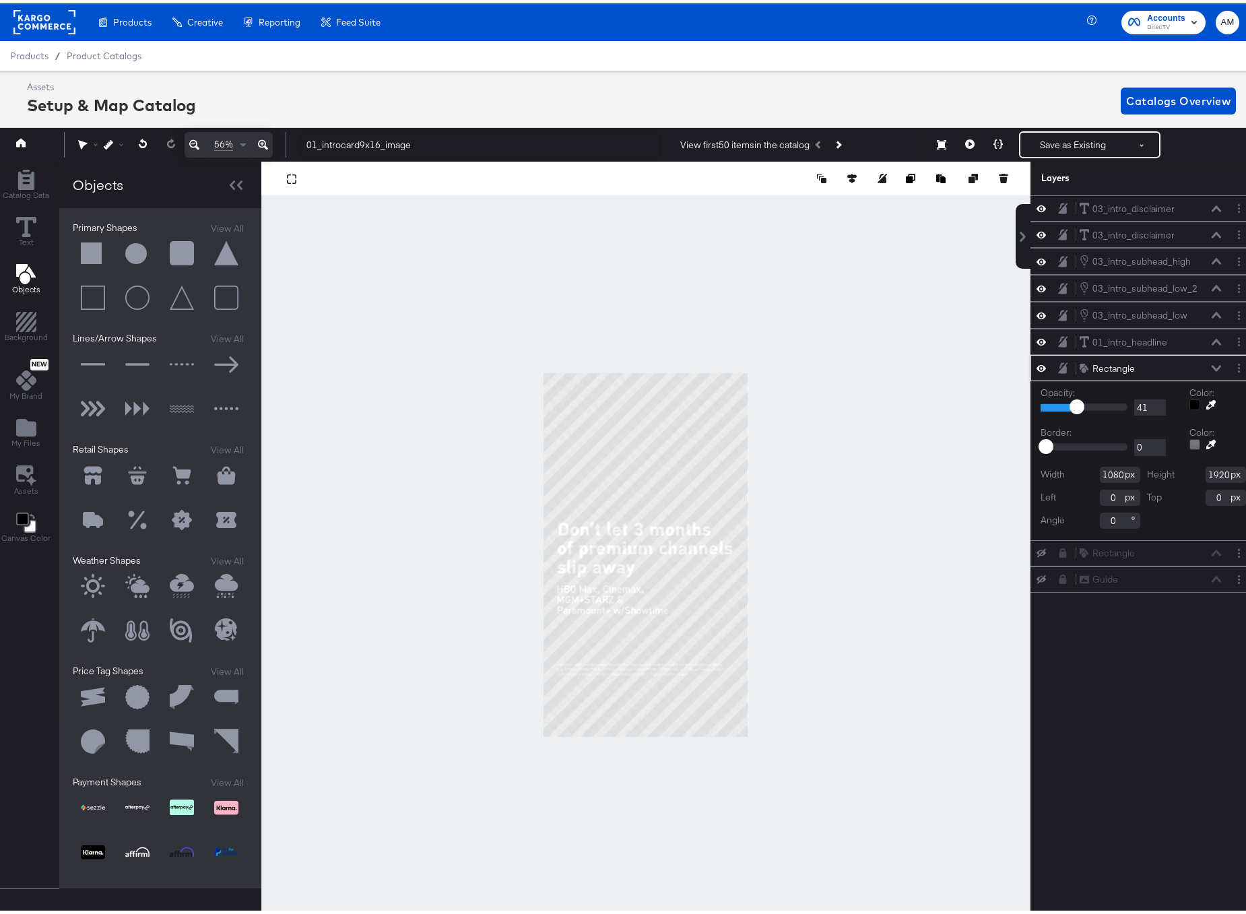
click at [1037, 549] on icon at bounding box center [1041, 550] width 9 height 9
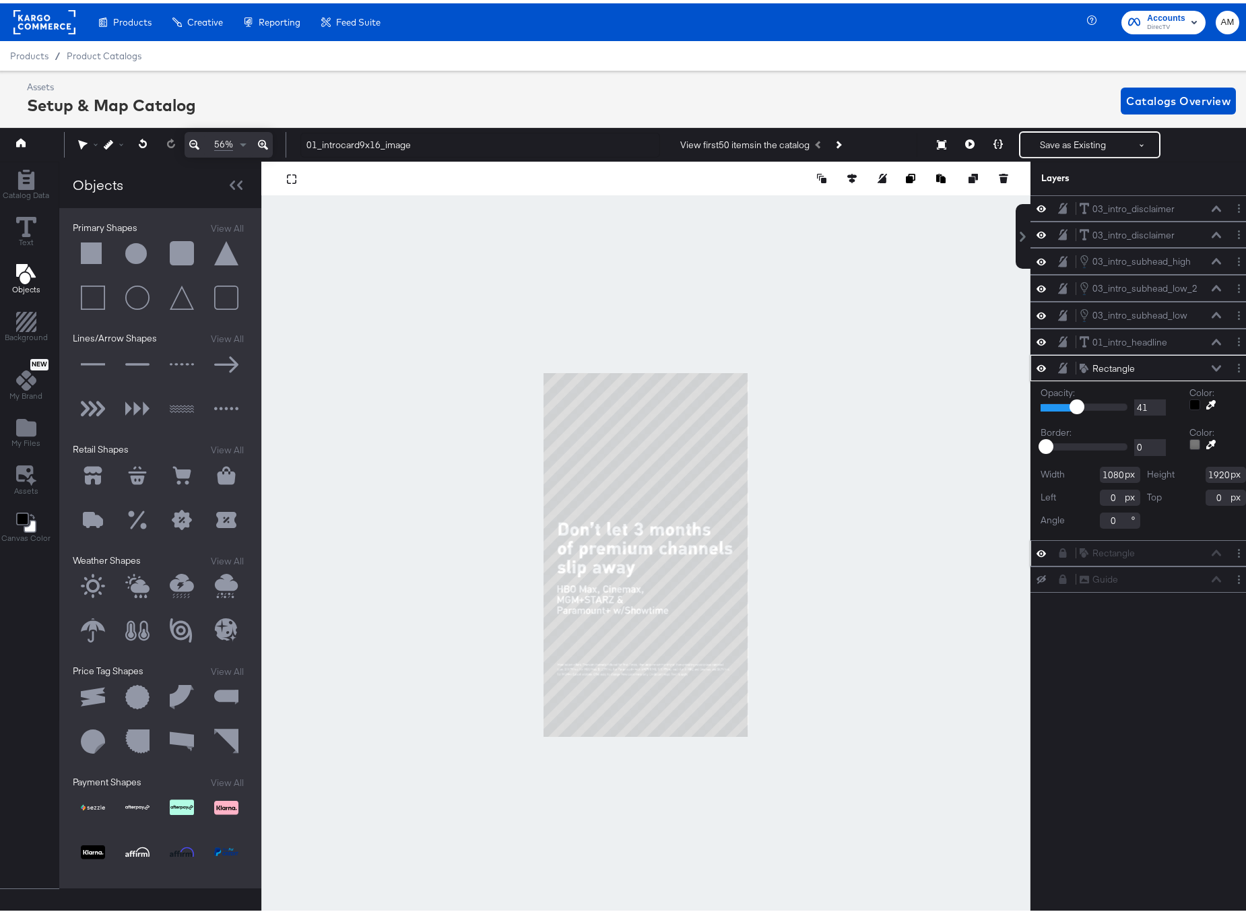
click at [1059, 550] on icon at bounding box center [1062, 549] width 7 height 9
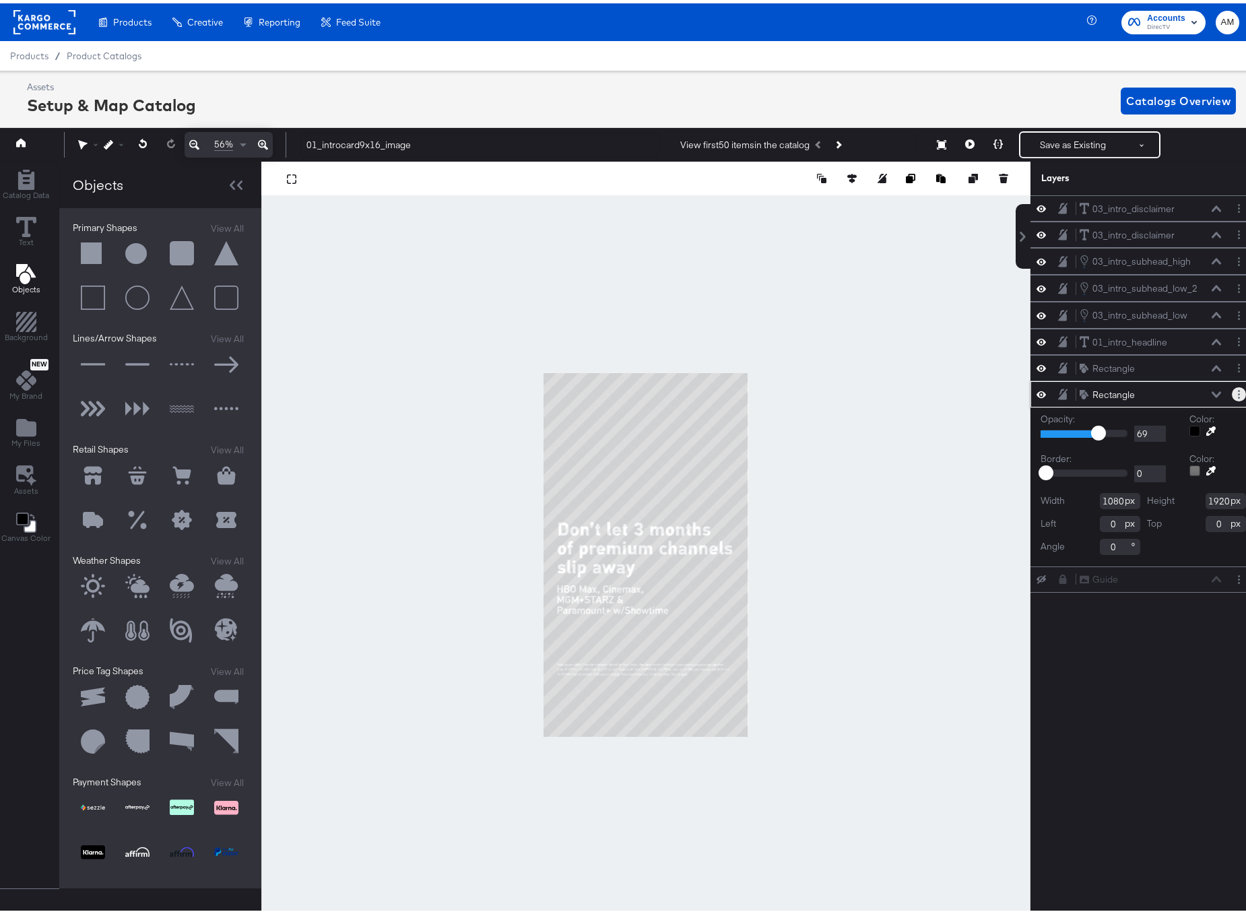
click at [1234, 389] on button "Layer Options" at bounding box center [1239, 391] width 14 height 14
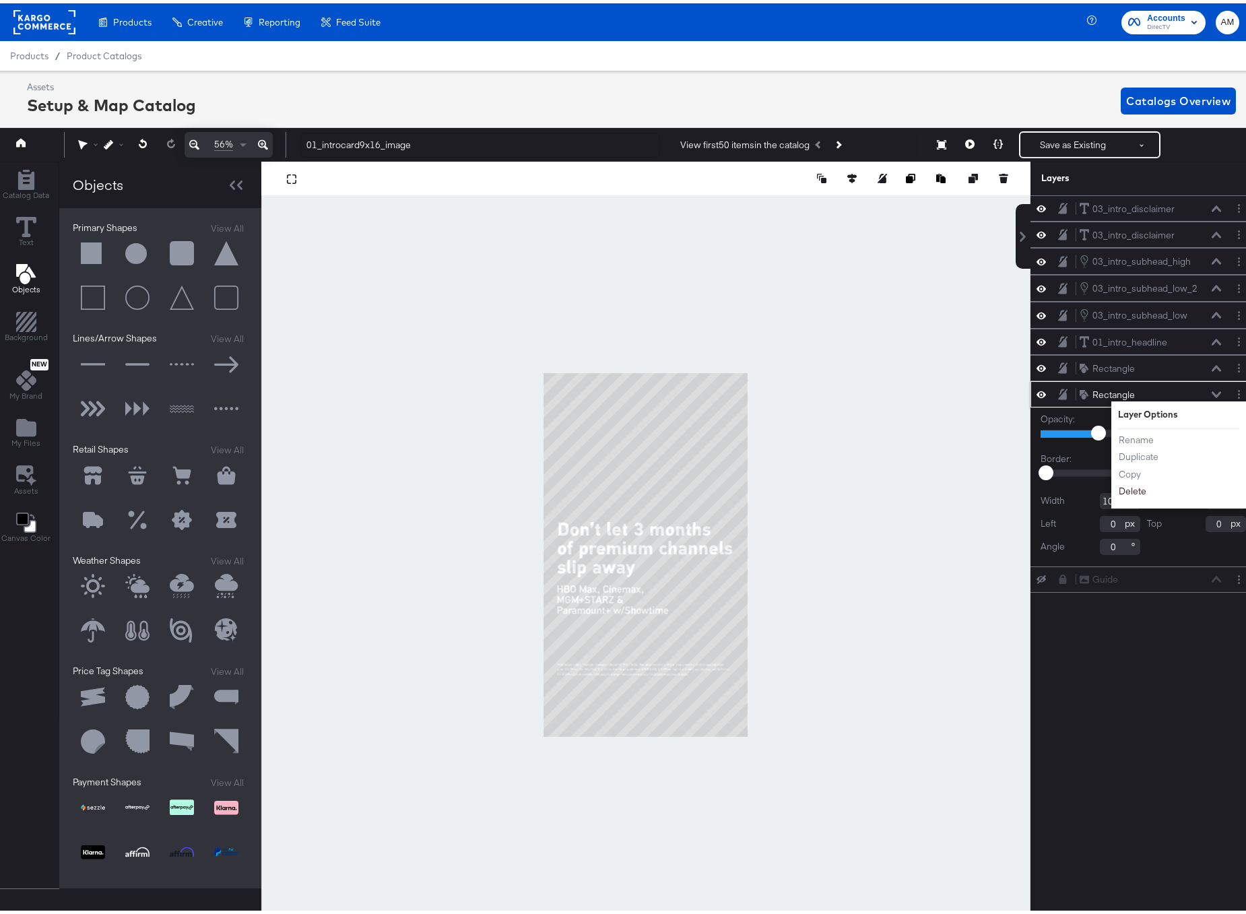
click at [1118, 490] on button "Delete" at bounding box center [1132, 489] width 29 height 14
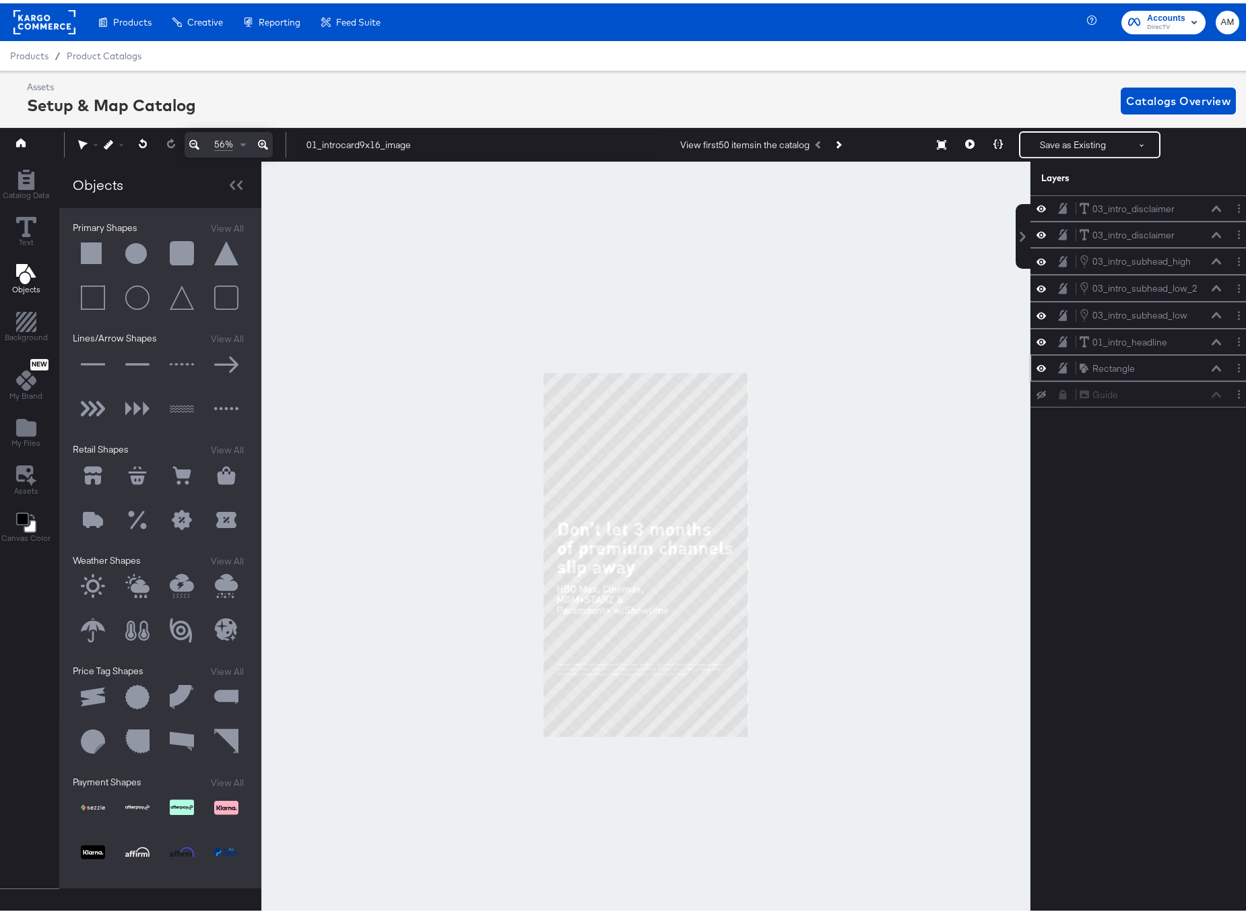
click at [1058, 362] on icon at bounding box center [1062, 364] width 9 height 11
click at [1037, 285] on icon at bounding box center [1041, 285] width 9 height 11
click at [1037, 285] on icon at bounding box center [1041, 285] width 9 height 9
click at [1037, 232] on icon at bounding box center [1041, 231] width 9 height 7
click at [1037, 232] on icon at bounding box center [1041, 232] width 9 height 9
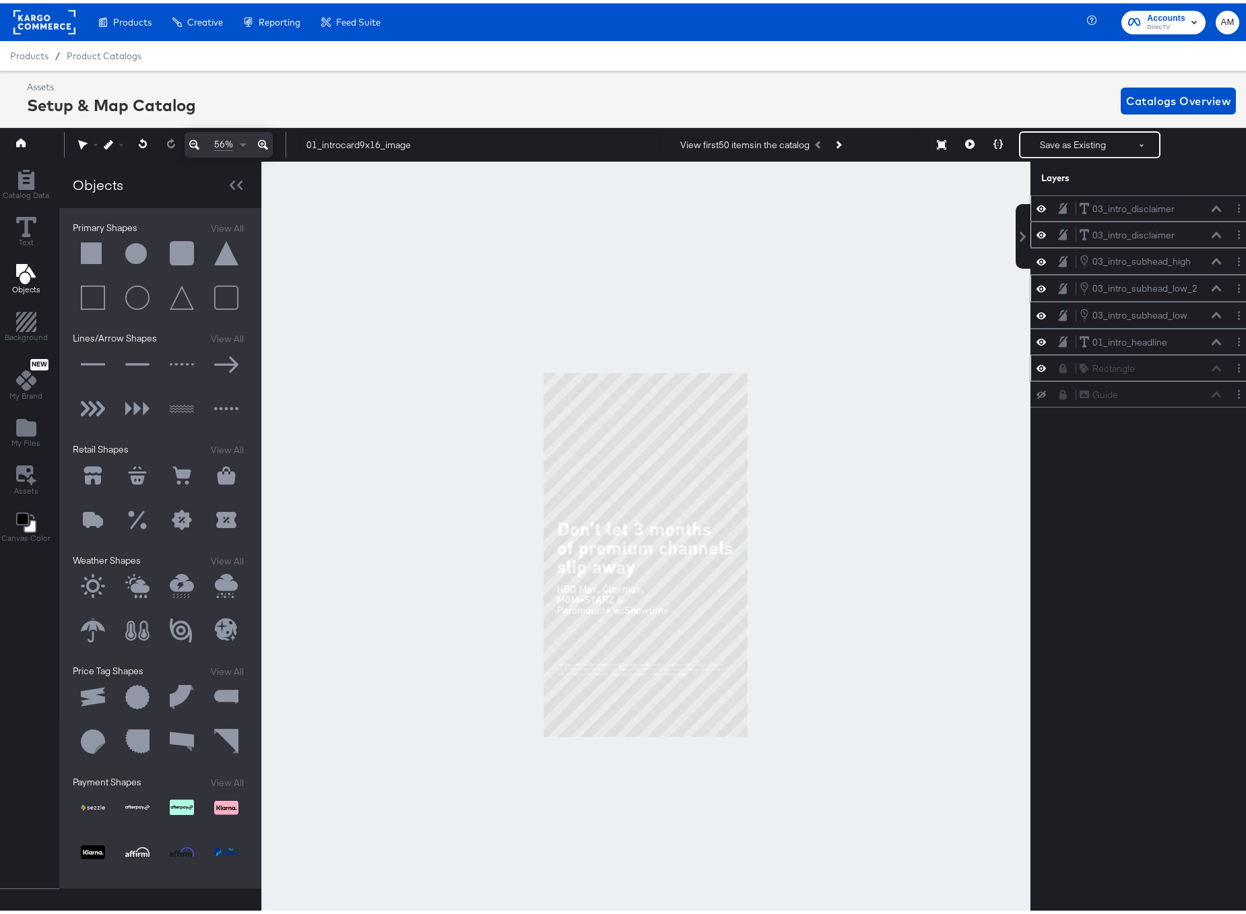
click at [1037, 205] on icon at bounding box center [1041, 205] width 9 height 7
click at [1037, 205] on icon at bounding box center [1041, 205] width 9 height 9
click at [837, 141] on icon "Next Product" at bounding box center [837, 141] width 7 height 7
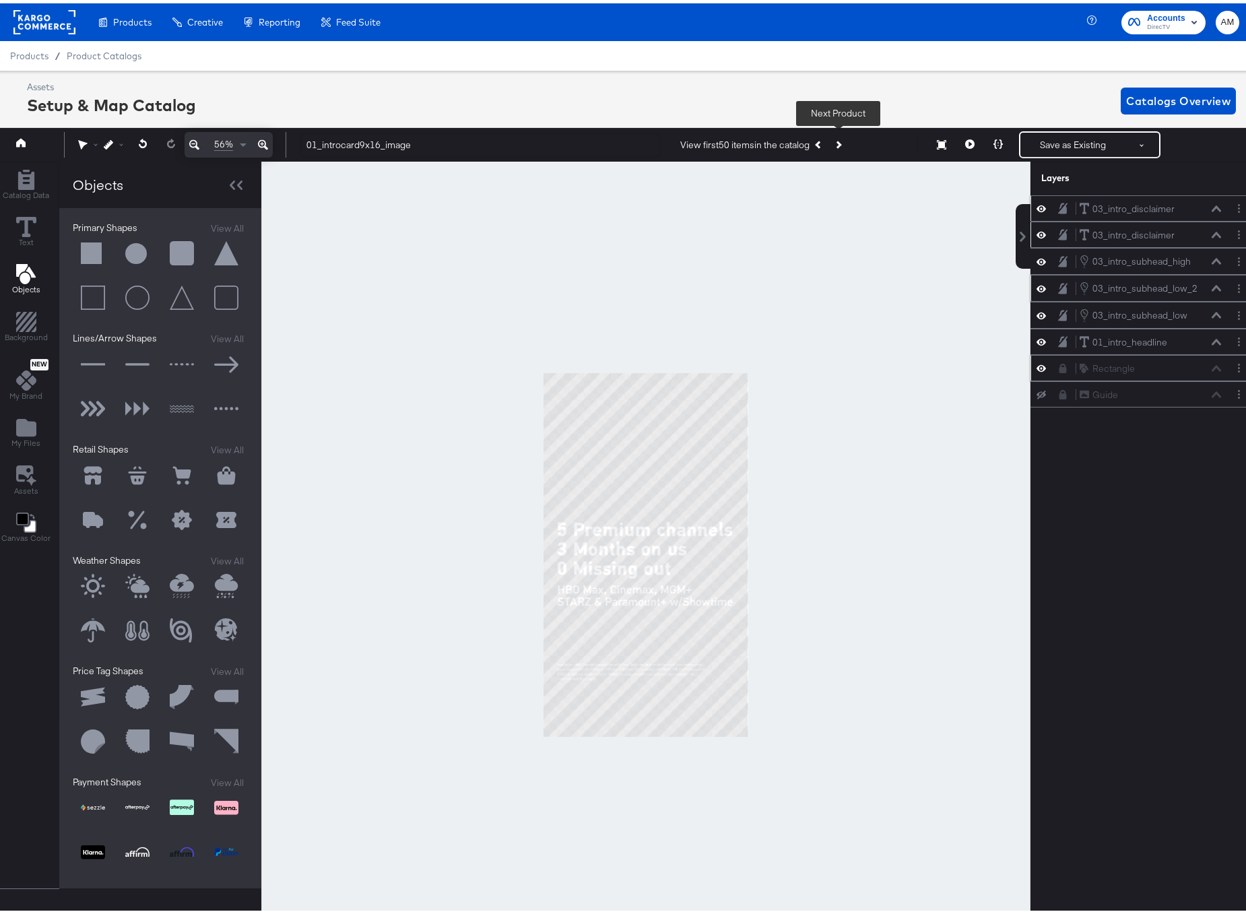
click at [837, 141] on icon "Next Product" at bounding box center [837, 141] width 7 height 7
click at [838, 140] on icon "Next Product" at bounding box center [837, 141] width 7 height 7
click at [1073, 139] on button "Save as Existing" at bounding box center [1072, 141] width 105 height 24
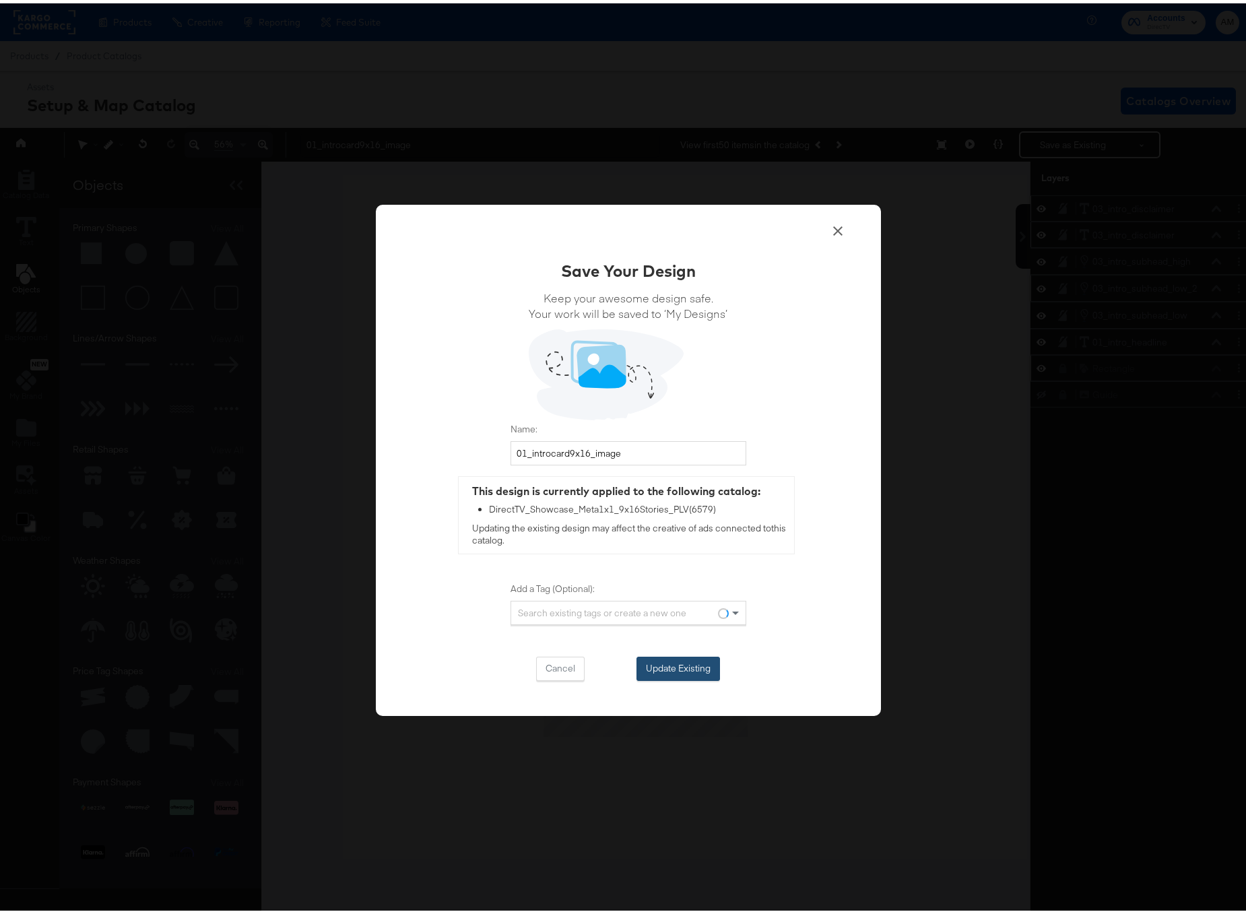
click at [655, 659] on button "Update Existing" at bounding box center [678, 665] width 84 height 24
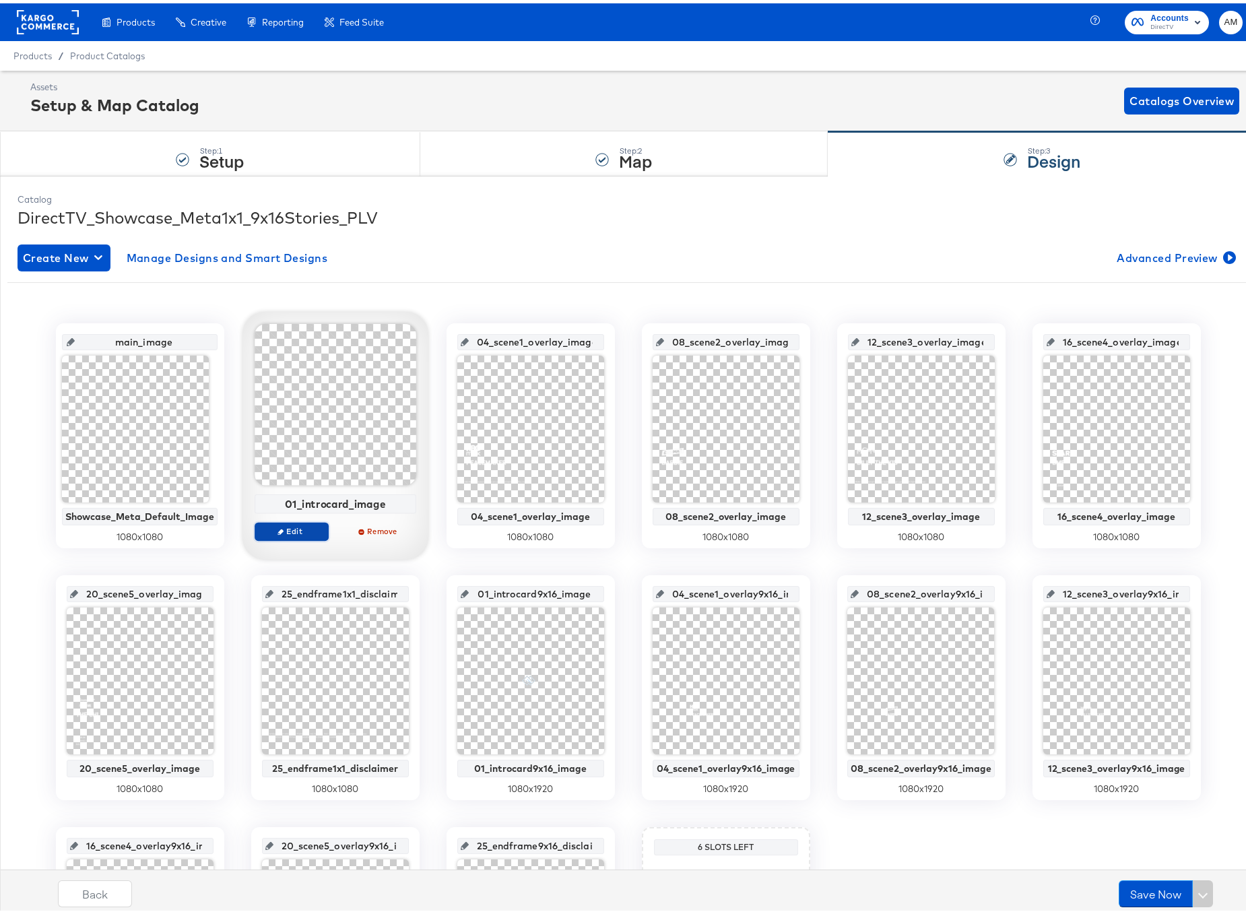
click at [302, 533] on span "Edit" at bounding box center [291, 528] width 62 height 10
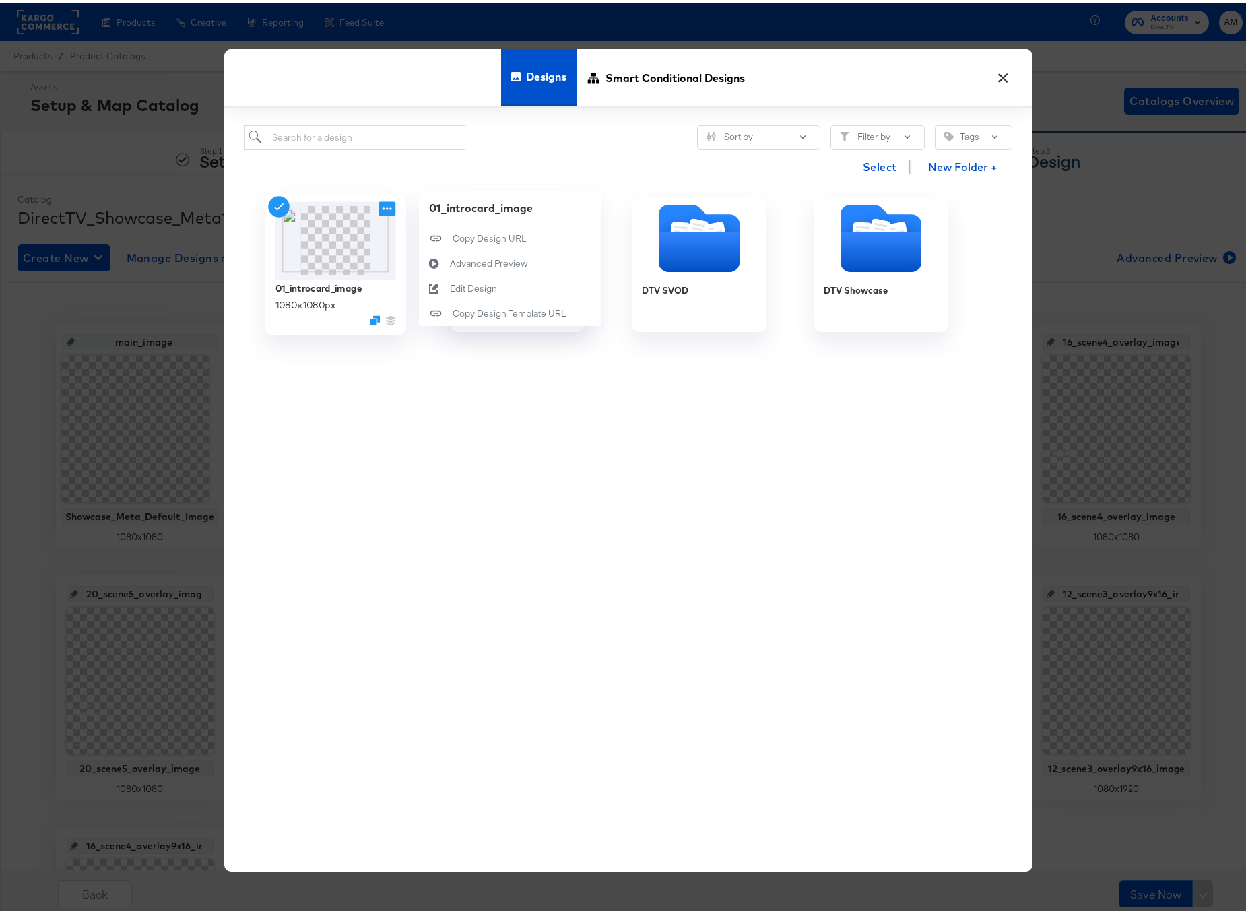
click at [381, 206] on icon at bounding box center [387, 206] width 17 height 14
click at [449, 285] on div "Edit Design Edit Design" at bounding box center [449, 285] width 0 height 0
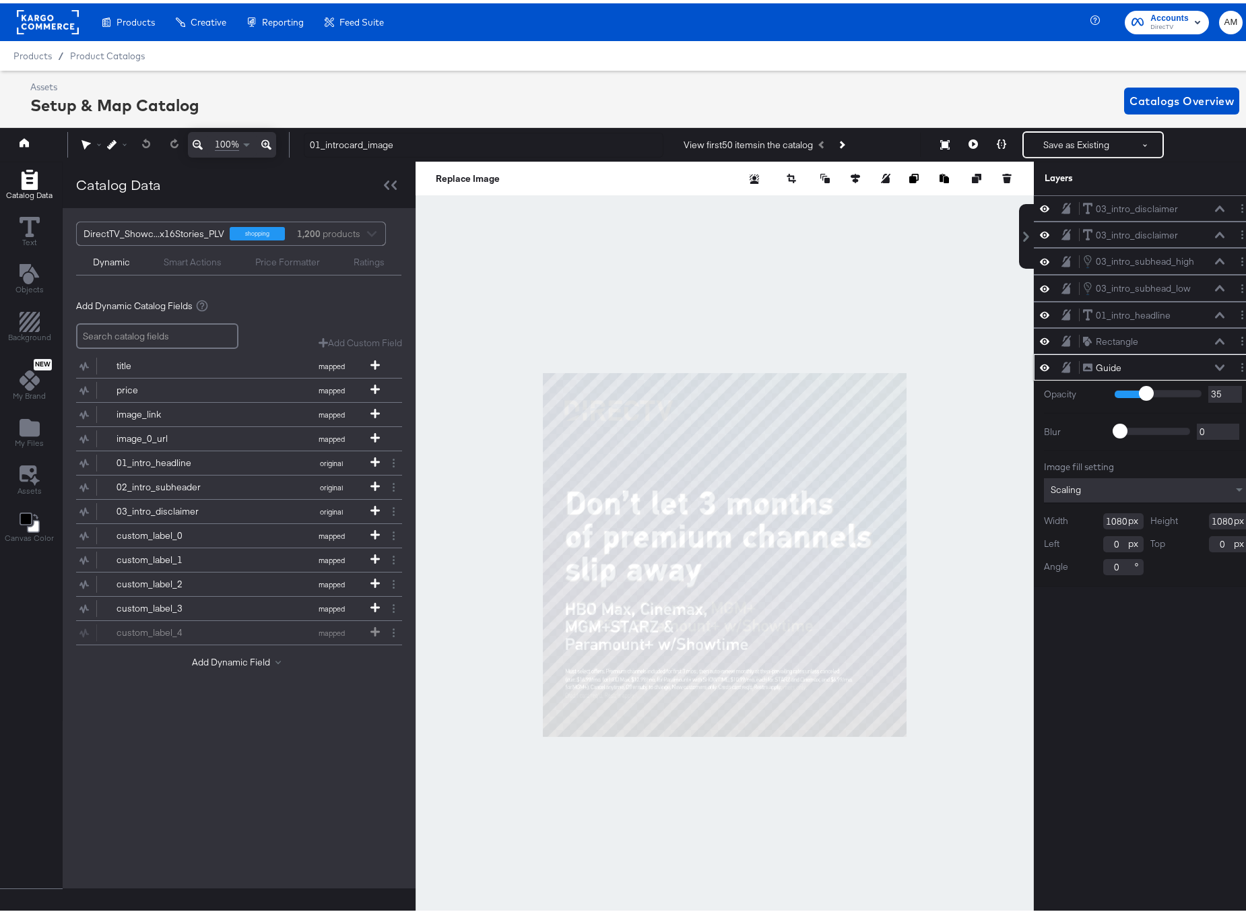
click at [1040, 364] on icon at bounding box center [1044, 363] width 9 height 11
click at [1040, 338] on icon at bounding box center [1044, 338] width 9 height 7
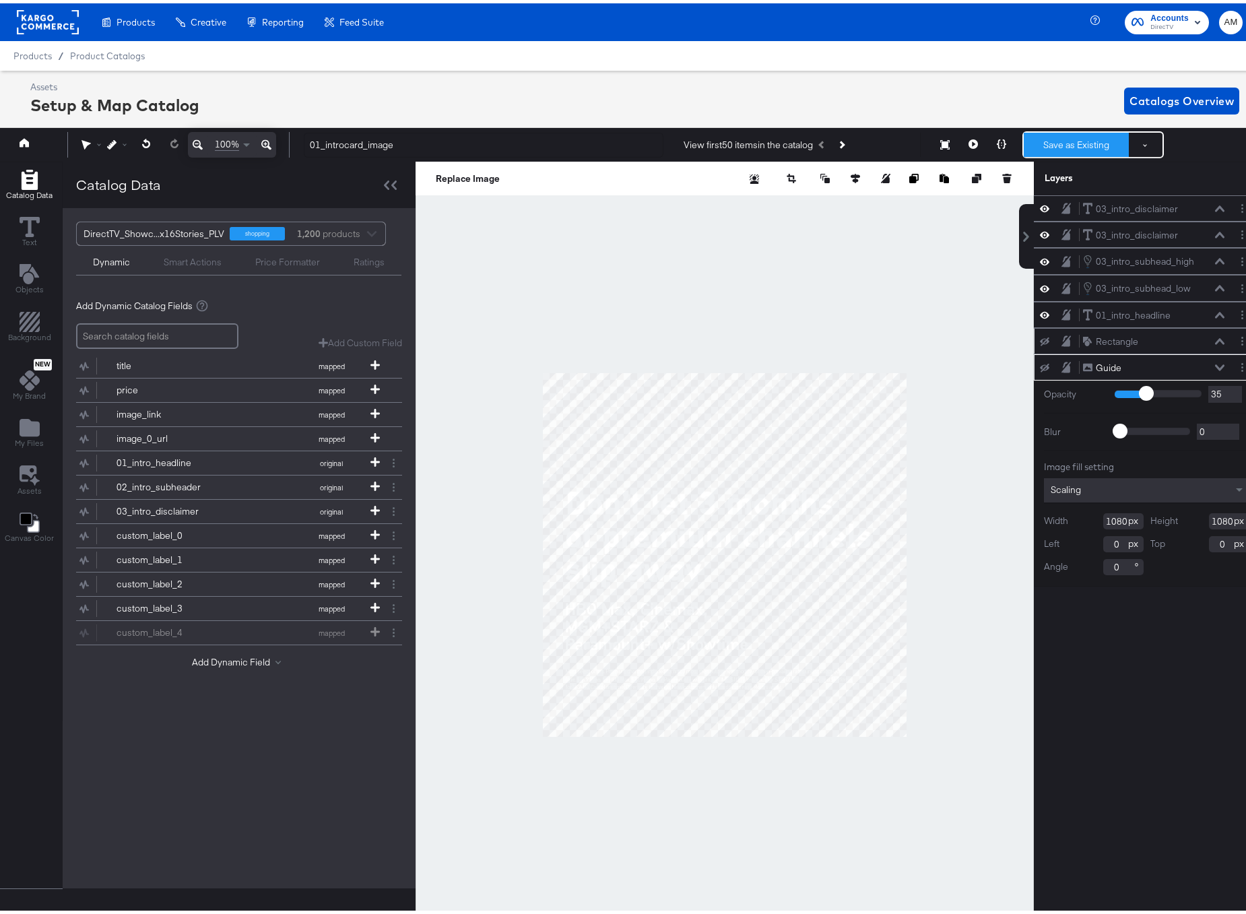
click at [1045, 142] on button "Save as Existing" at bounding box center [1076, 141] width 105 height 24
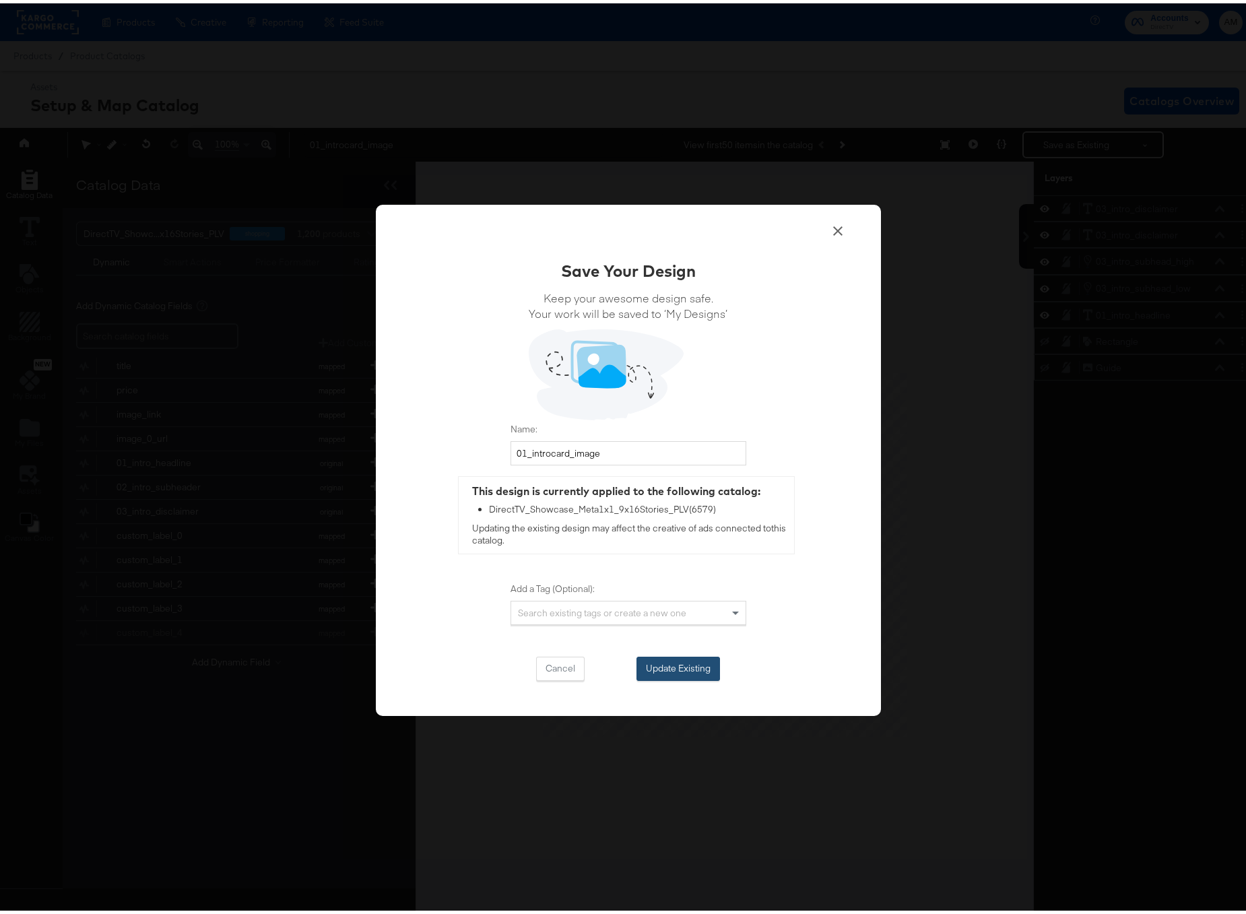
click at [679, 663] on button "Update Existing" at bounding box center [678, 665] width 84 height 24
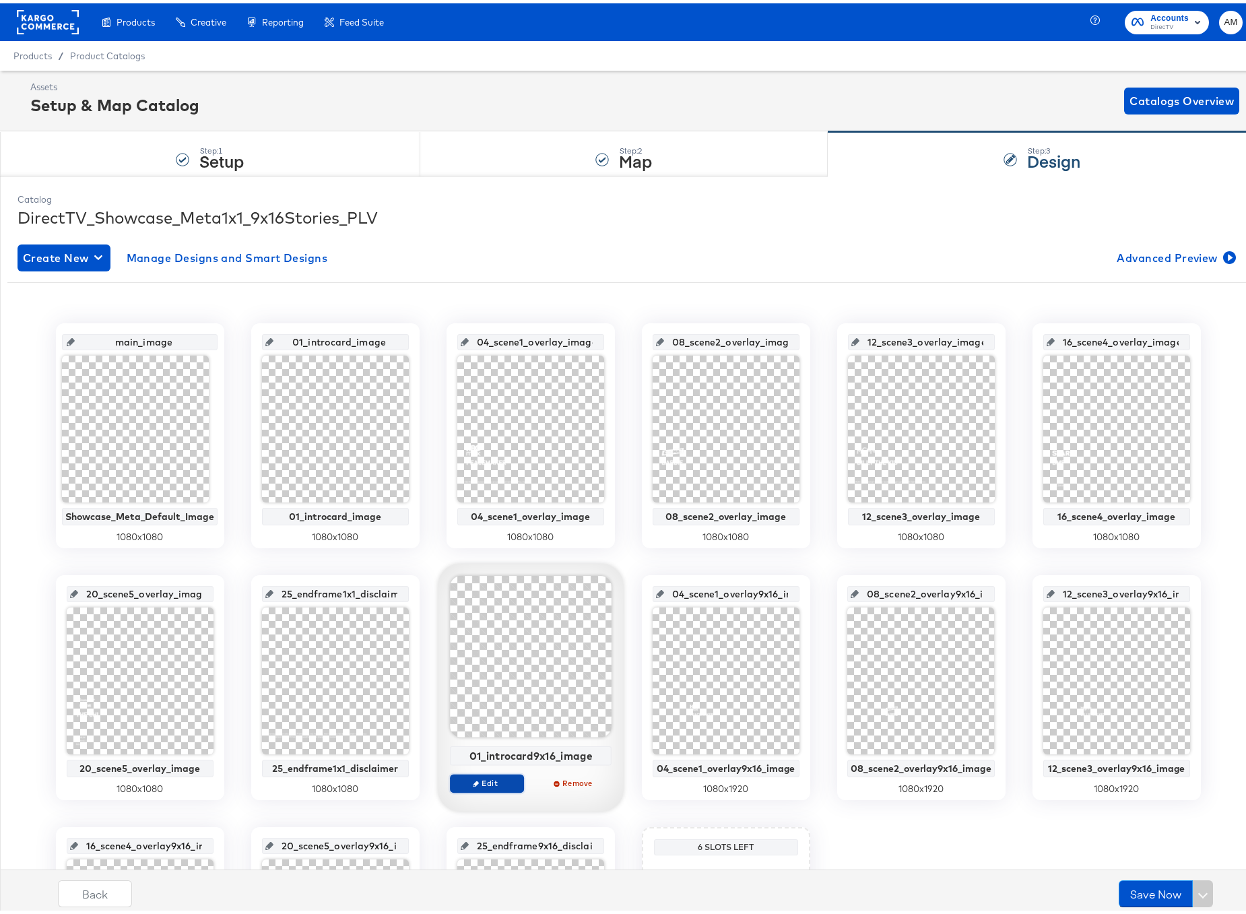
click at [479, 783] on span "Edit" at bounding box center [486, 780] width 62 height 10
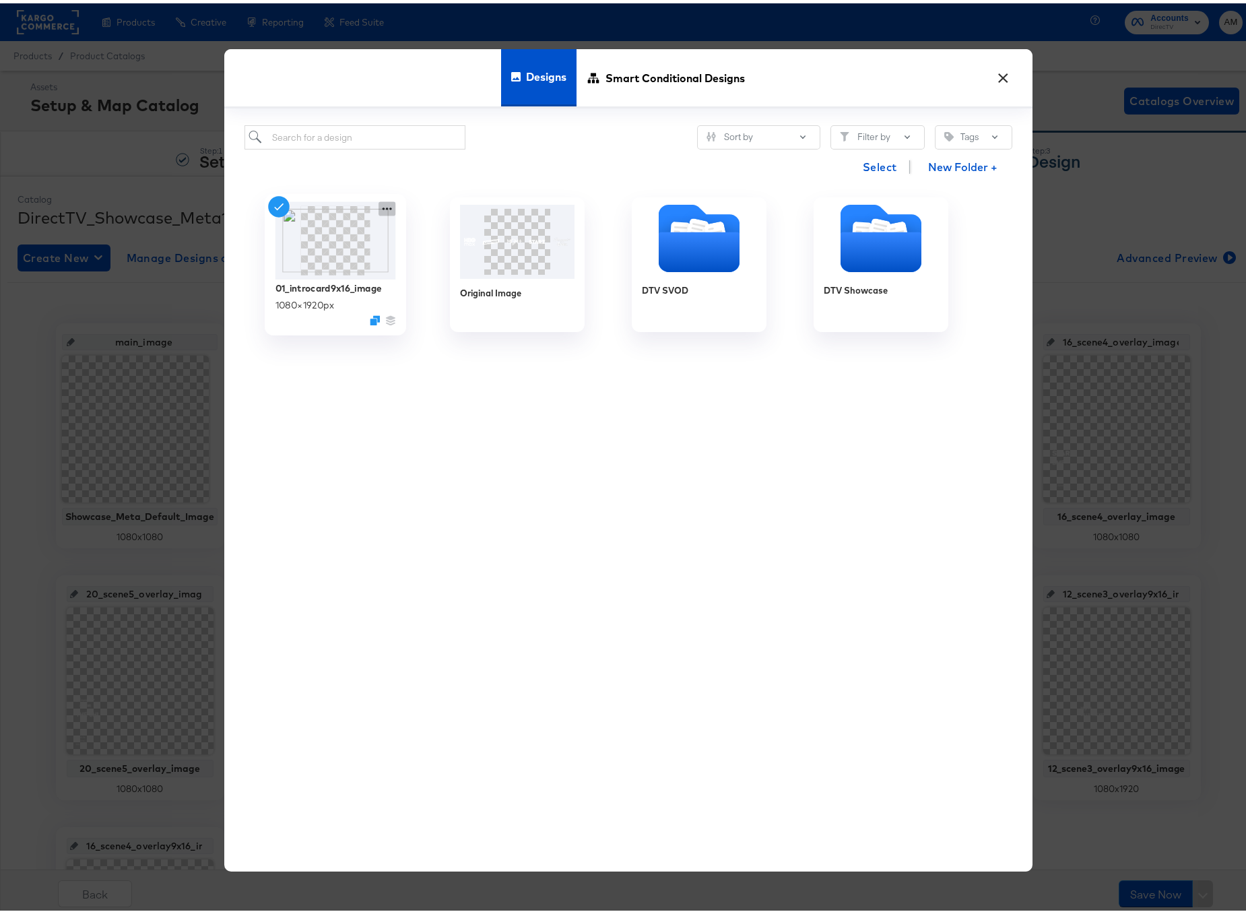
click at [388, 209] on icon at bounding box center [387, 206] width 17 height 14
click at [471, 292] on button "Edit Design Edit Design" at bounding box center [510, 285] width 182 height 25
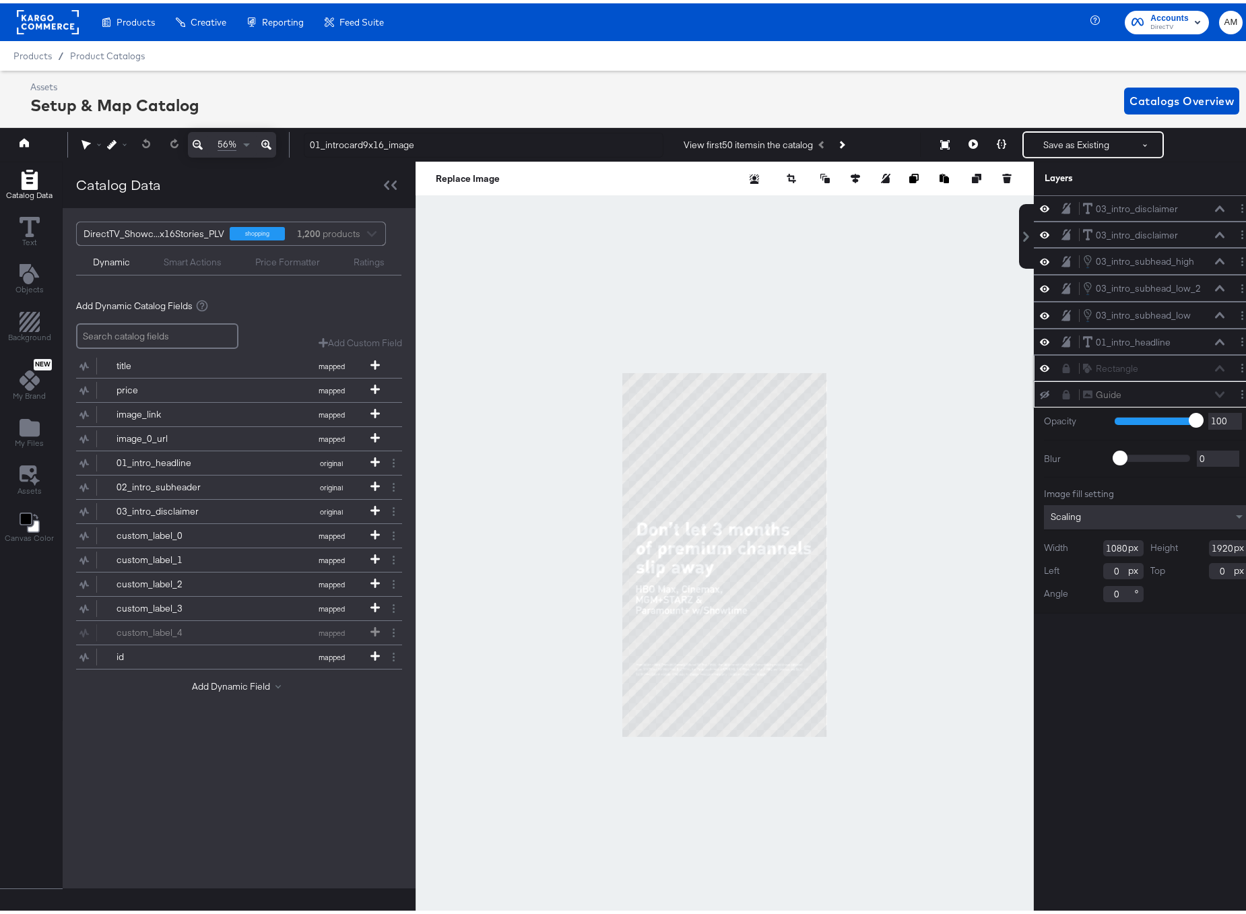
click at [1040, 362] on icon at bounding box center [1044, 364] width 9 height 11
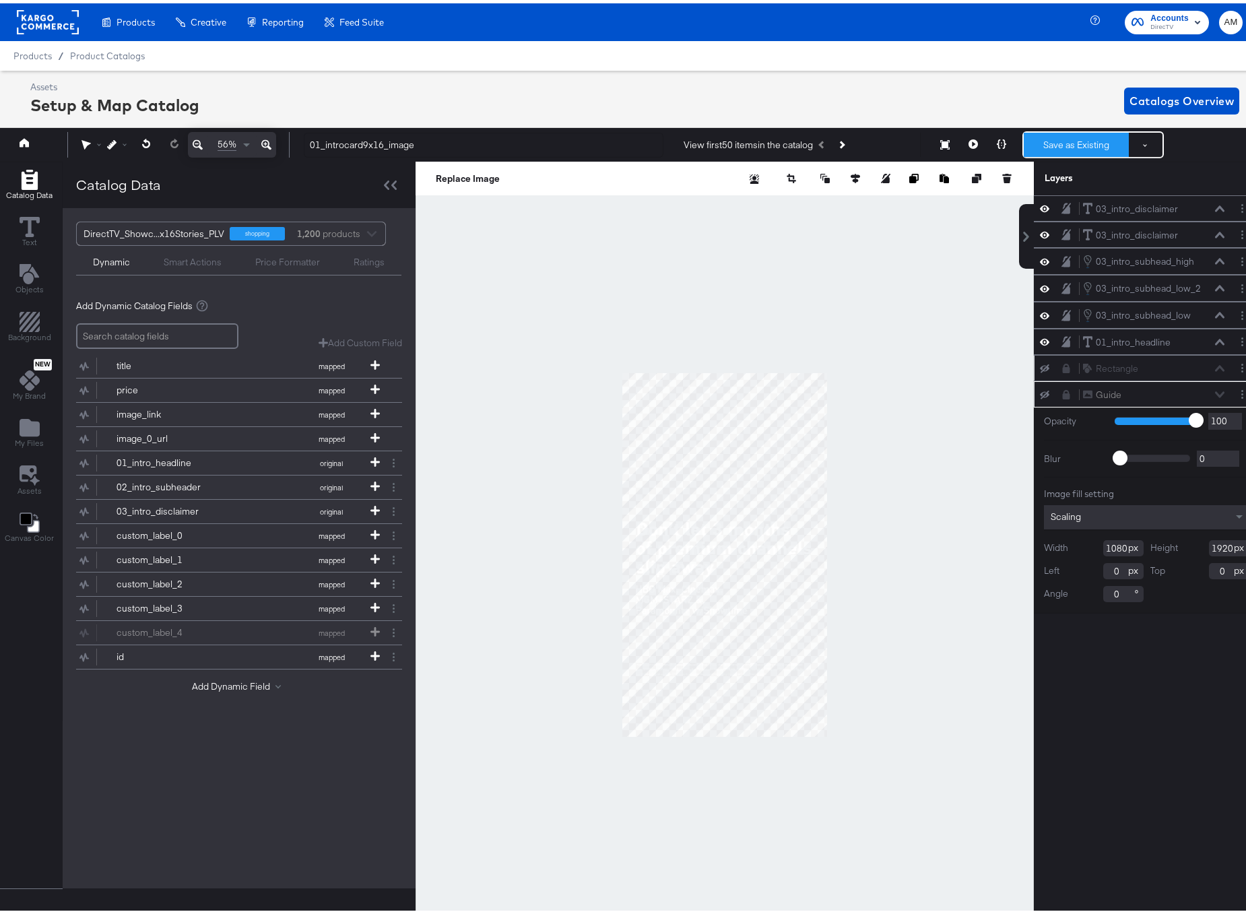
click at [1043, 137] on button "Save as Existing" at bounding box center [1076, 141] width 105 height 24
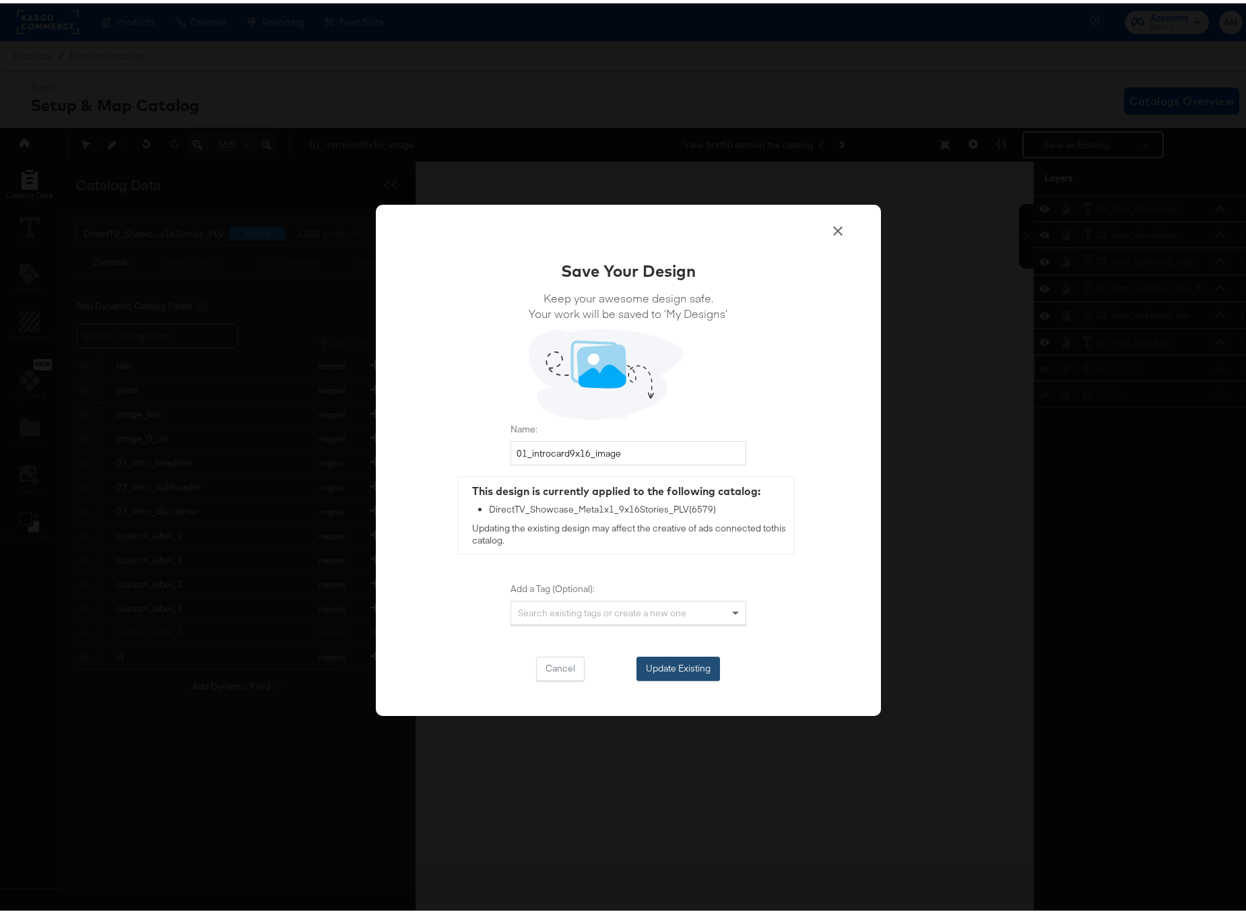
click at [673, 668] on button "Update Existing" at bounding box center [678, 665] width 84 height 24
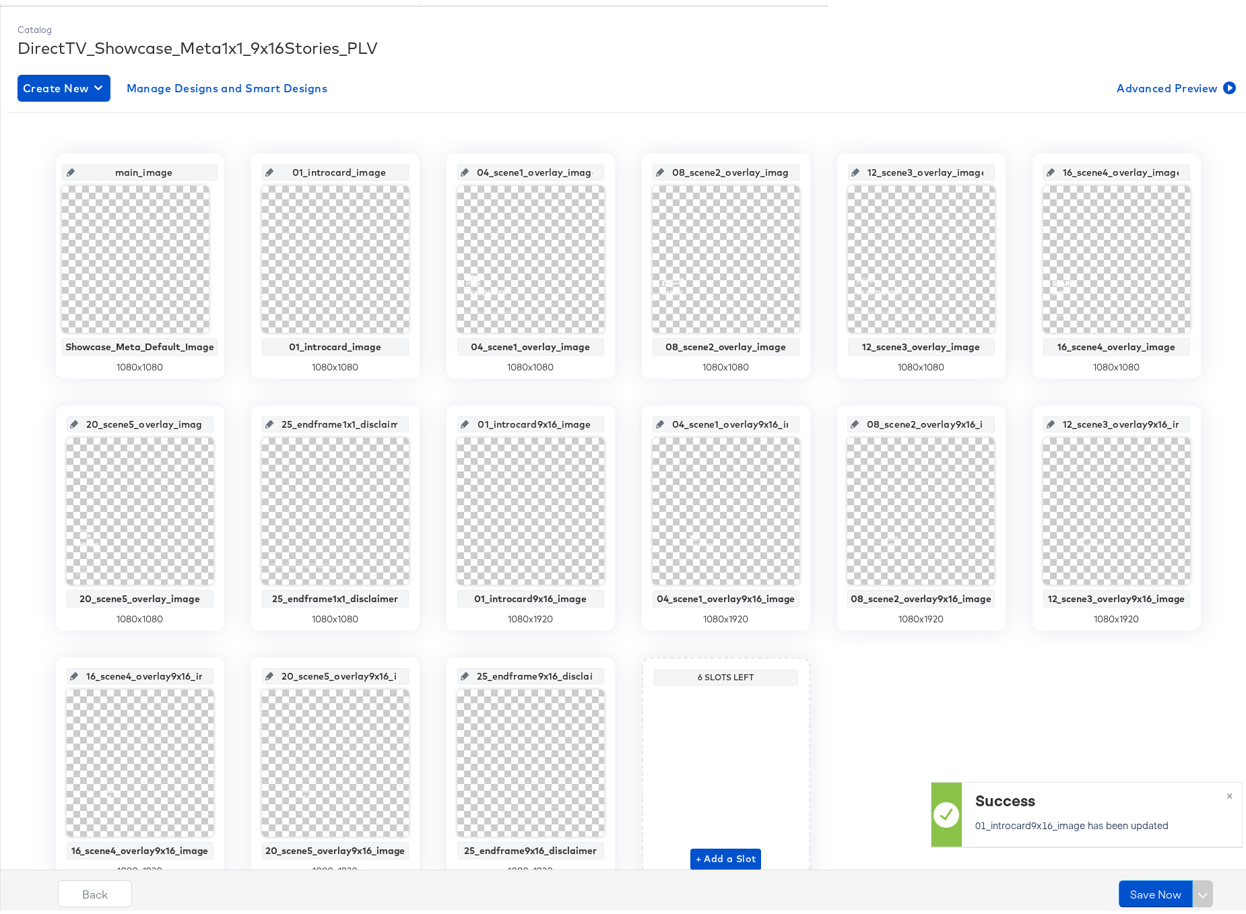
scroll to position [232, 0]
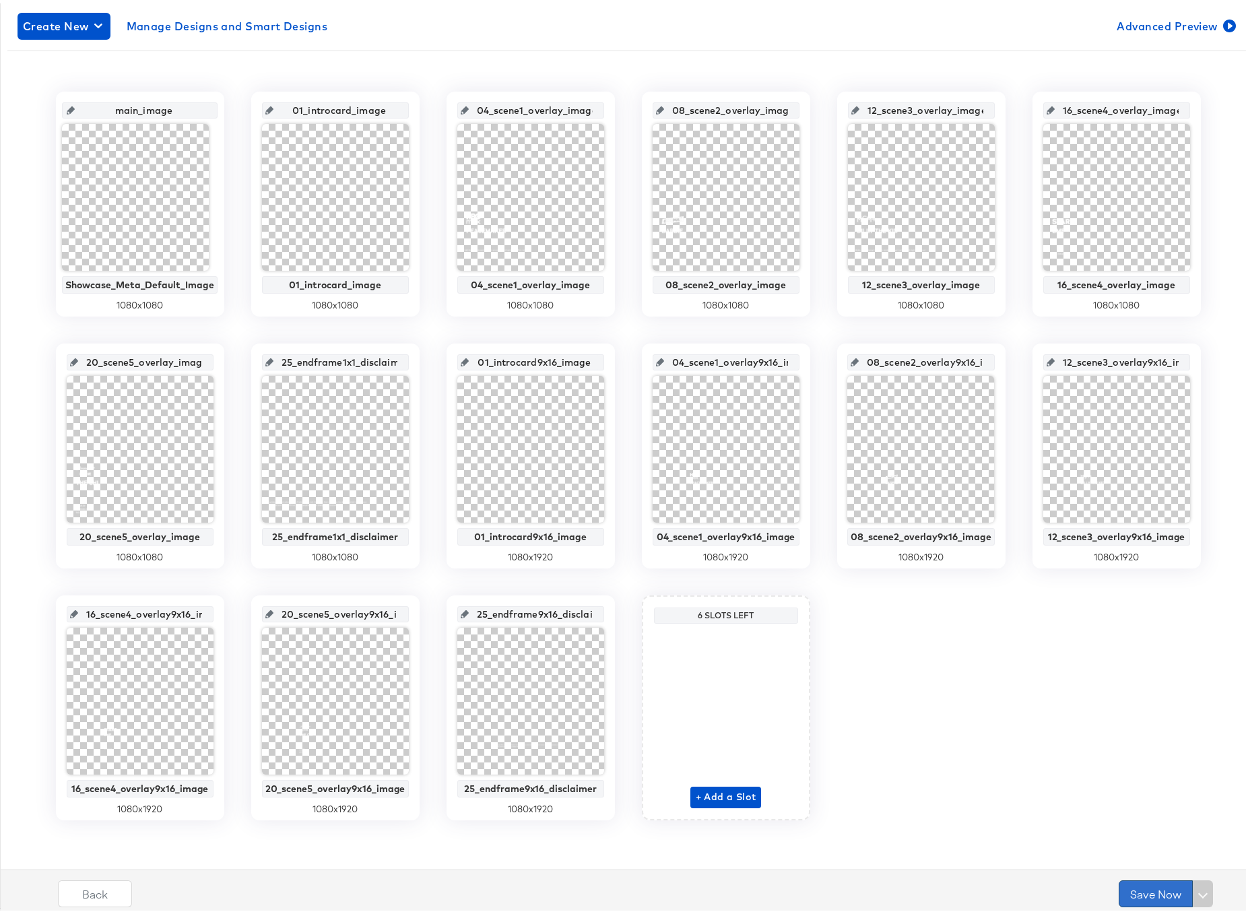
click at [1142, 892] on button "Save Now" at bounding box center [1156, 890] width 74 height 27
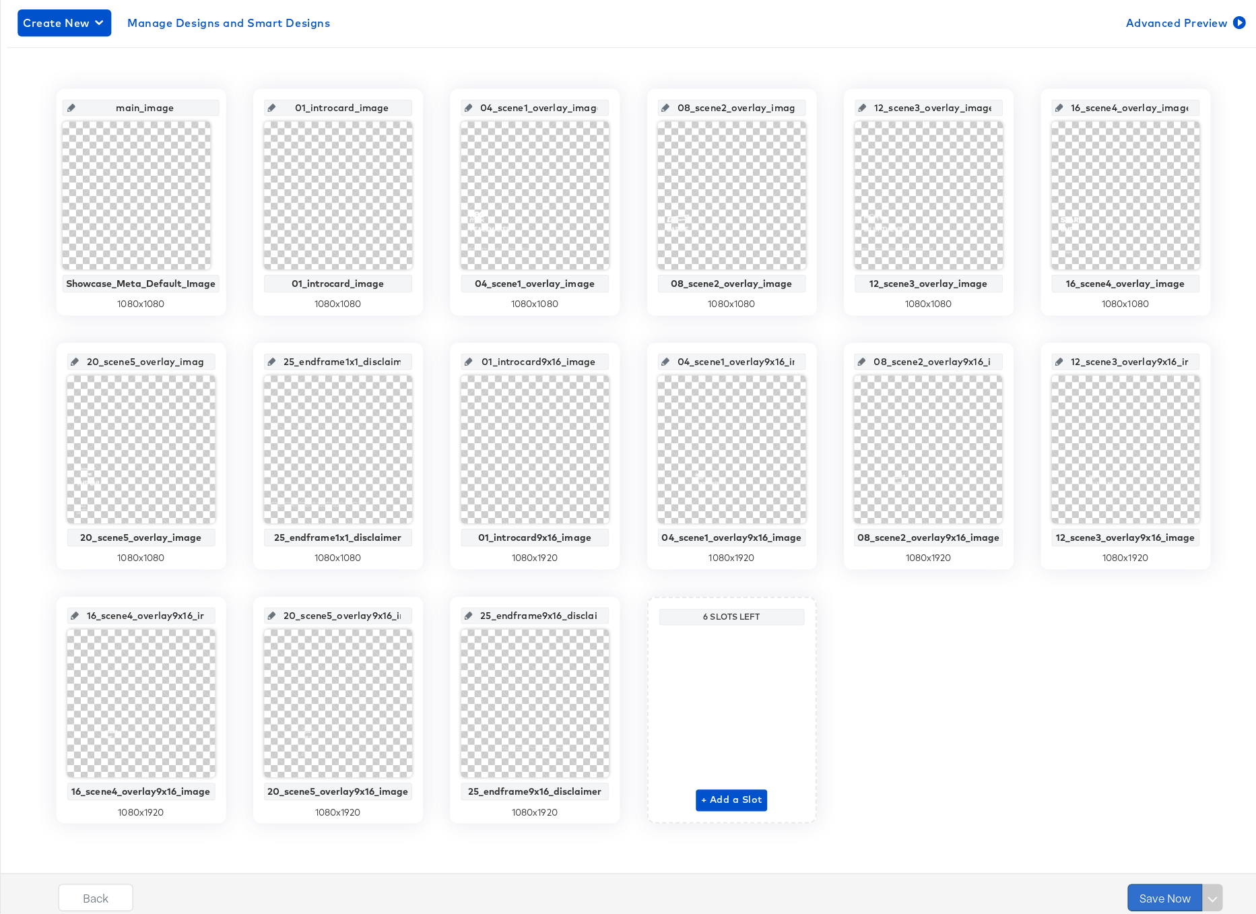
scroll to position [0, 0]
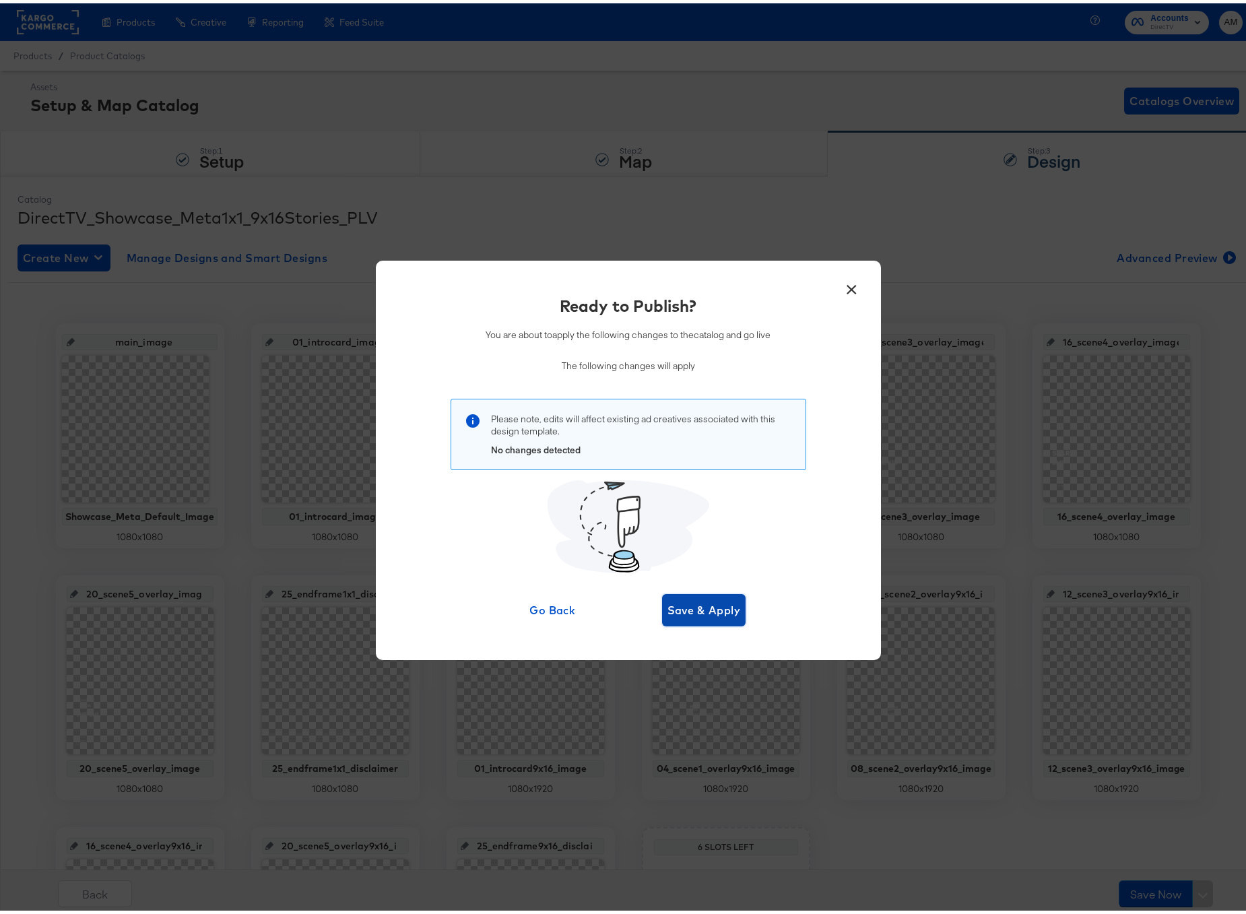
click at [699, 608] on span "Save & Apply" at bounding box center [703, 606] width 73 height 19
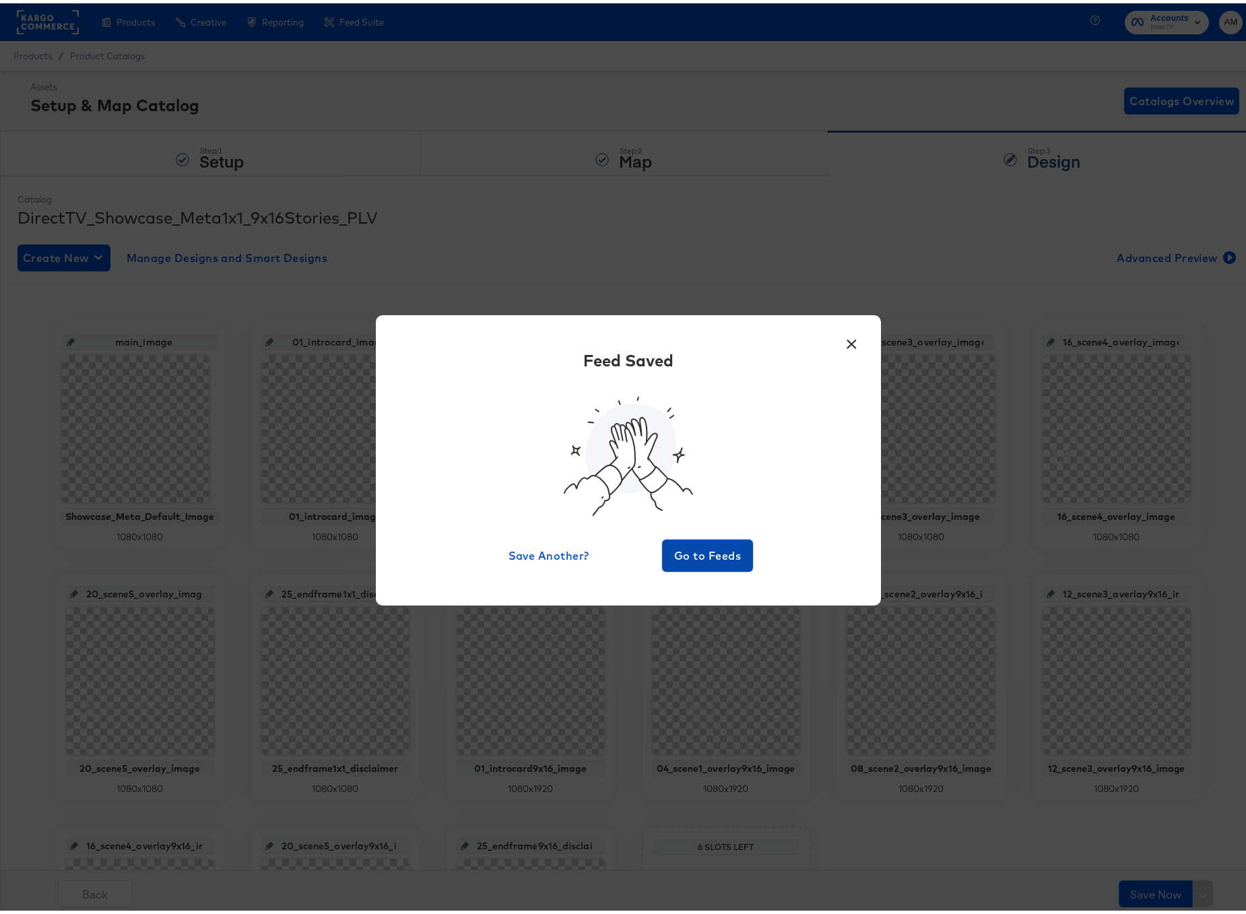
click at [707, 546] on span "Go to Feeds" at bounding box center [707, 552] width 81 height 19
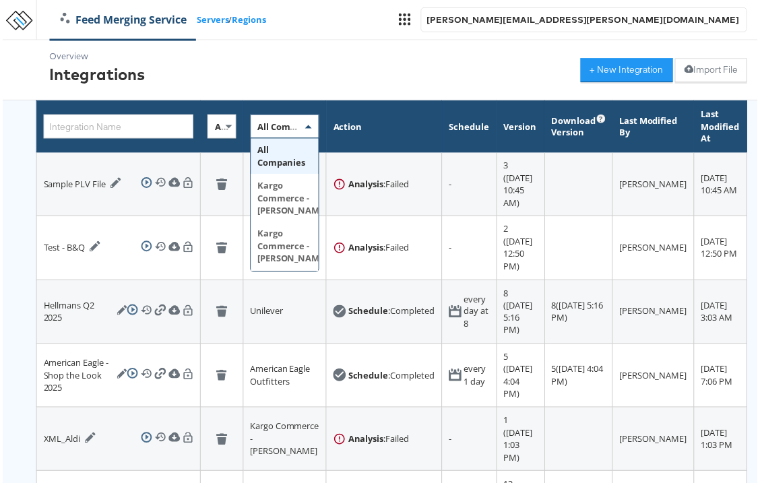
click at [276, 127] on span "All Companies" at bounding box center [288, 127] width 62 height 12
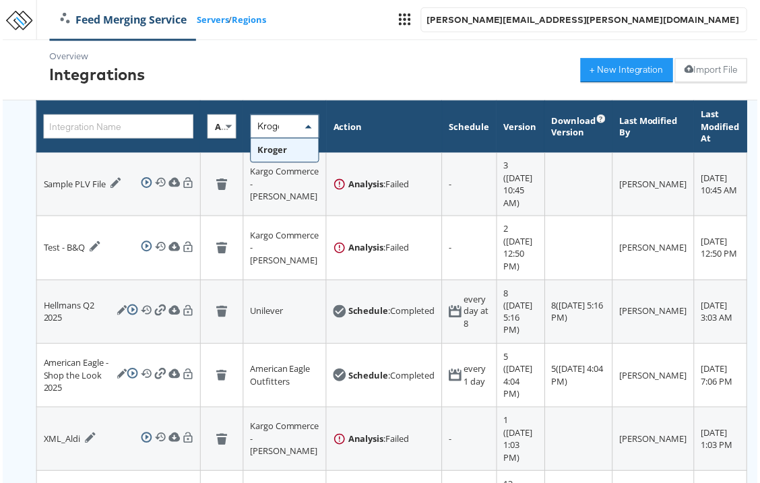
type input "Kroger"
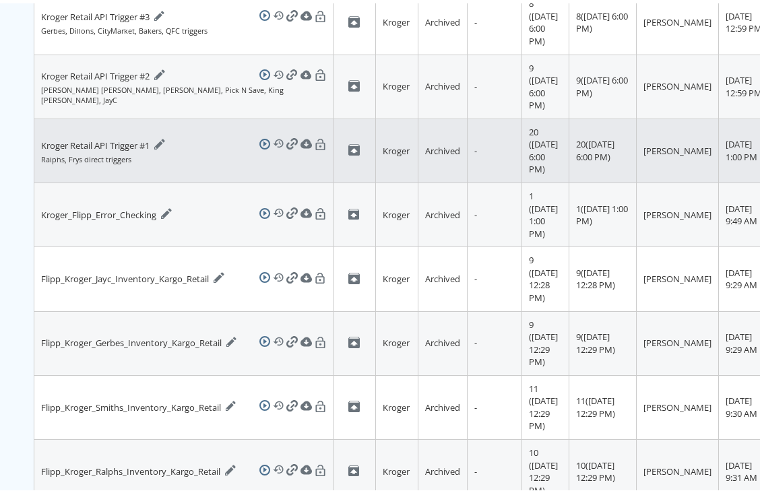
scroll to position [346, 0]
